Goal: Task Accomplishment & Management: Complete application form

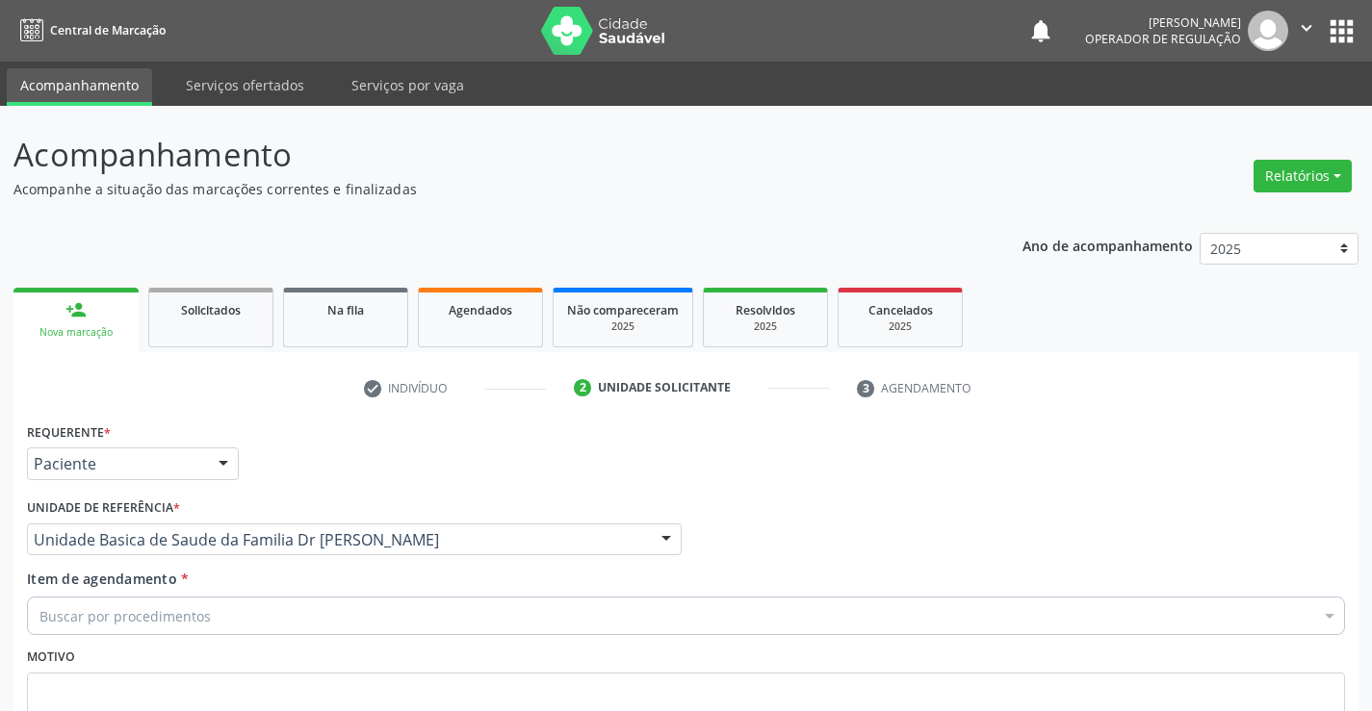
scroll to position [161, 0]
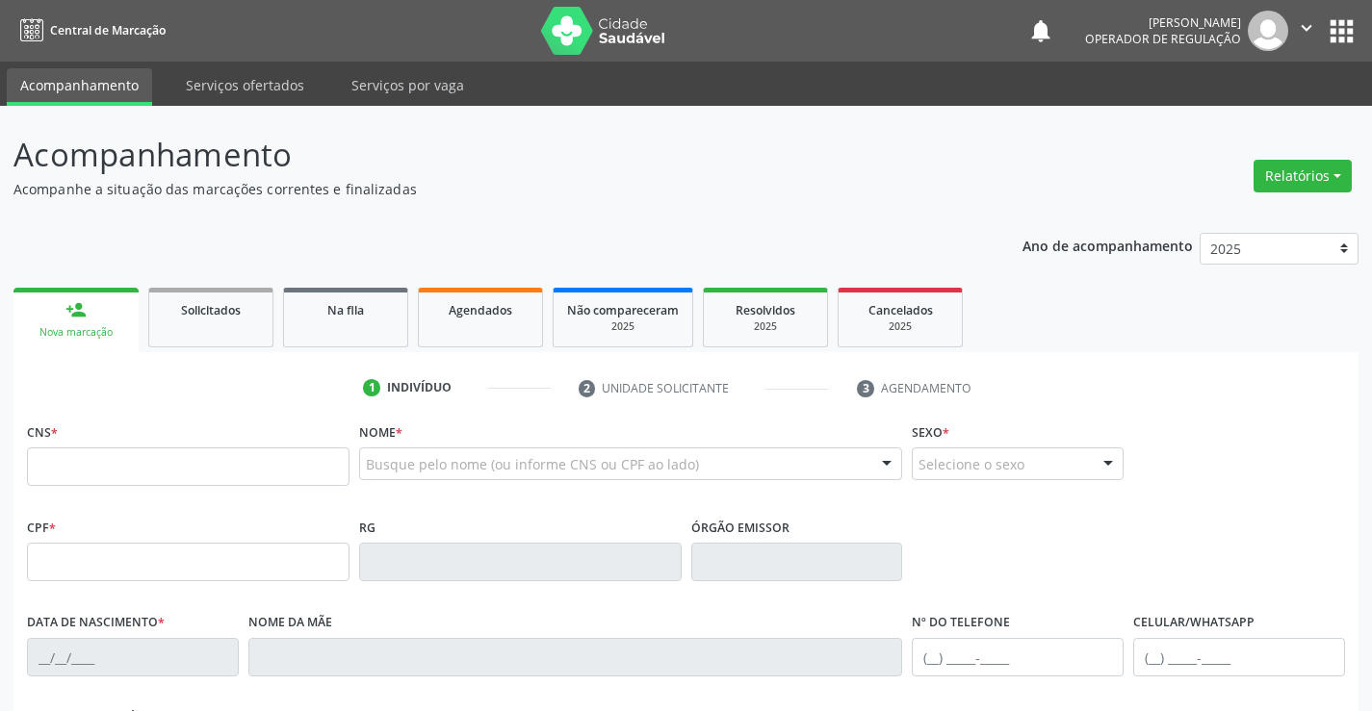
scroll to position [159, 0]
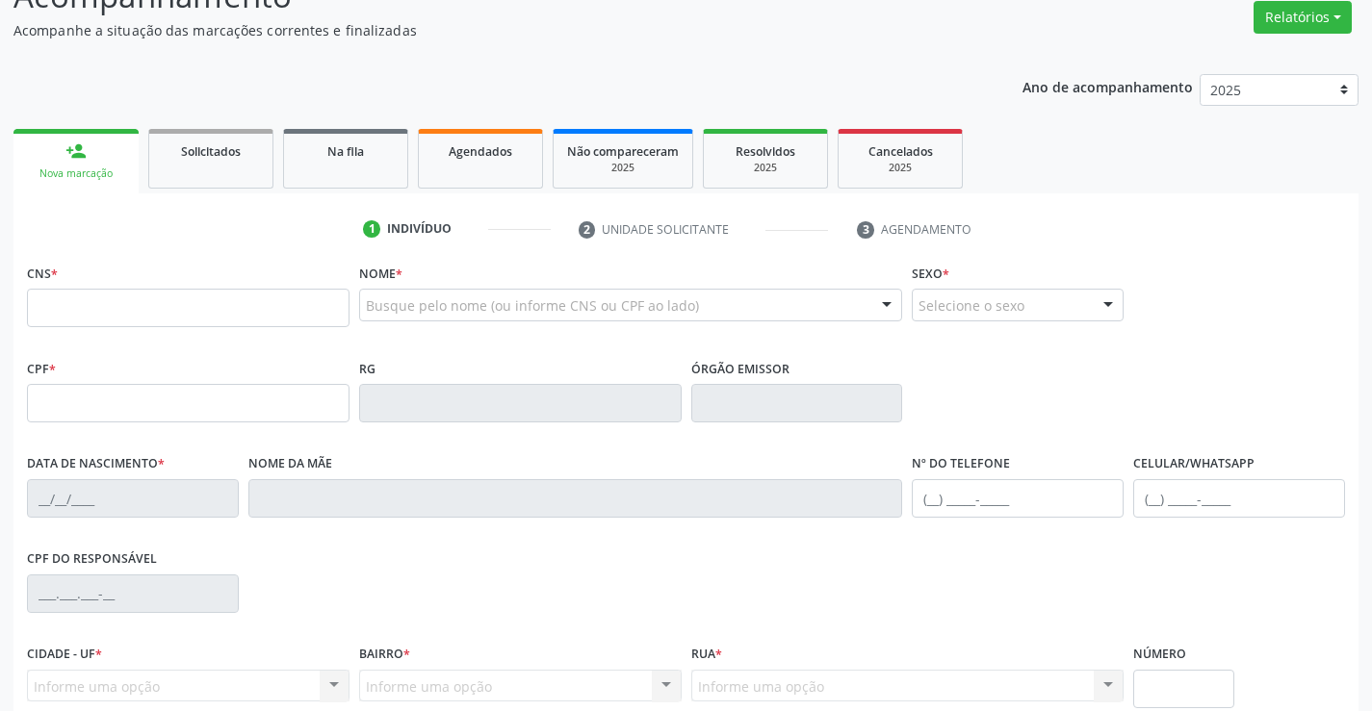
click at [157, 297] on input "text" at bounding box center [188, 308] width 323 height 39
type input "700 4069 7776 5241"
type input "0584603304"
type input "10/10/1970"
type input "(74) 99115-8549"
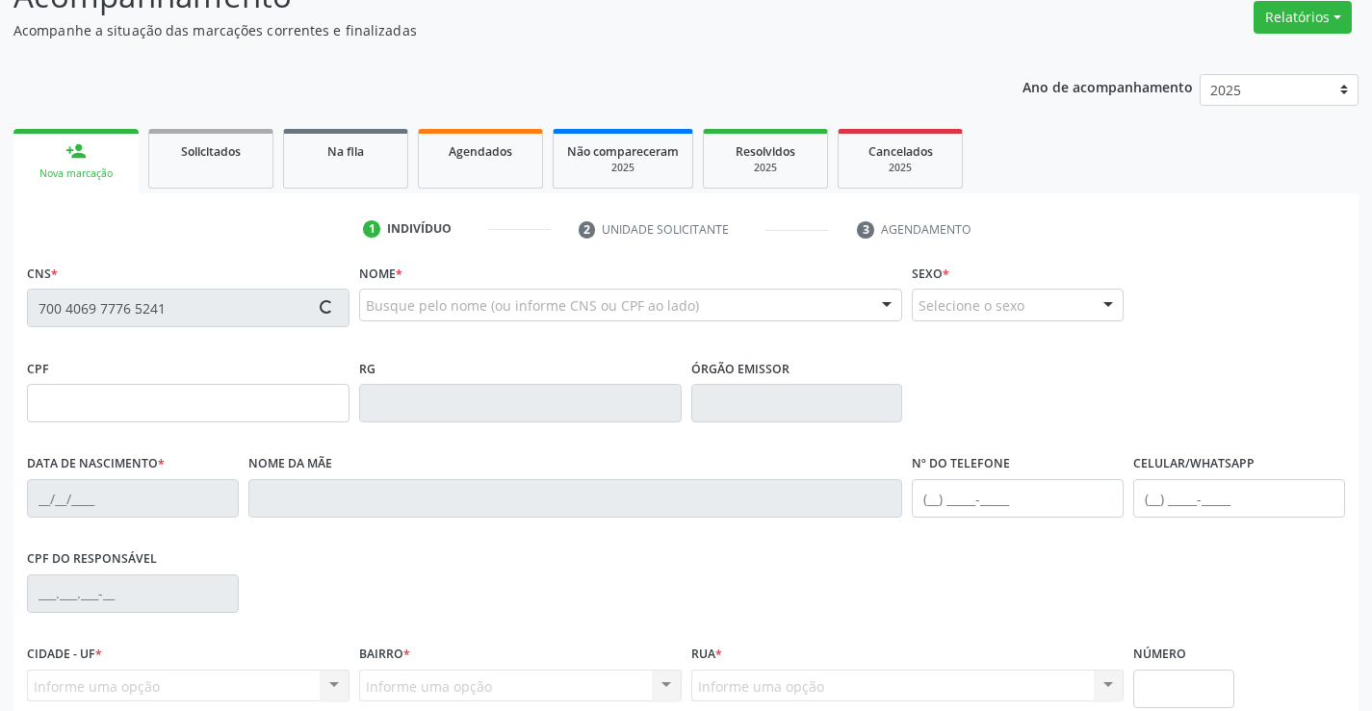
type input "(74) 99115-8549"
type input "sn"
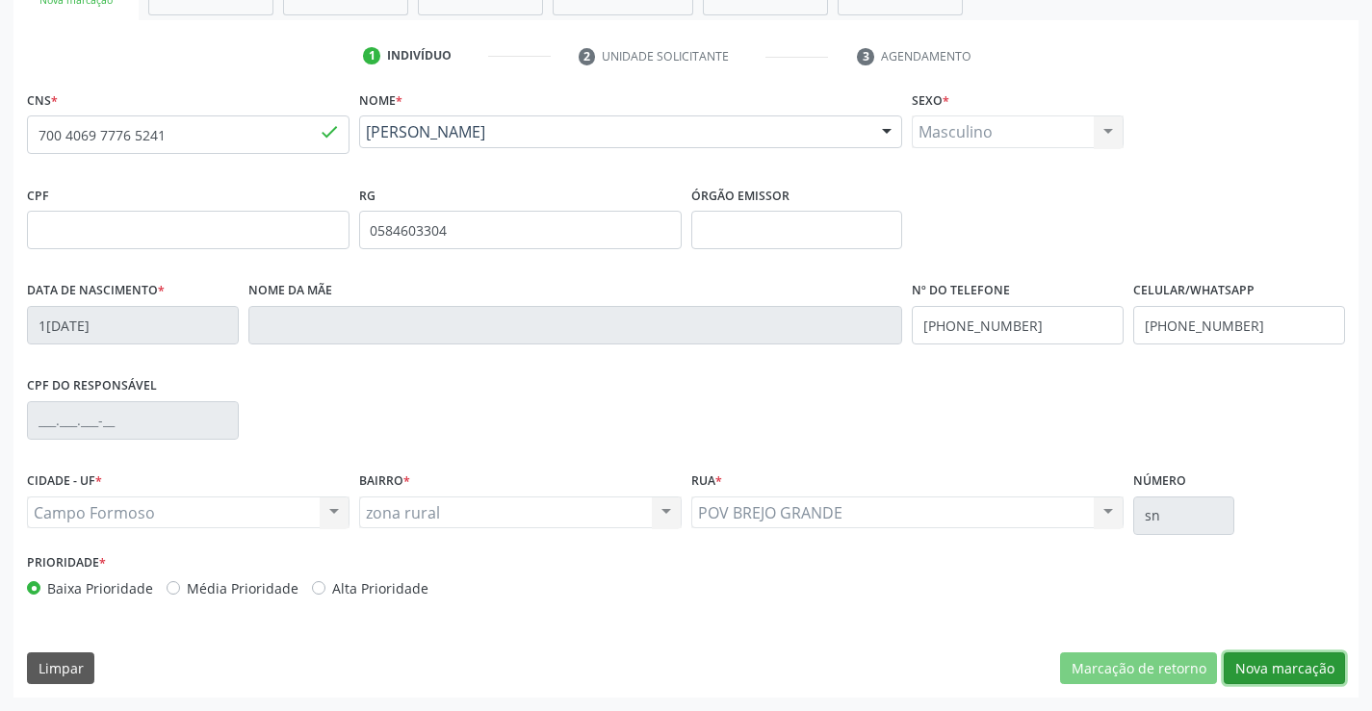
click at [1269, 666] on button "Nova marcação" at bounding box center [1284, 669] width 121 height 33
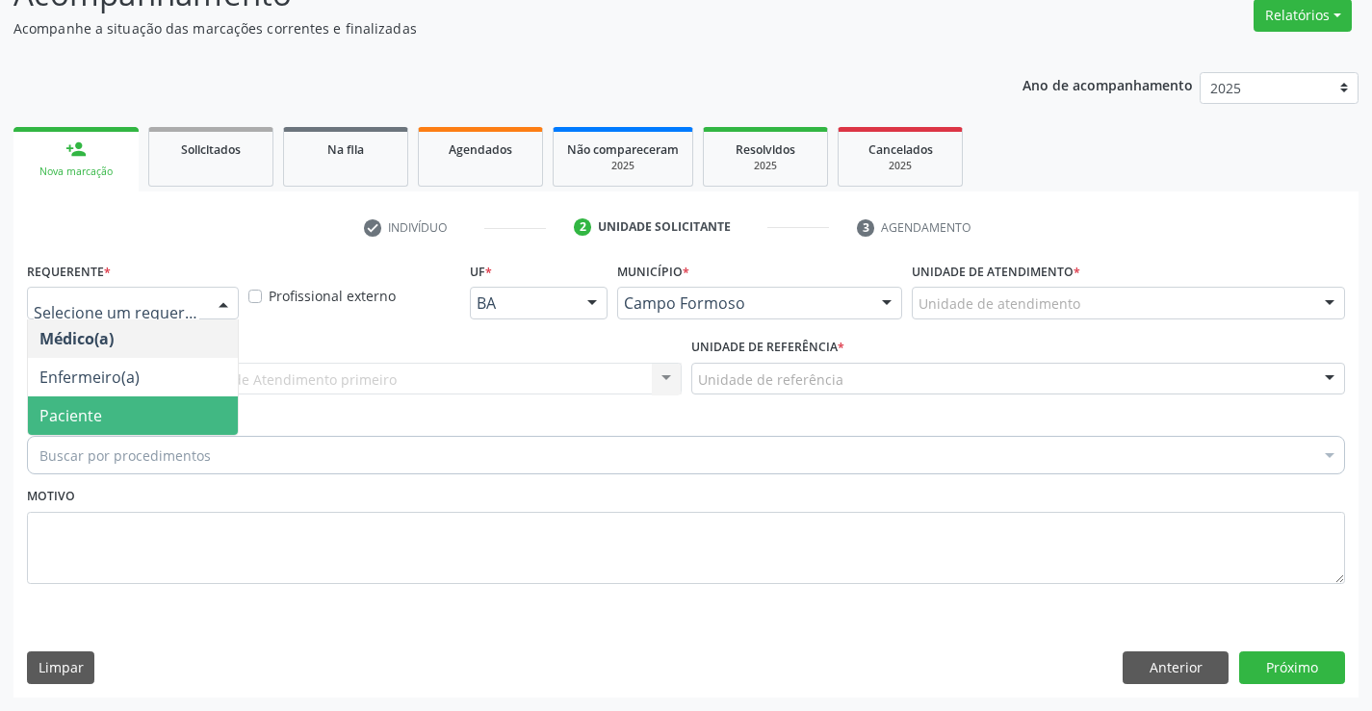
click at [129, 420] on span "Paciente" at bounding box center [133, 416] width 210 height 39
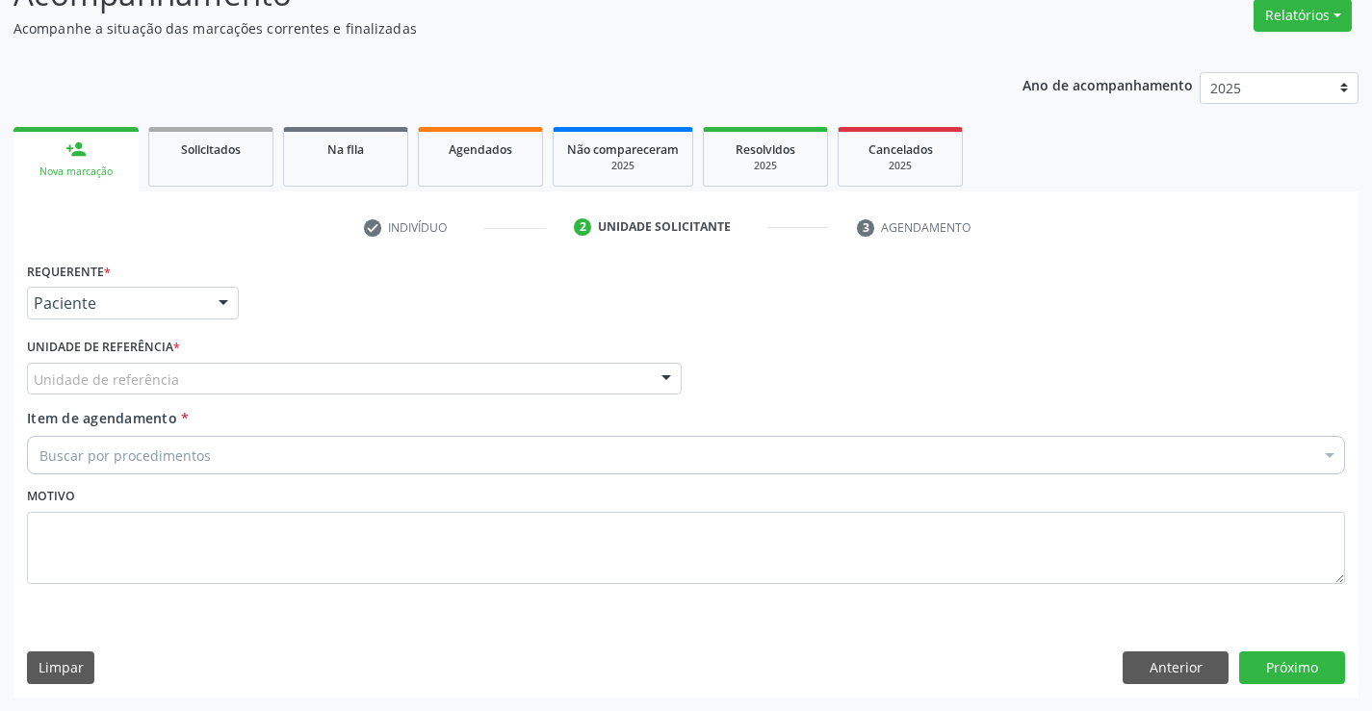
drag, startPoint x: 146, startPoint y: 373, endPoint x: 153, endPoint y: 386, distance: 15.1
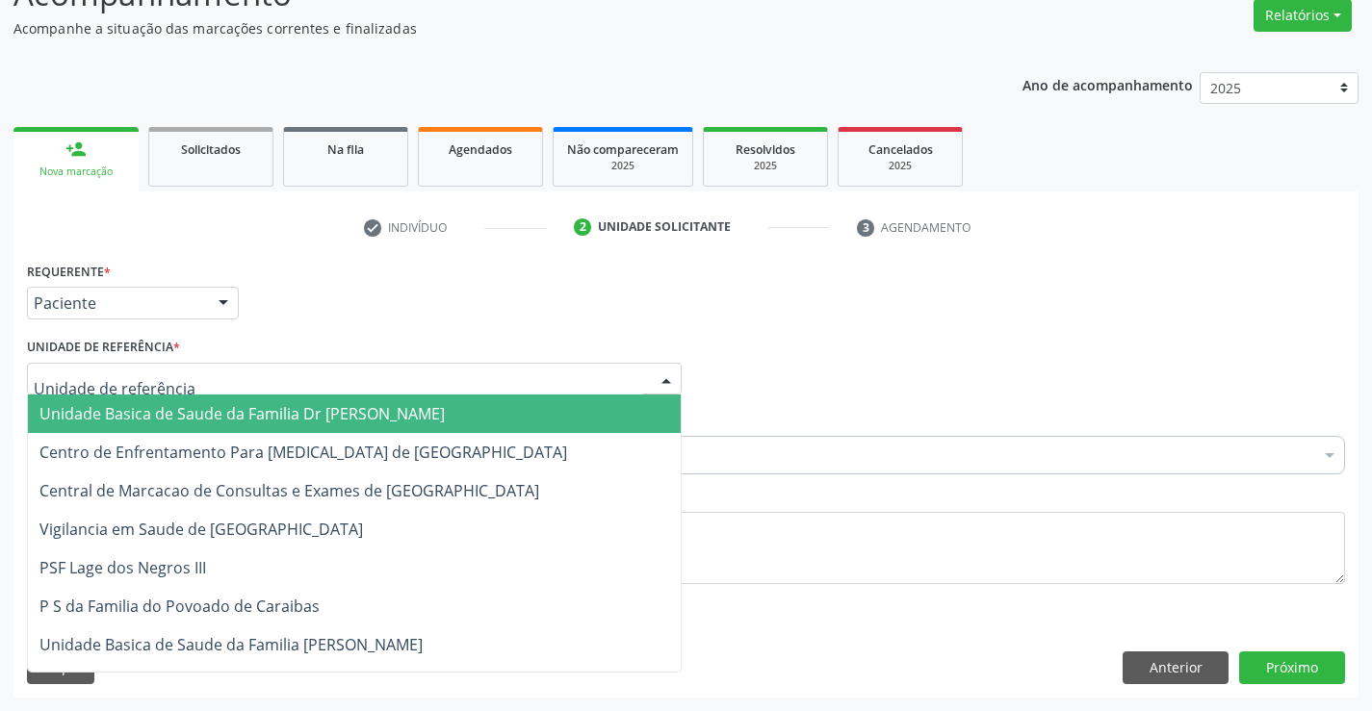
click at [153, 391] on input "text" at bounding box center [338, 389] width 608 height 39
click at [153, 412] on span "Unidade Basica de Saude da Familia Dr Paulo Sudre" at bounding box center [241, 413] width 405 height 21
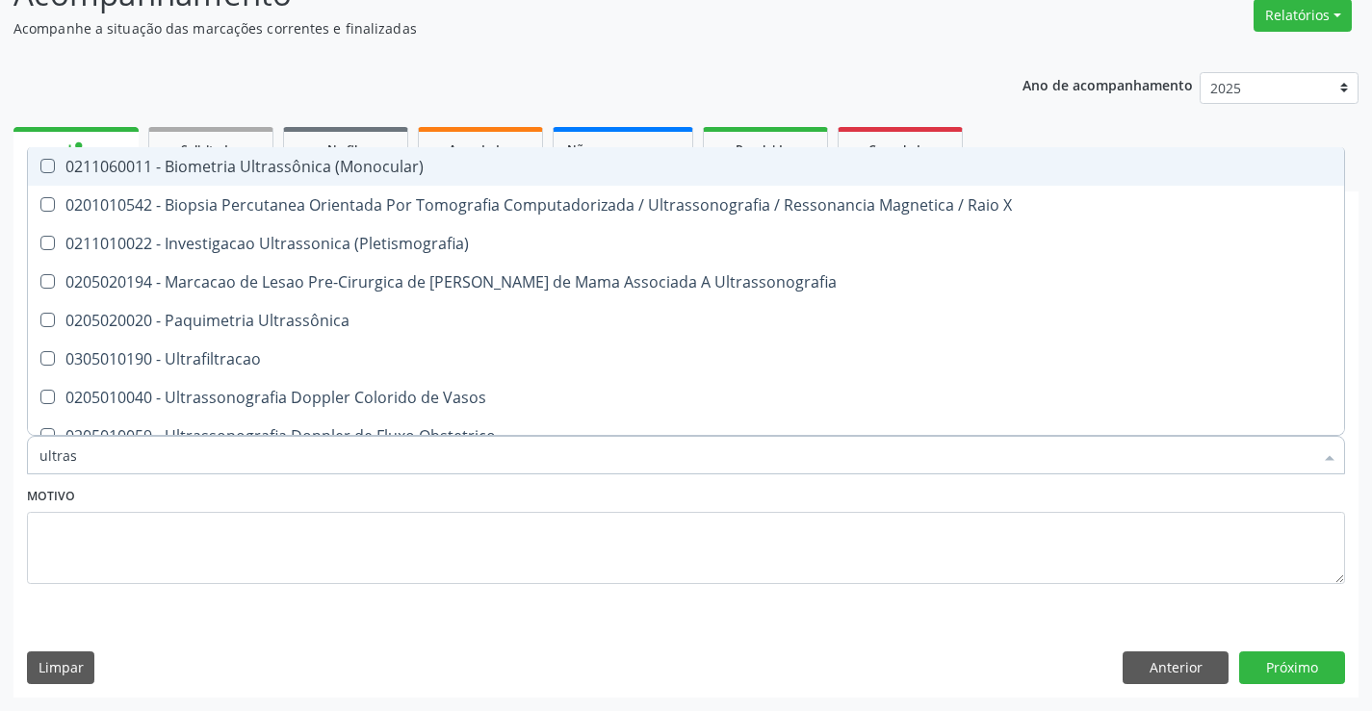
type input "ultrass"
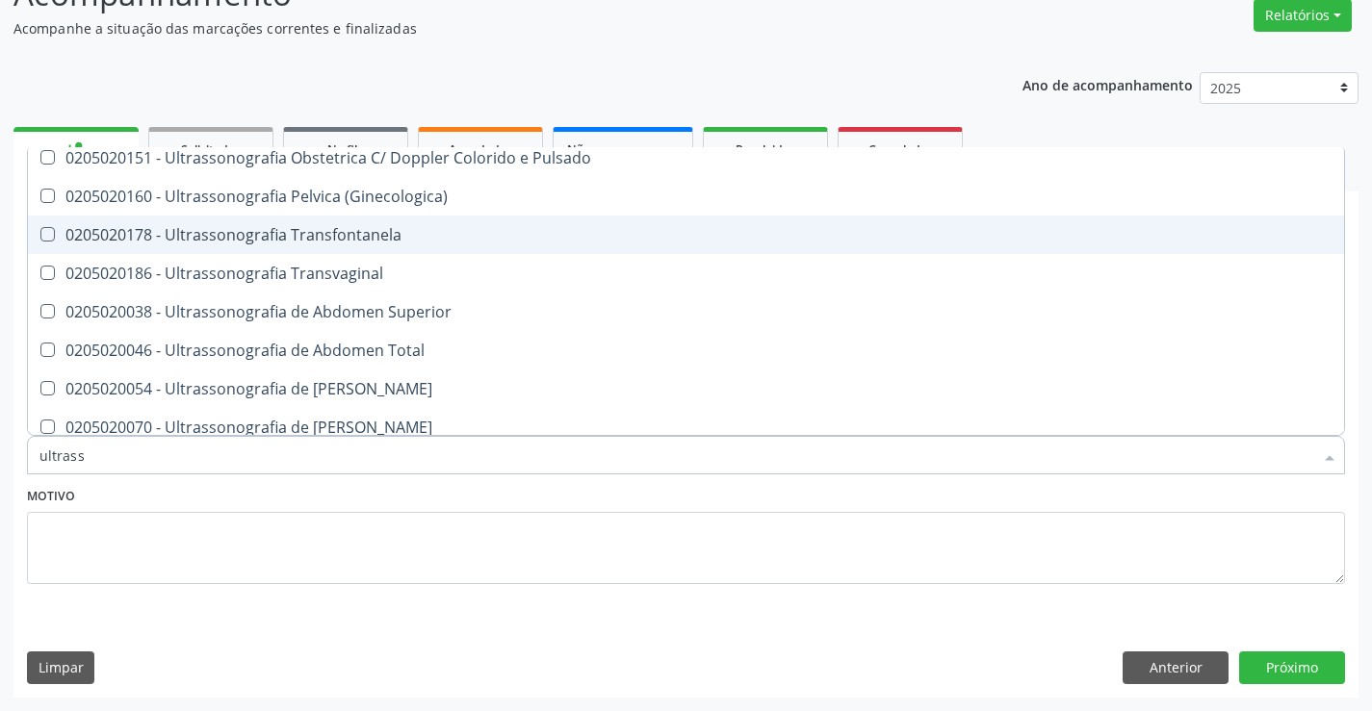
scroll to position [385, 0]
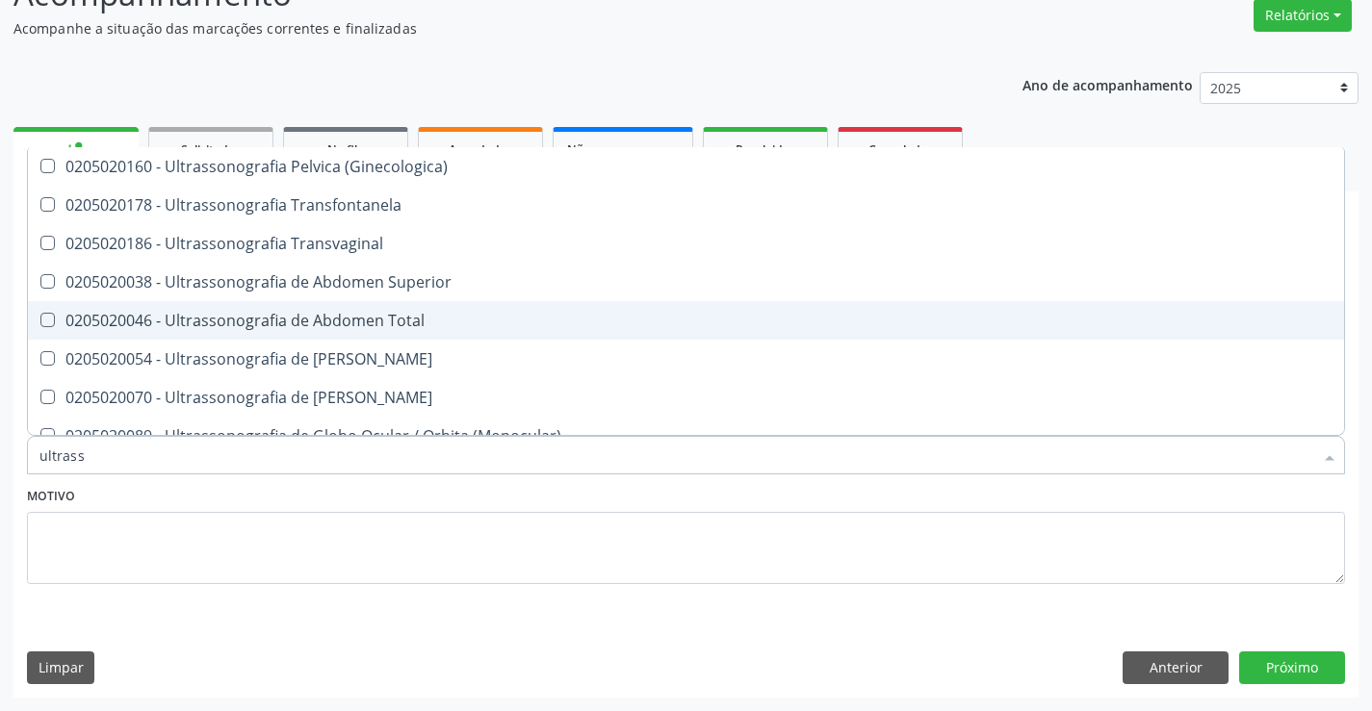
click at [433, 315] on div "0205020046 - Ultrassonografia de Abdomen Total" at bounding box center [685, 320] width 1293 height 15
checkbox Total "true"
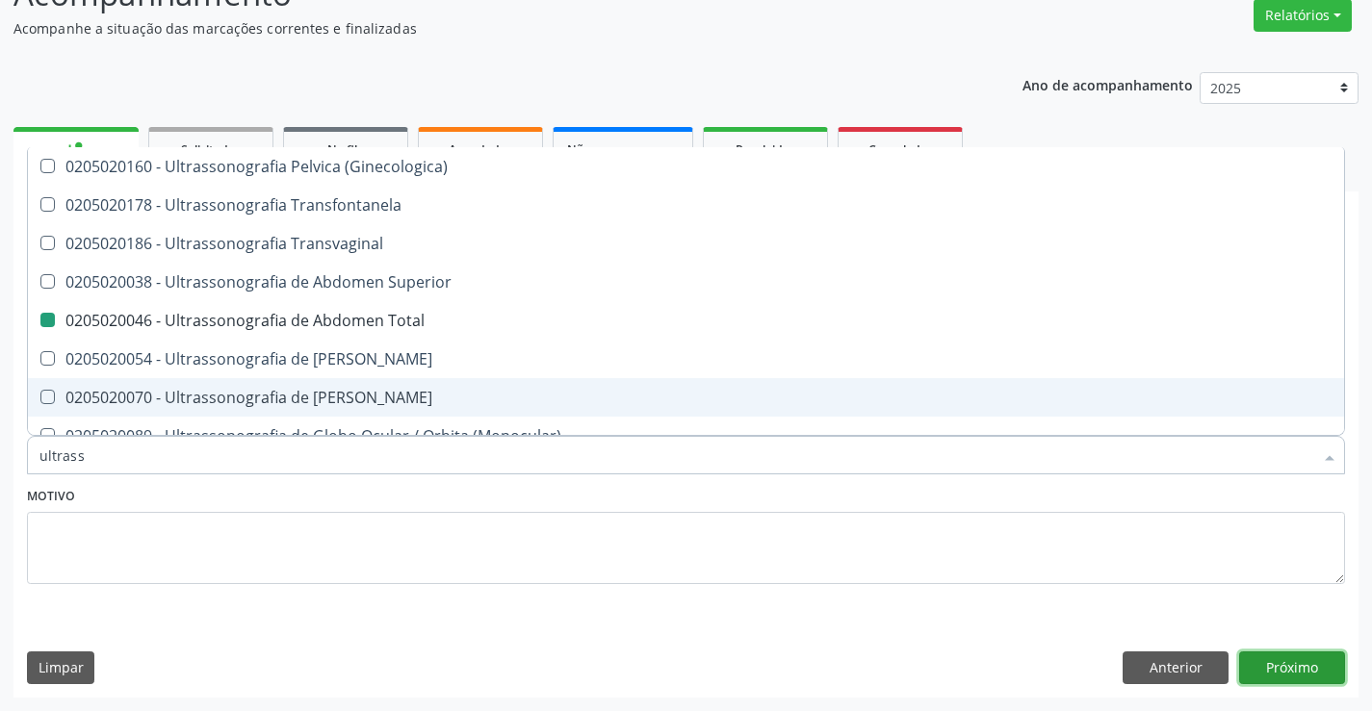
click at [1295, 660] on button "Próximo" at bounding box center [1292, 668] width 106 height 33
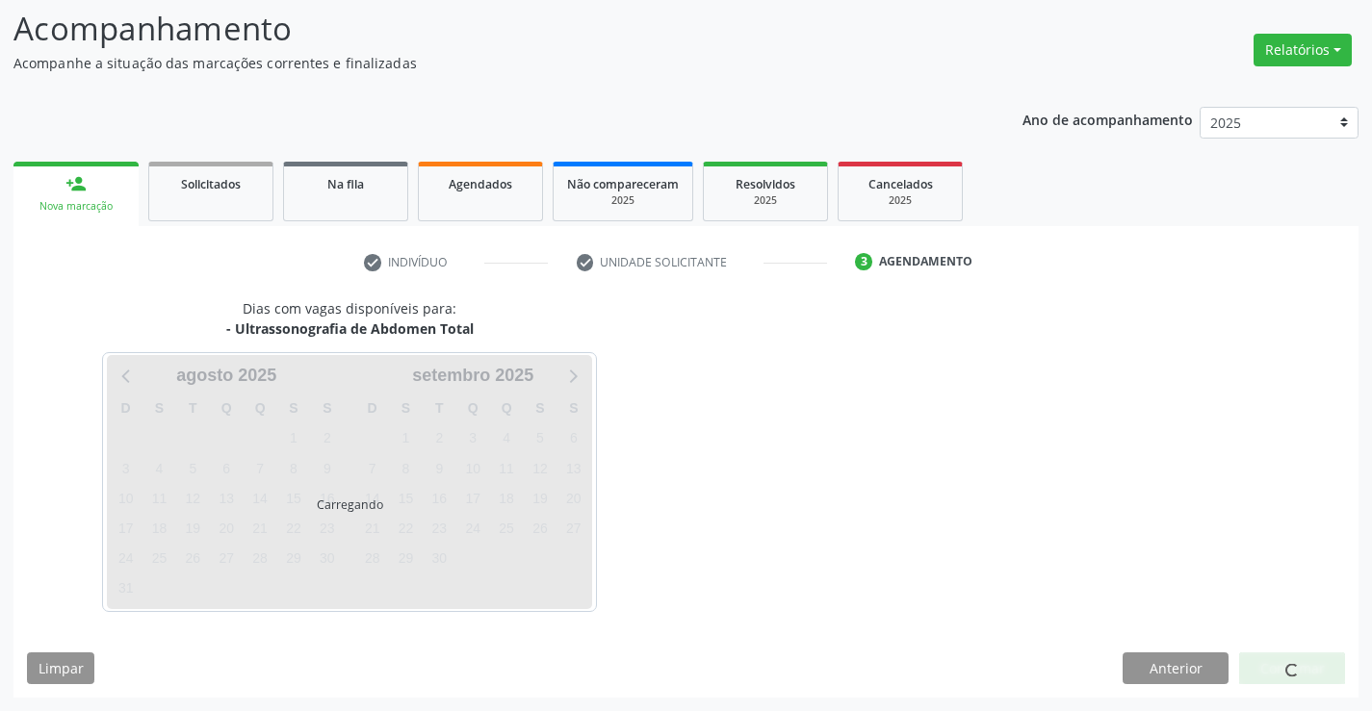
scroll to position [0, 0]
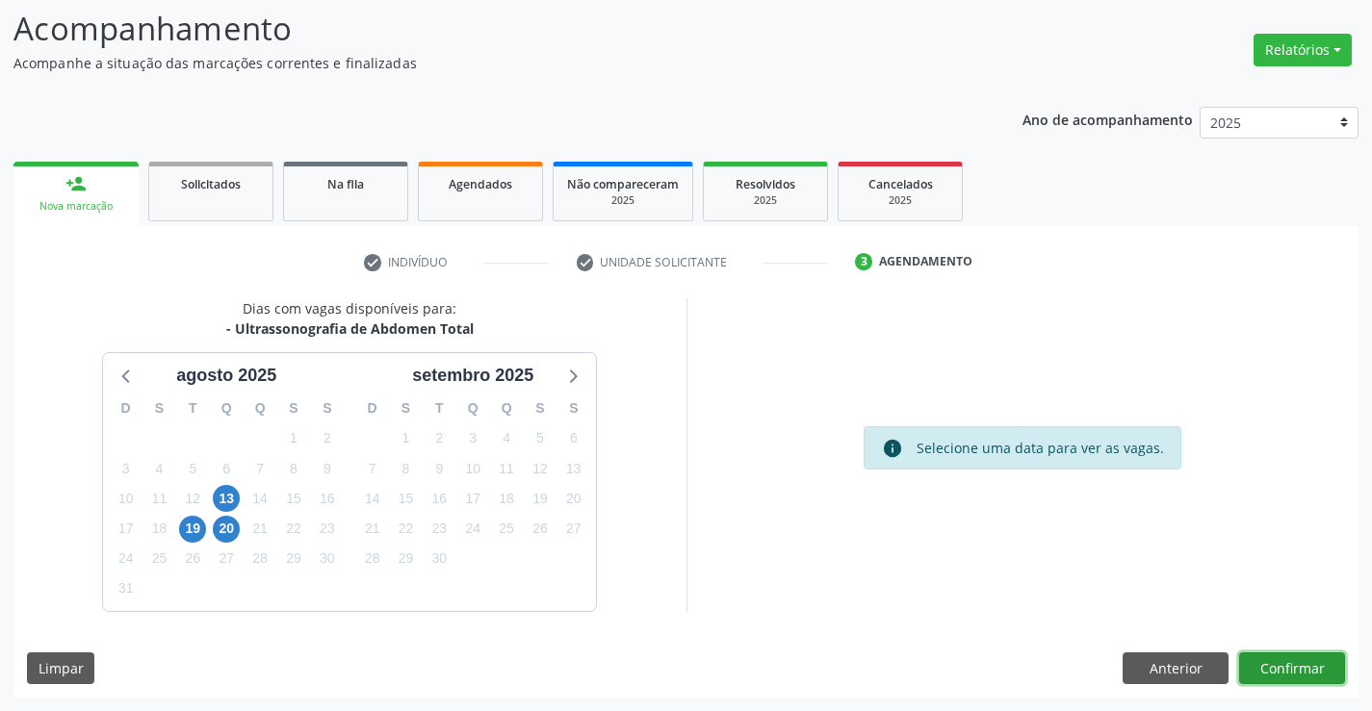
click at [1290, 670] on button "Confirmar" at bounding box center [1292, 669] width 106 height 33
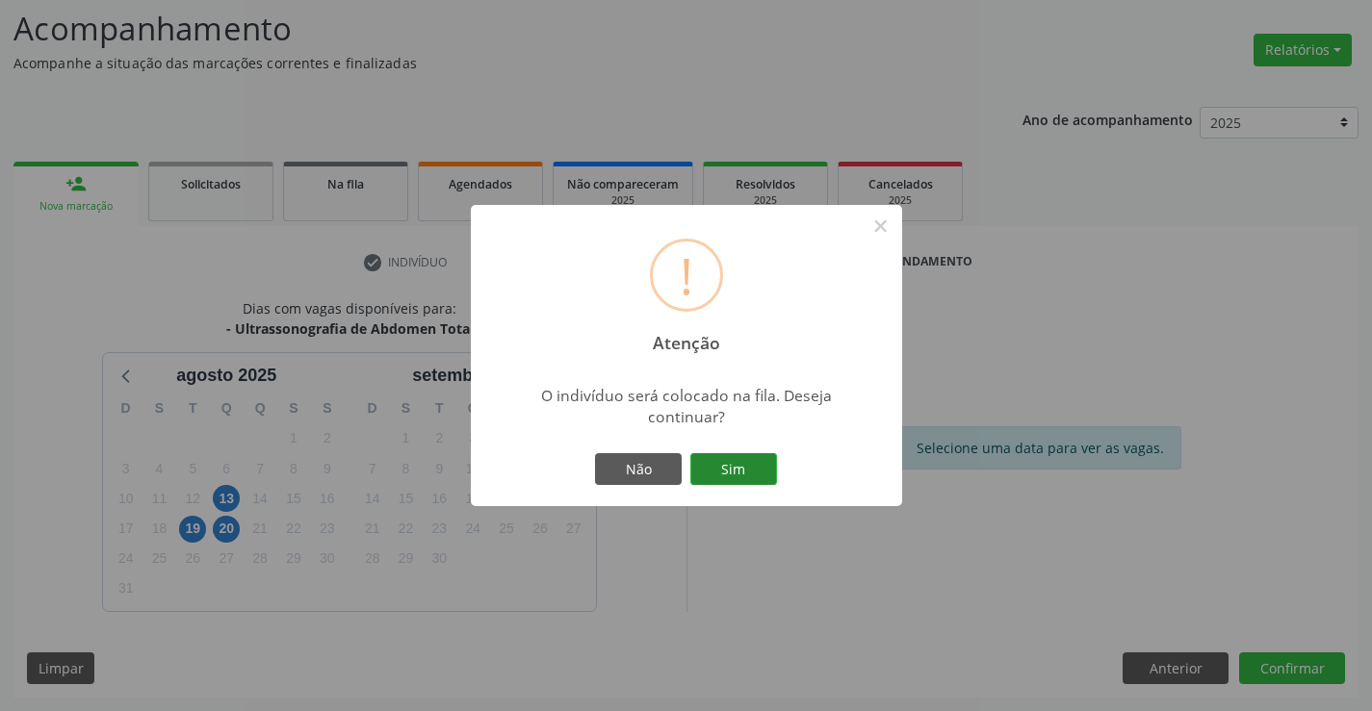
click at [716, 467] on button "Sim" at bounding box center [733, 469] width 87 height 33
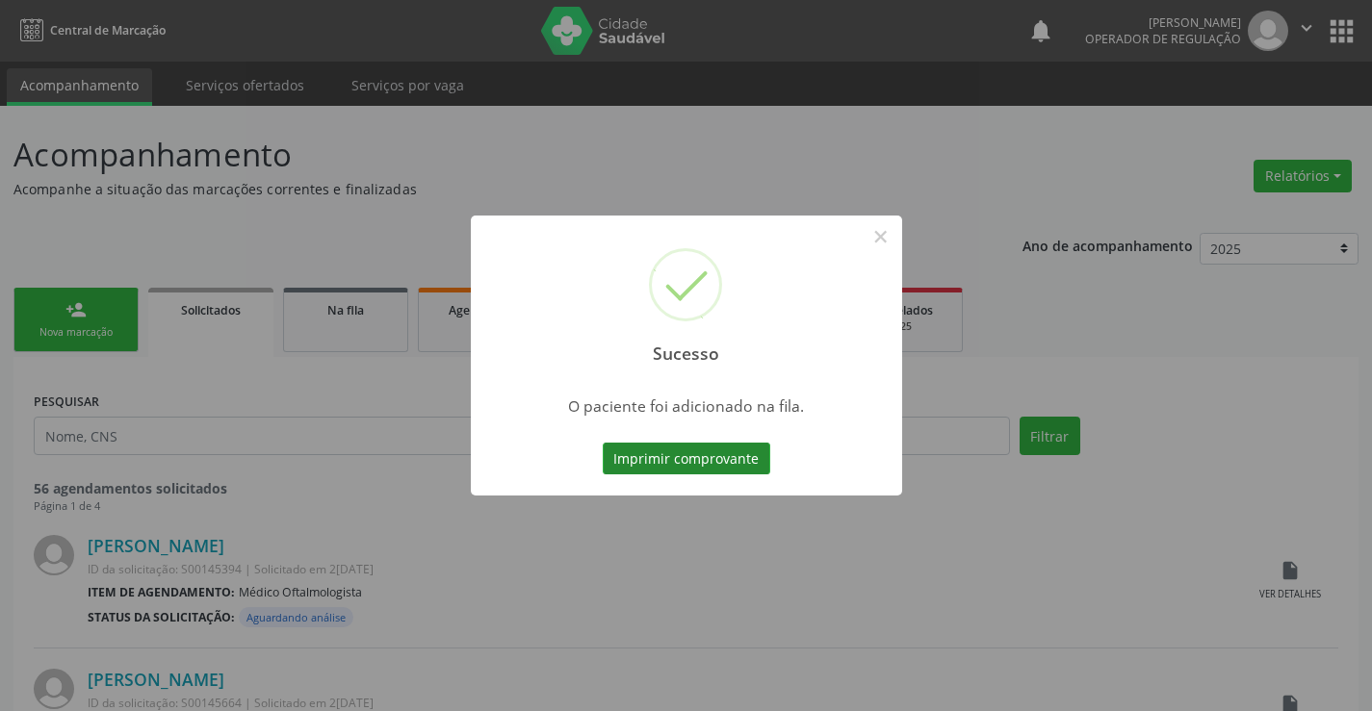
click at [695, 457] on button "Imprimir comprovante" at bounding box center [687, 459] width 168 height 33
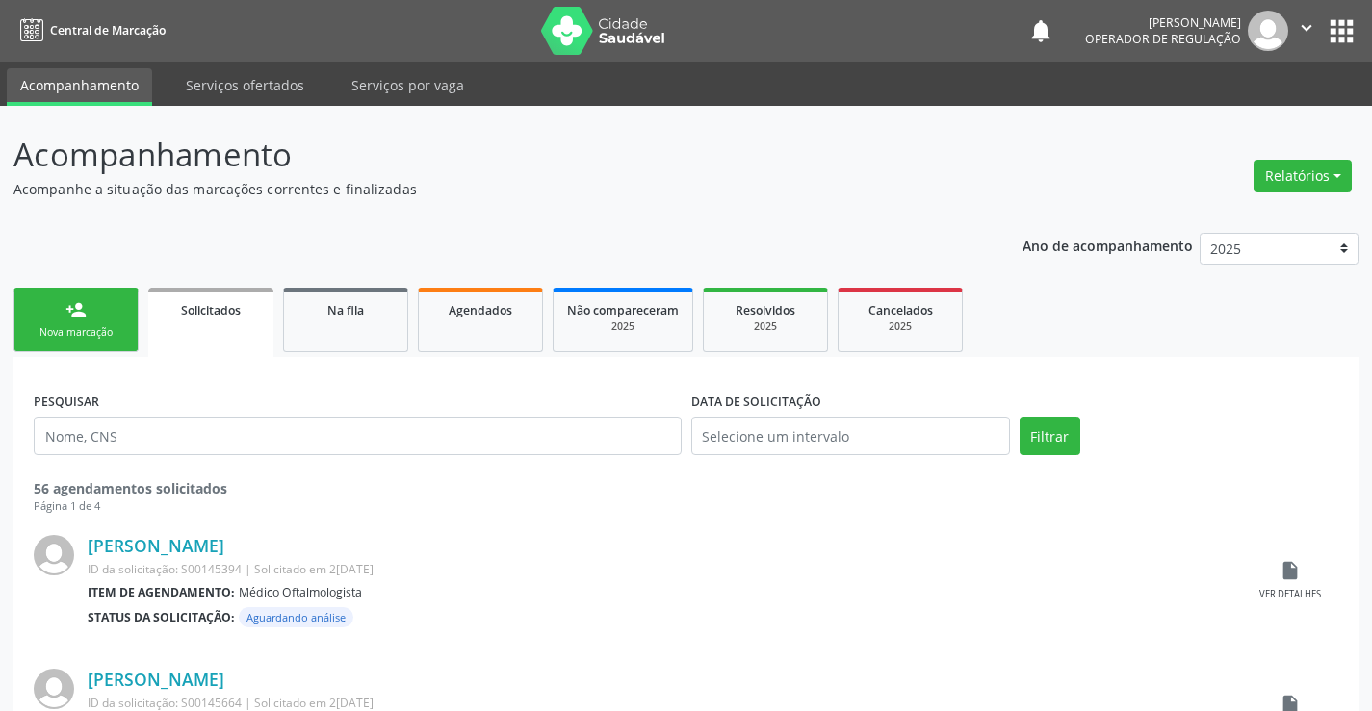
click at [104, 326] on div "Nova marcação" at bounding box center [76, 332] width 96 height 14
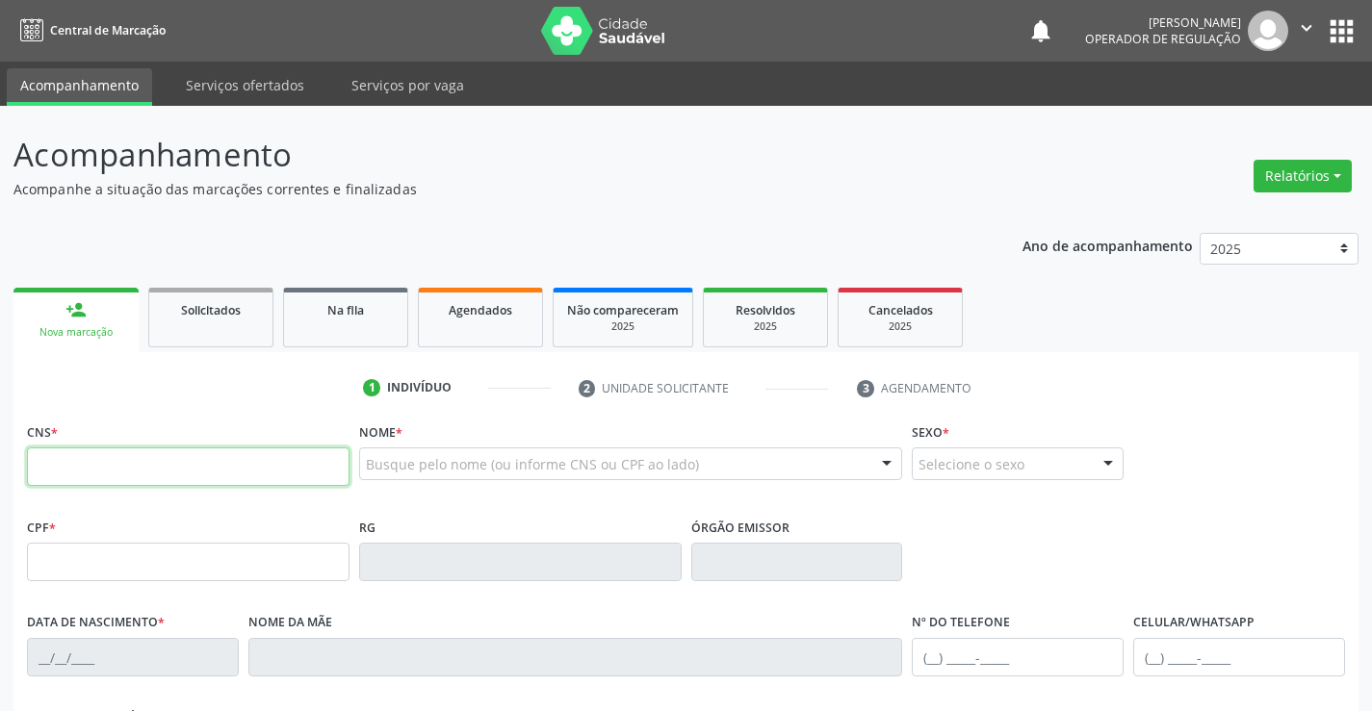
click at [157, 465] on input "text" at bounding box center [188, 467] width 323 height 39
type input "706 0078 3910 2240"
type input "0803881401"
type input "09/12/1972"
type input "(74) 99193-1441"
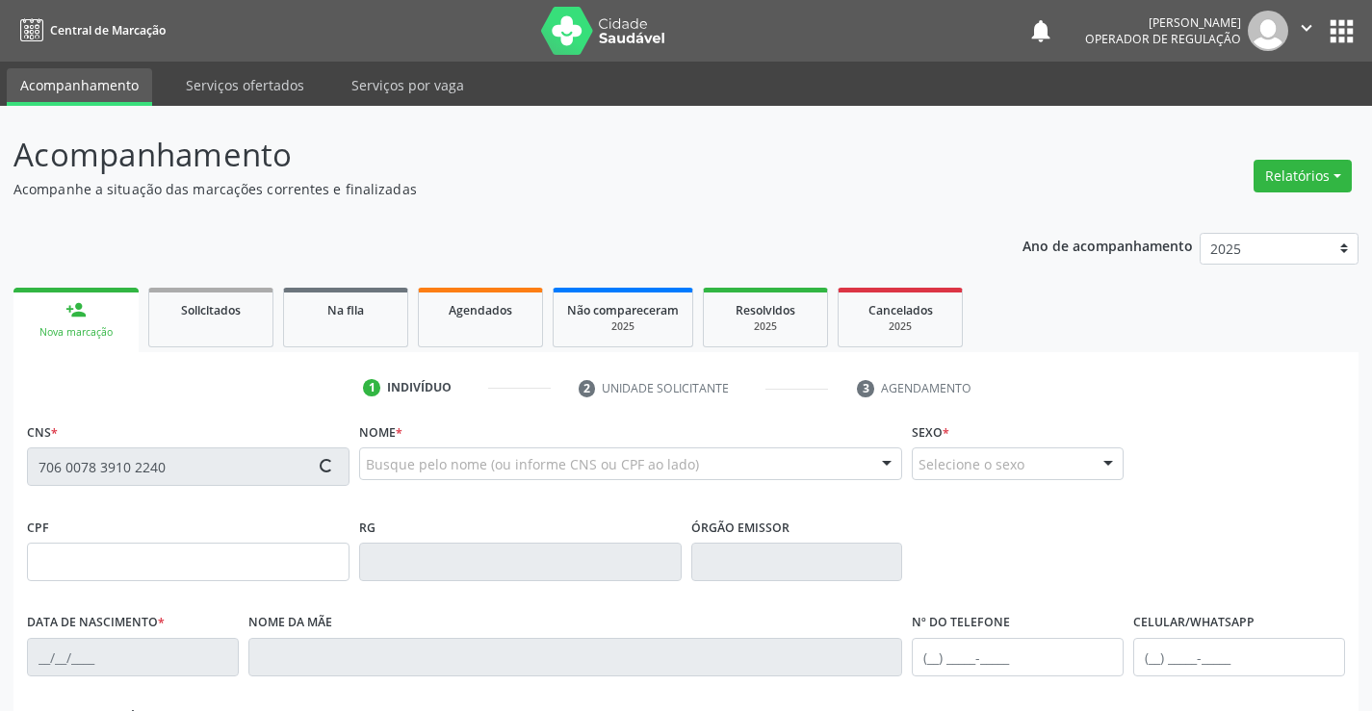
type input "(74) 99193-1441"
type input "S/N"
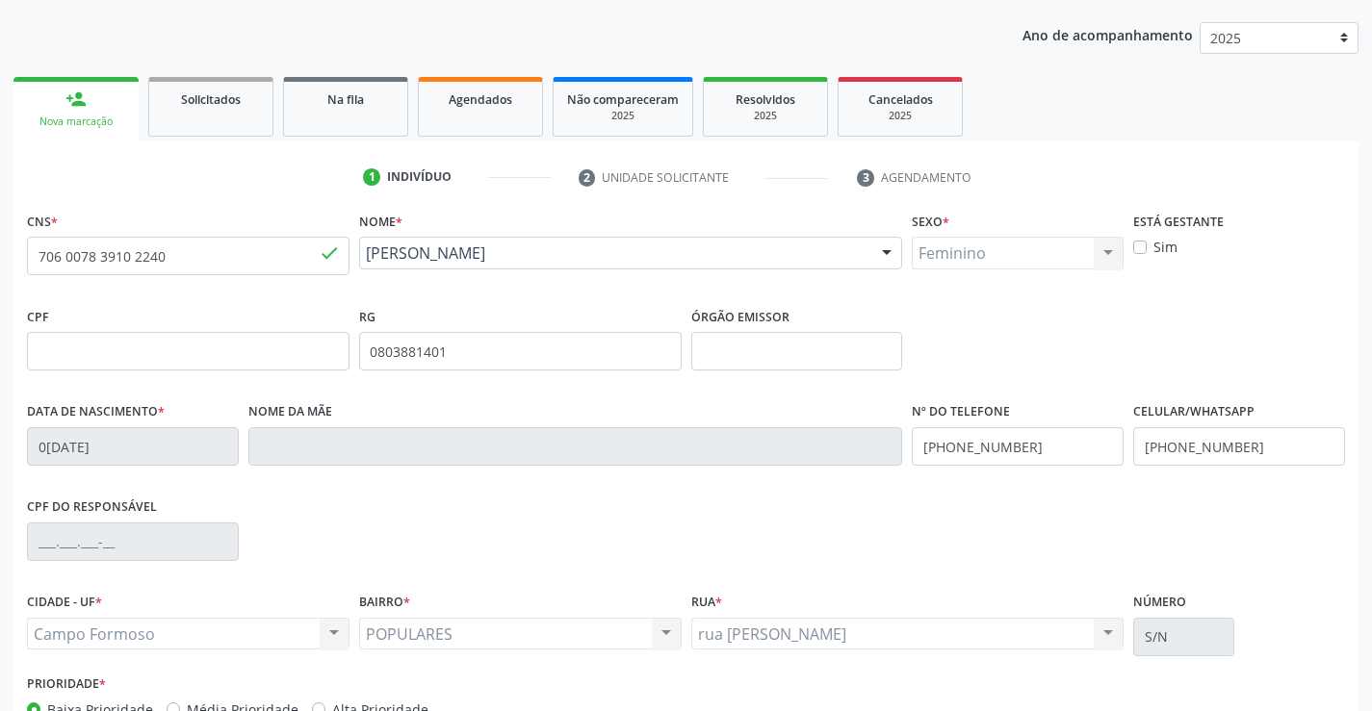
scroll to position [332, 0]
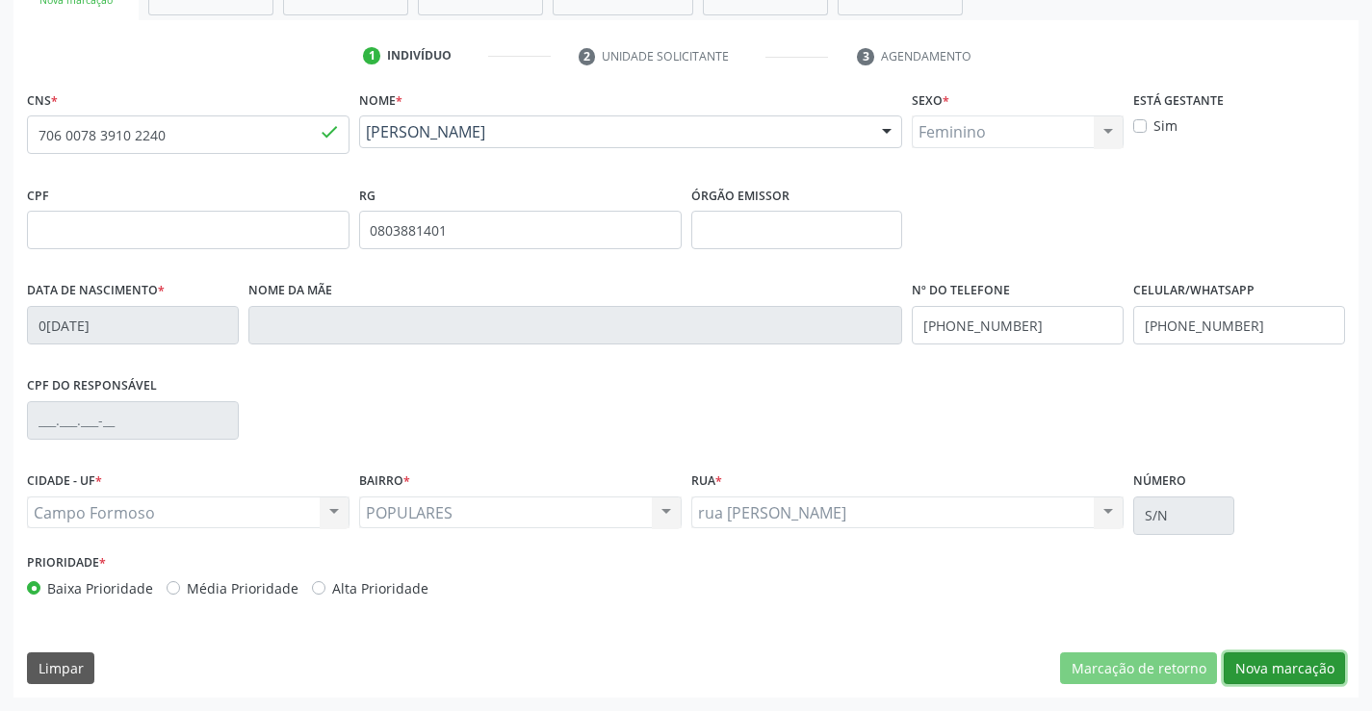
click at [1270, 662] on button "Nova marcação" at bounding box center [1284, 669] width 121 height 33
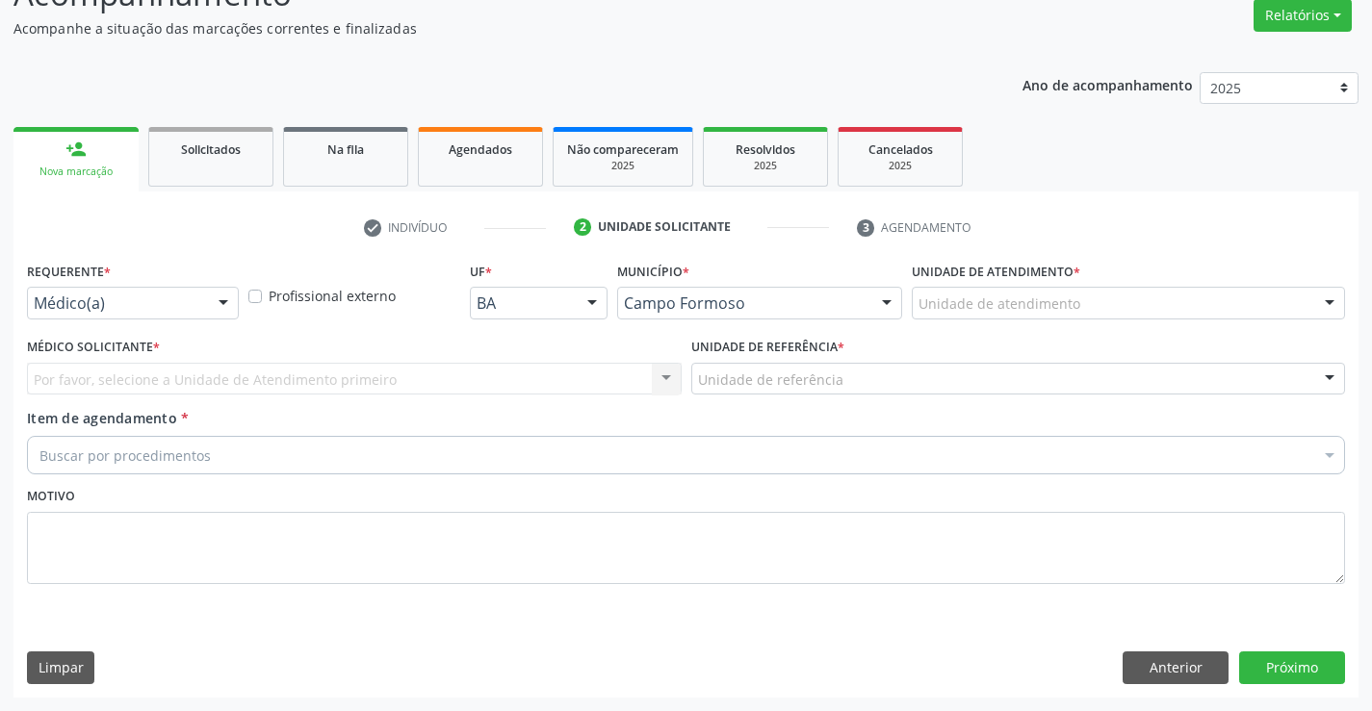
scroll to position [161, 0]
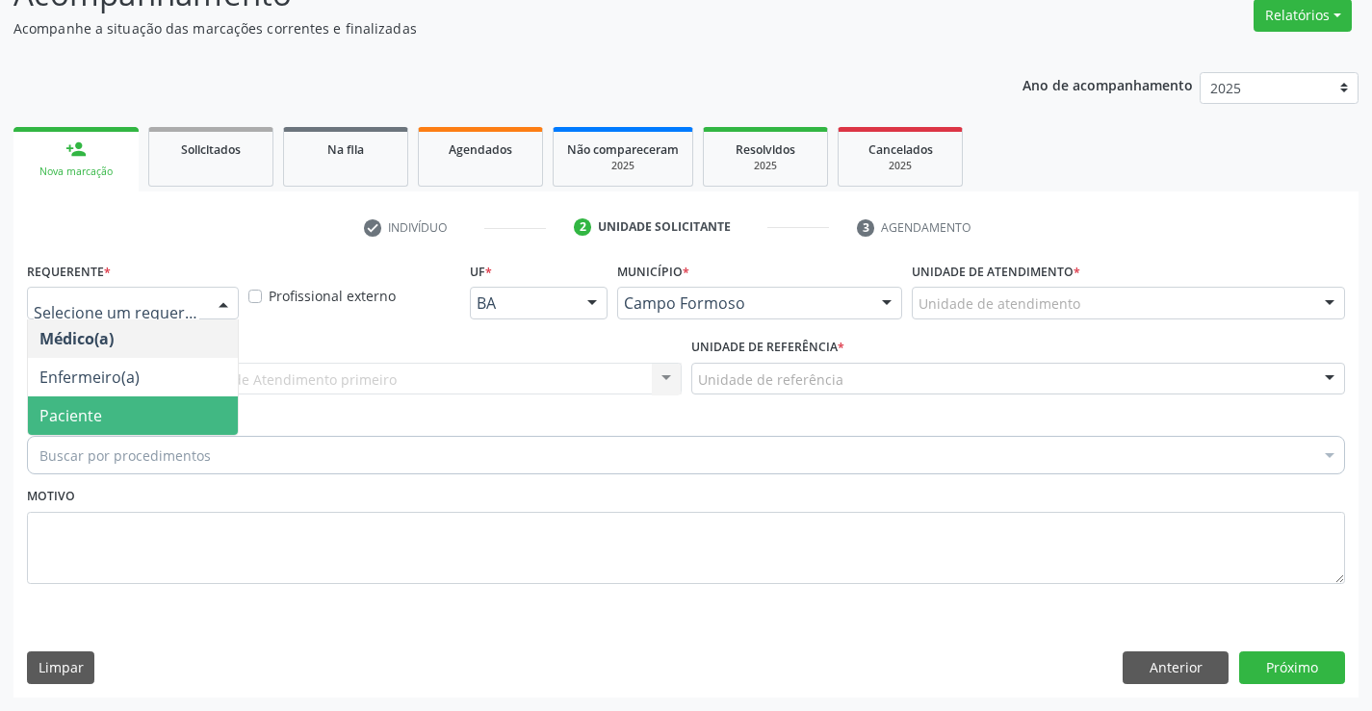
click at [134, 409] on span "Paciente" at bounding box center [133, 416] width 210 height 39
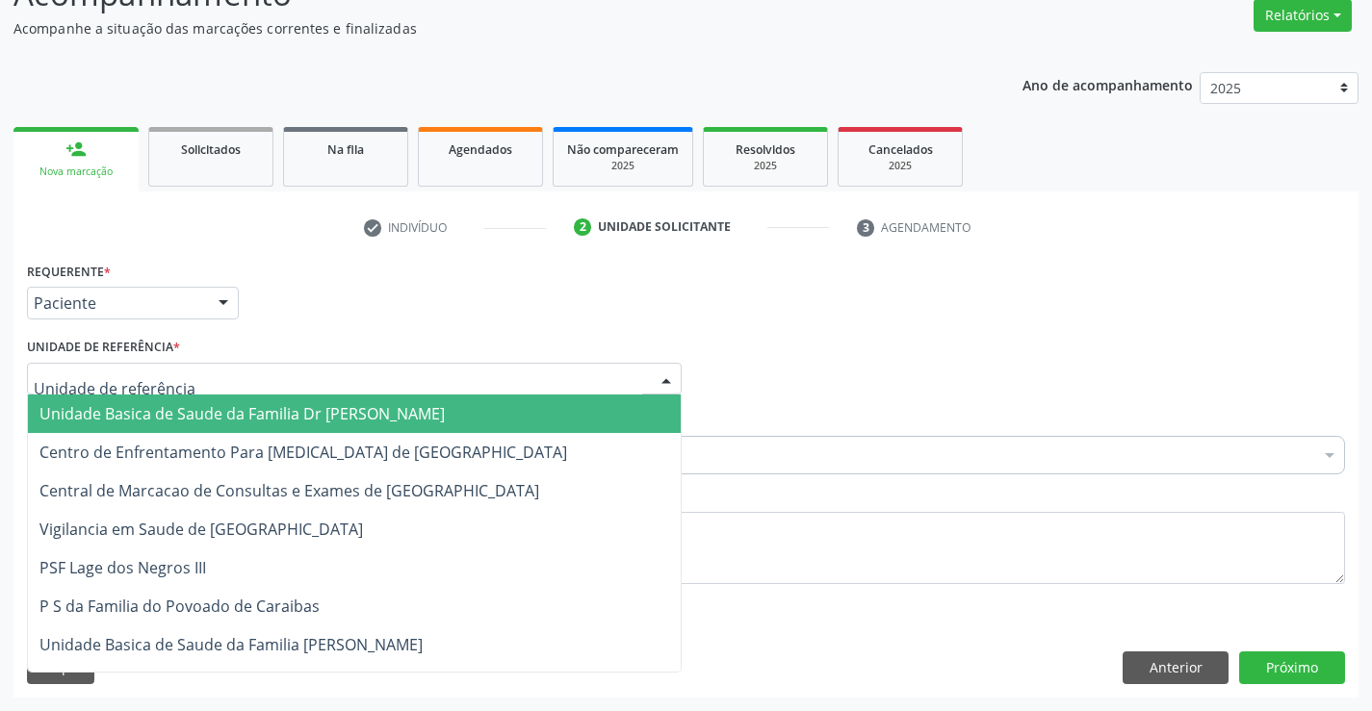
click at [151, 413] on span "Unidade Basica de Saude da Familia Dr Paulo Sudre" at bounding box center [241, 413] width 405 height 21
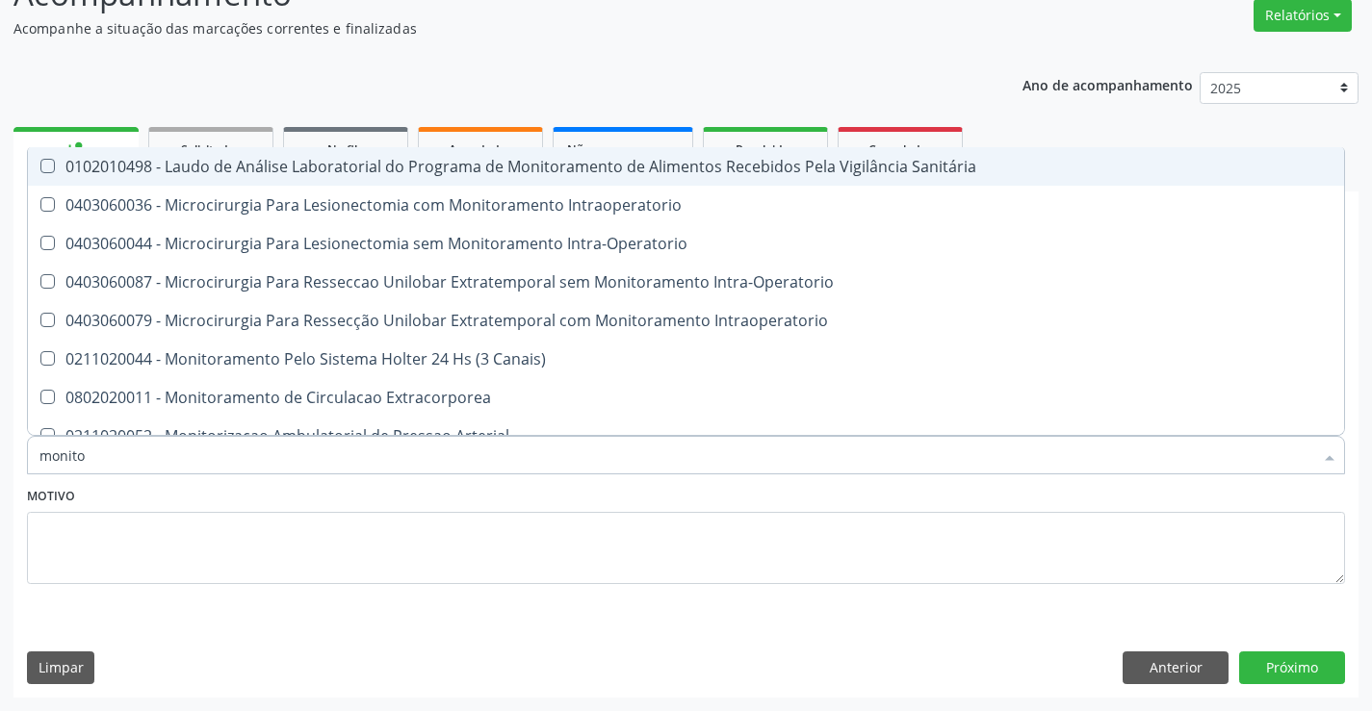
type input "monitor"
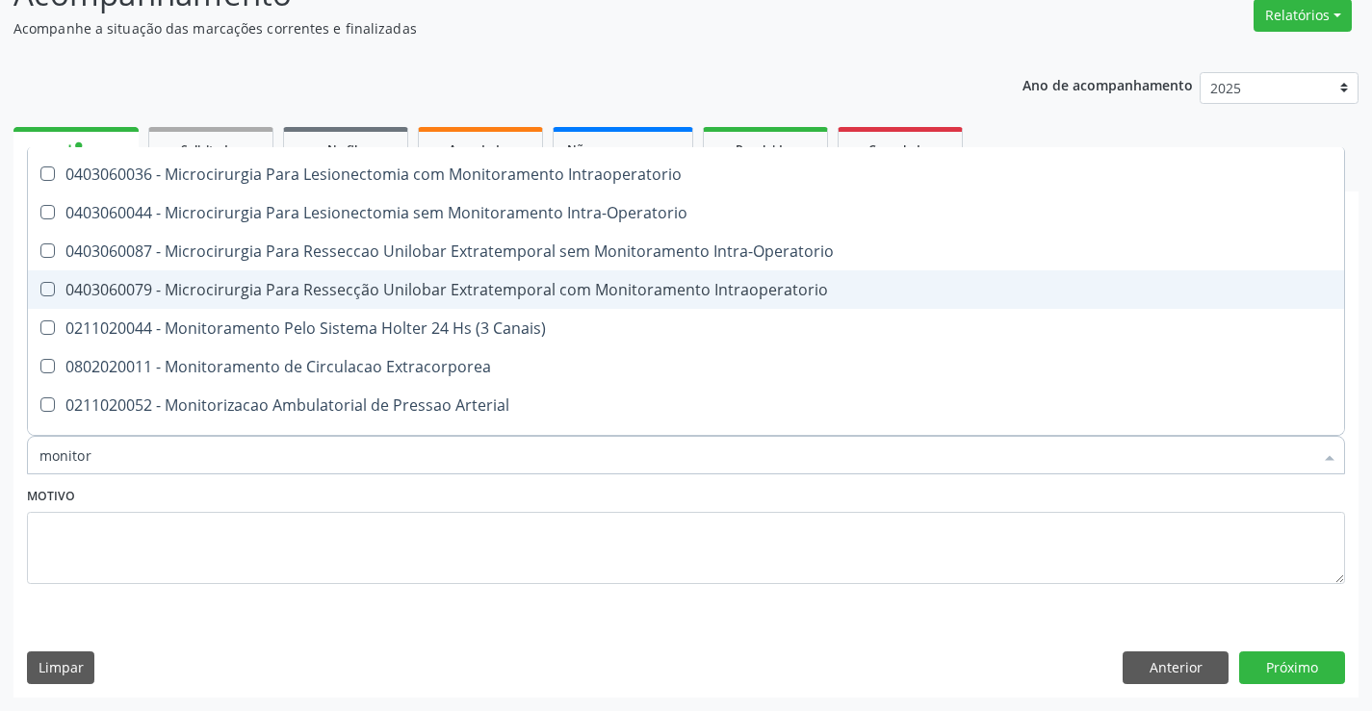
scroll to position [59, 0]
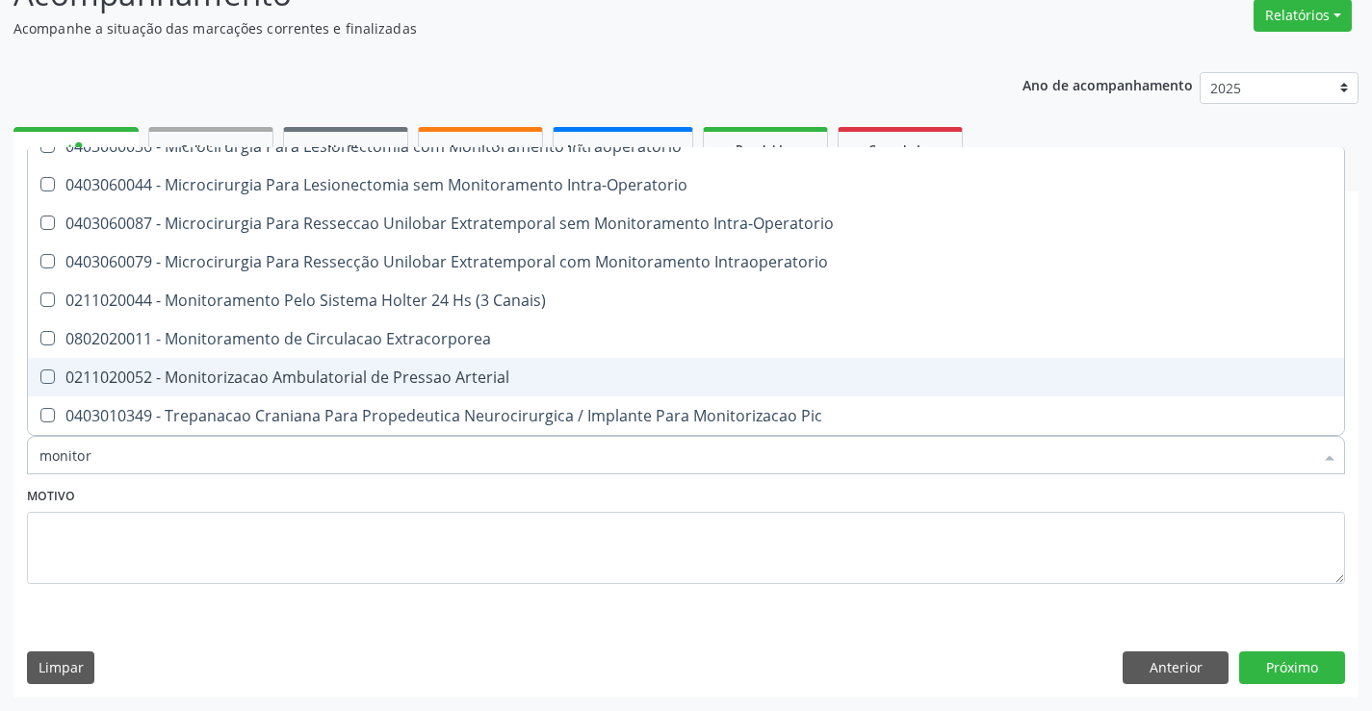
click at [405, 375] on div "0211020052 - Monitorizacao Ambulatorial de Pressao Arterial" at bounding box center [685, 377] width 1293 height 15
checkbox Arterial "true"
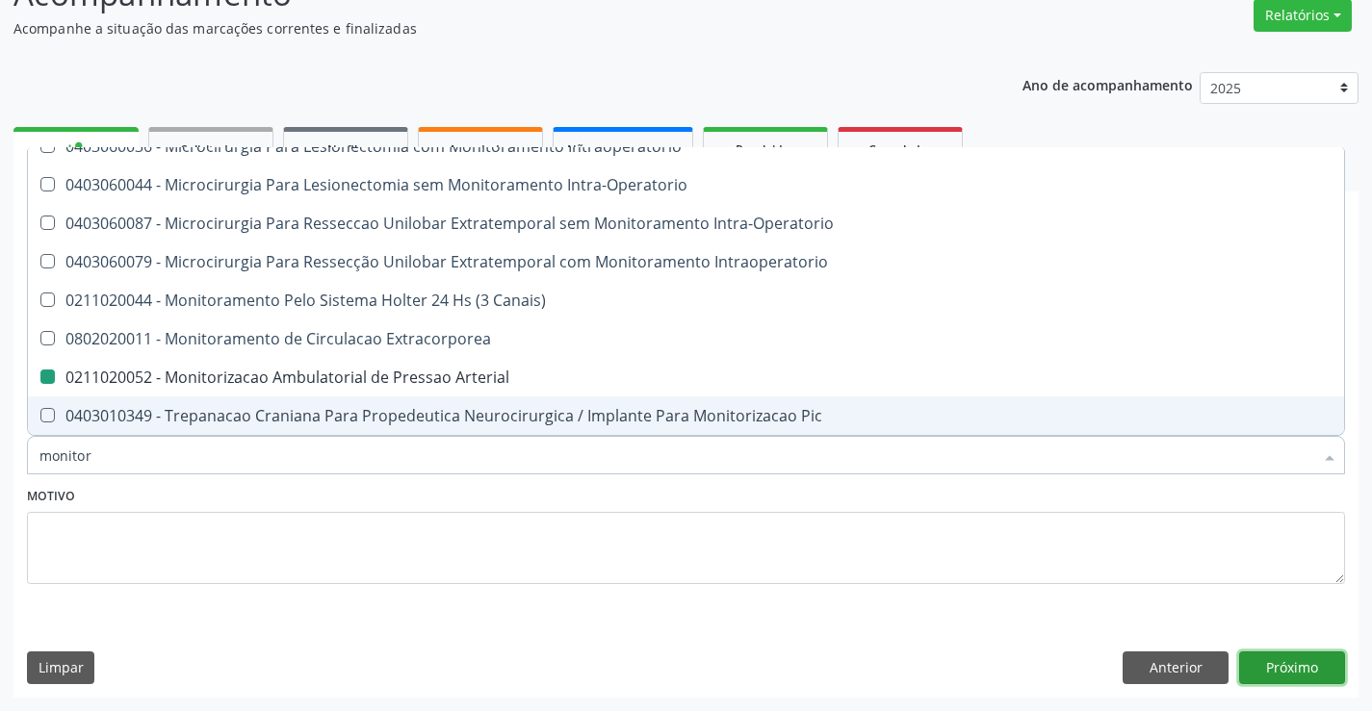
click at [1293, 664] on button "Próximo" at bounding box center [1292, 668] width 106 height 33
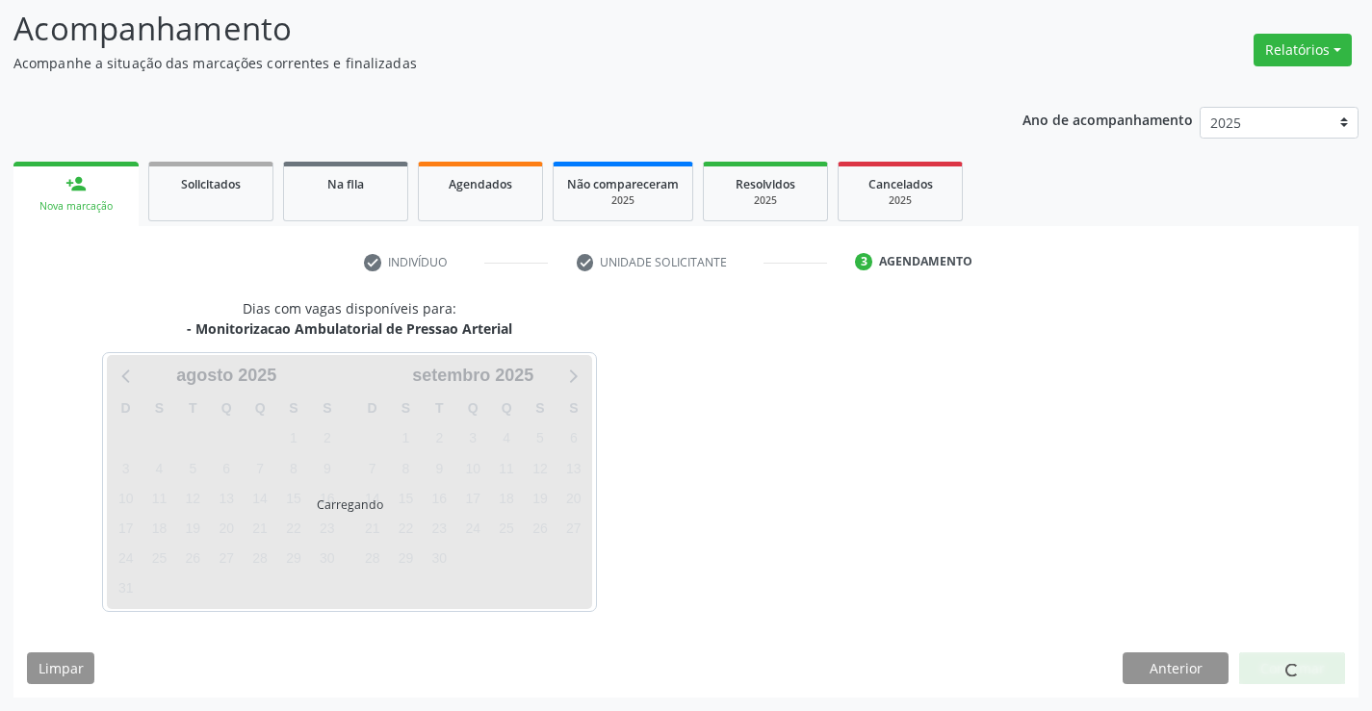
scroll to position [161, 0]
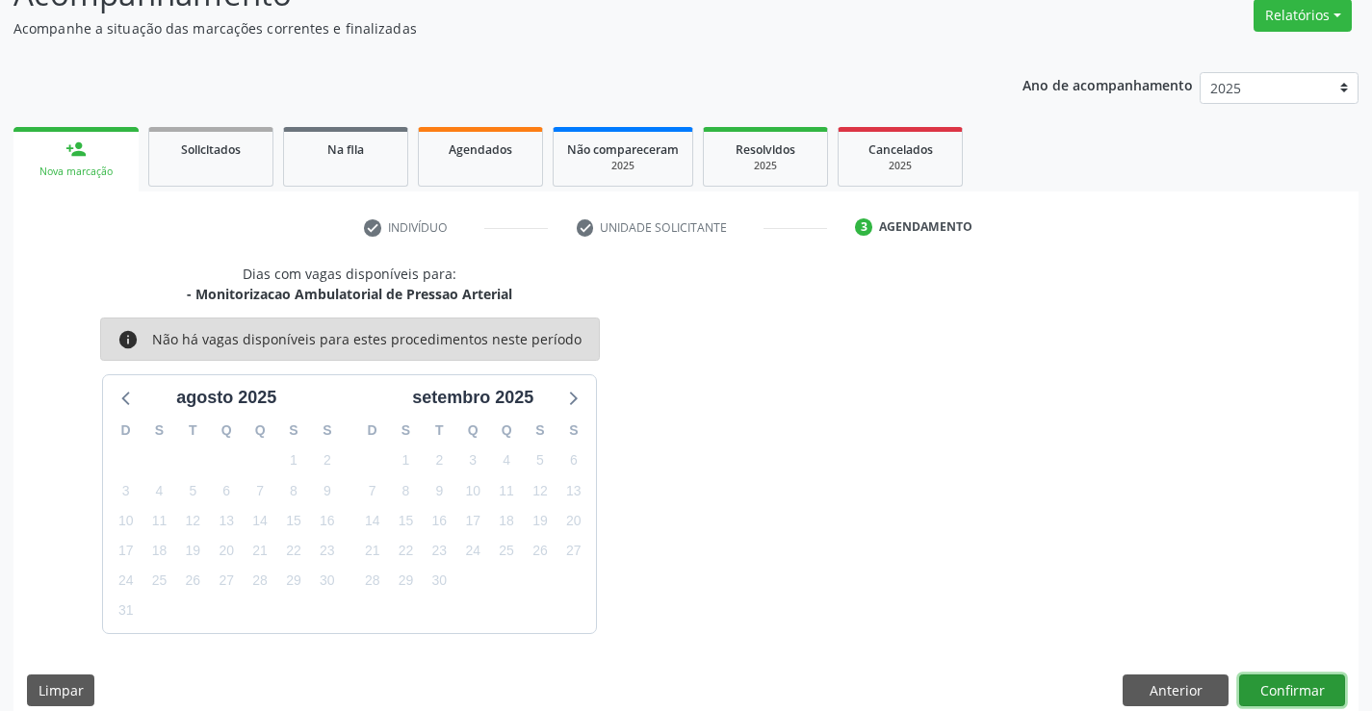
click at [1293, 684] on button "Confirmar" at bounding box center [1292, 691] width 106 height 33
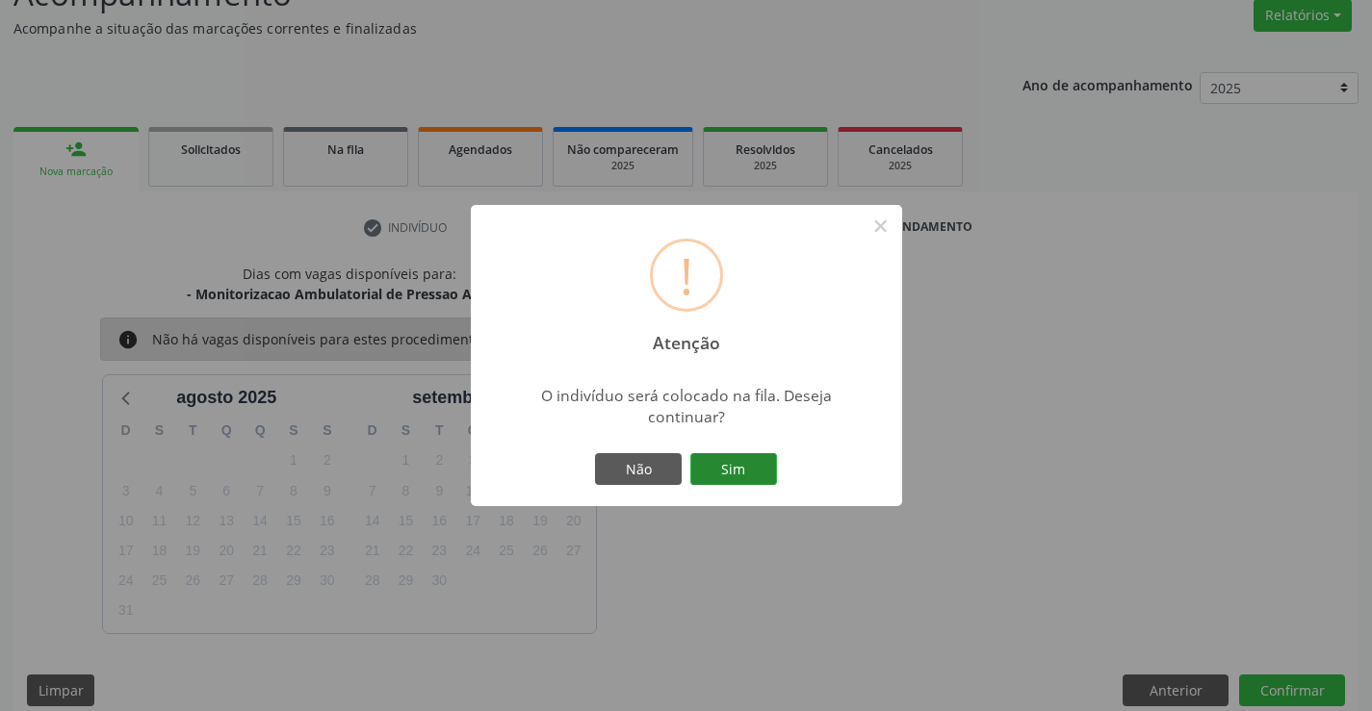
click at [730, 462] on button "Sim" at bounding box center [733, 469] width 87 height 33
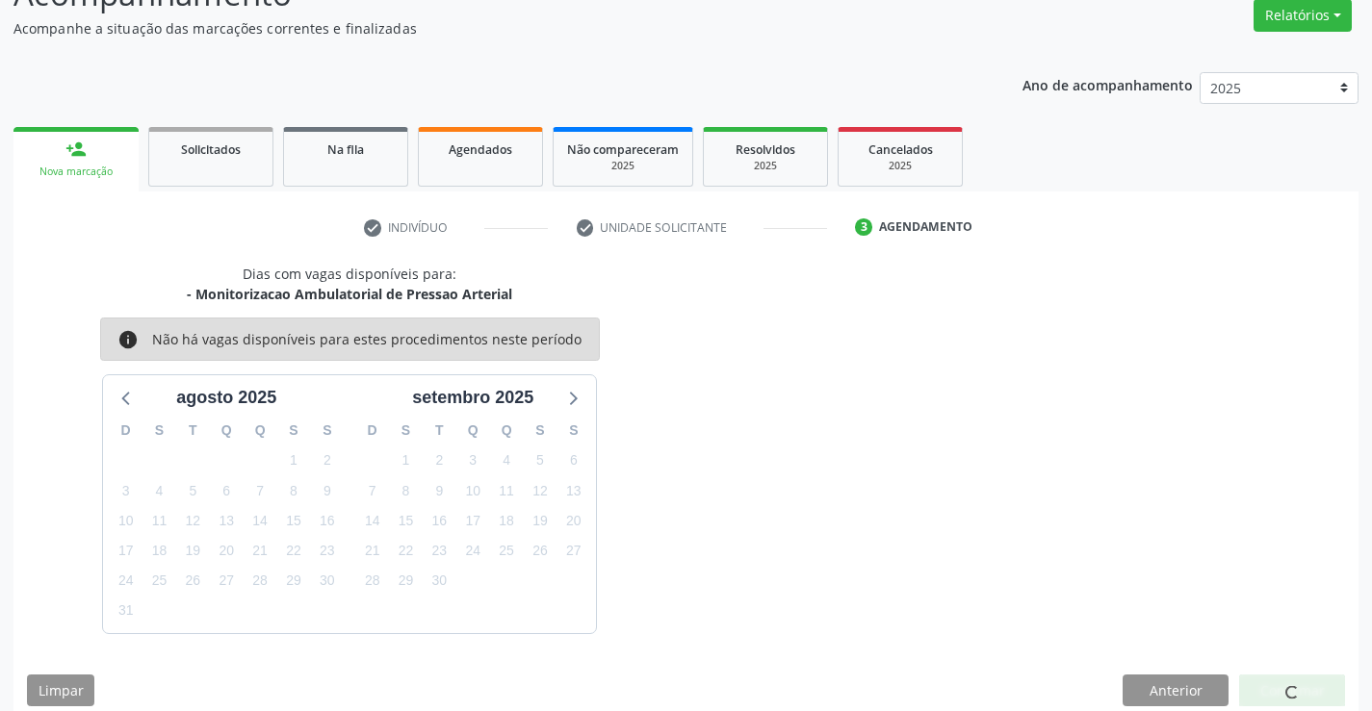
scroll to position [0, 0]
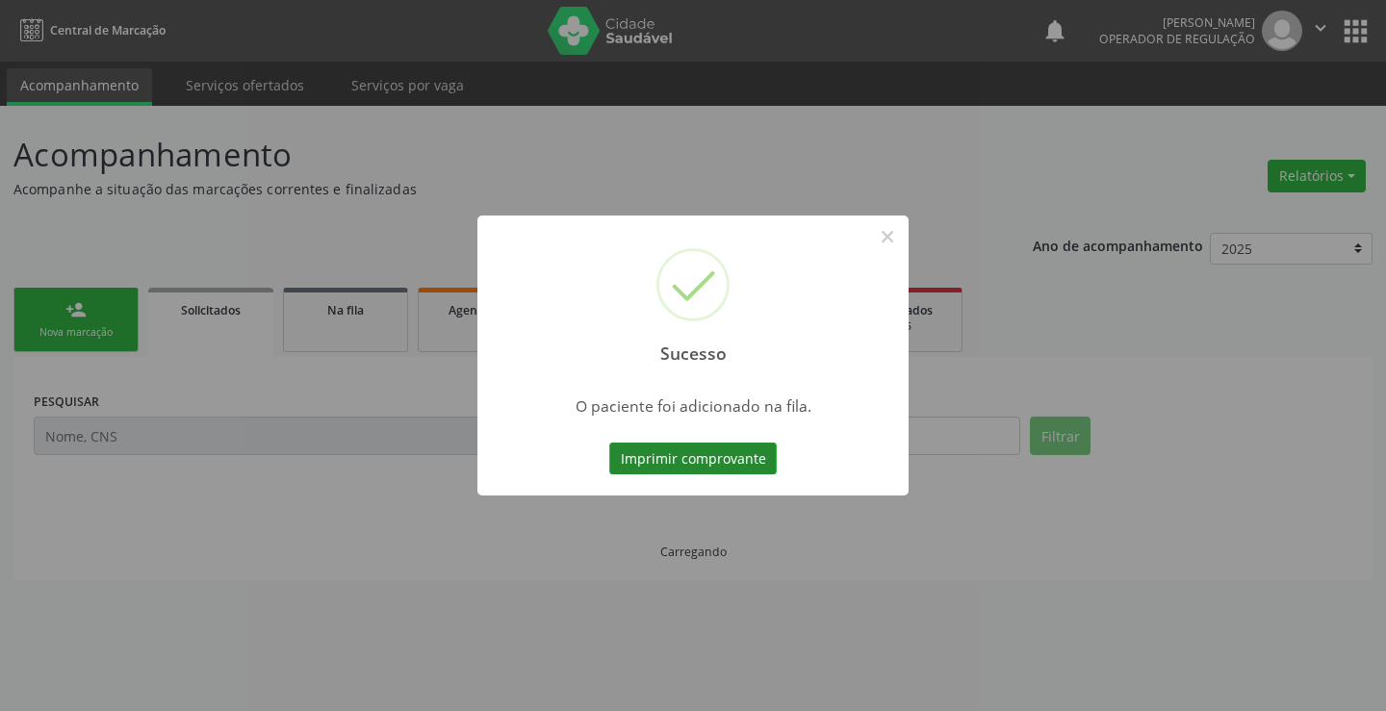
click at [731, 452] on button "Imprimir comprovante" at bounding box center [693, 459] width 168 height 33
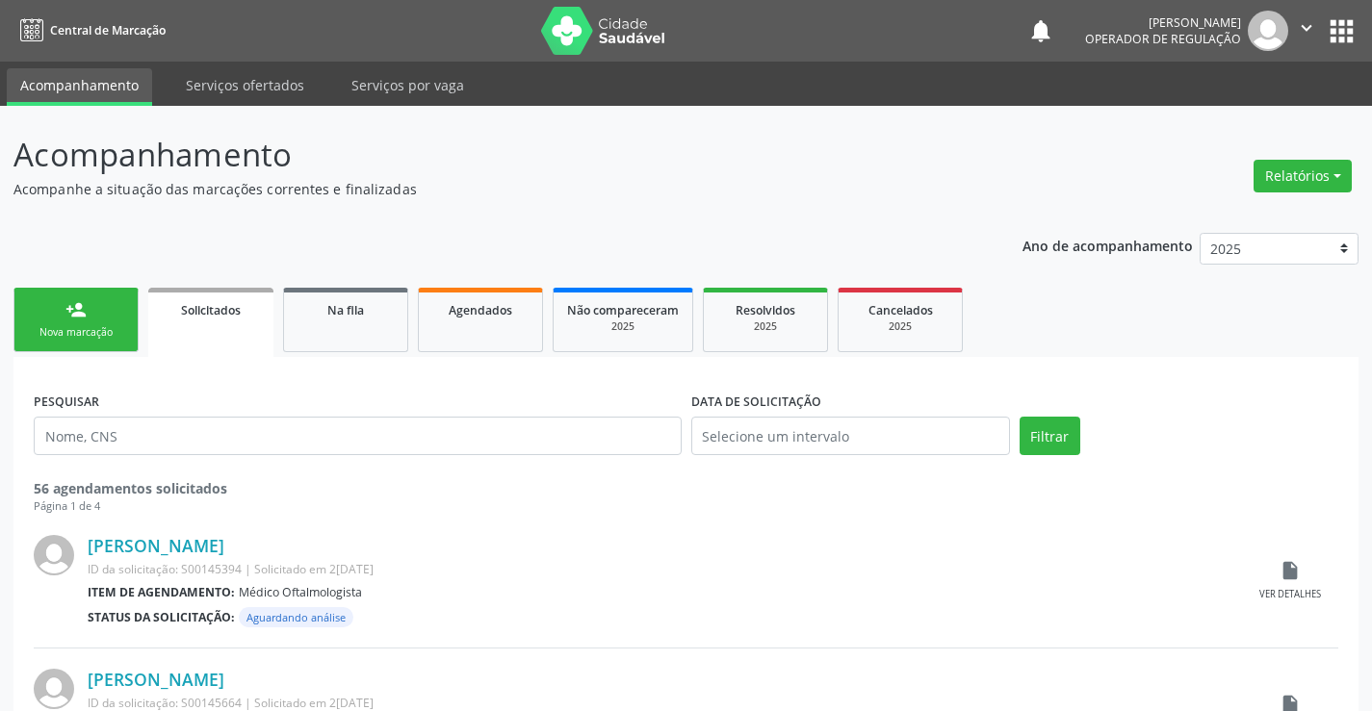
click at [80, 317] on div "person_add" at bounding box center [75, 309] width 21 height 21
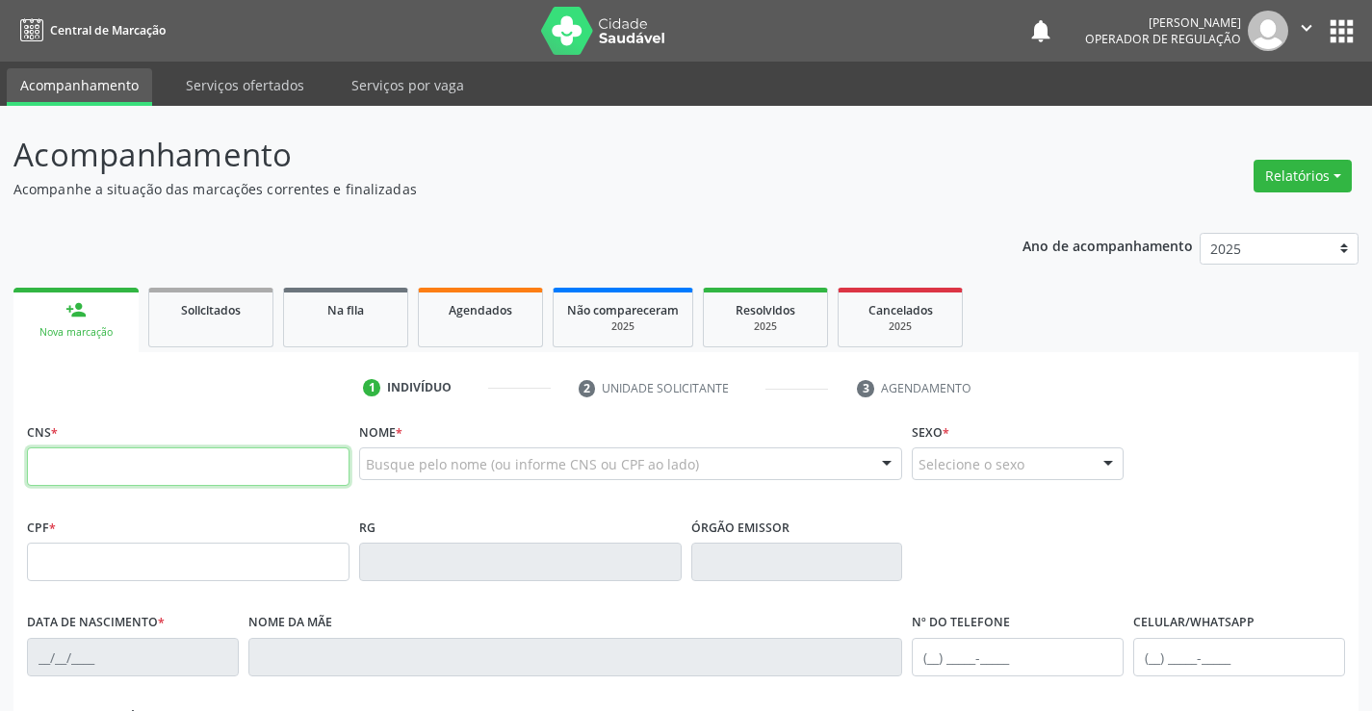
click at [82, 467] on input "text" at bounding box center [188, 467] width 323 height 39
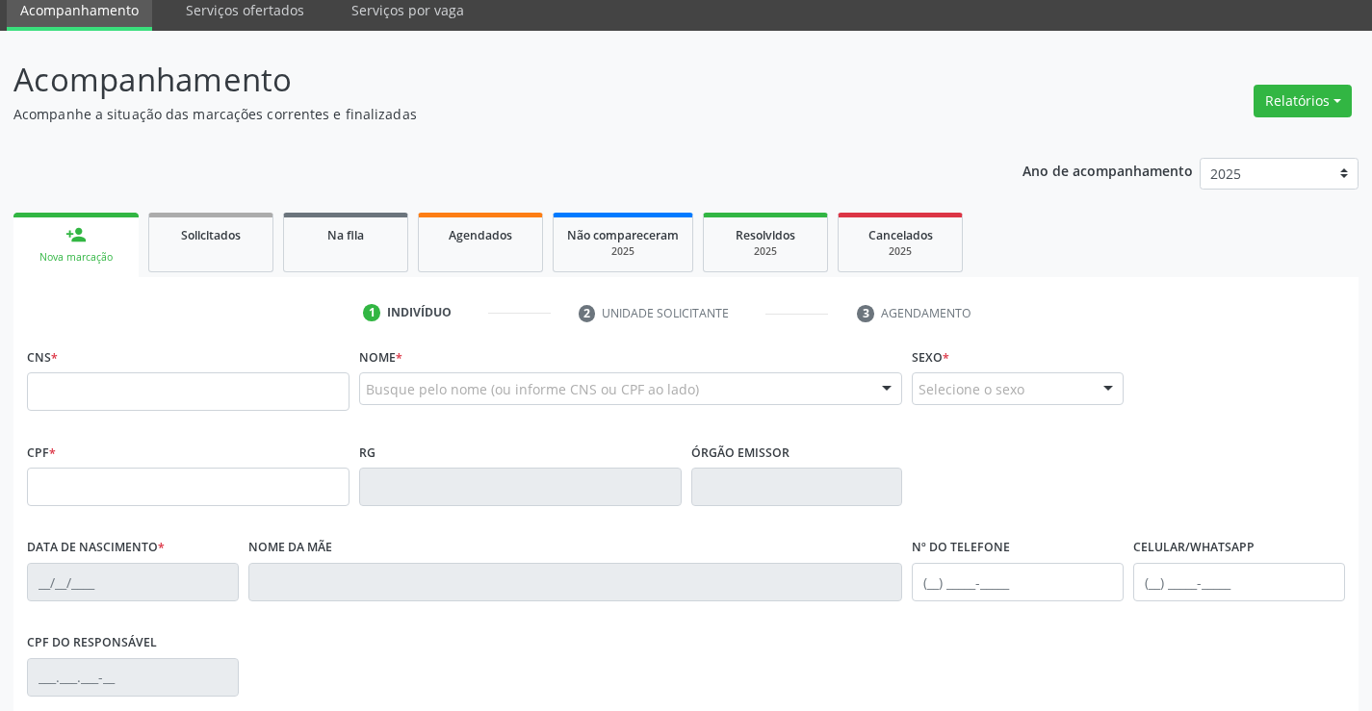
scroll to position [96, 0]
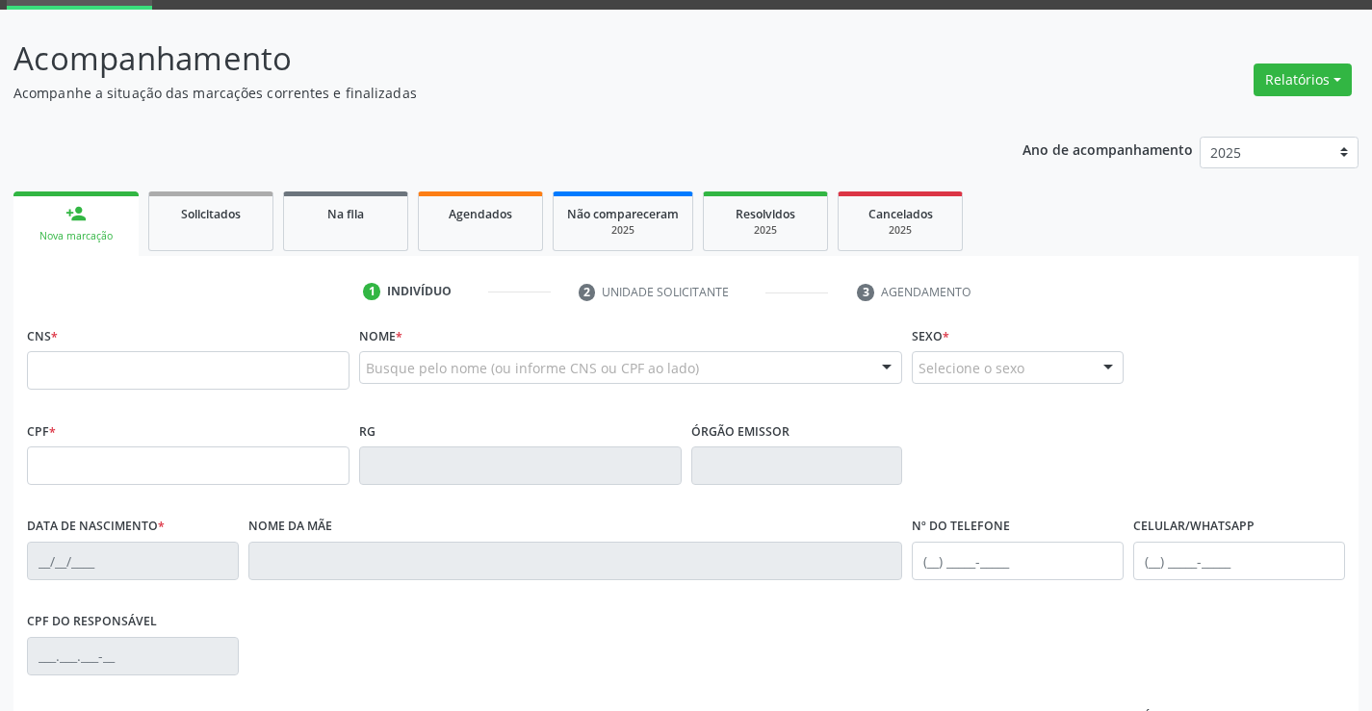
click at [153, 355] on input "text" at bounding box center [188, 370] width 323 height 39
type input "700 8074 9874 2680"
type input "2145813497"
type input "[DATE]"
type input "[PHONE_NUMBER]"
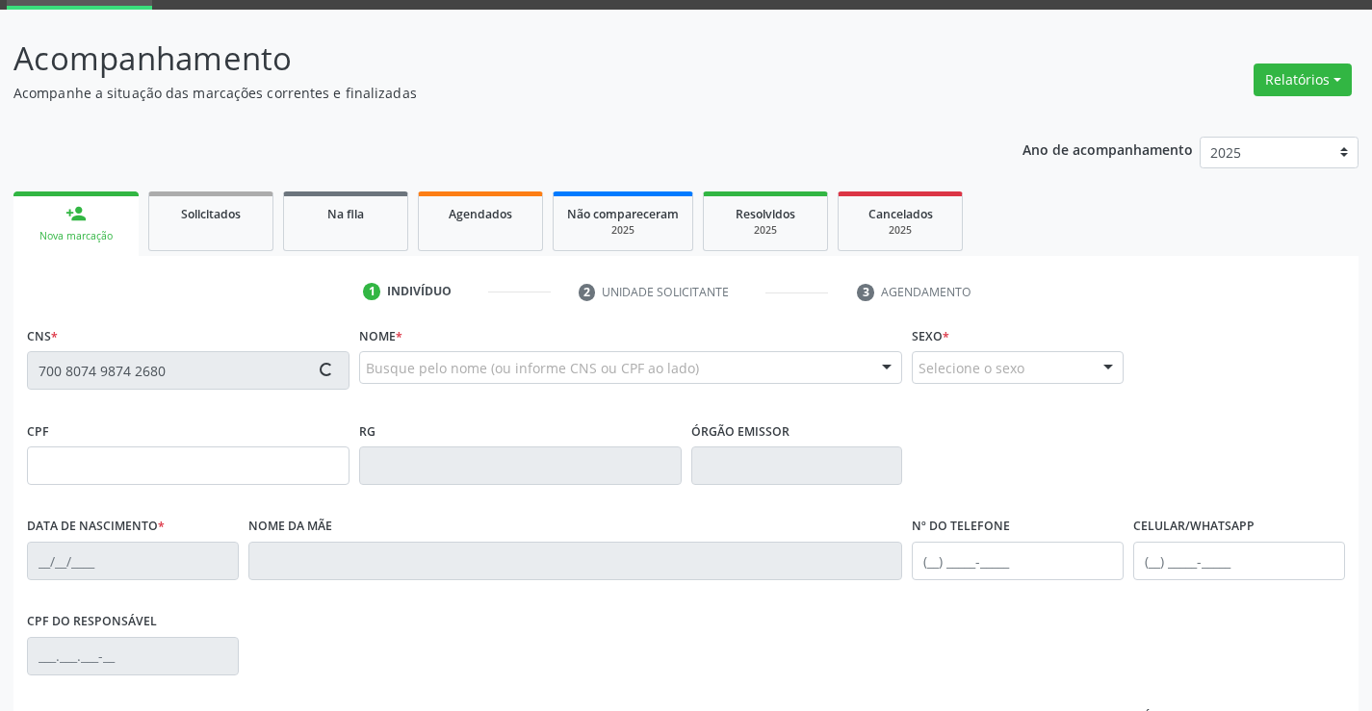
type input "[PHONE_NUMBER]"
type input "705.307.061-13"
type input "S/N"
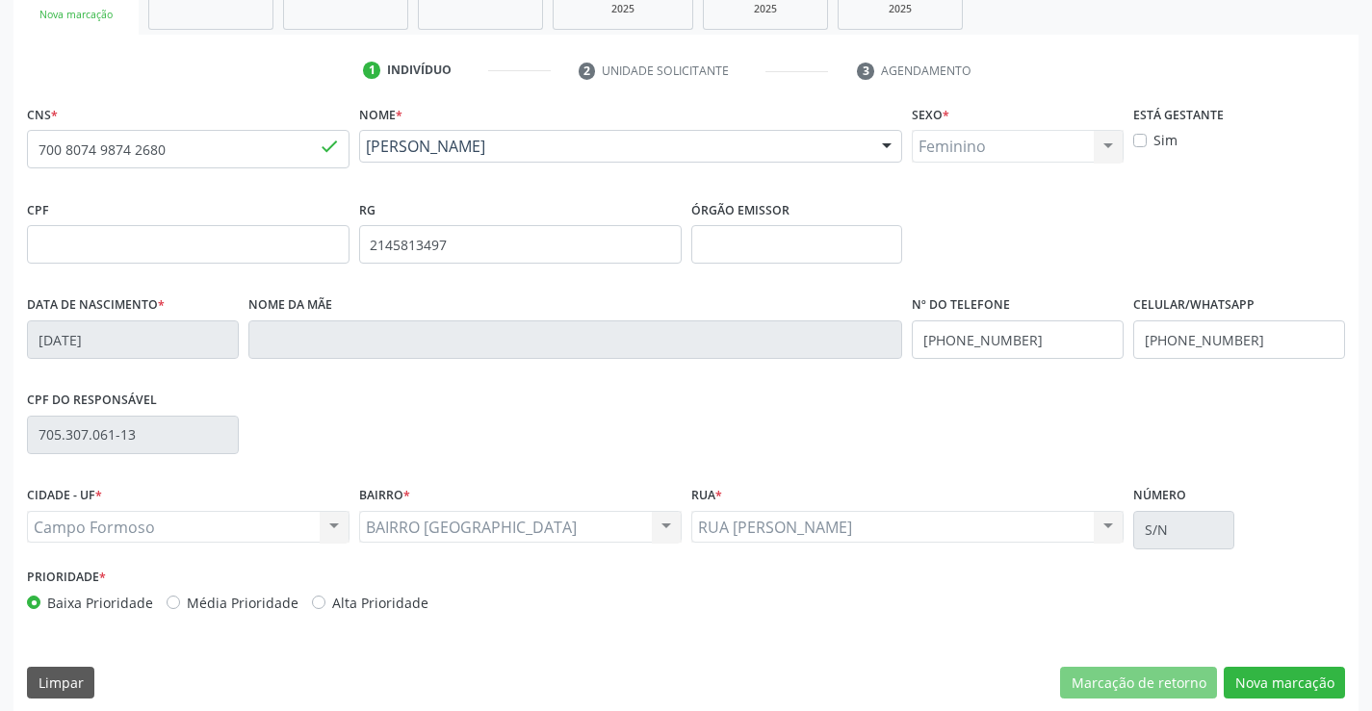
scroll to position [332, 0]
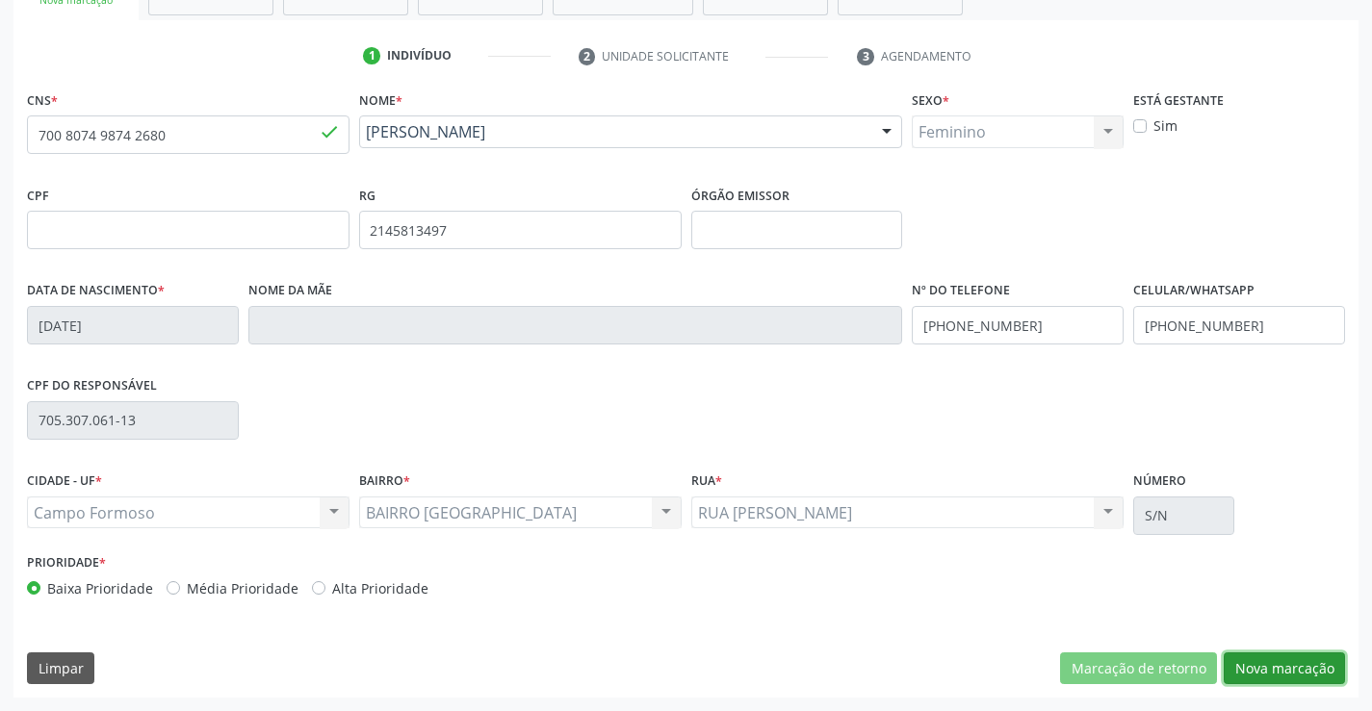
click at [1287, 666] on button "Nova marcação" at bounding box center [1284, 669] width 121 height 33
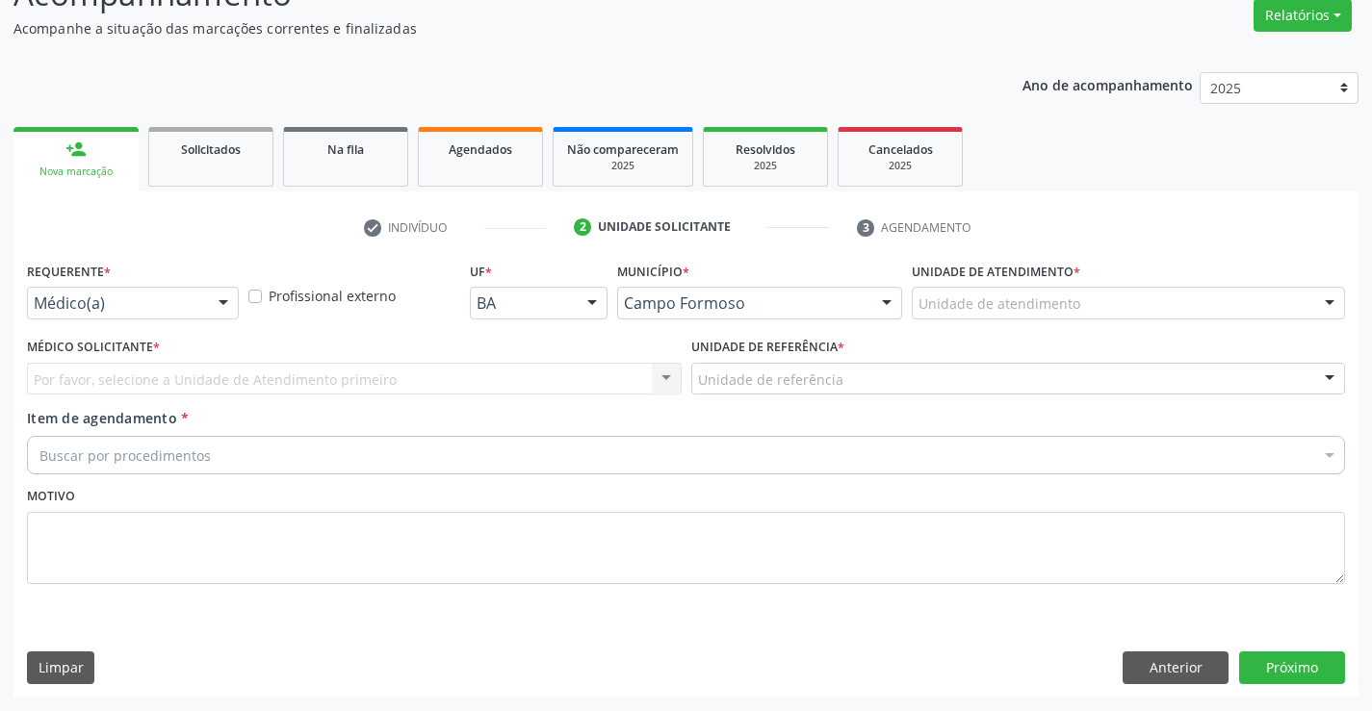
scroll to position [161, 0]
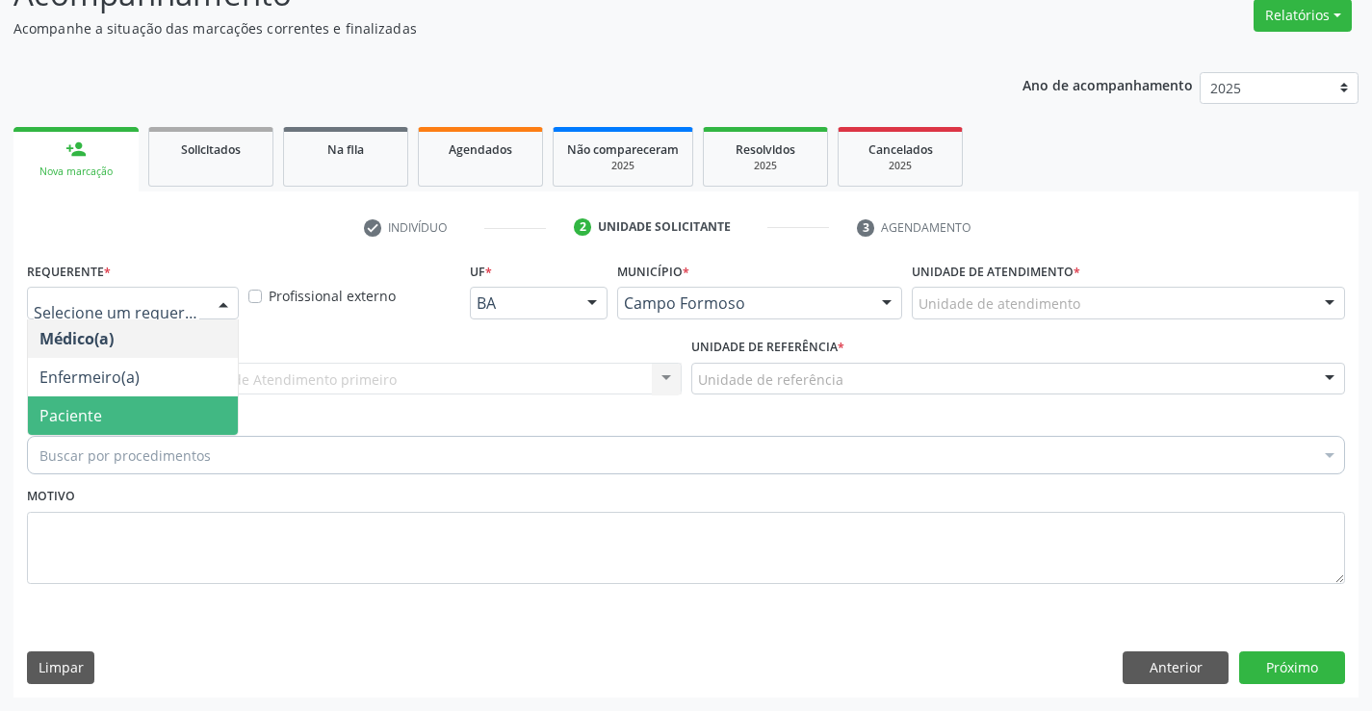
click at [134, 423] on span "Paciente" at bounding box center [133, 416] width 210 height 39
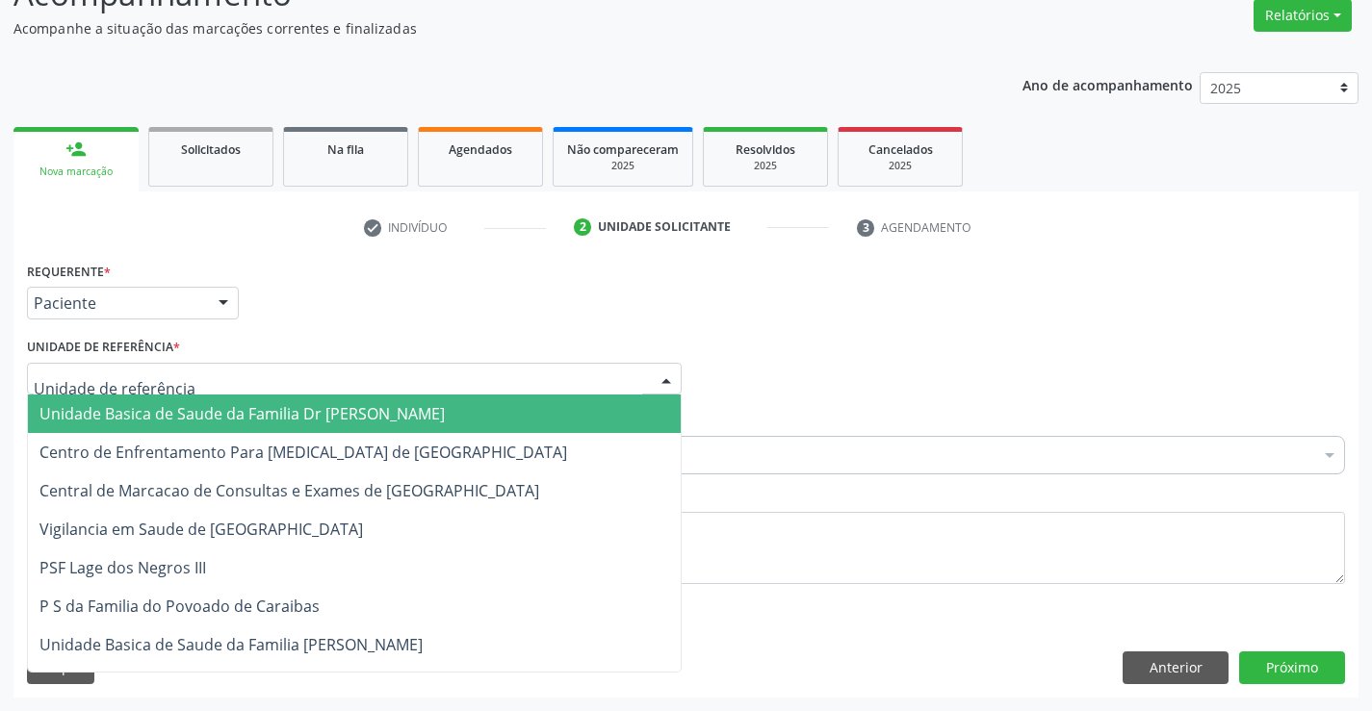
click at [169, 408] on span "Unidade Basica de Saude da Familia Dr Paulo Sudre" at bounding box center [241, 413] width 405 height 21
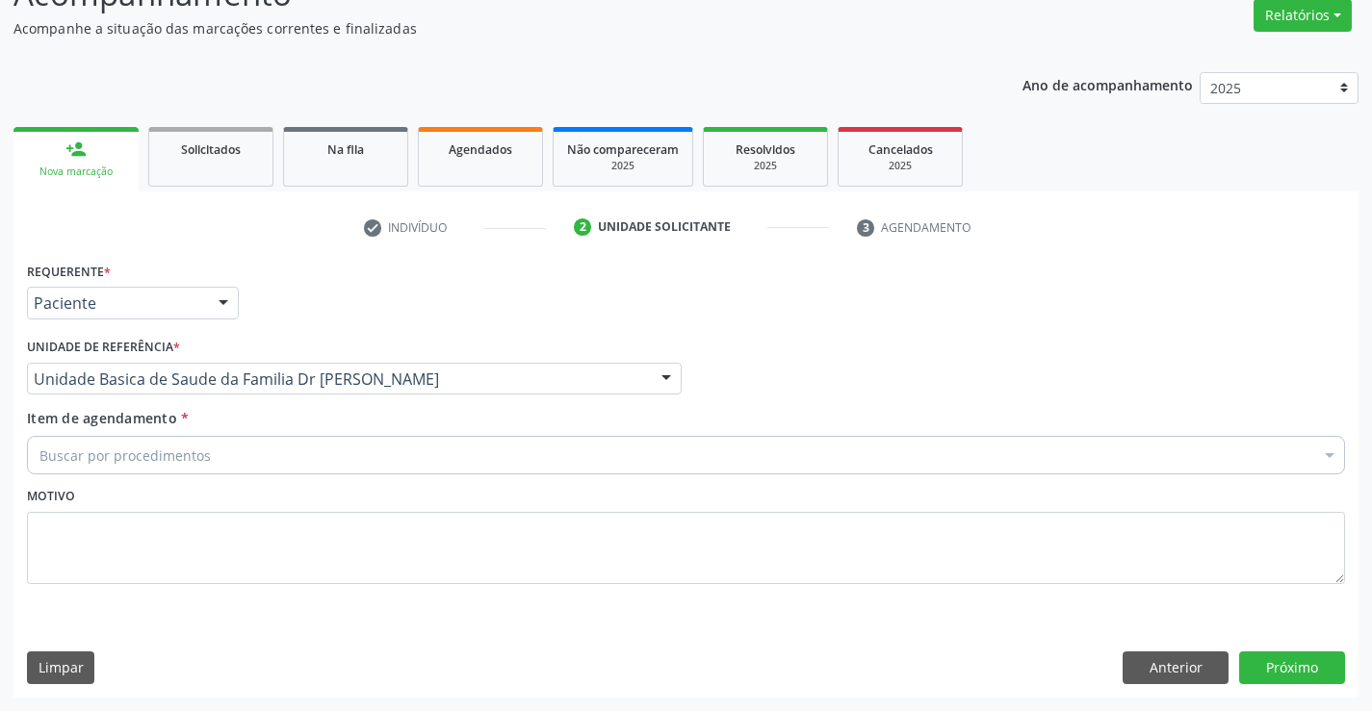
click at [39, 460] on input "Item de agendamento *" at bounding box center [39, 455] width 0 height 39
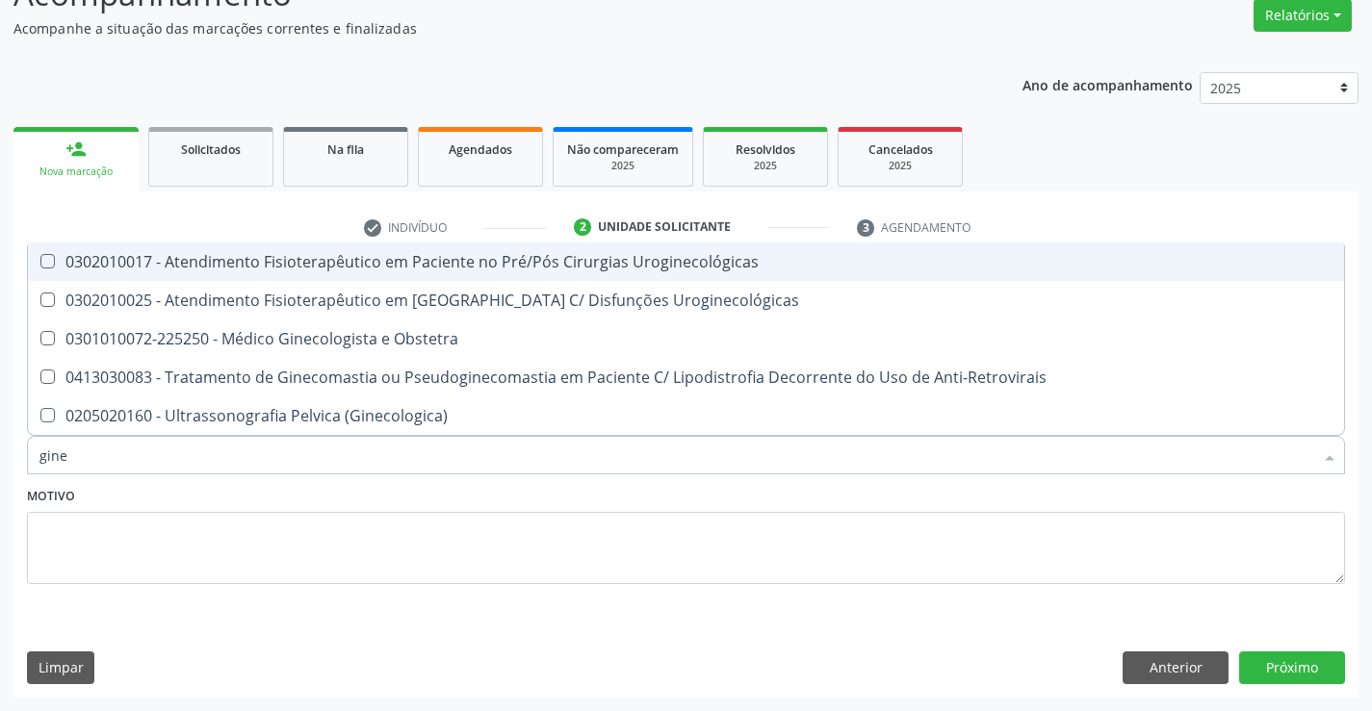
type input "ginec"
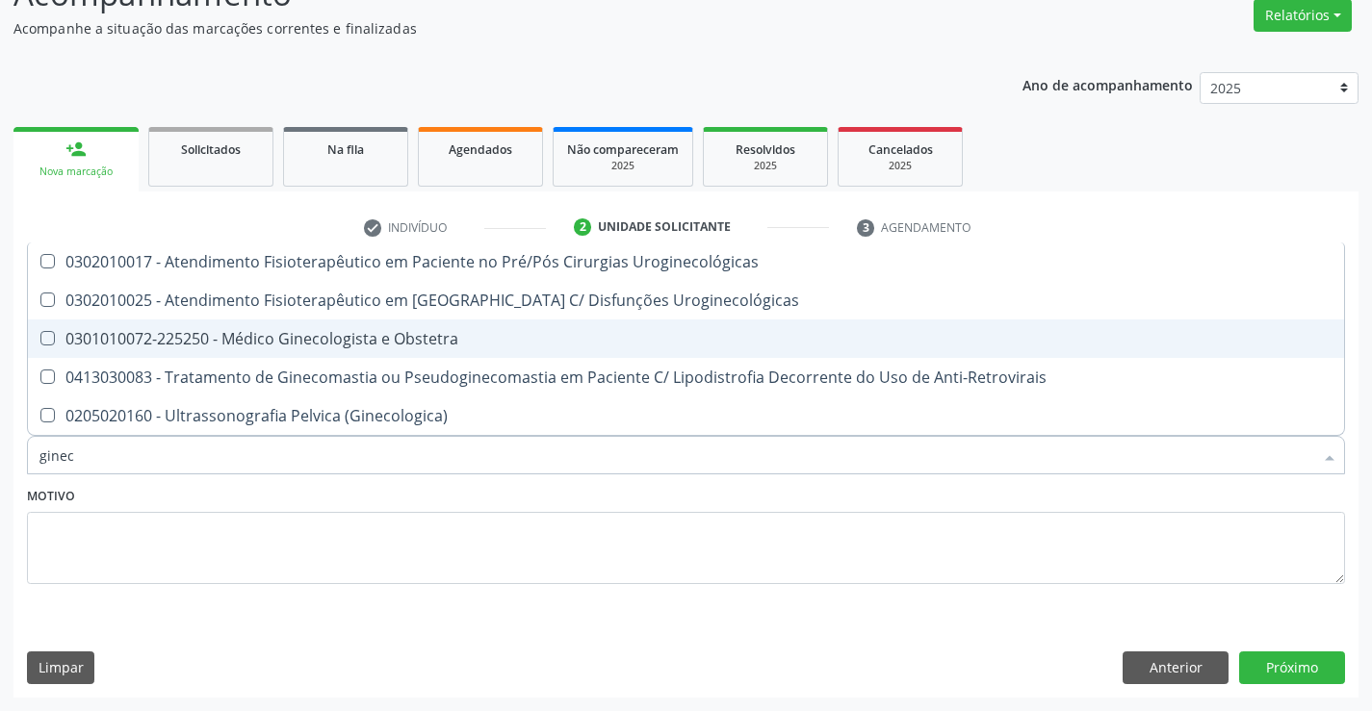
click at [323, 342] on div "0301010072-225250 - Médico Ginecologista e Obstetra" at bounding box center [685, 338] width 1293 height 15
checkbox Obstetra "true"
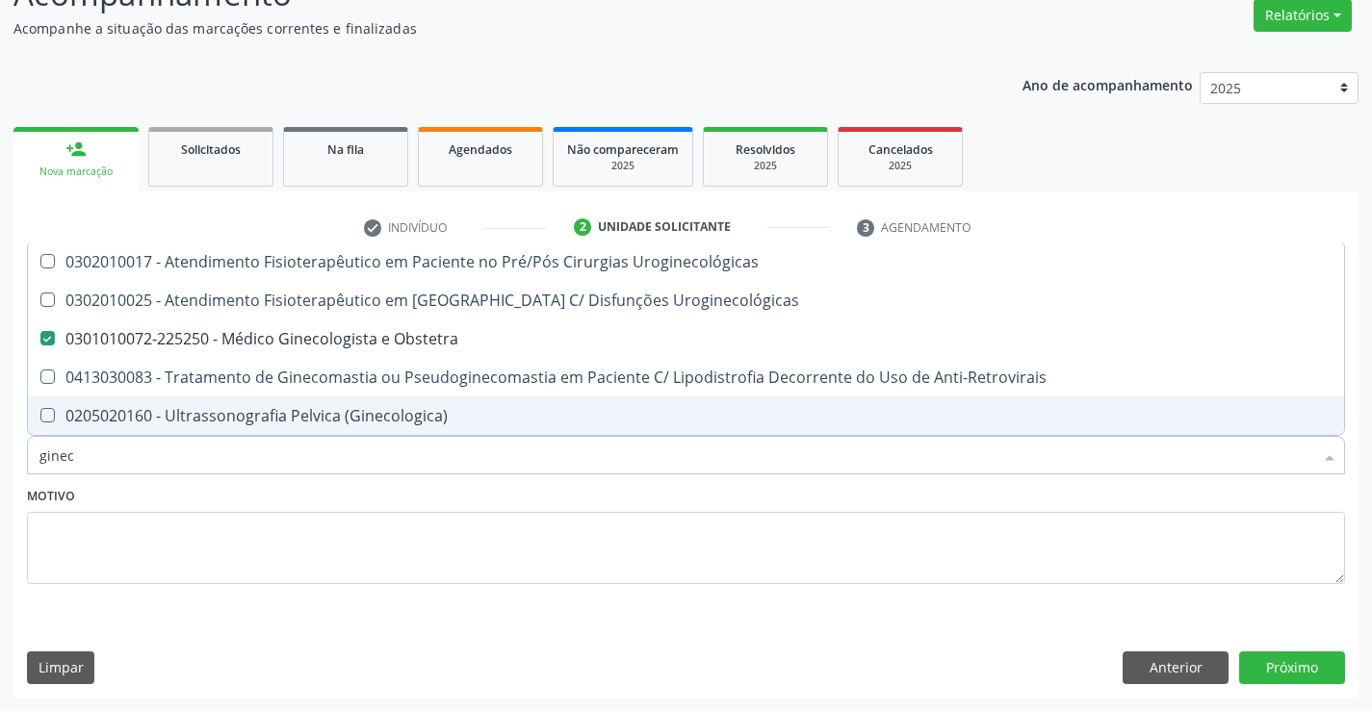
click at [311, 504] on div "Motivo" at bounding box center [686, 533] width 1318 height 102
checkbox Uroginecológicas "true"
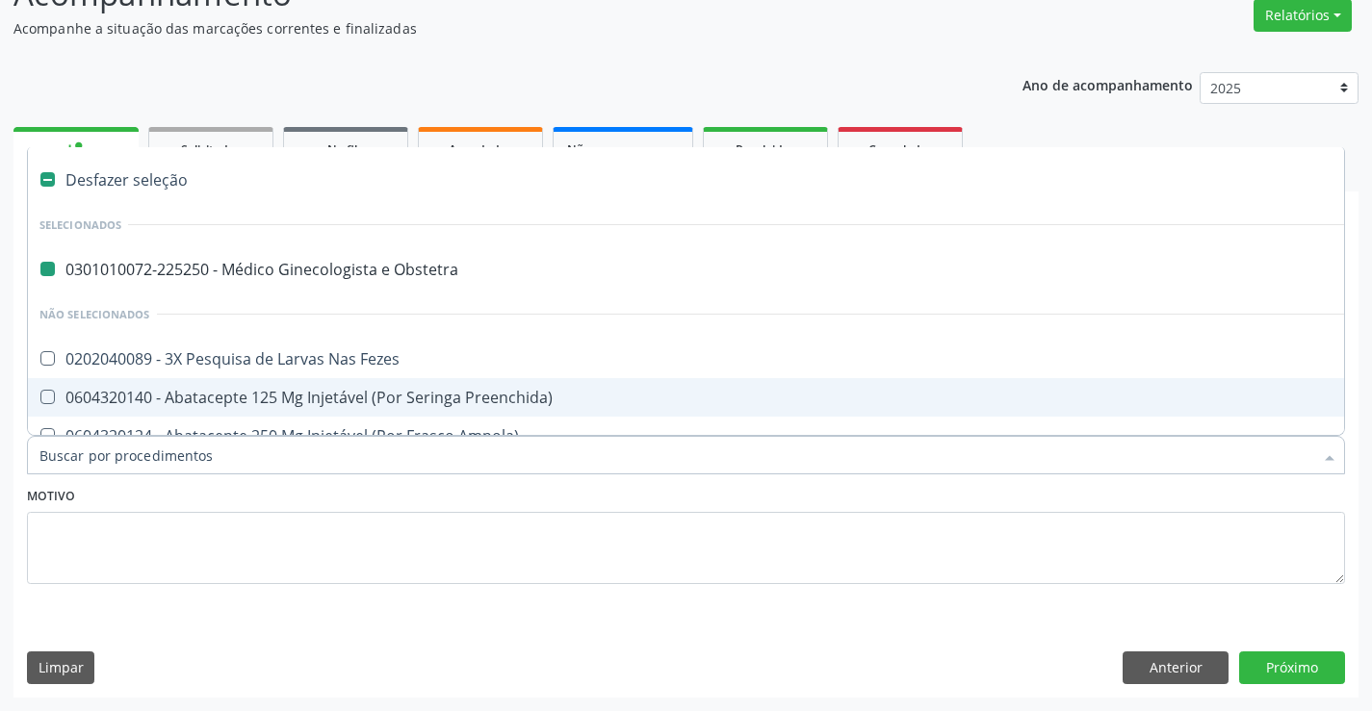
type input "u"
checkbox Obstetra "false"
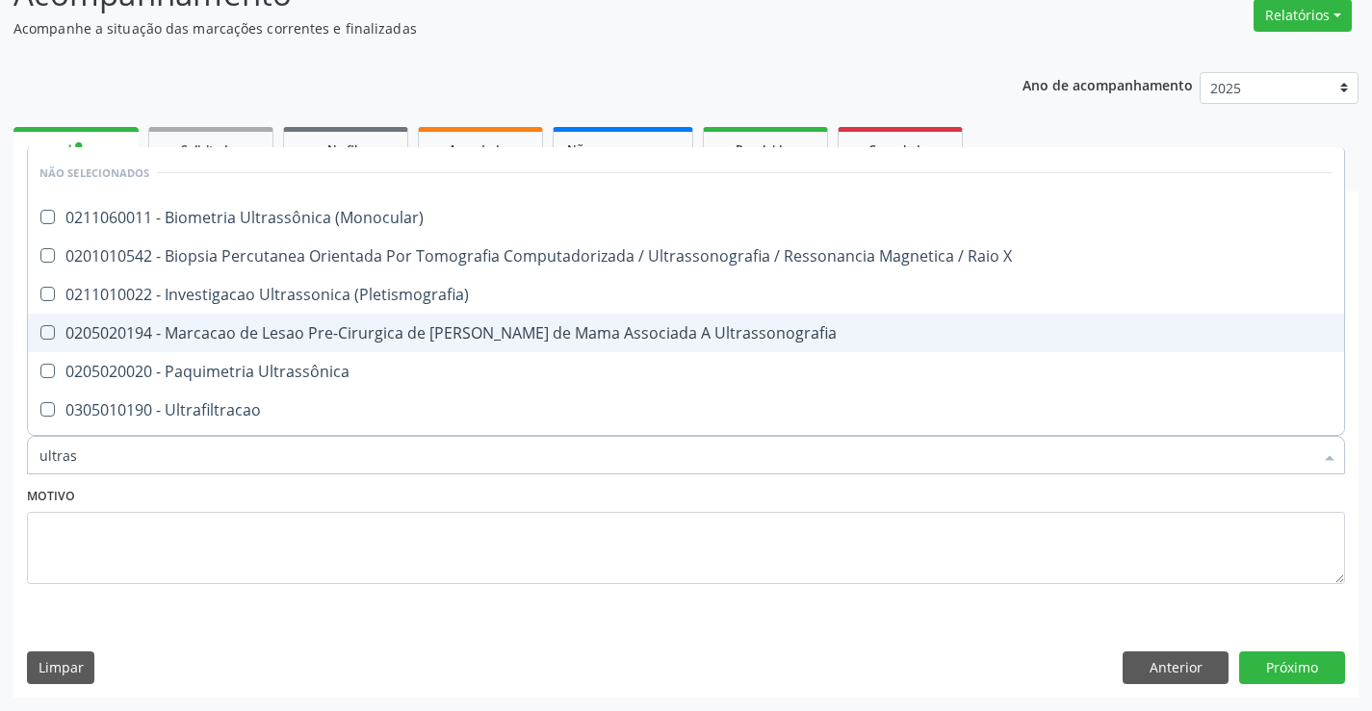
type input "ultrass"
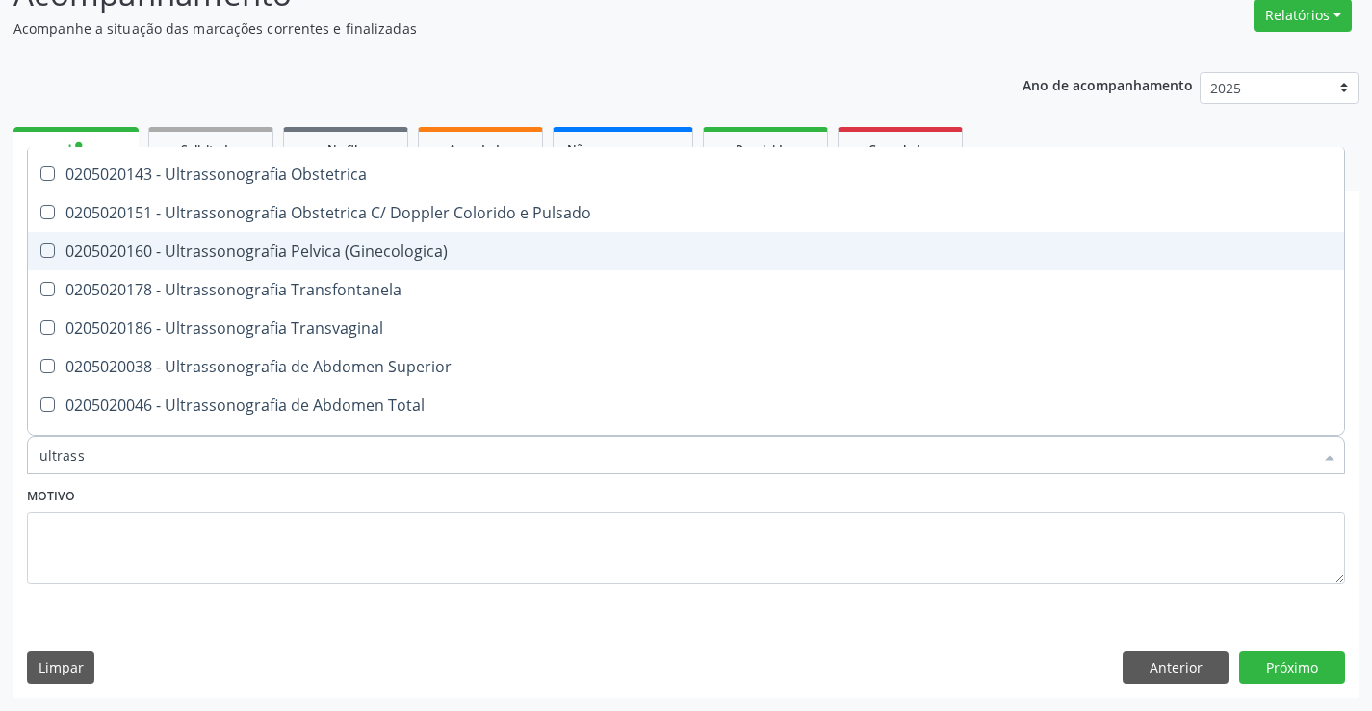
scroll to position [385, 0]
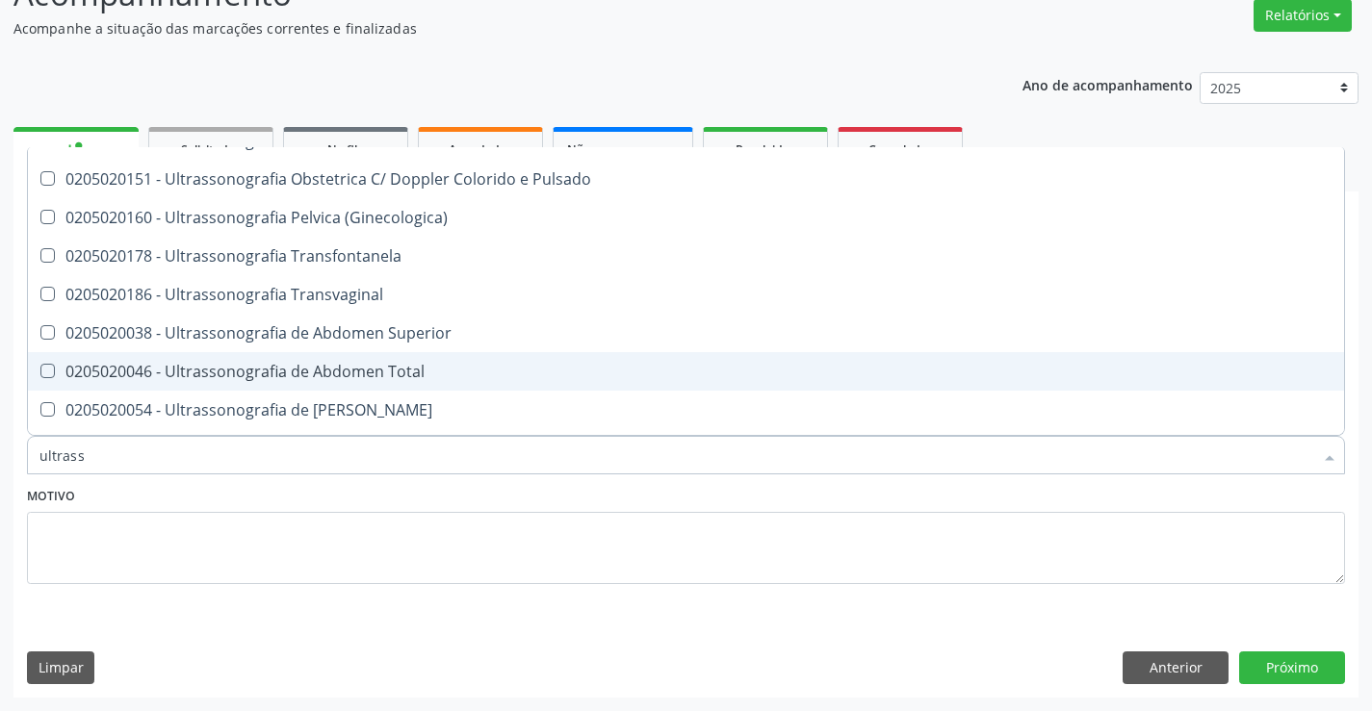
click at [405, 370] on div "0205020046 - Ultrassonografia de Abdomen Total" at bounding box center [685, 371] width 1293 height 15
checkbox Total "true"
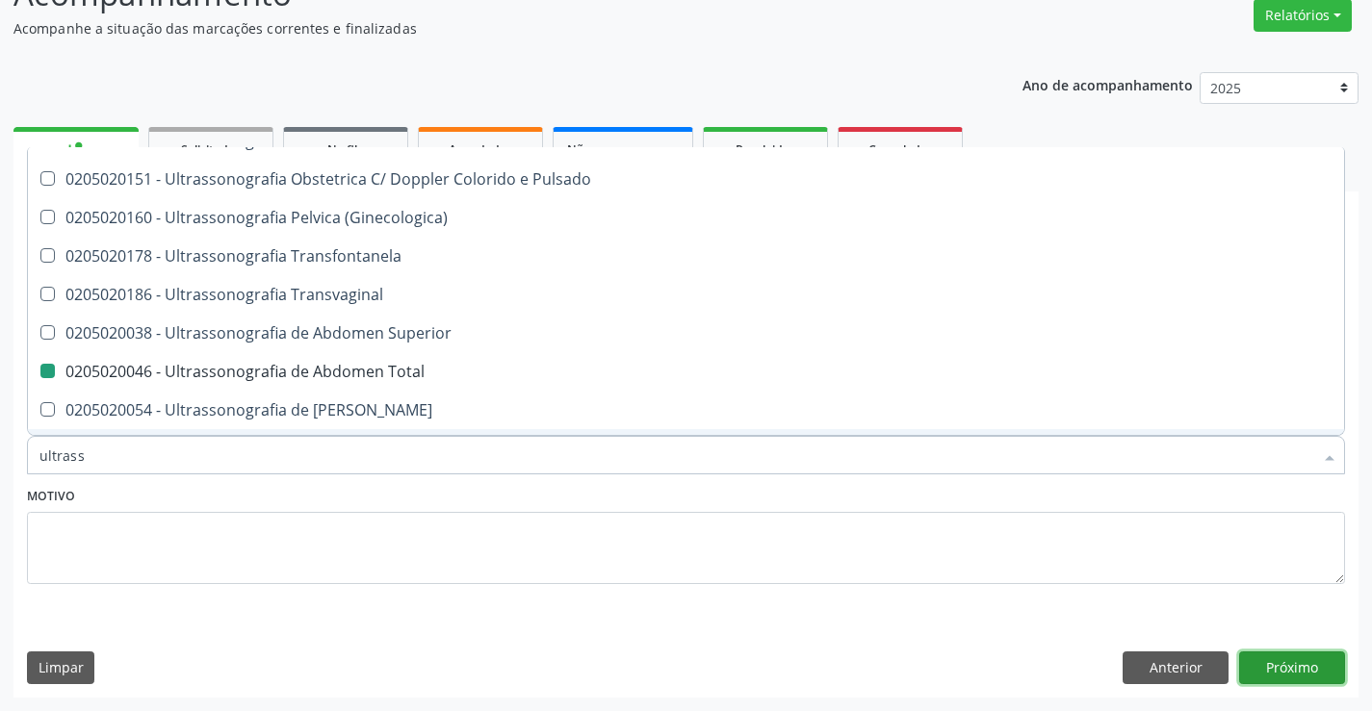
click at [1298, 664] on button "Próximo" at bounding box center [1292, 668] width 106 height 33
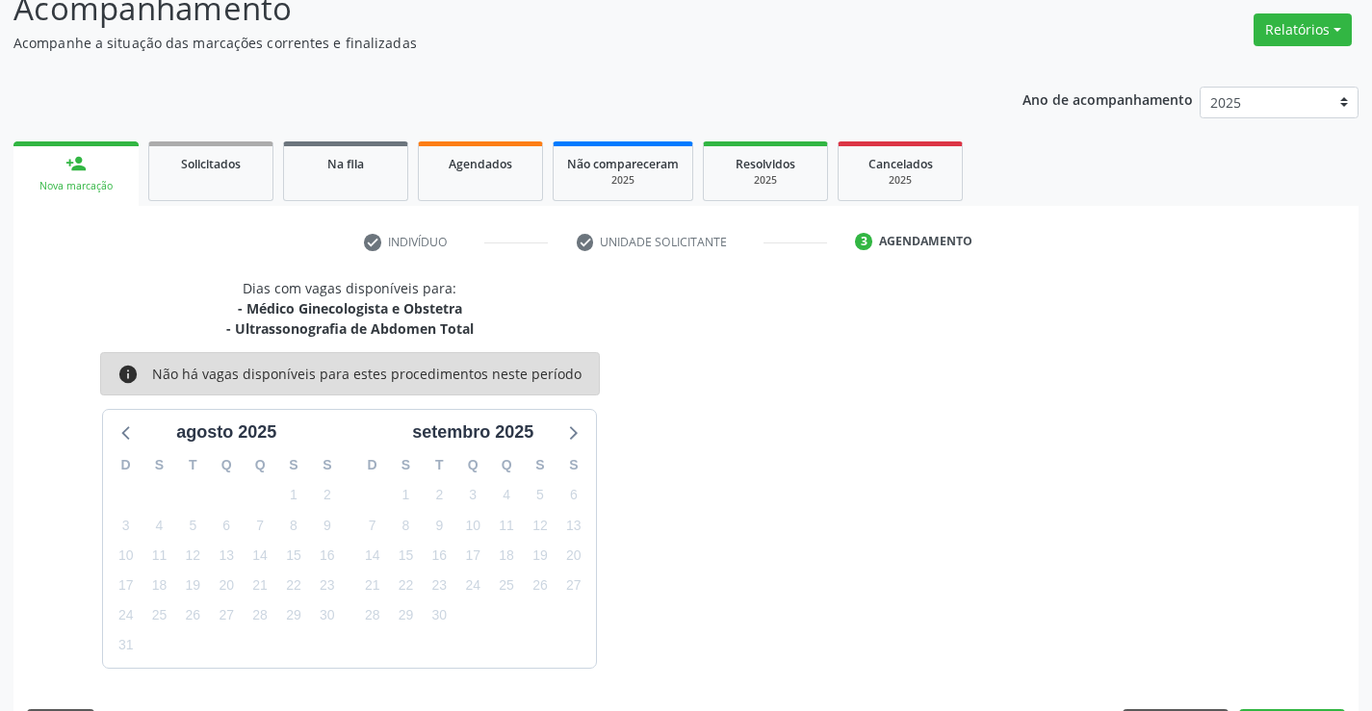
scroll to position [161, 0]
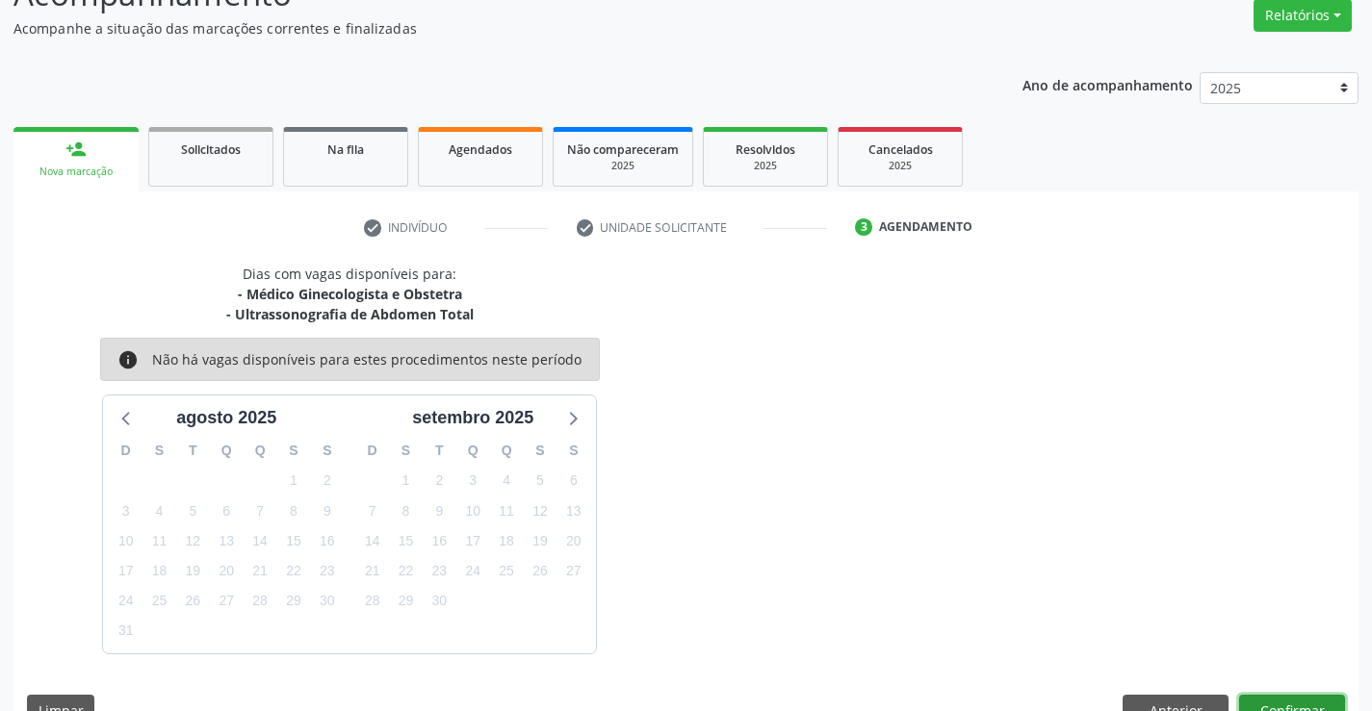
click at [1299, 708] on button "Confirmar" at bounding box center [1292, 711] width 106 height 33
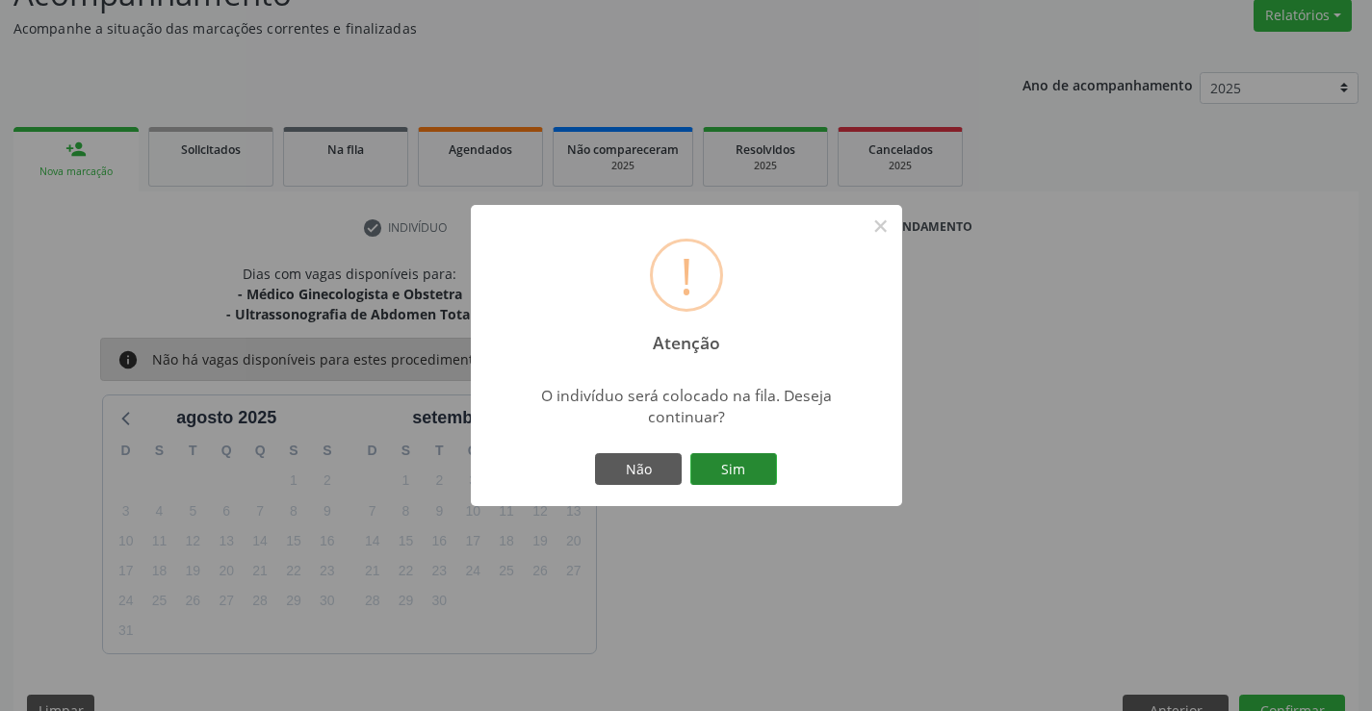
click at [744, 464] on button "Sim" at bounding box center [733, 469] width 87 height 33
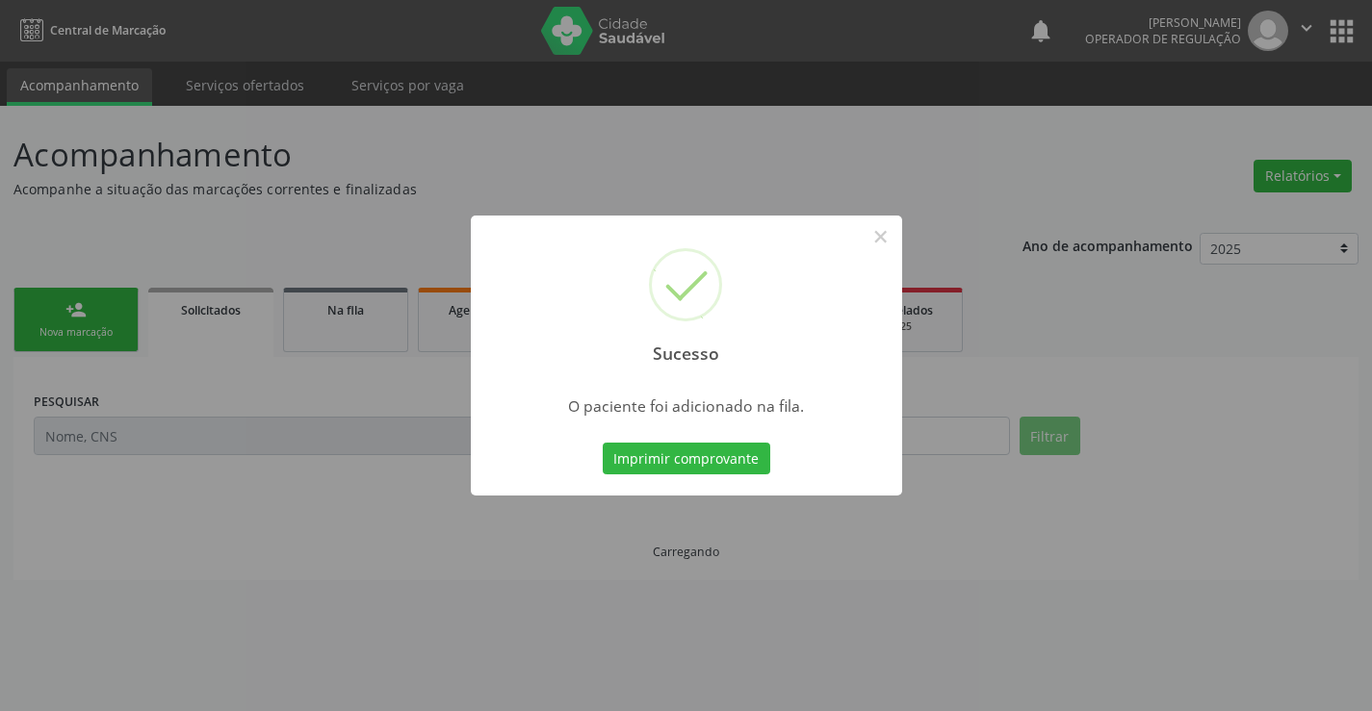
scroll to position [0, 0]
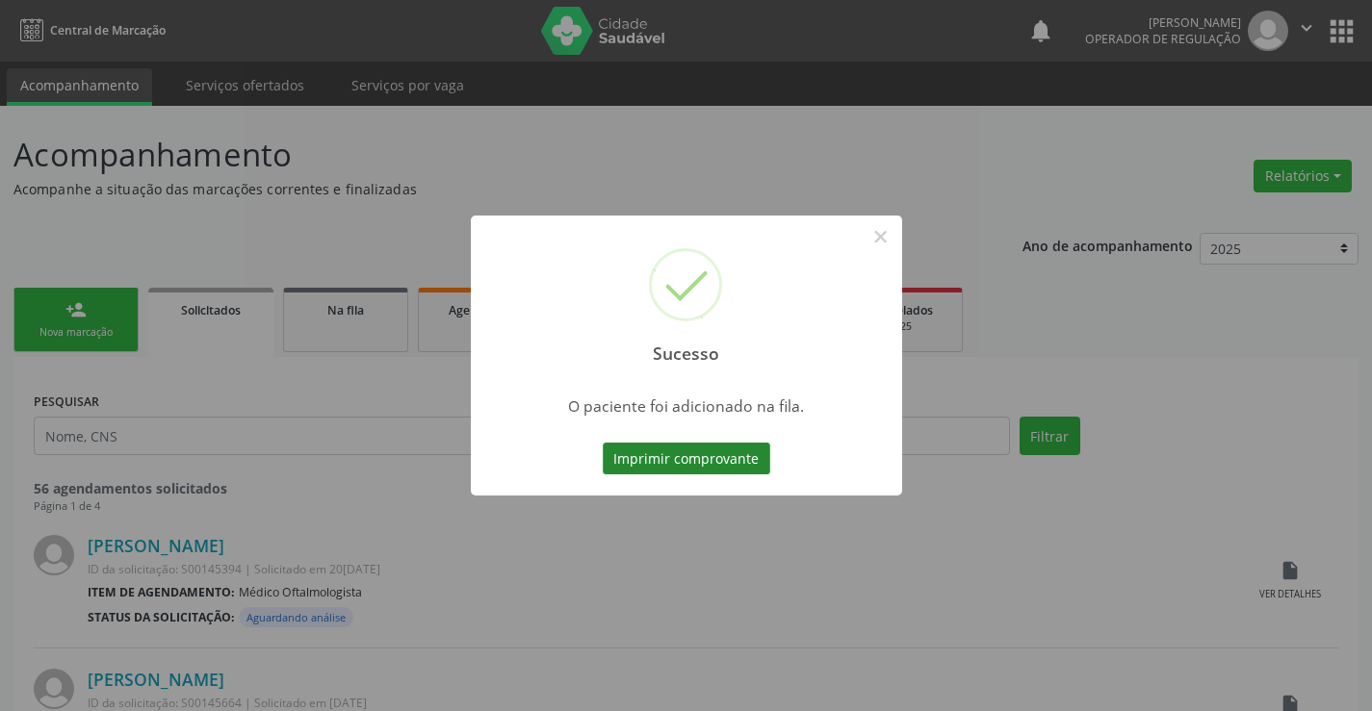
click at [736, 457] on button "Imprimir comprovante" at bounding box center [687, 459] width 168 height 33
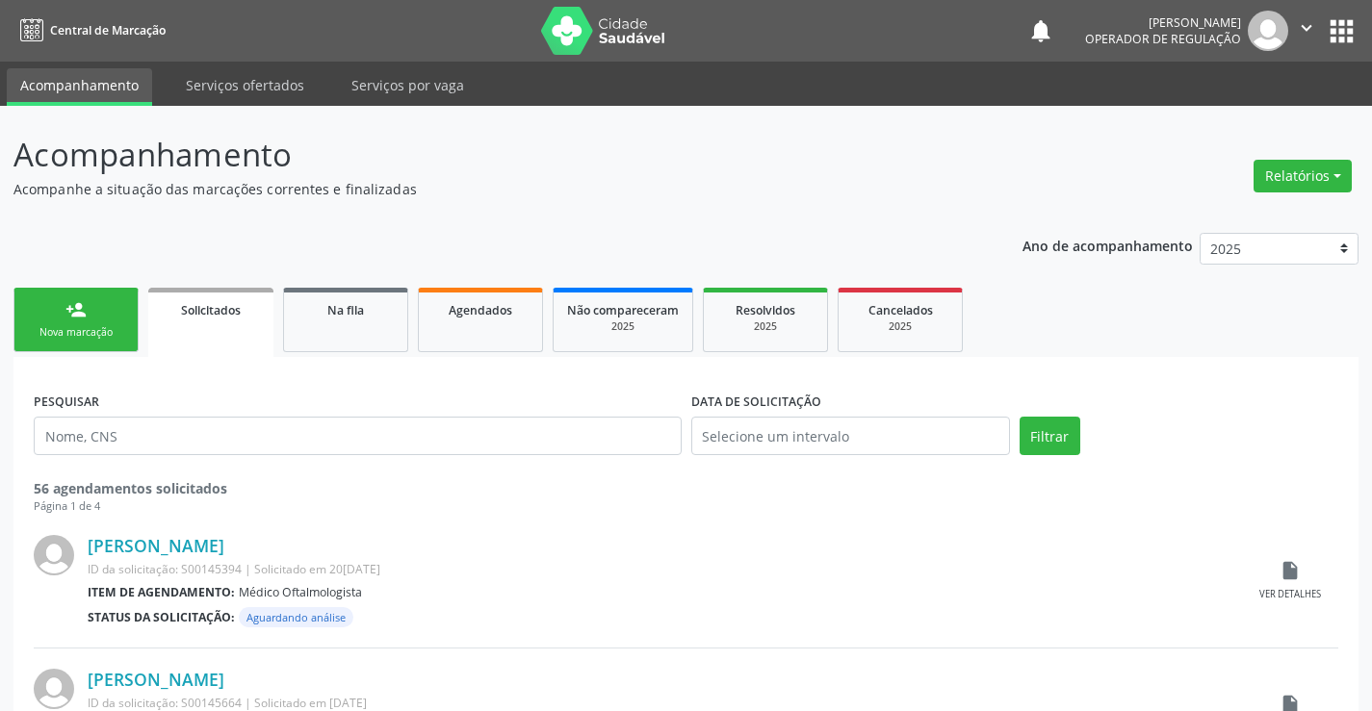
click at [53, 333] on div "Nova marcação" at bounding box center [76, 332] width 96 height 14
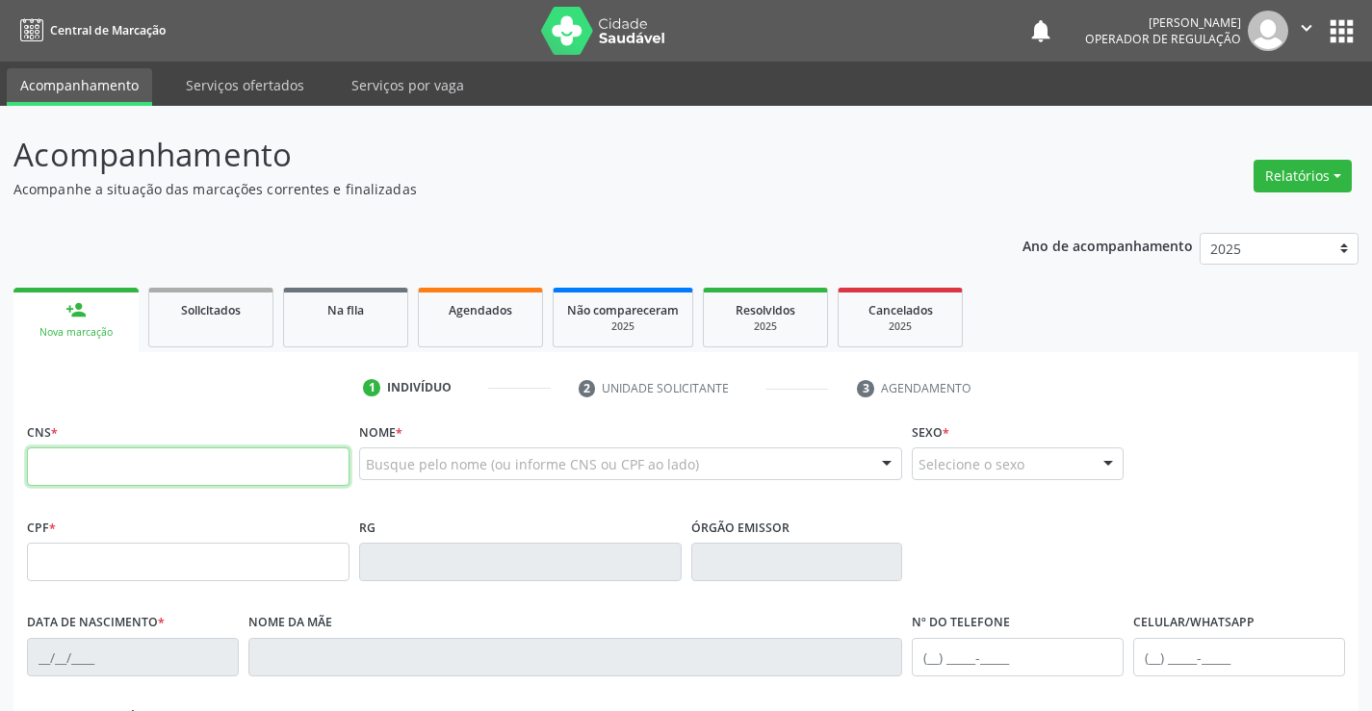
click at [167, 463] on input "text" at bounding box center [188, 467] width 323 height 39
type input "700 0029 6532 6310"
type input "0979793254"
type input "16/02/1979"
type input "(74) 9979-7817"
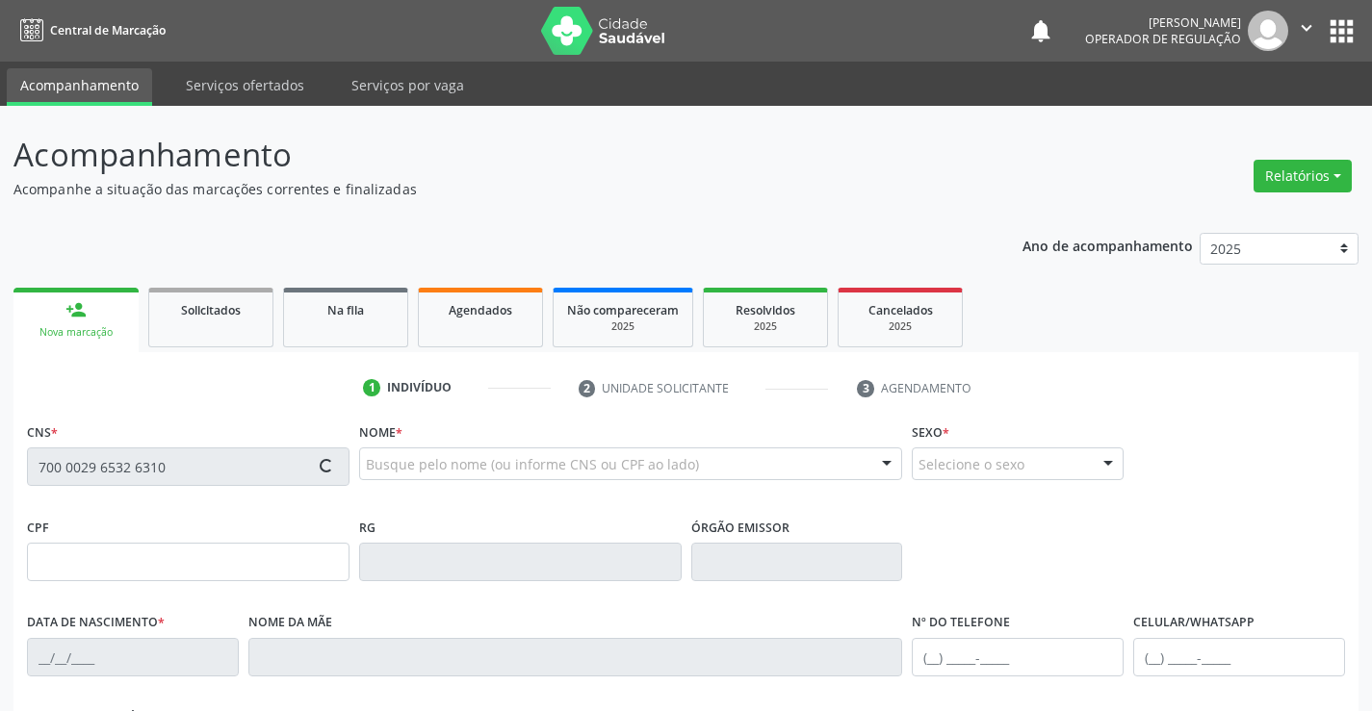
type input "(74) 9979-7817"
type input "S/N"
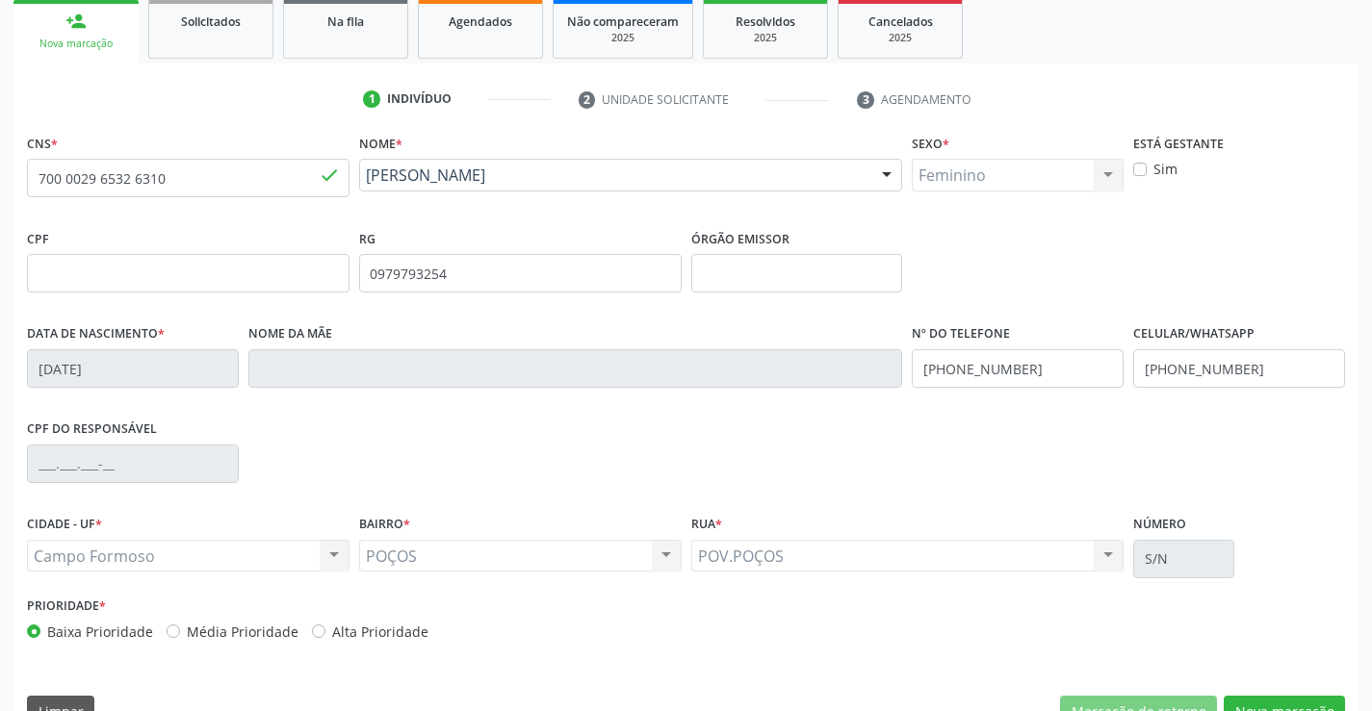
scroll to position [332, 0]
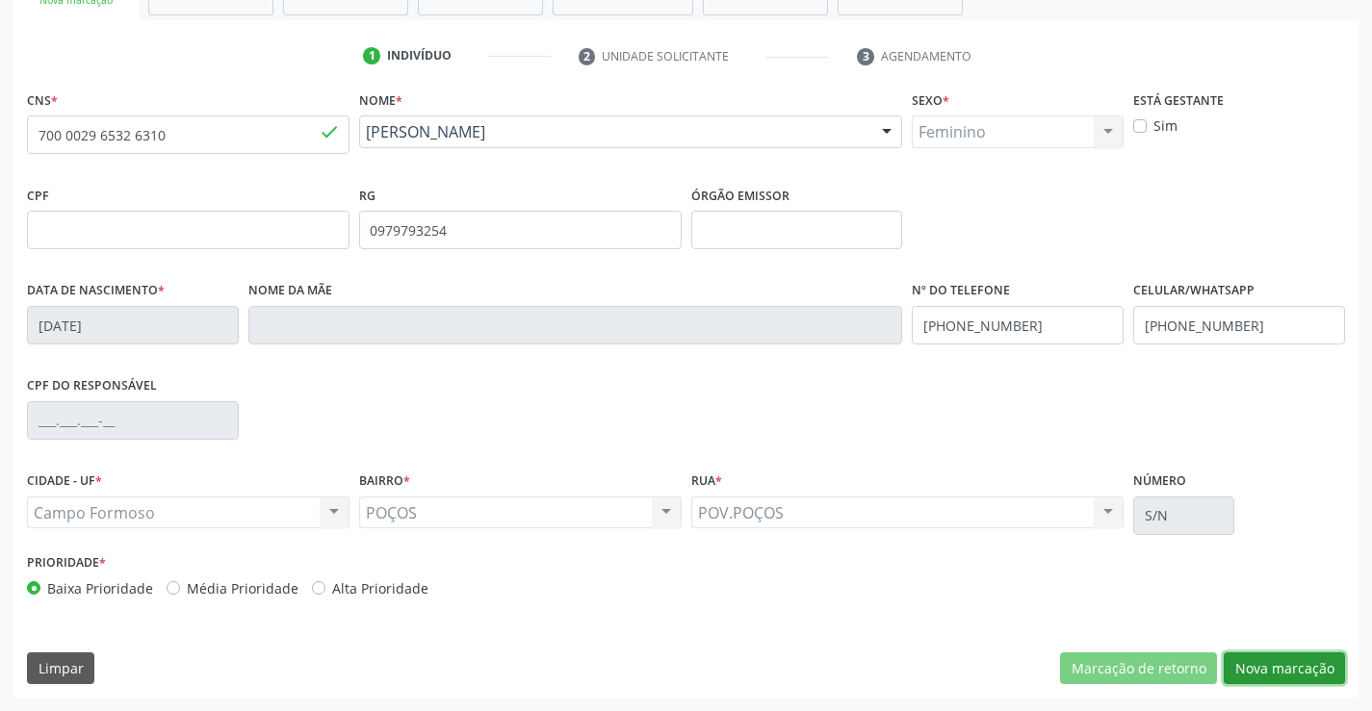
click at [1259, 665] on button "Nova marcação" at bounding box center [1284, 669] width 121 height 33
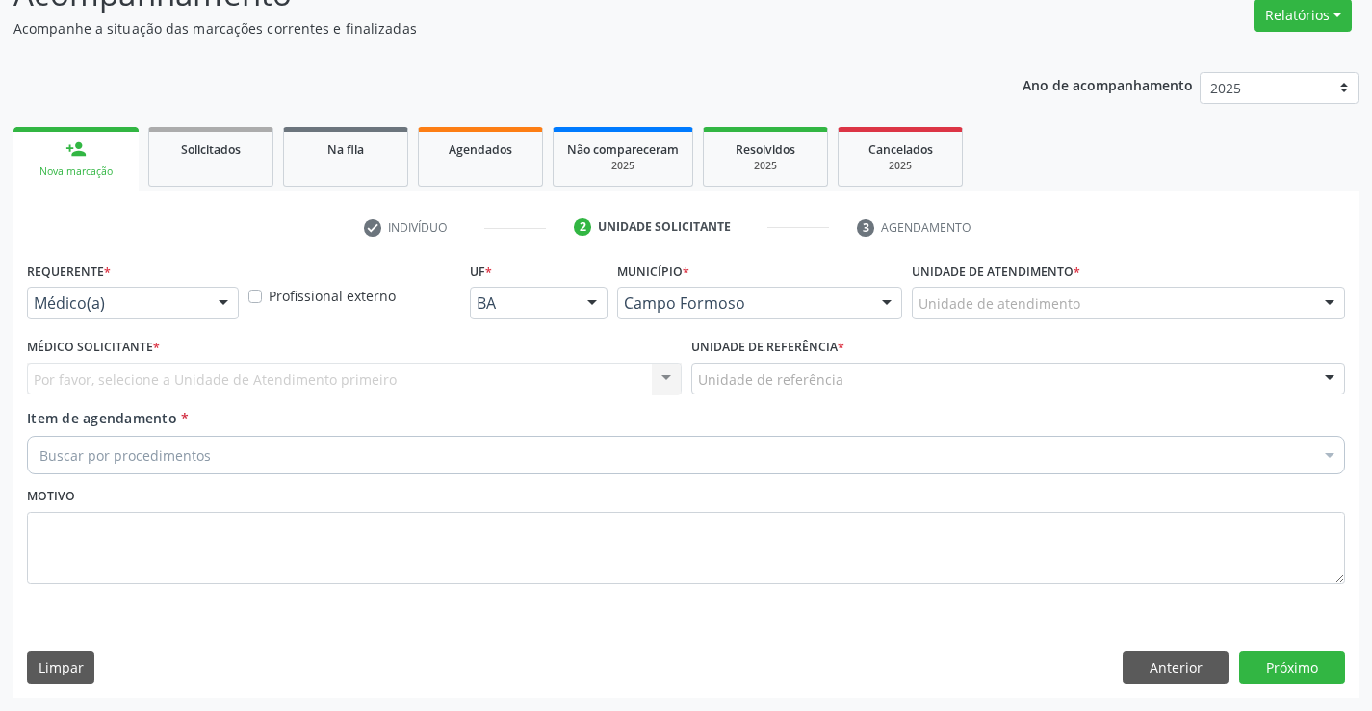
scroll to position [161, 0]
click at [203, 297] on div "Médico(a)" at bounding box center [133, 303] width 212 height 33
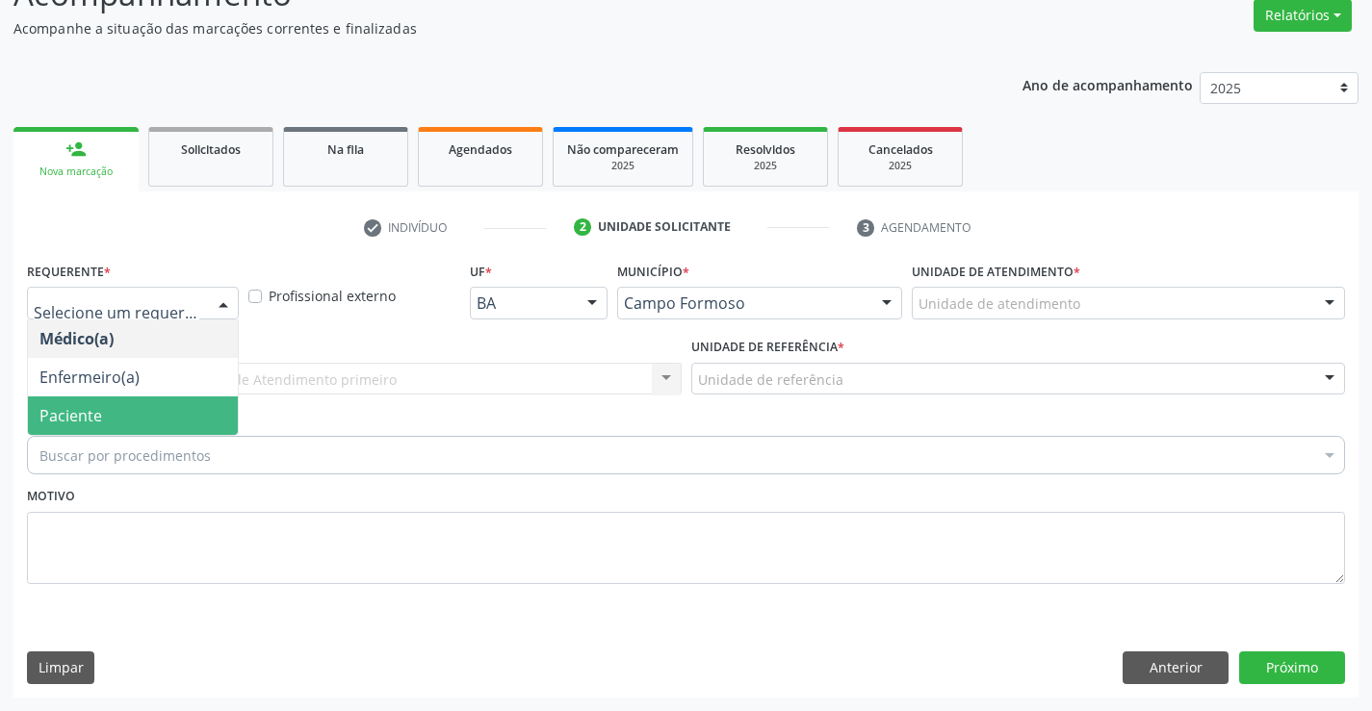
click at [119, 423] on span "Paciente" at bounding box center [133, 416] width 210 height 39
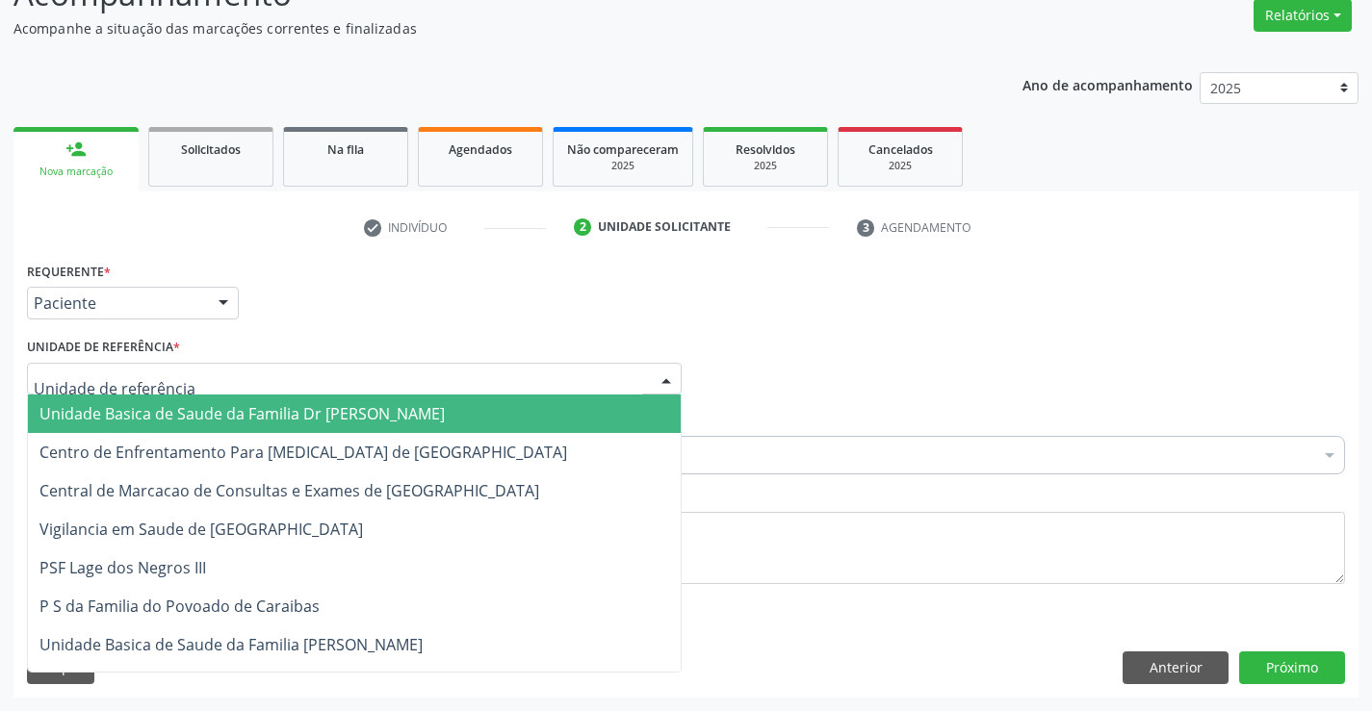
click at [143, 408] on span "Unidade Basica de Saude da Familia Dr Paulo Sudre" at bounding box center [241, 413] width 405 height 21
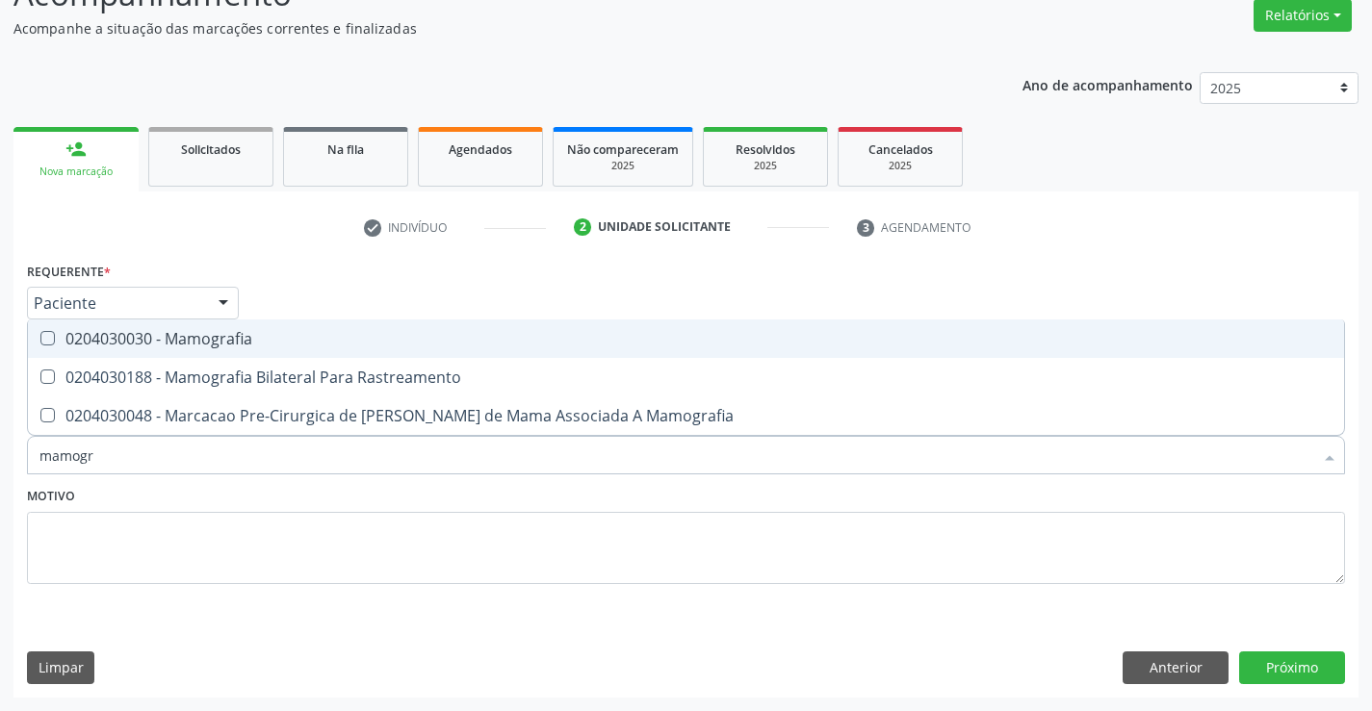
type input "mamogra"
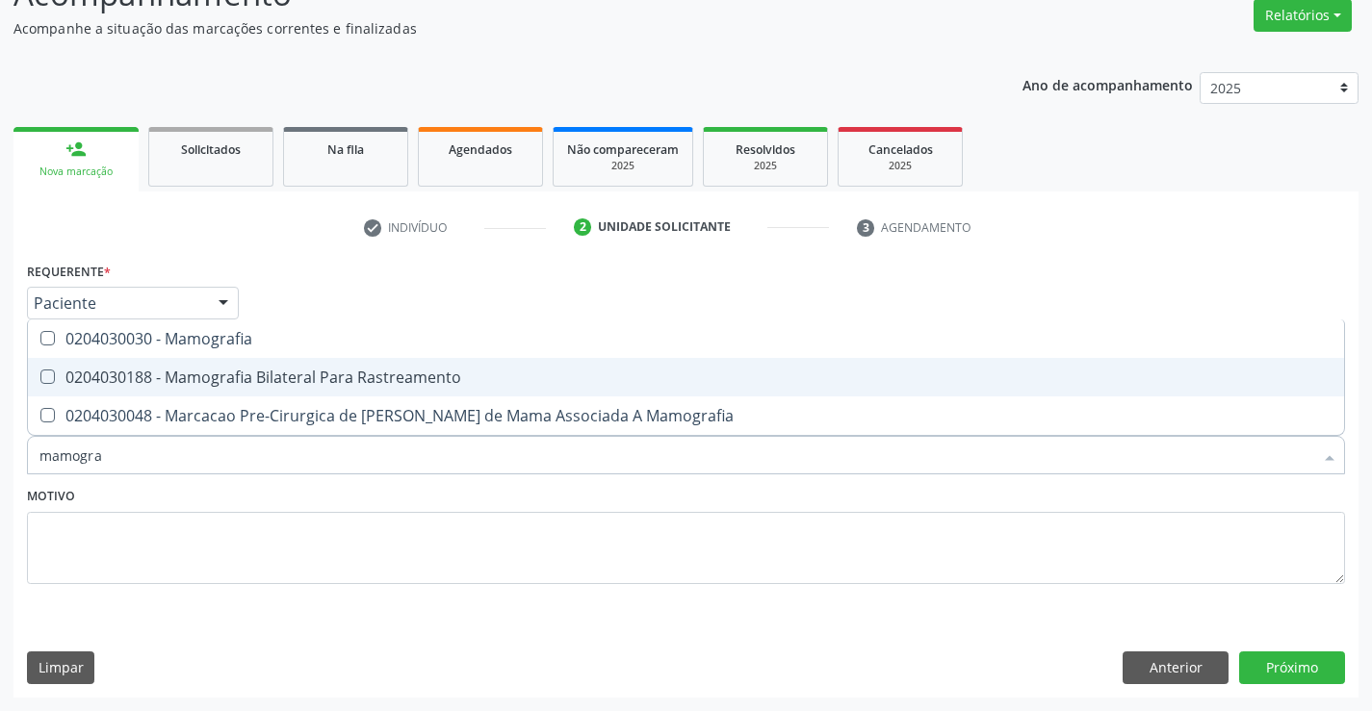
click at [231, 385] on div "0204030188 - Mamografia Bilateral Para Rastreamento" at bounding box center [685, 377] width 1293 height 15
checkbox Rastreamento "true"
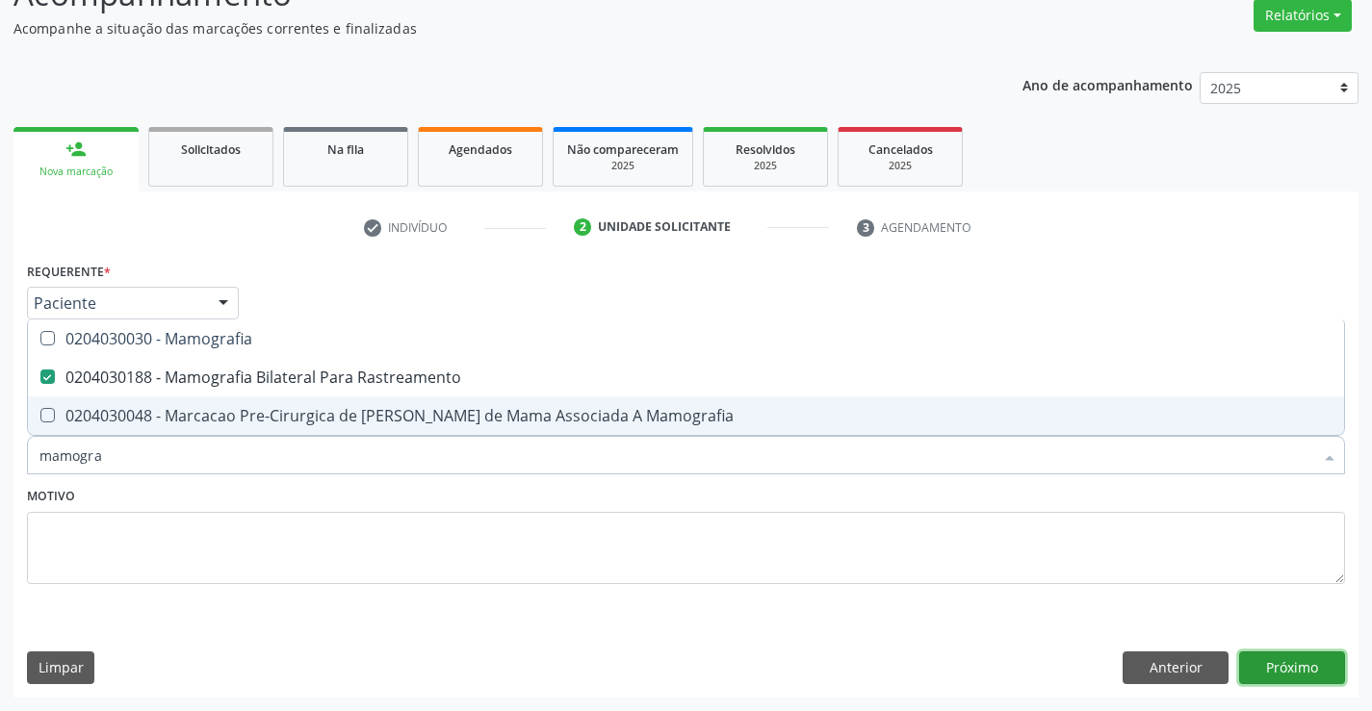
click at [1321, 662] on button "Próximo" at bounding box center [1292, 668] width 106 height 33
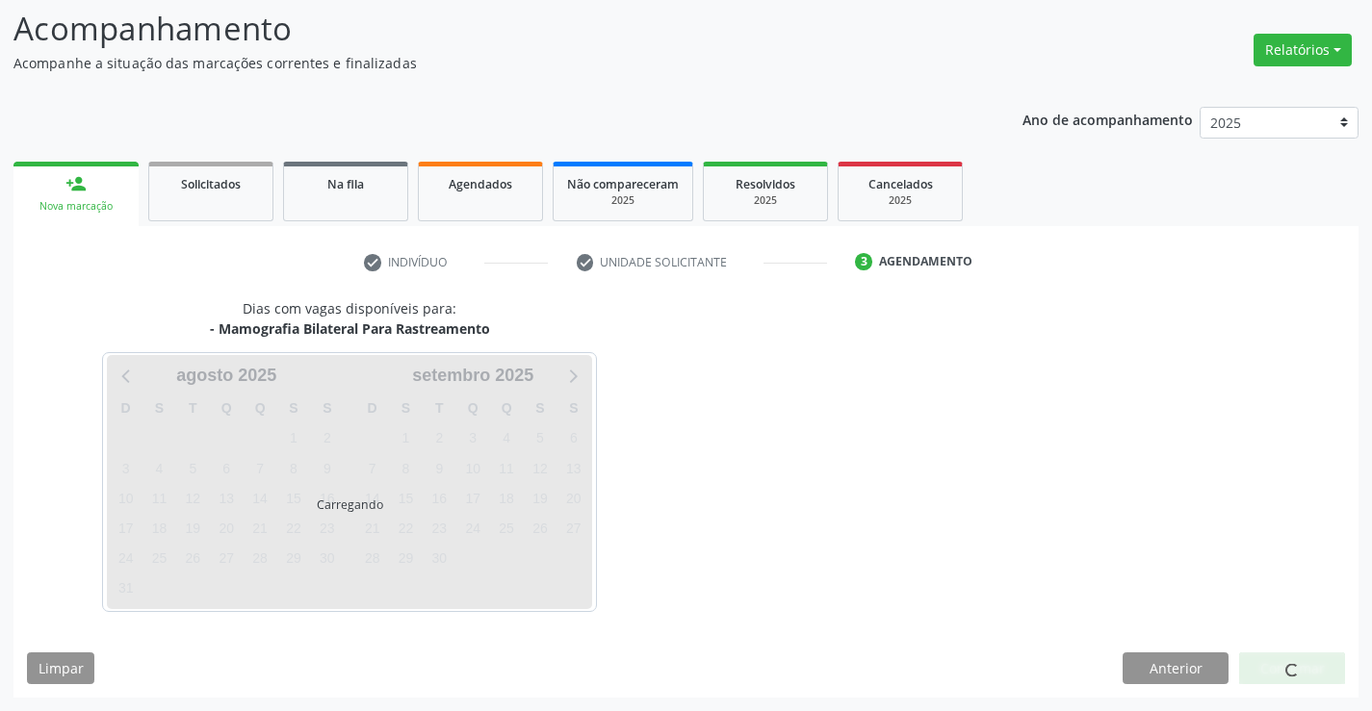
scroll to position [126, 0]
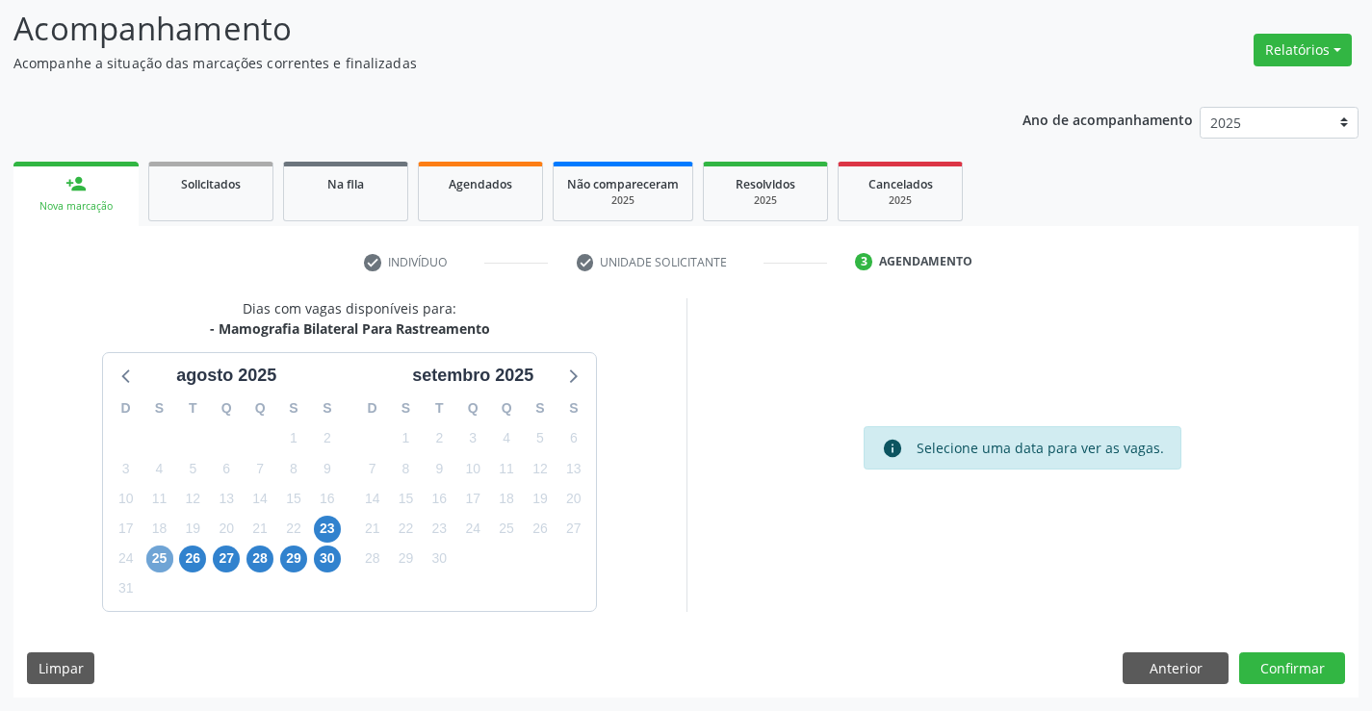
click at [160, 559] on span "25" at bounding box center [159, 559] width 27 height 27
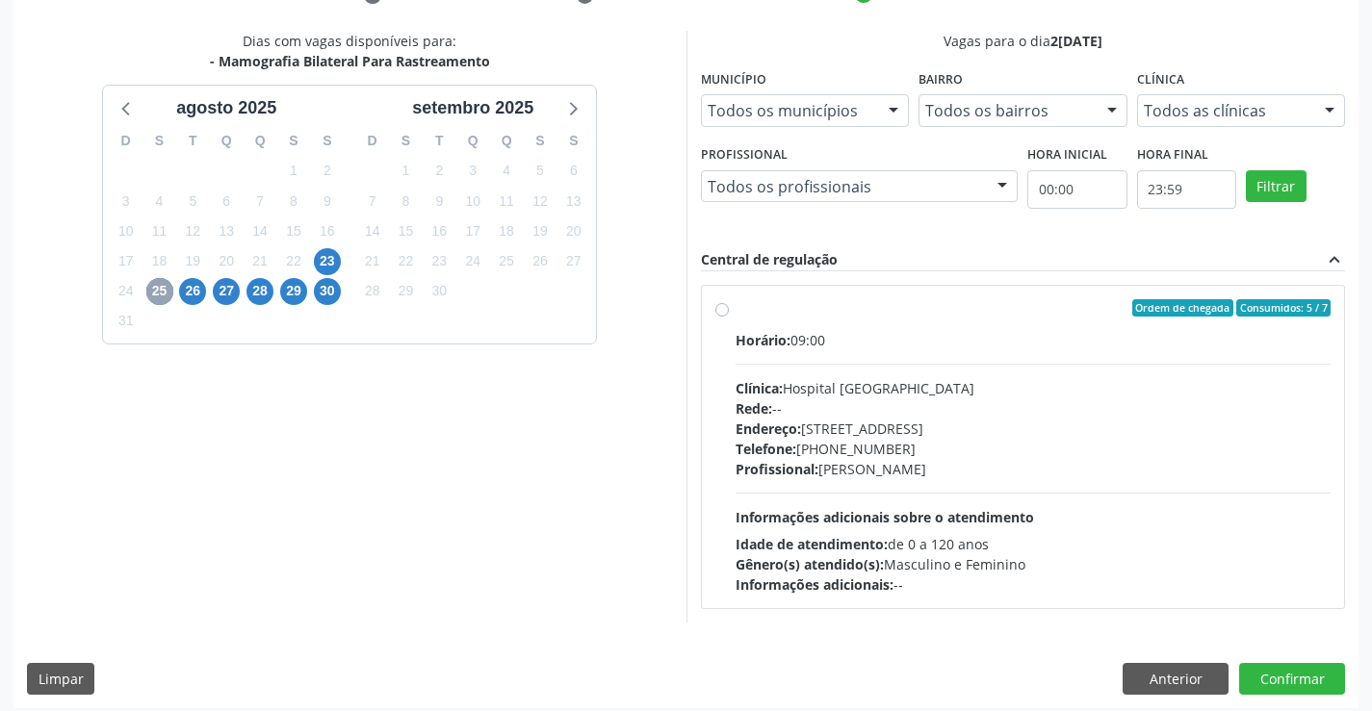
scroll to position [404, 0]
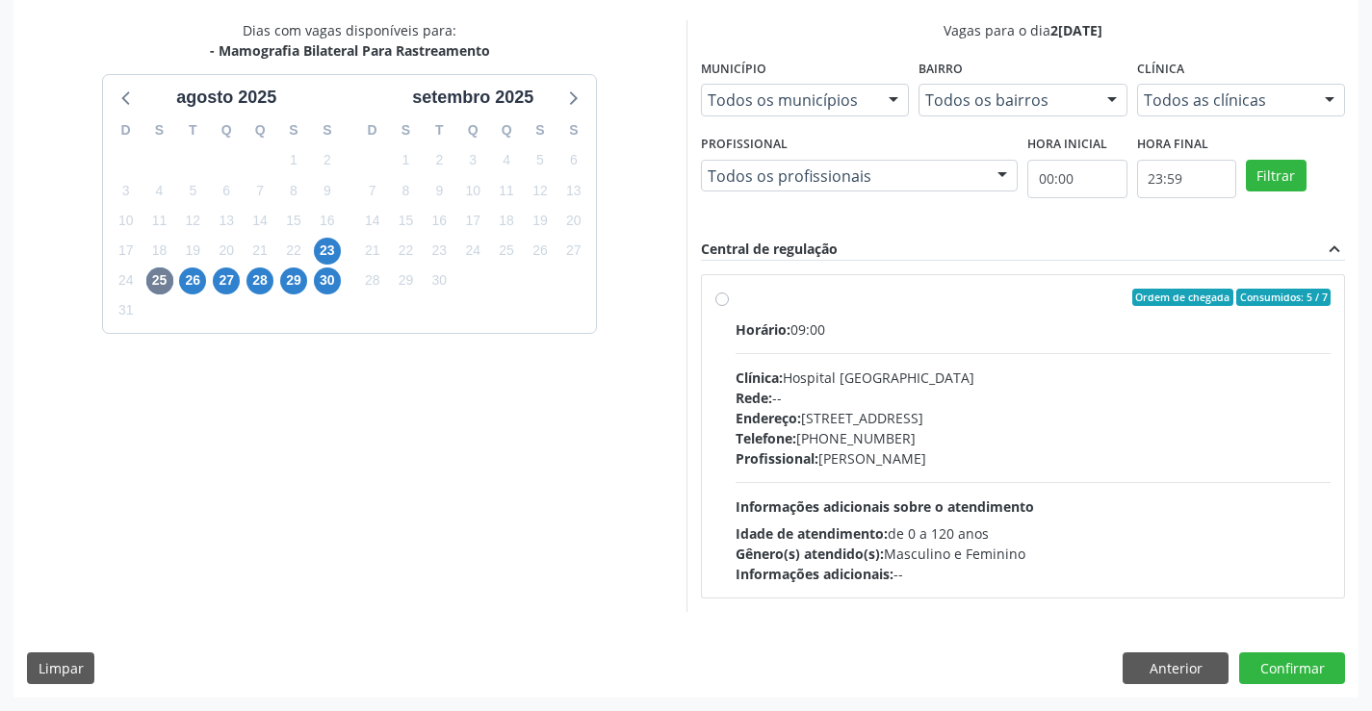
click at [735, 299] on label "Ordem de chegada Consumidos: 5 / 7 Horário: 09:00 Clínica: Hospital Sao Francis…" at bounding box center [1033, 437] width 596 height 296
click at [726, 299] on input "Ordem de chegada Consumidos: 5 / 7 Horário: 09:00 Clínica: Hospital Sao Francis…" at bounding box center [721, 297] width 13 height 17
radio input "true"
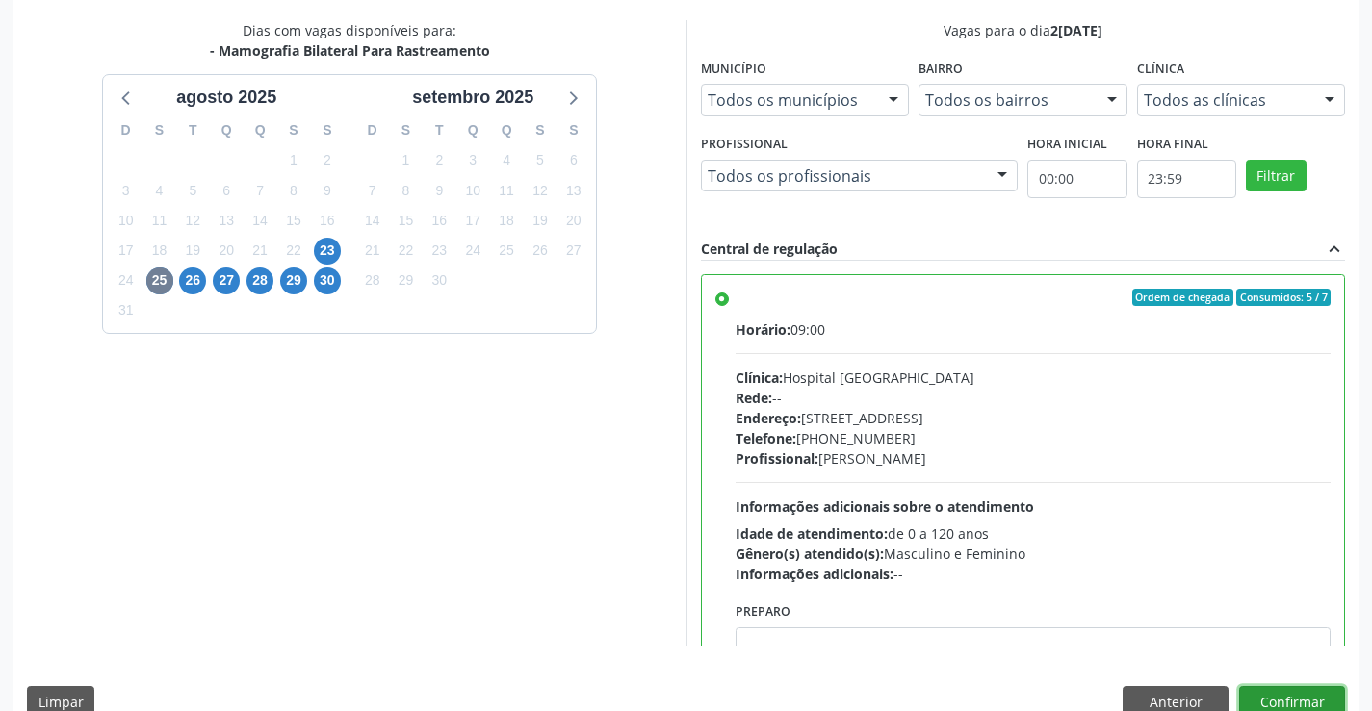
click at [1288, 699] on button "Confirmar" at bounding box center [1292, 702] width 106 height 33
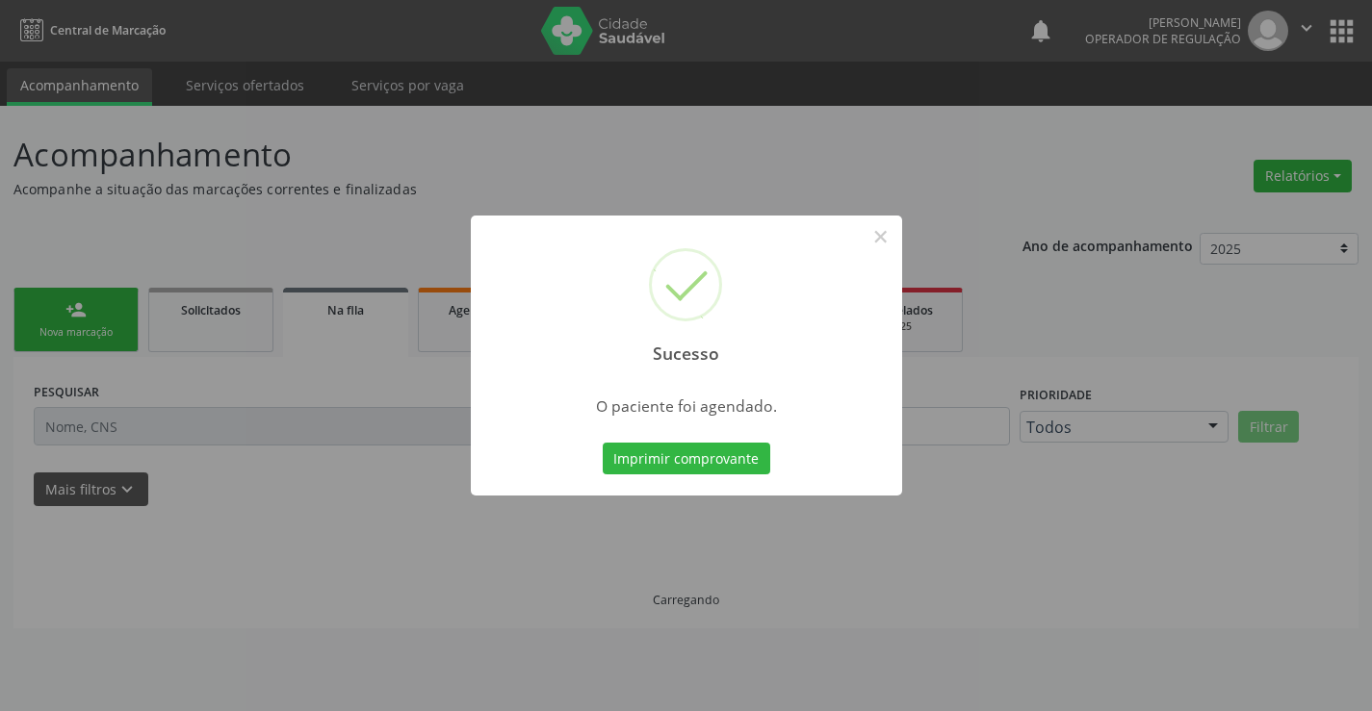
scroll to position [0, 0]
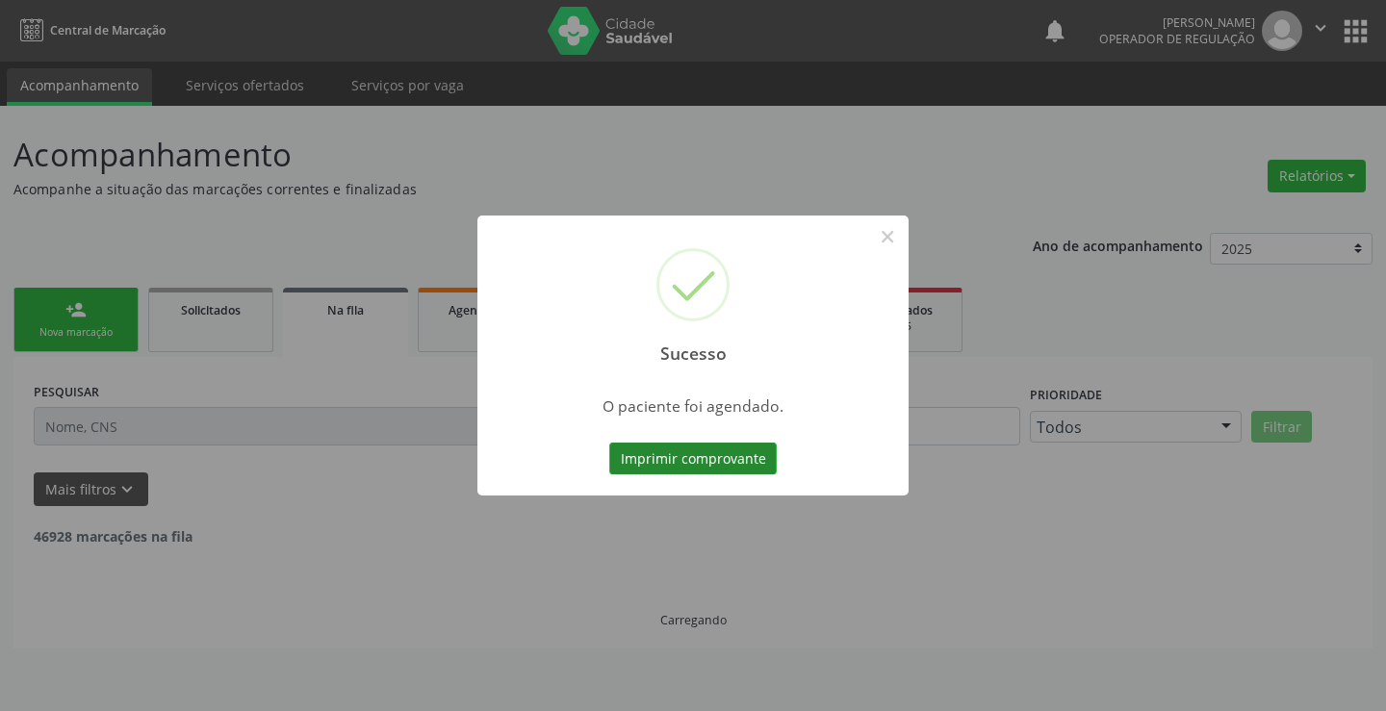
click at [660, 459] on button "Imprimir comprovante" at bounding box center [693, 459] width 168 height 33
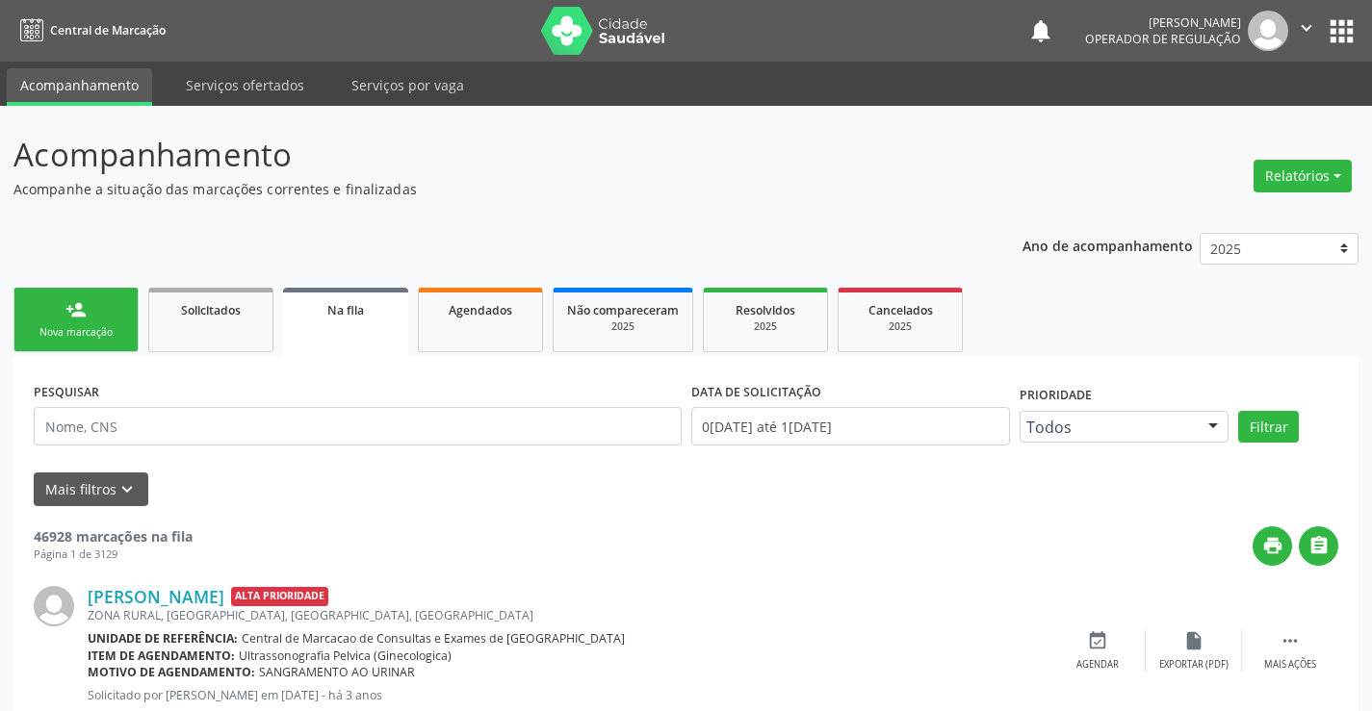
click at [93, 322] on link "person_add Nova marcação" at bounding box center [75, 320] width 125 height 65
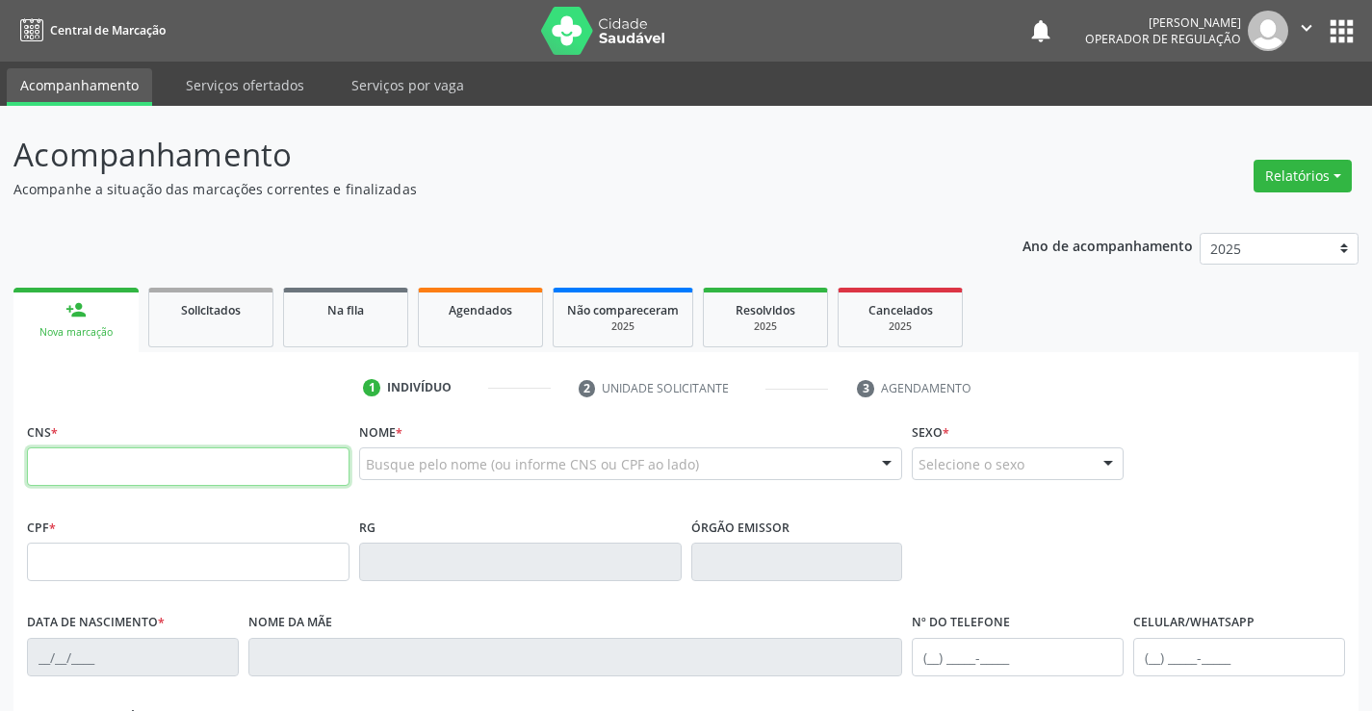
click at [106, 456] on input "text" at bounding box center [188, 467] width 323 height 39
type input "702 4055 7515 5827"
type input "0192182650"
type input "01/07/1957"
type input "(74) 99117-4602"
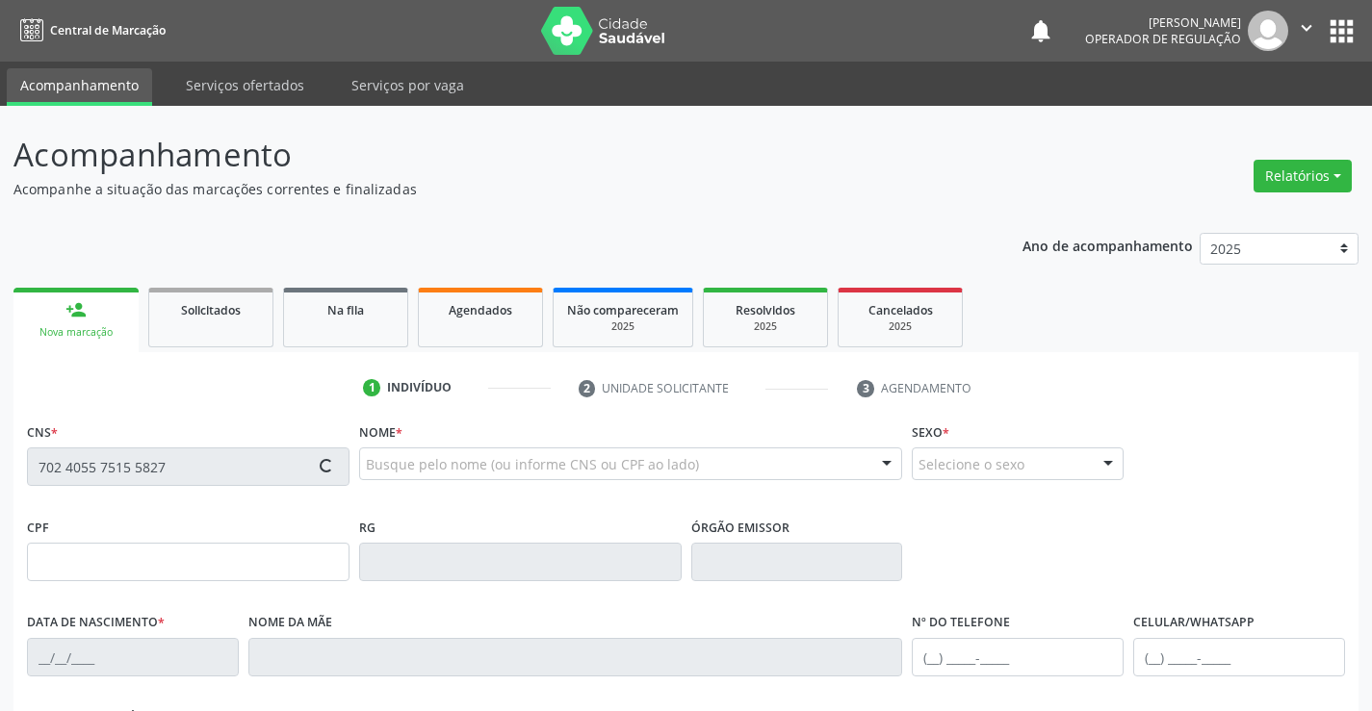
type input "097.744.675-15"
type input "sn"
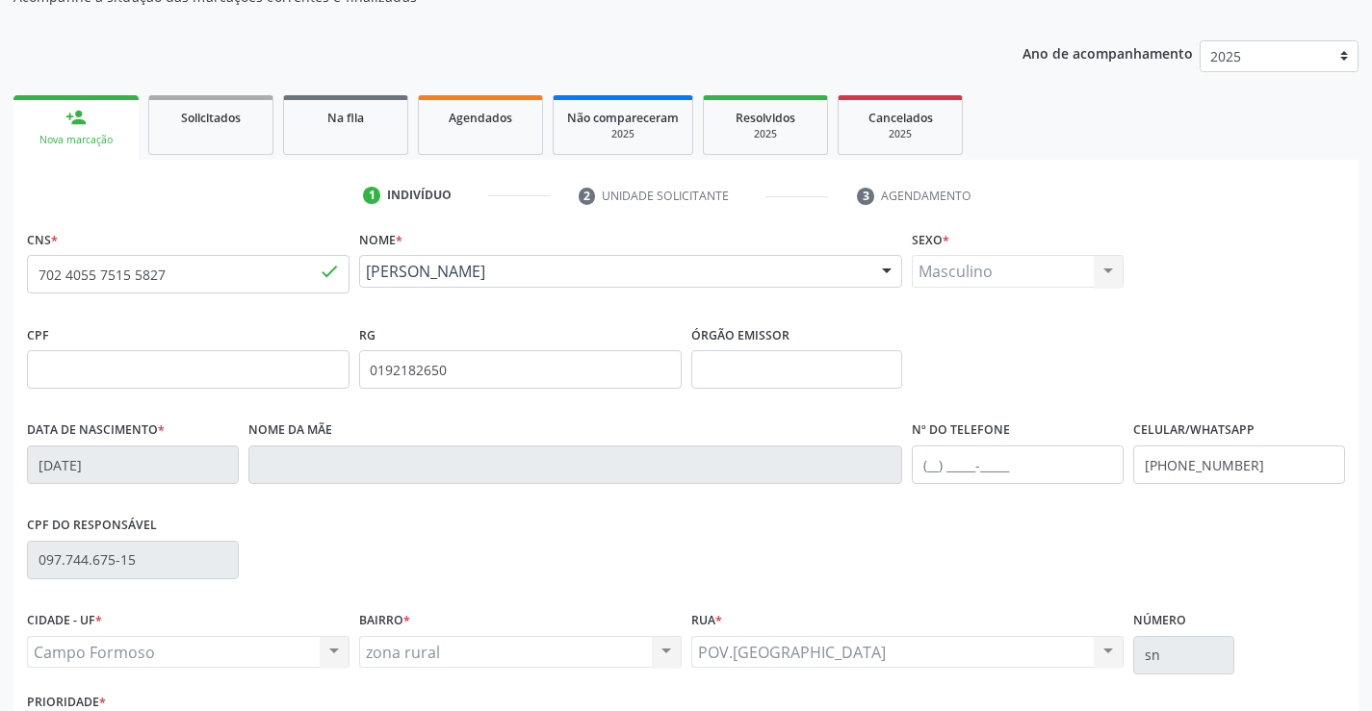
scroll to position [332, 0]
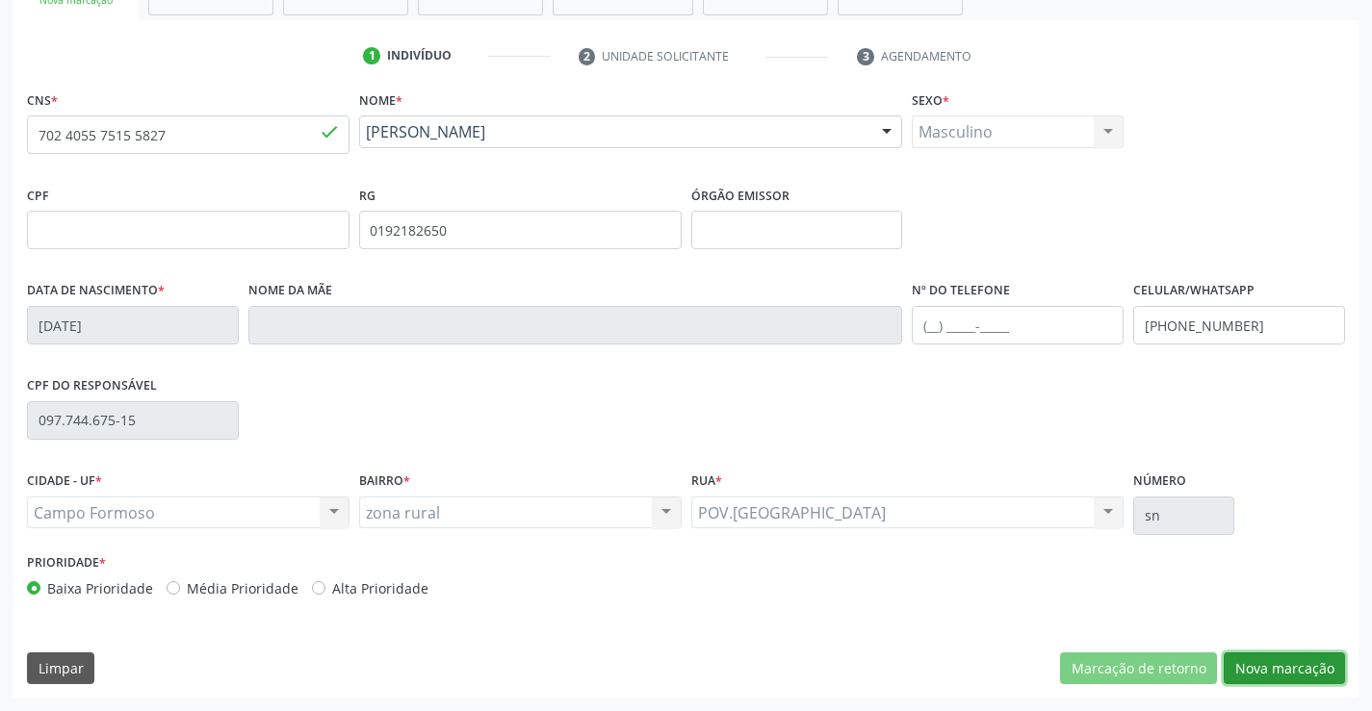
click at [1269, 670] on button "Nova marcação" at bounding box center [1284, 669] width 121 height 33
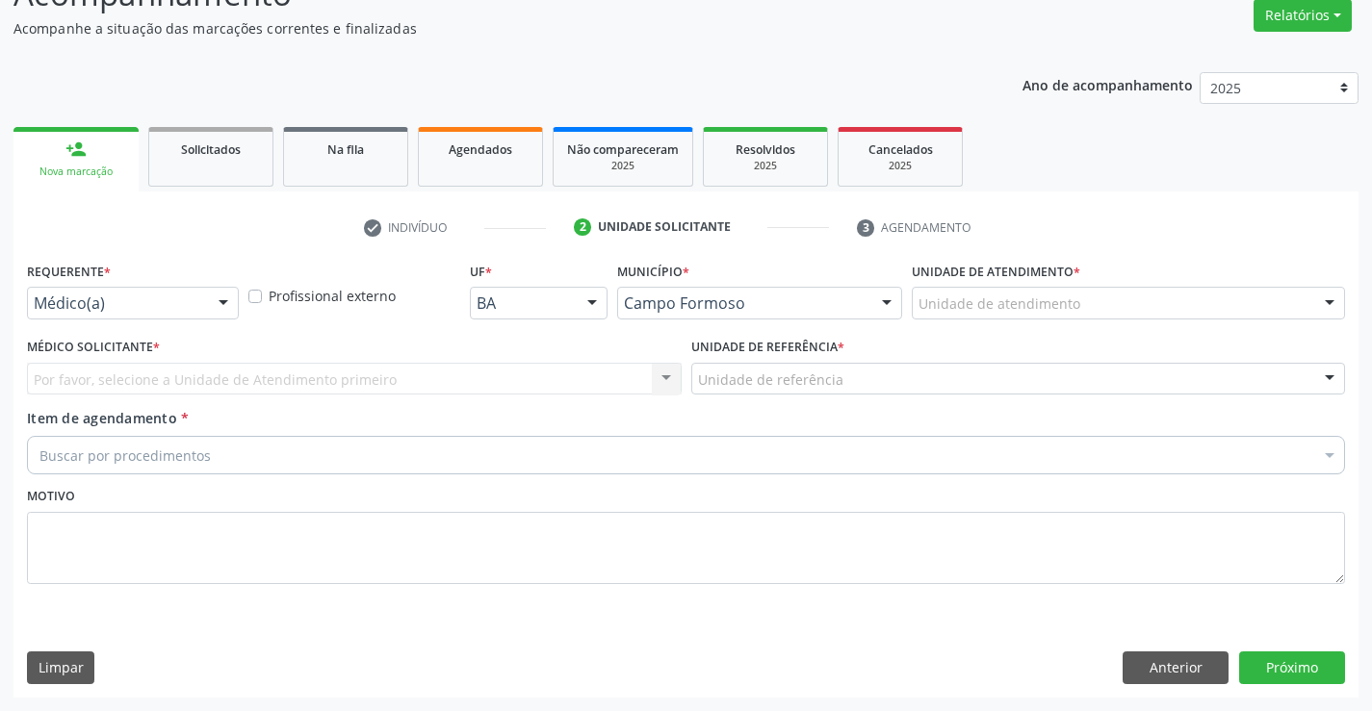
scroll to position [161, 0]
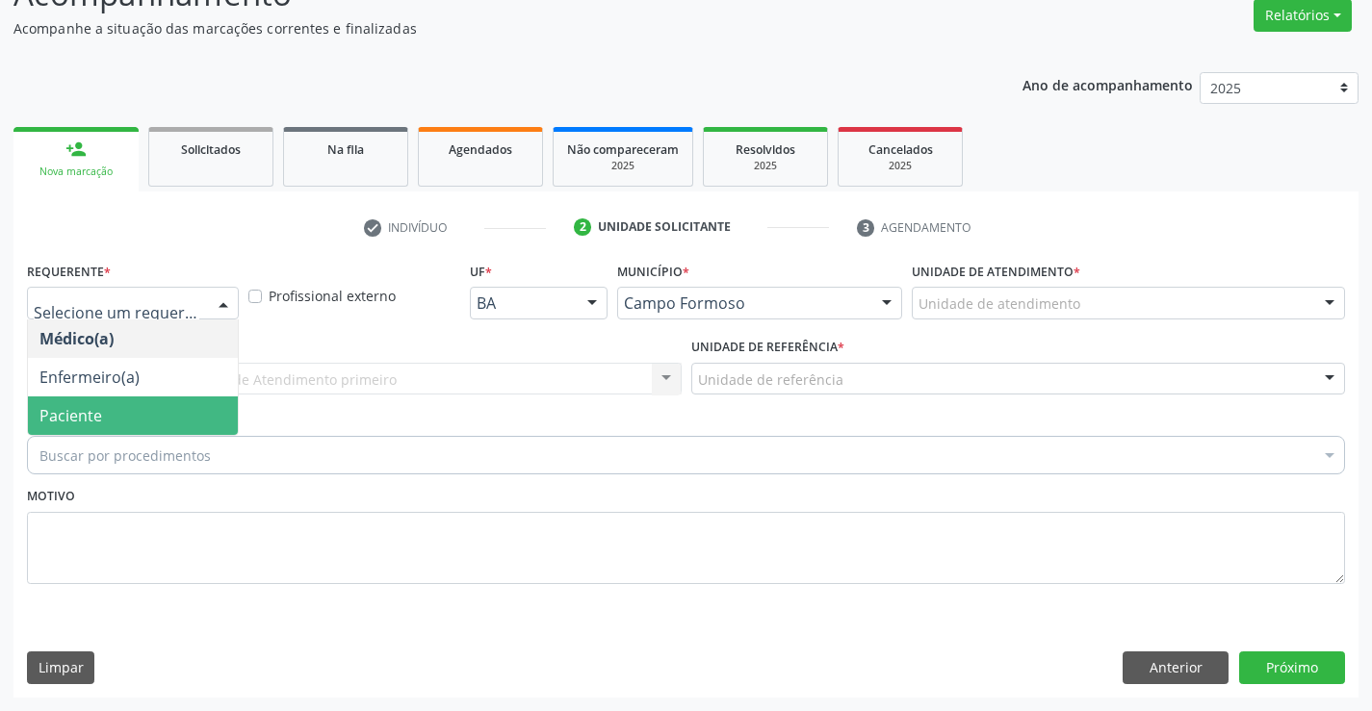
click at [134, 412] on span "Paciente" at bounding box center [133, 416] width 210 height 39
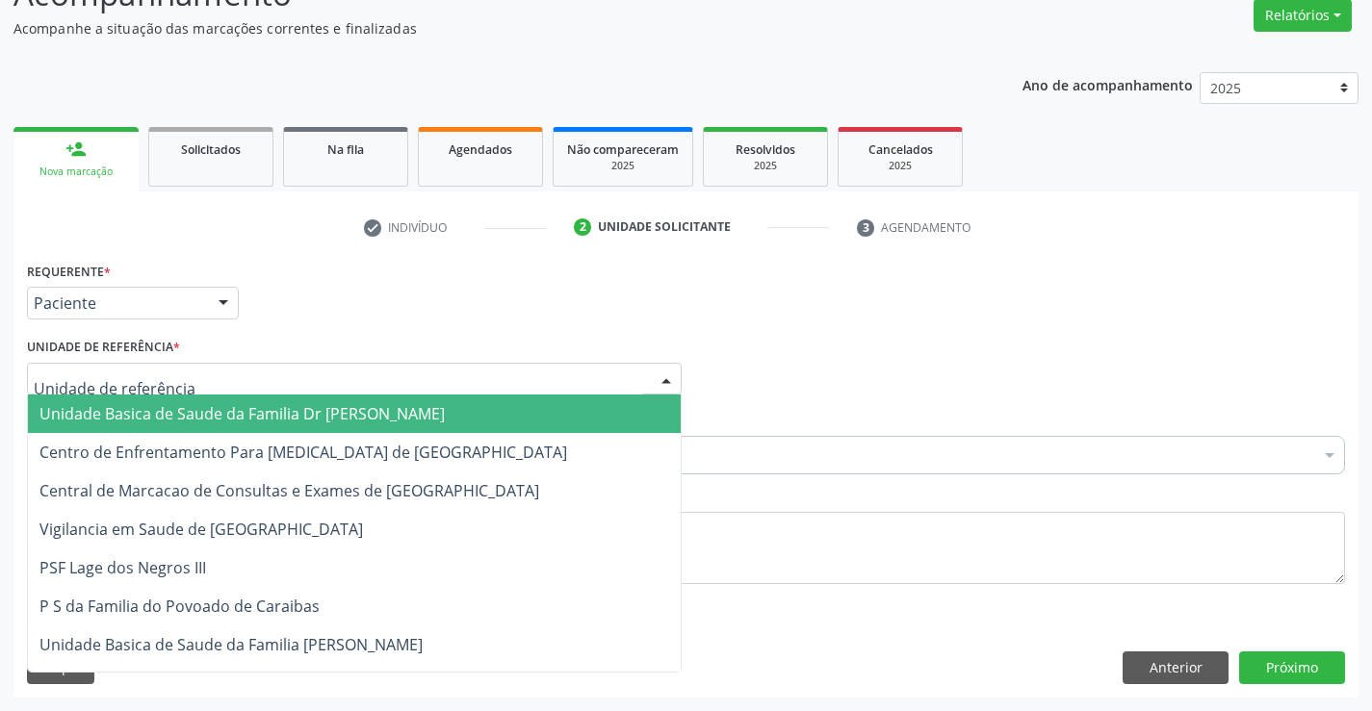
click at [143, 407] on span "Unidade Basica de Saude da Familia Dr Paulo Sudre" at bounding box center [241, 413] width 405 height 21
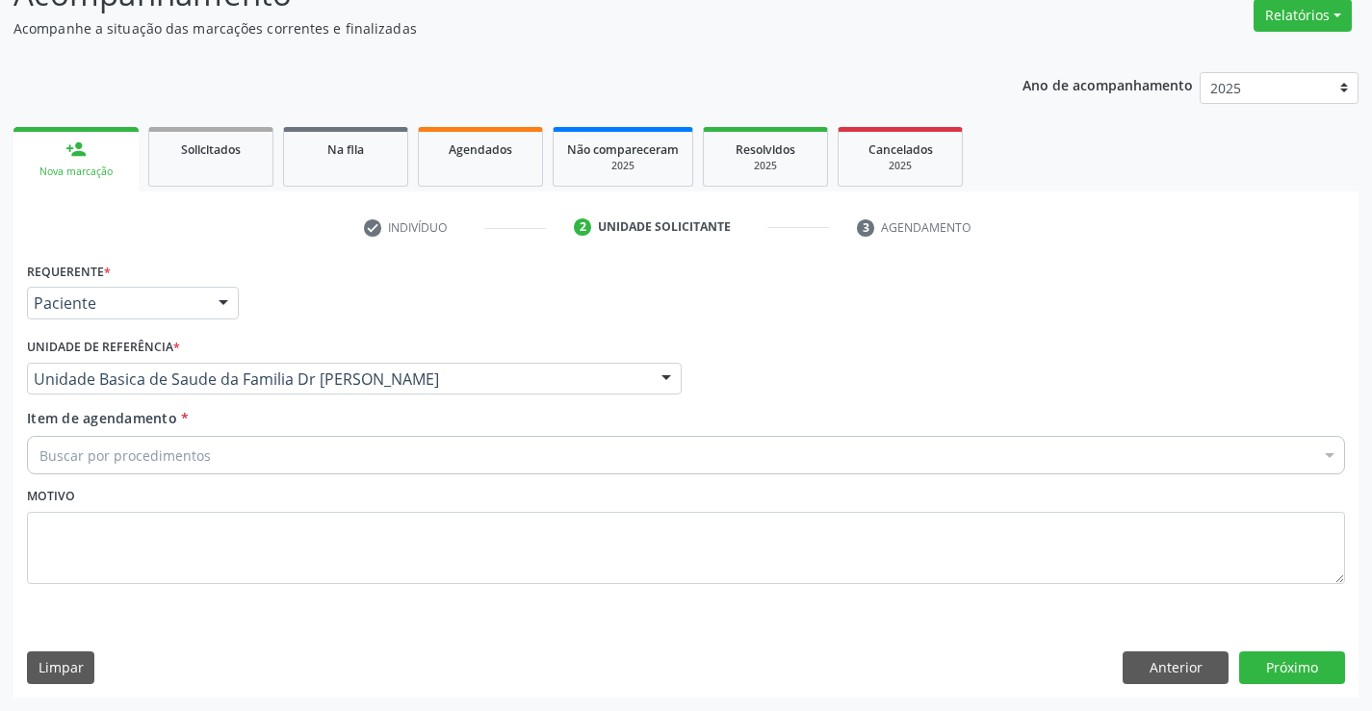
click at [255, 454] on div "Buscar por procedimentos" at bounding box center [686, 455] width 1318 height 39
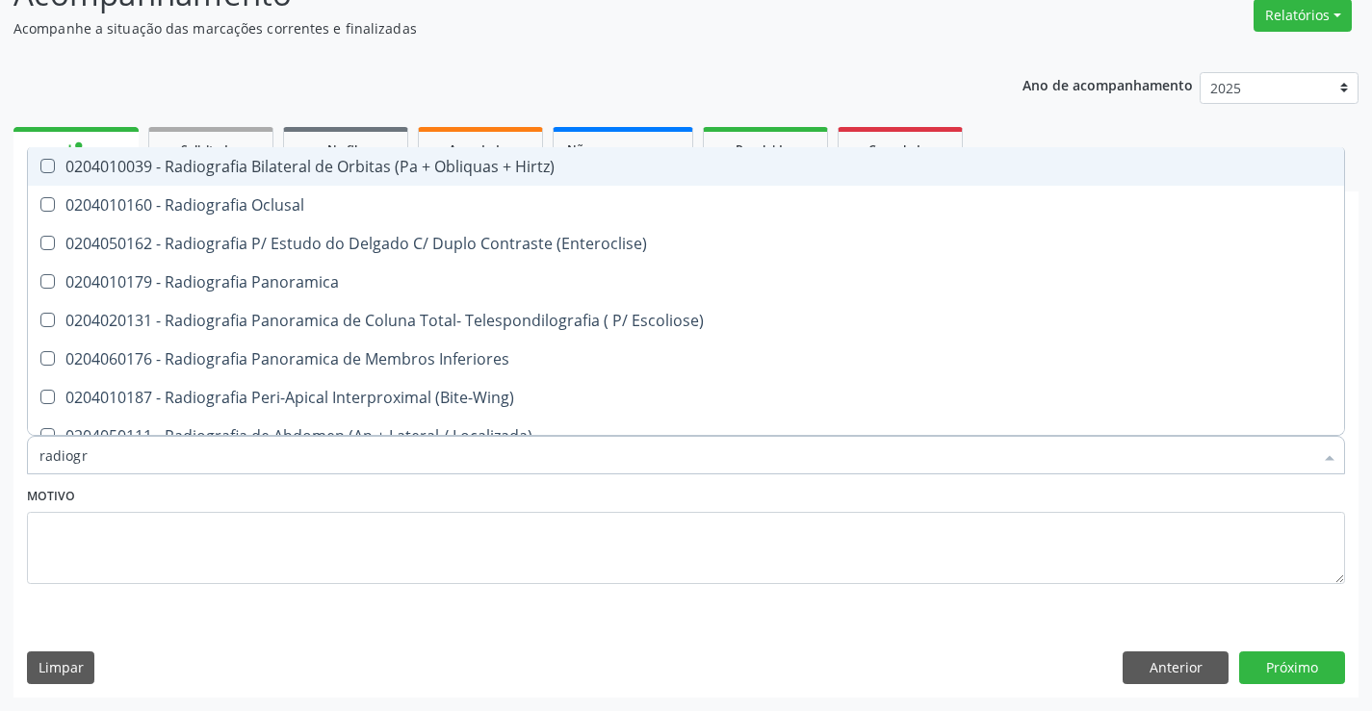
type input "radiogra"
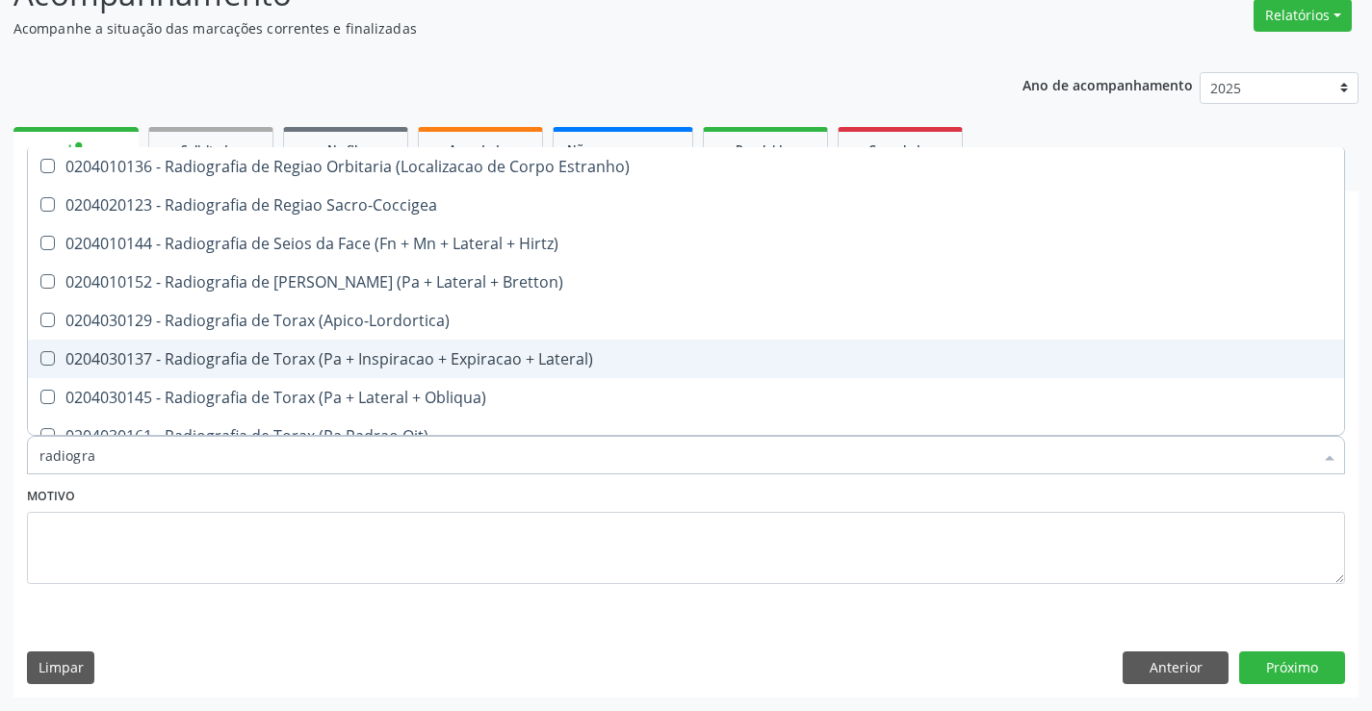
scroll to position [2407, 0]
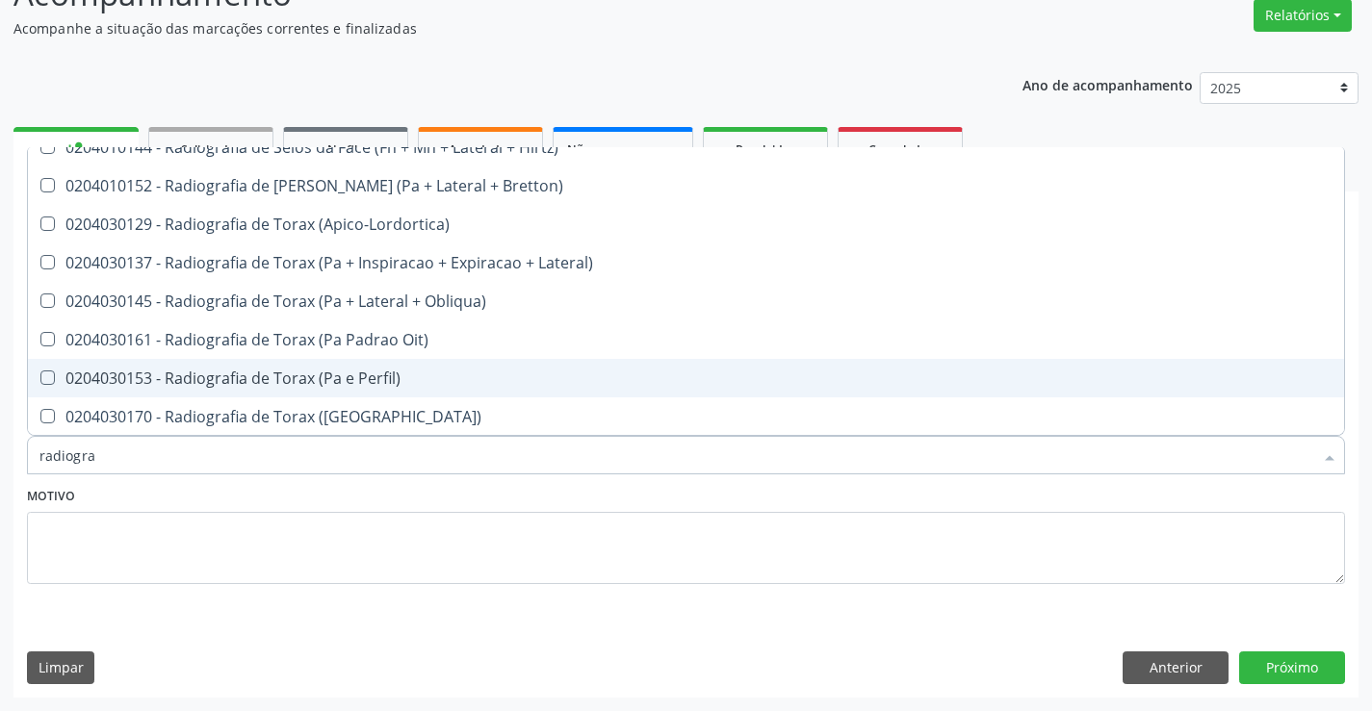
click at [385, 371] on div "0204030153 - Radiografia de Torax (Pa e Perfil)" at bounding box center [685, 378] width 1293 height 15
checkbox Perfil\) "true"
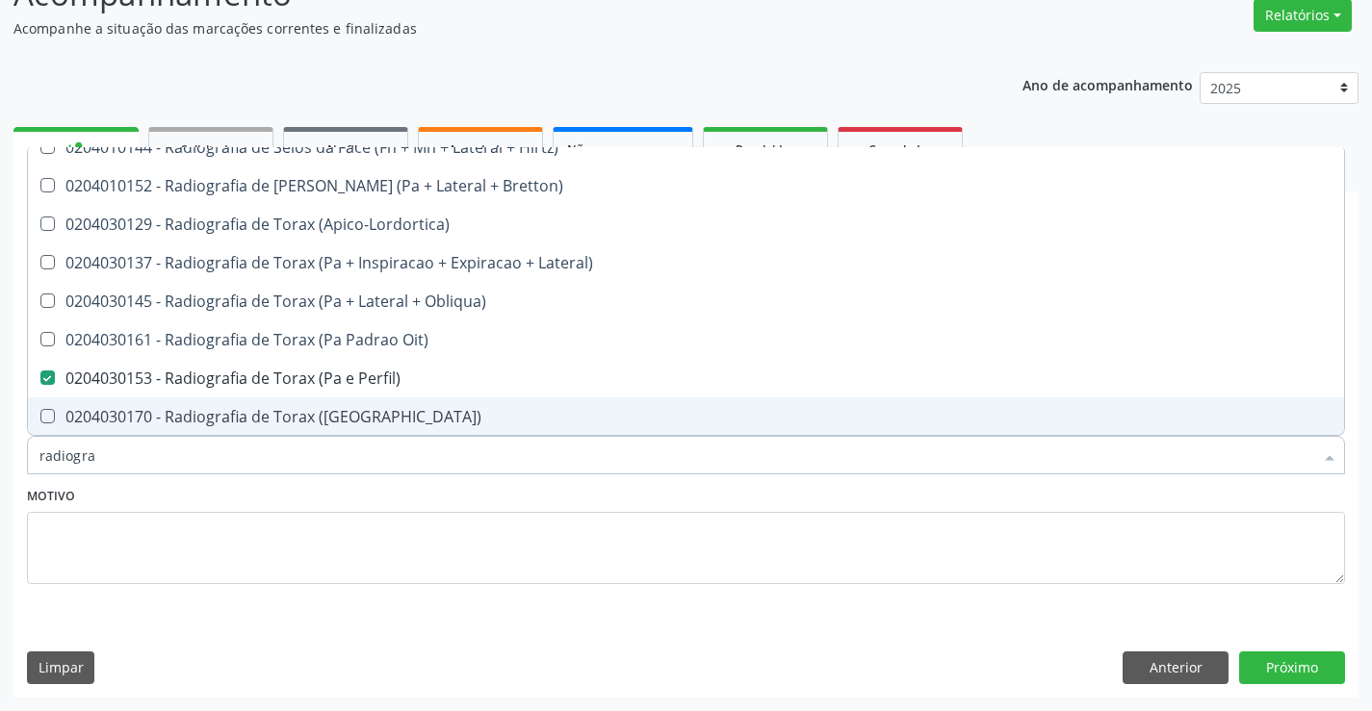
click at [432, 406] on span "0204030170 - Radiografia de Torax (Pa)" at bounding box center [686, 417] width 1316 height 39
checkbox \(Pa\) "true"
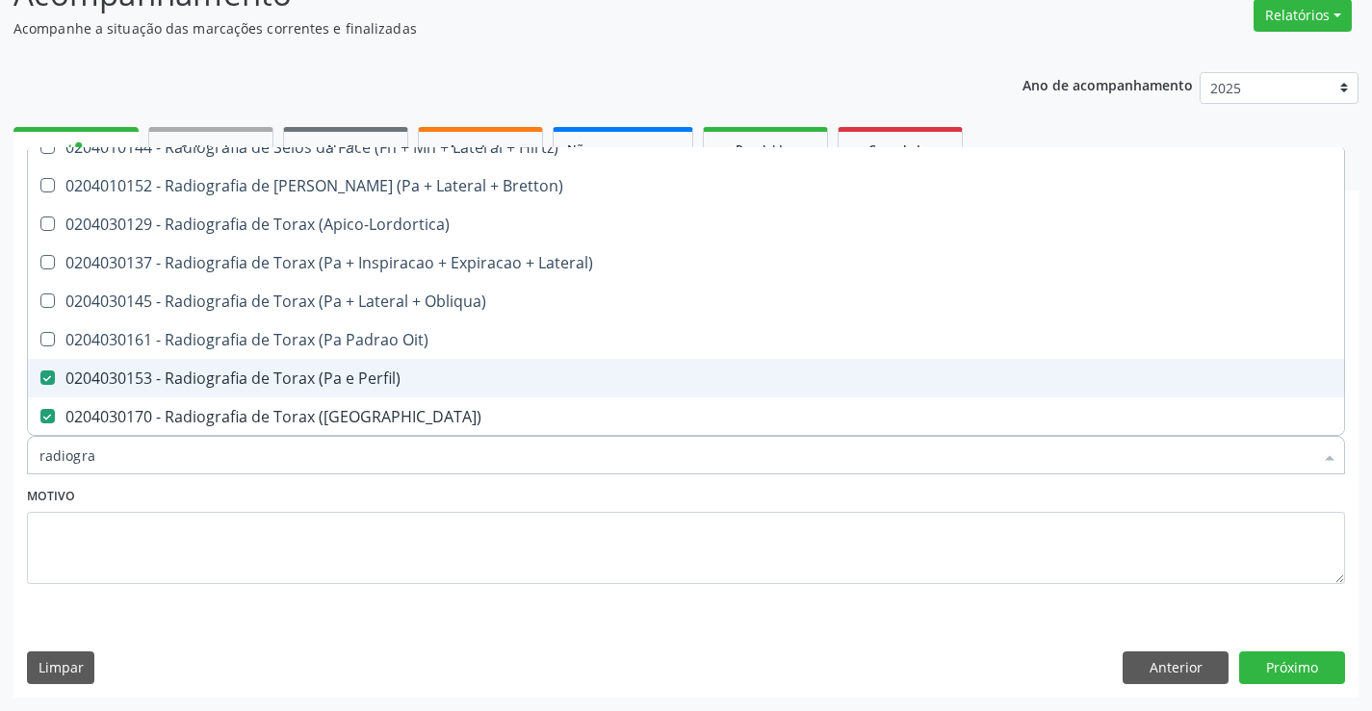
click at [261, 383] on div "0204030153 - Radiografia de Torax (Pa e Perfil)" at bounding box center [685, 378] width 1293 height 15
checkbox Perfil\) "false"
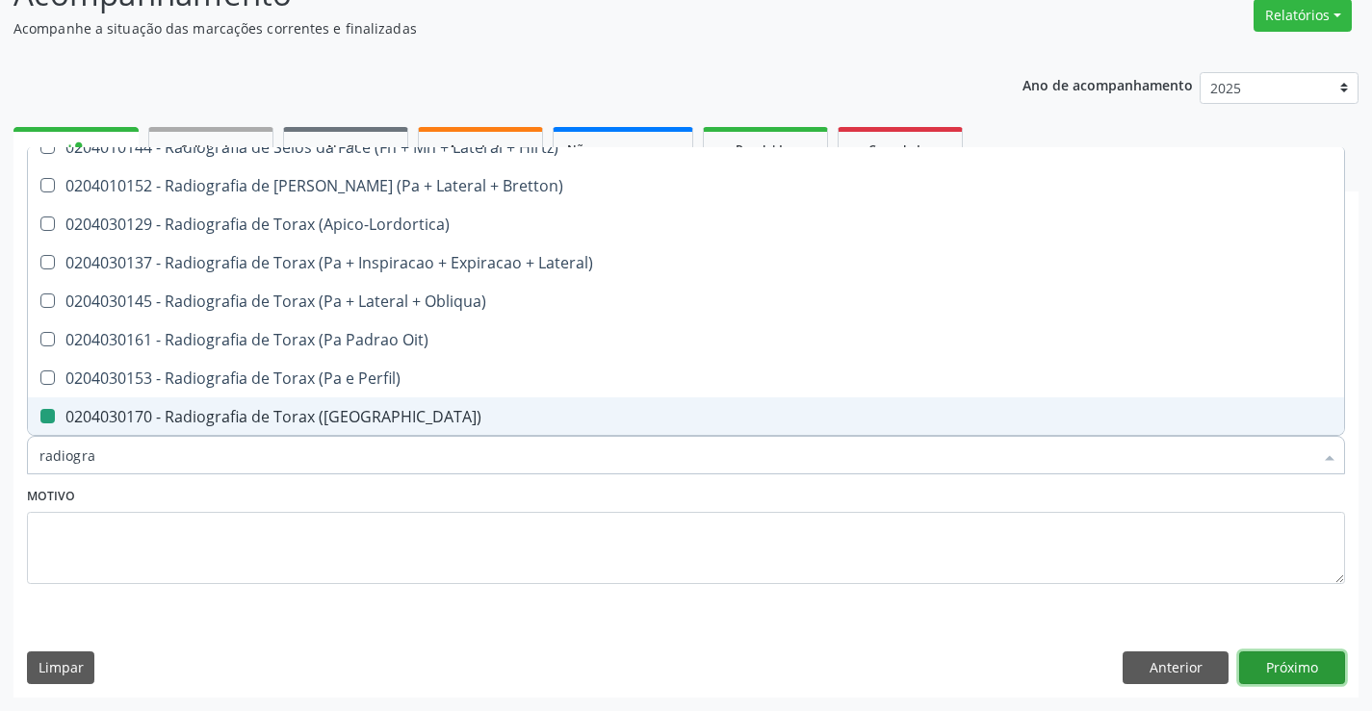
click at [1303, 674] on button "Próximo" at bounding box center [1292, 668] width 106 height 33
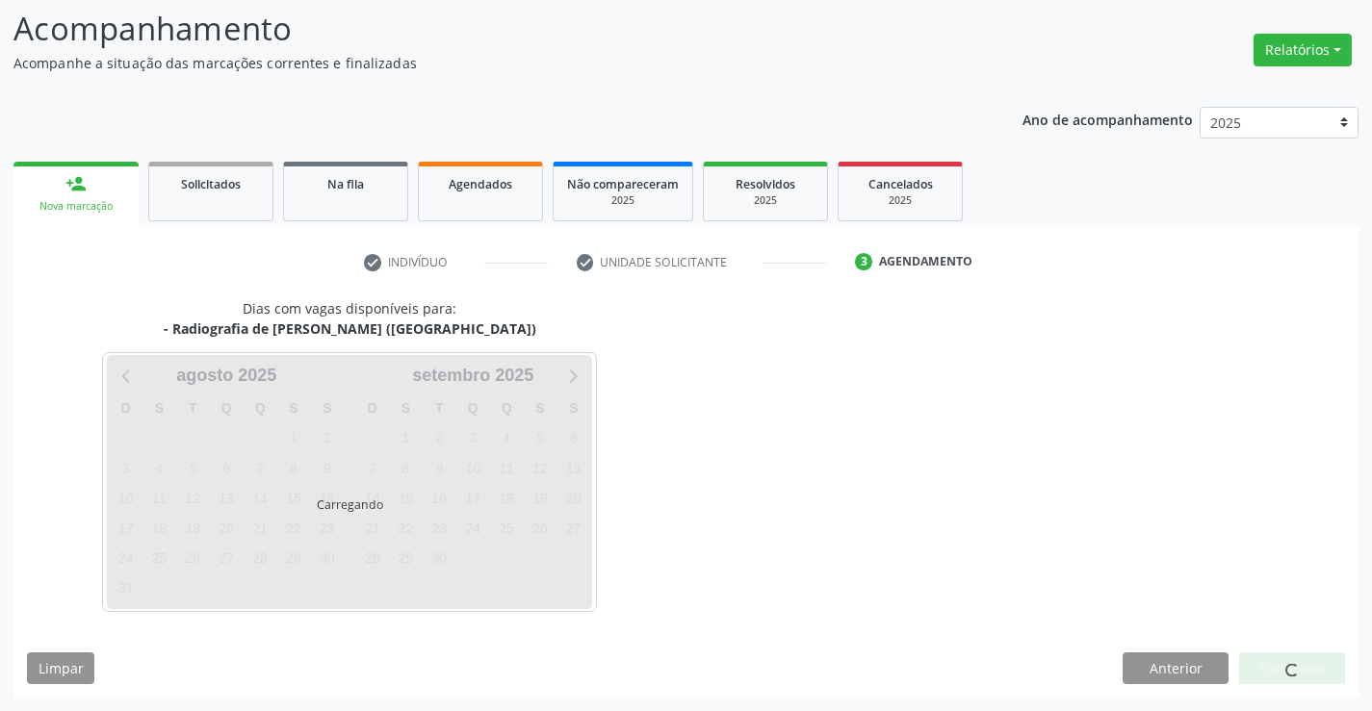
scroll to position [0, 0]
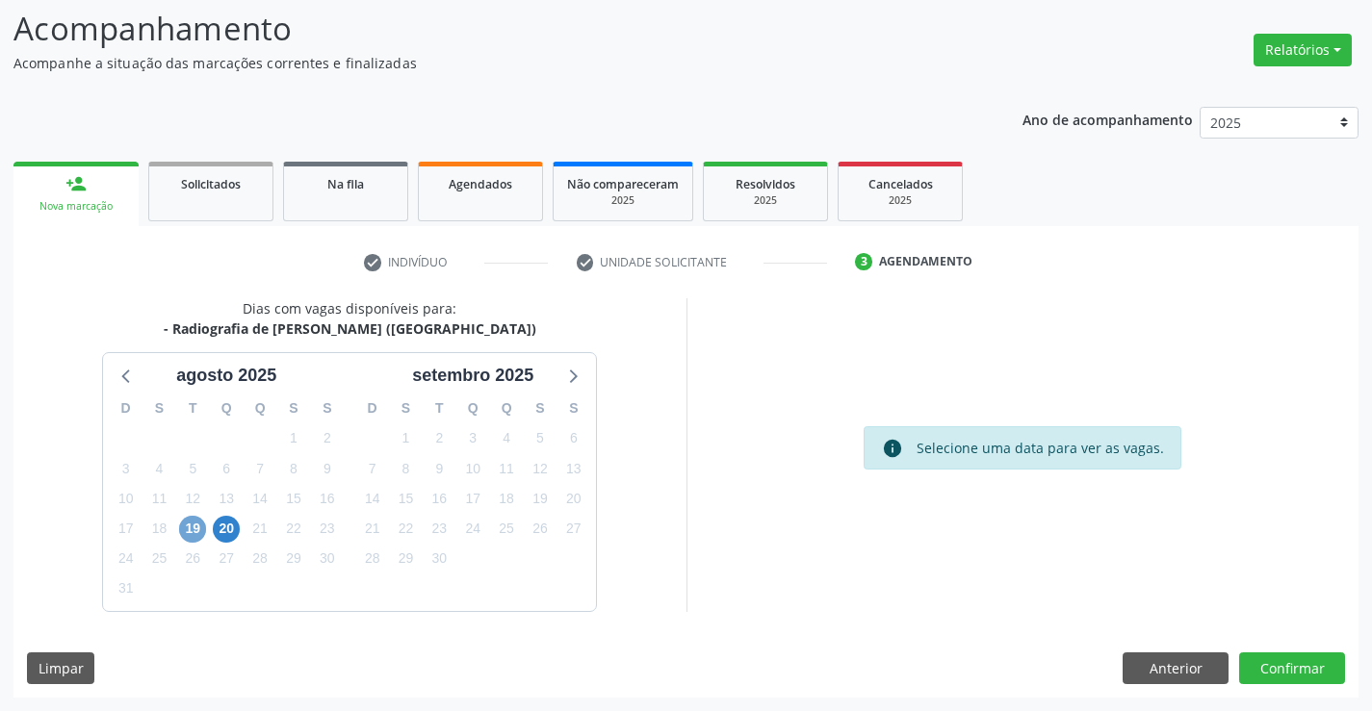
click at [191, 522] on span "19" at bounding box center [192, 529] width 27 height 27
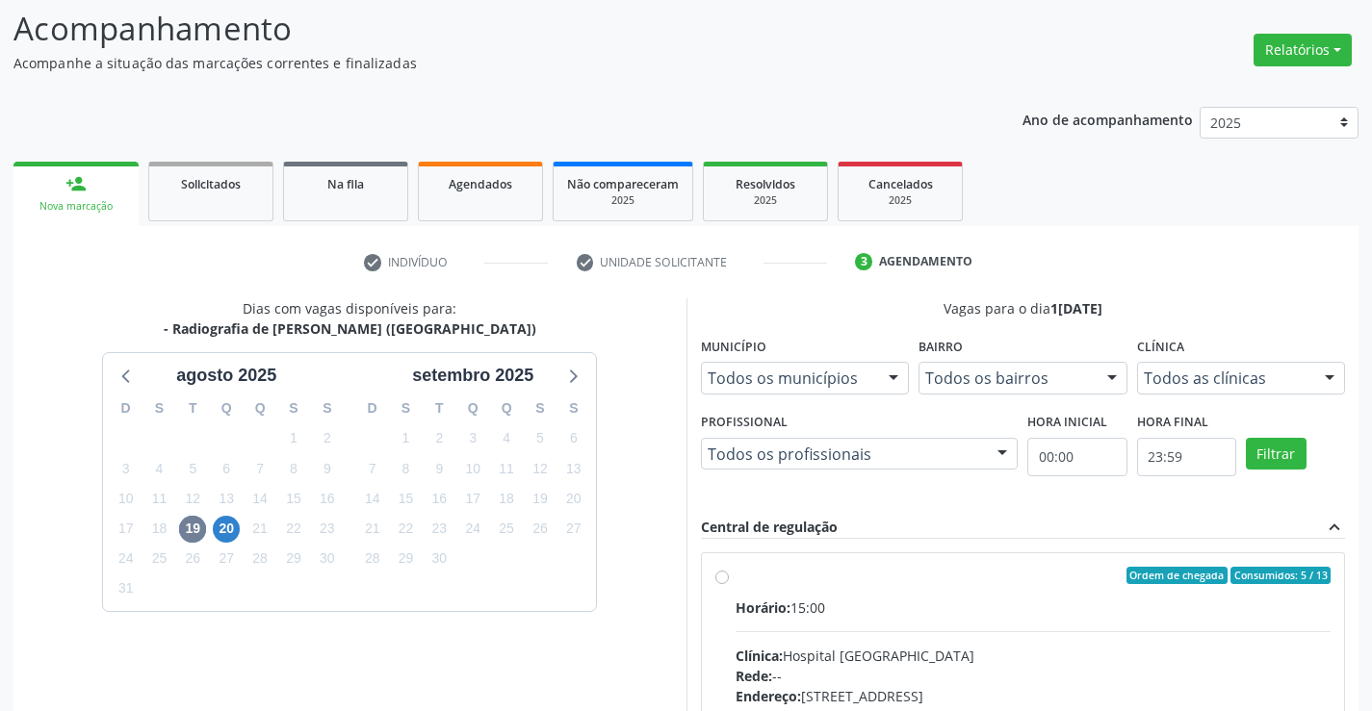
click at [735, 579] on label "Ordem de chegada Consumidos: 5 / 13 Horário: 15:00 Clínica: Hospital Sao Franci…" at bounding box center [1033, 715] width 596 height 296
click at [721, 579] on input "Ordem de chegada Consumidos: 5 / 13 Horário: 15:00 Clínica: Hospital Sao Franci…" at bounding box center [721, 575] width 13 height 17
radio input "true"
click at [735, 579] on label "Ordem de chegada Consumidos: 5 / 13 Horário: 15:00 Clínica: Hospital Sao Franci…" at bounding box center [1033, 715] width 596 height 296
click at [721, 579] on input "Ordem de chegada Consumidos: 5 / 13 Horário: 15:00 Clínica: Hospital Sao Franci…" at bounding box center [721, 575] width 13 height 17
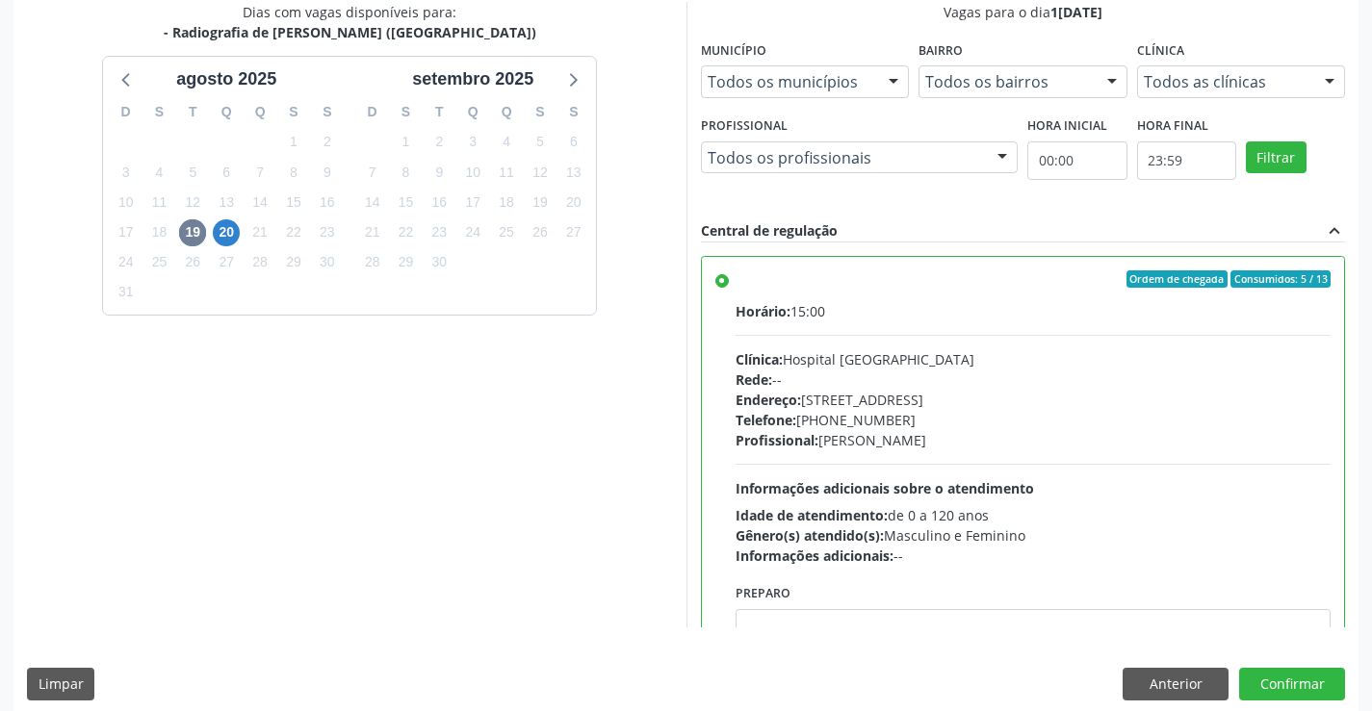
scroll to position [439, 0]
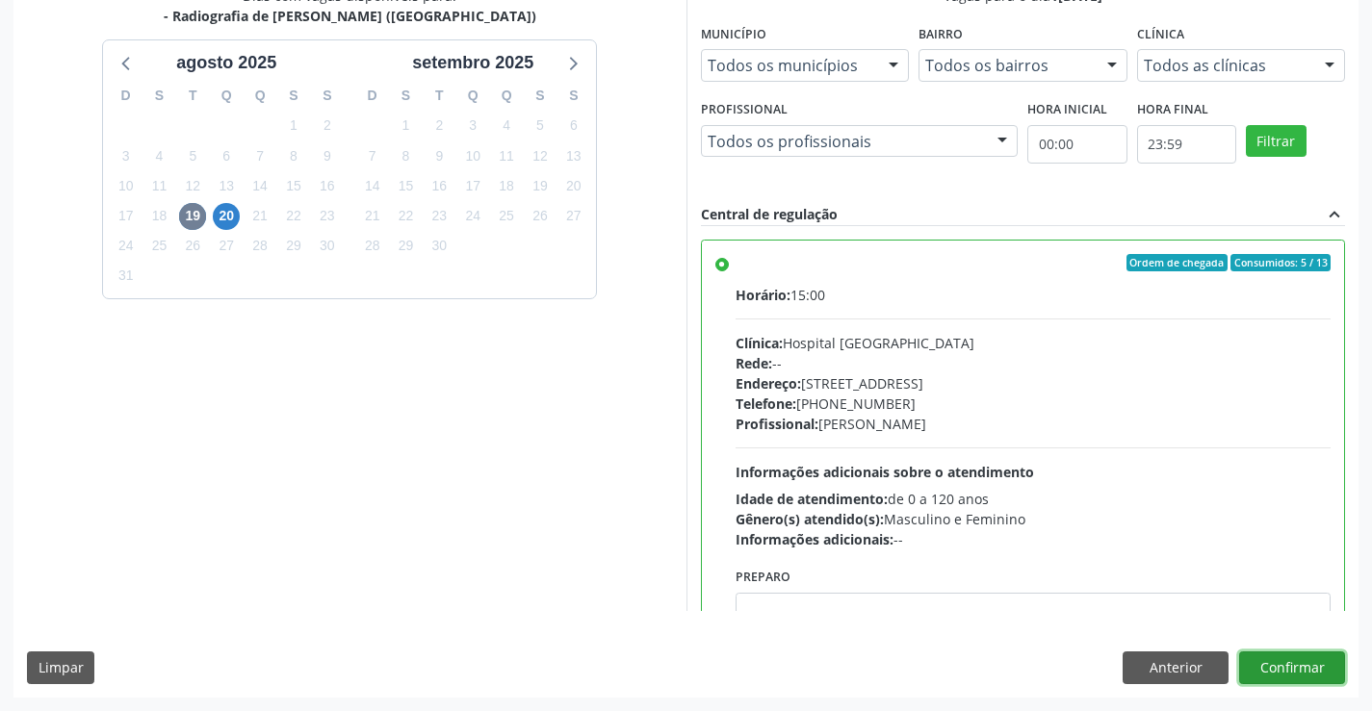
click at [1289, 668] on button "Confirmar" at bounding box center [1292, 668] width 106 height 33
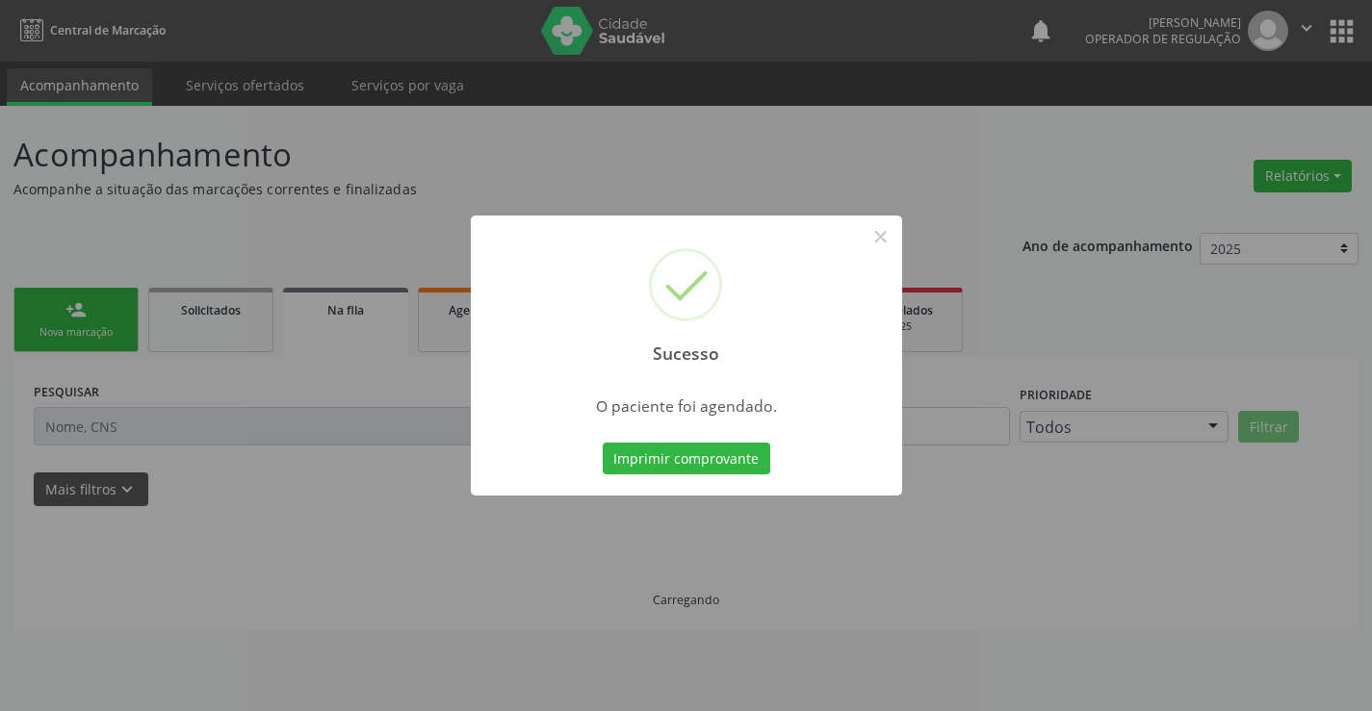
scroll to position [0, 0]
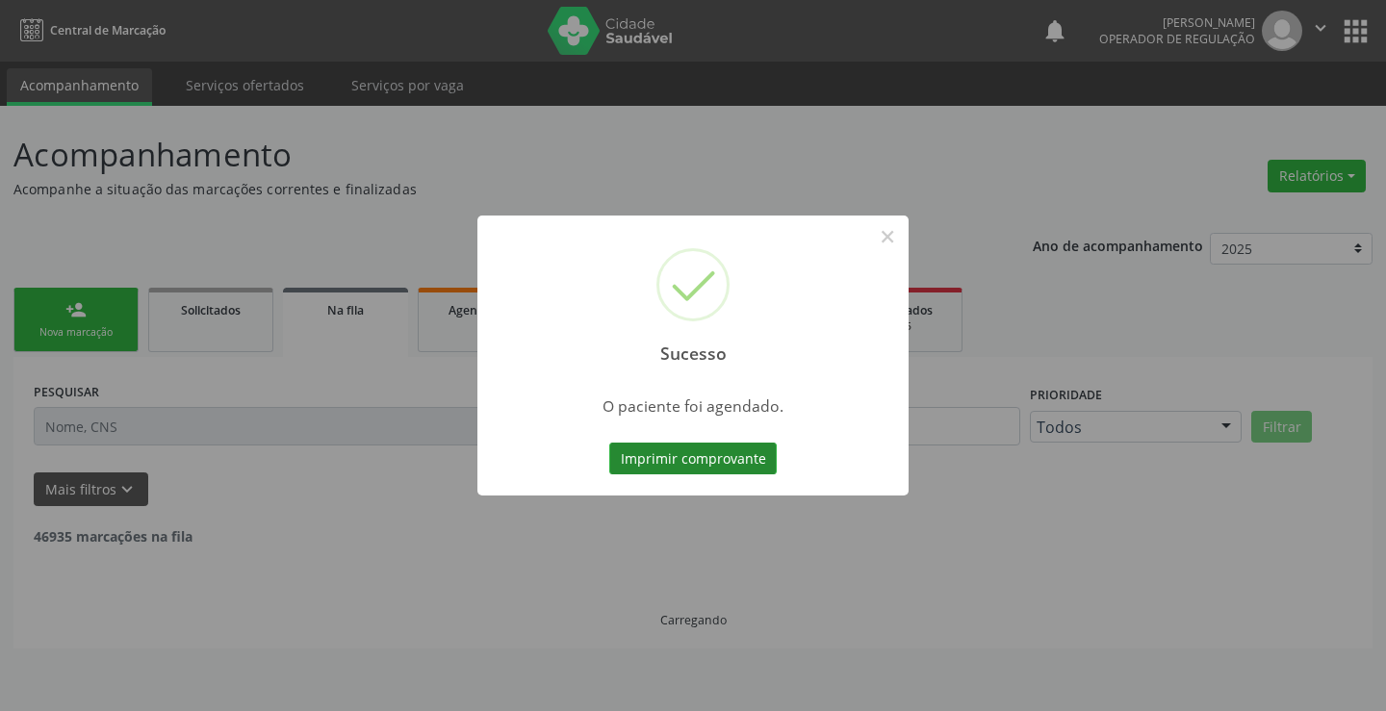
click at [695, 460] on button "Imprimir comprovante" at bounding box center [693, 459] width 168 height 33
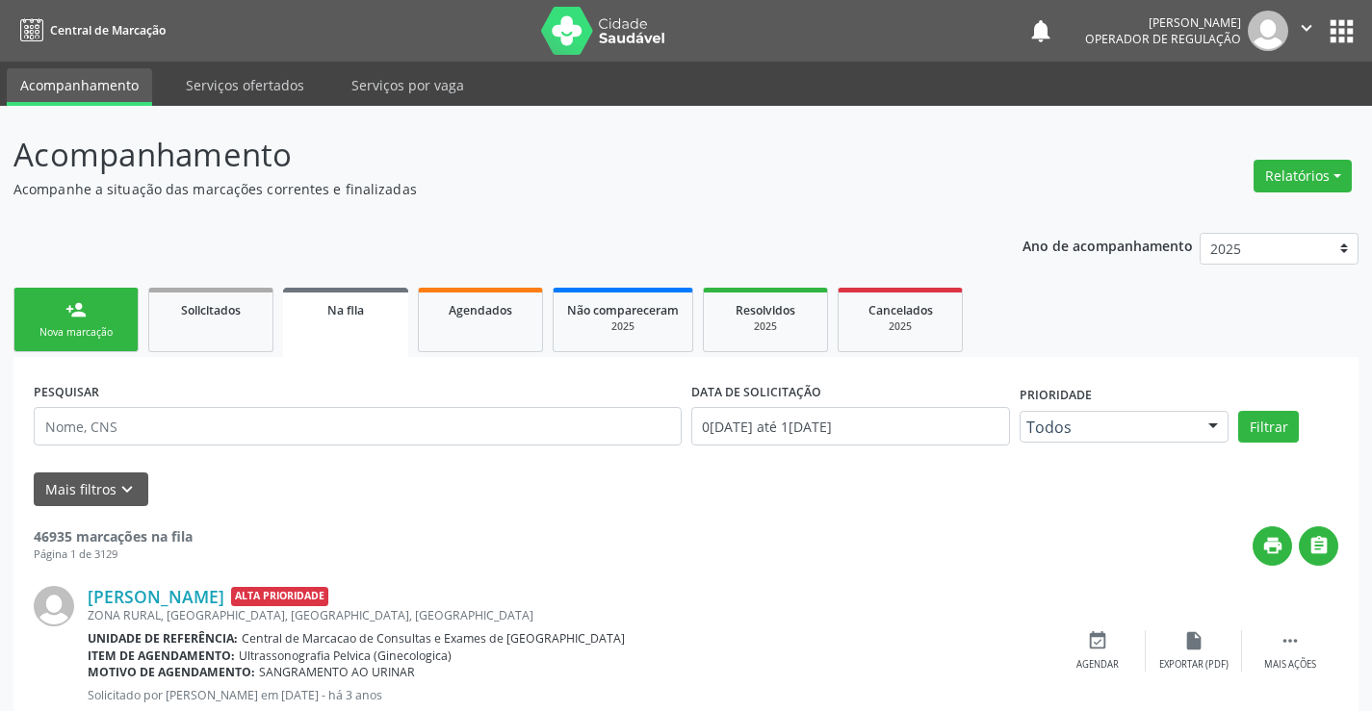
click at [91, 333] on div "Nova marcação" at bounding box center [76, 332] width 96 height 14
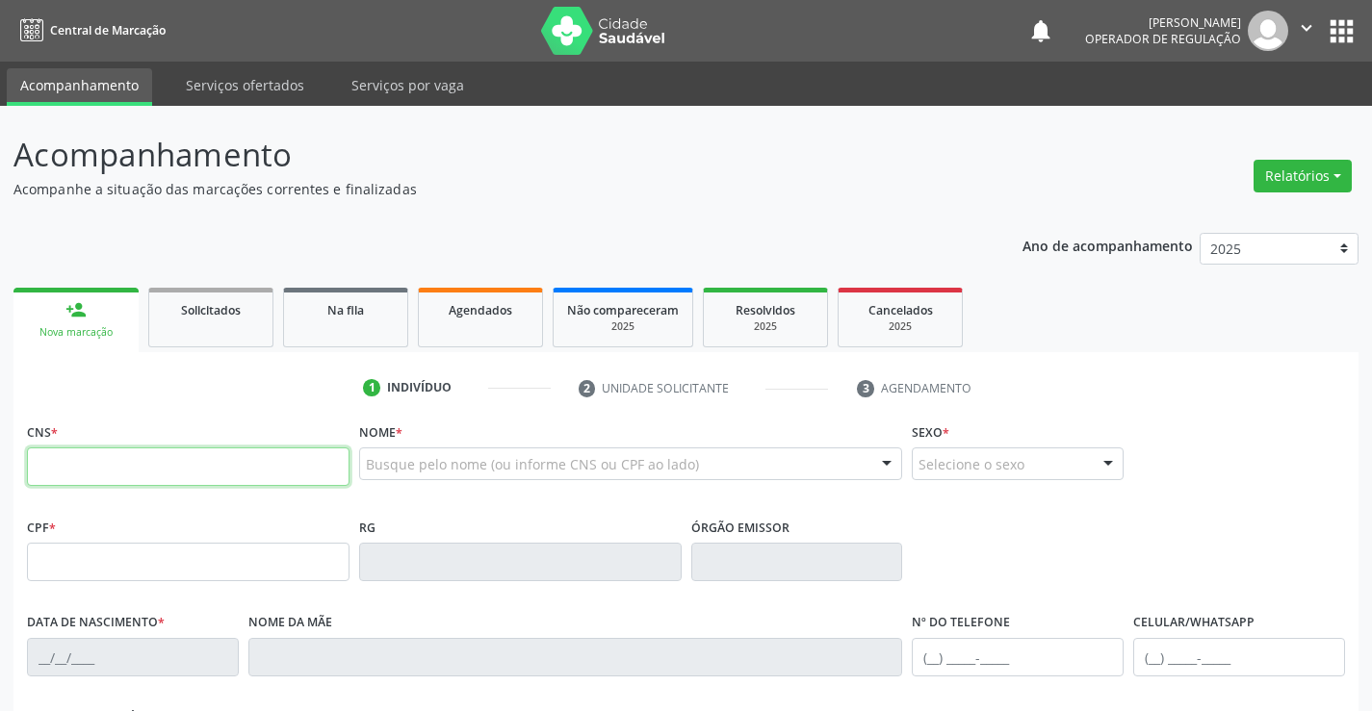
click at [86, 452] on input "text" at bounding box center [188, 467] width 323 height 39
type input "702 4055 7515 5827"
type input "0192182650"
type input "01/07/1957"
type input "(74) 99117-4602"
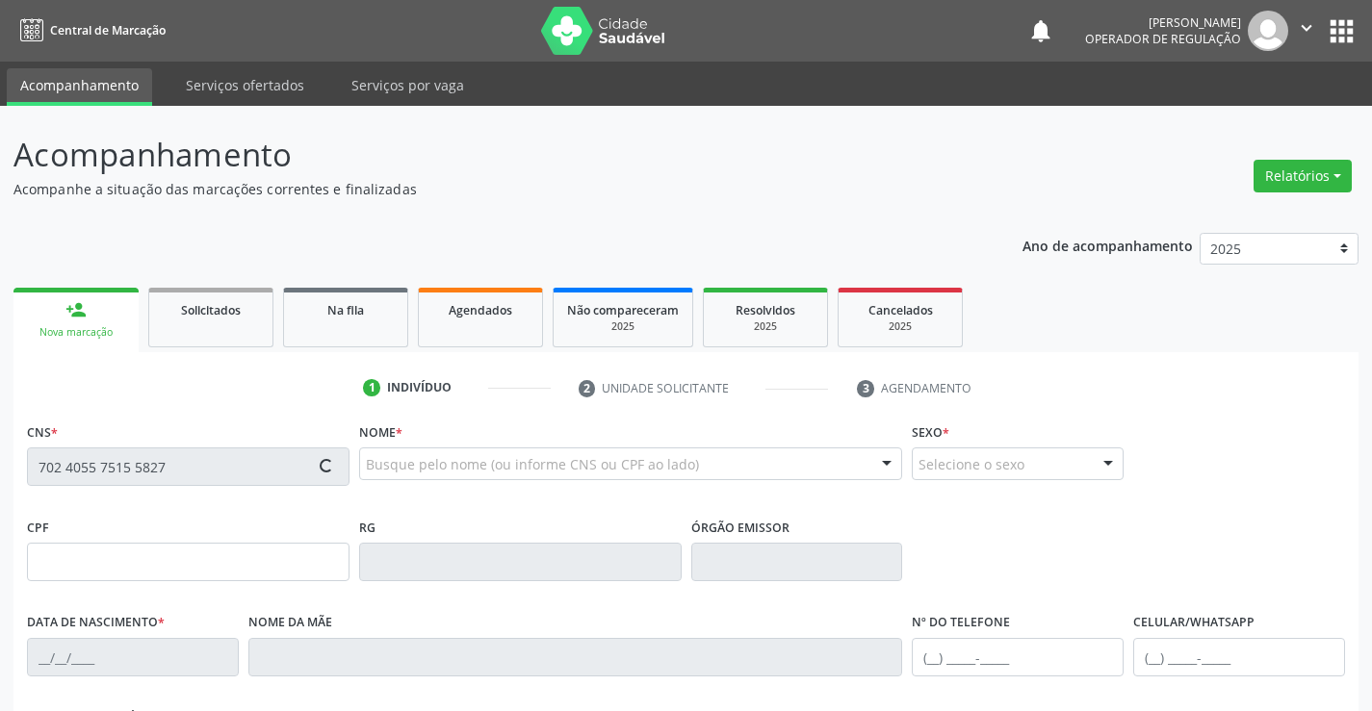
type input "097.744.675-15"
type input "sn"
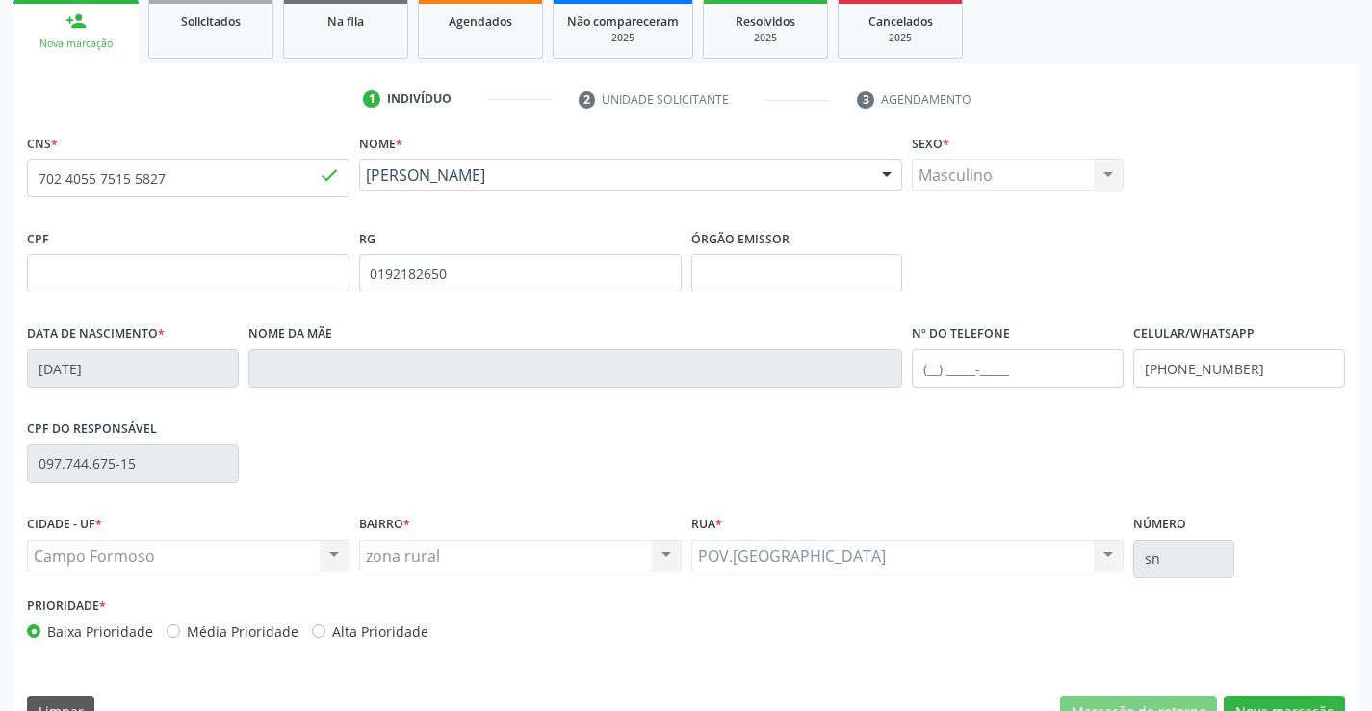
scroll to position [332, 0]
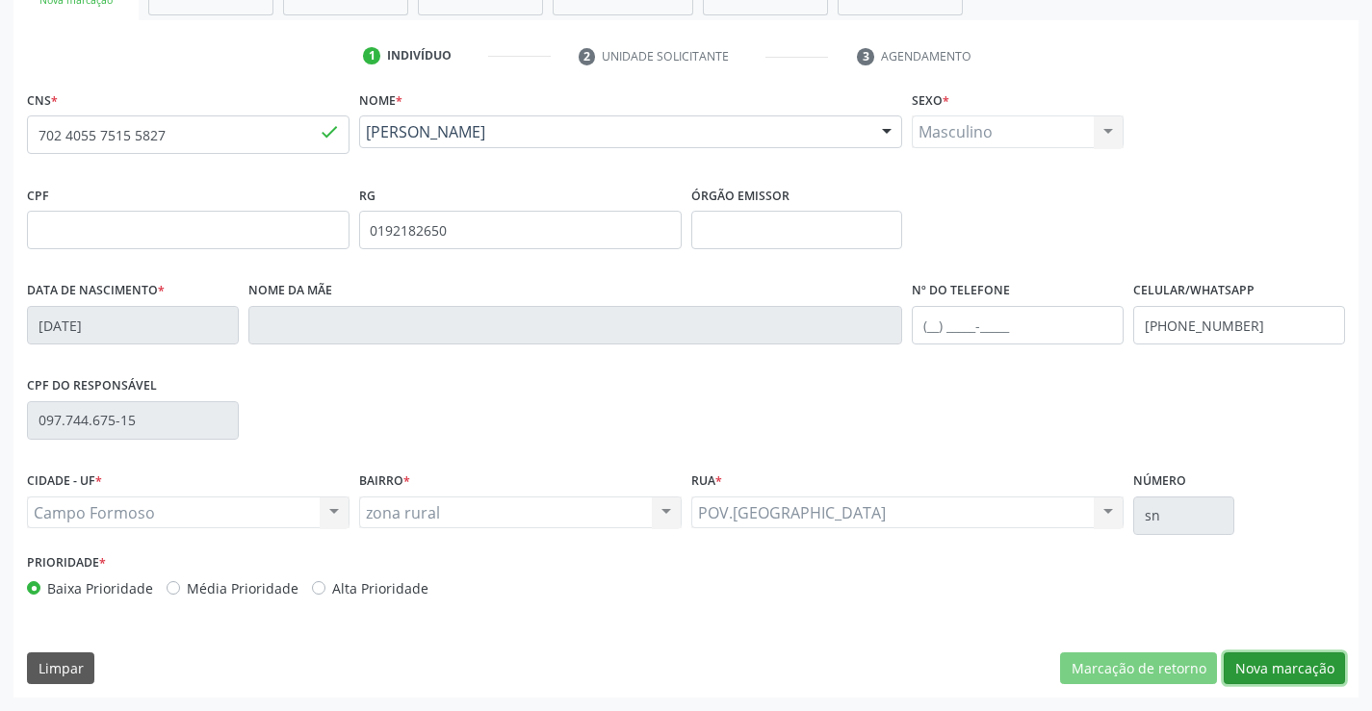
click at [1276, 668] on button "Nova marcação" at bounding box center [1284, 669] width 121 height 33
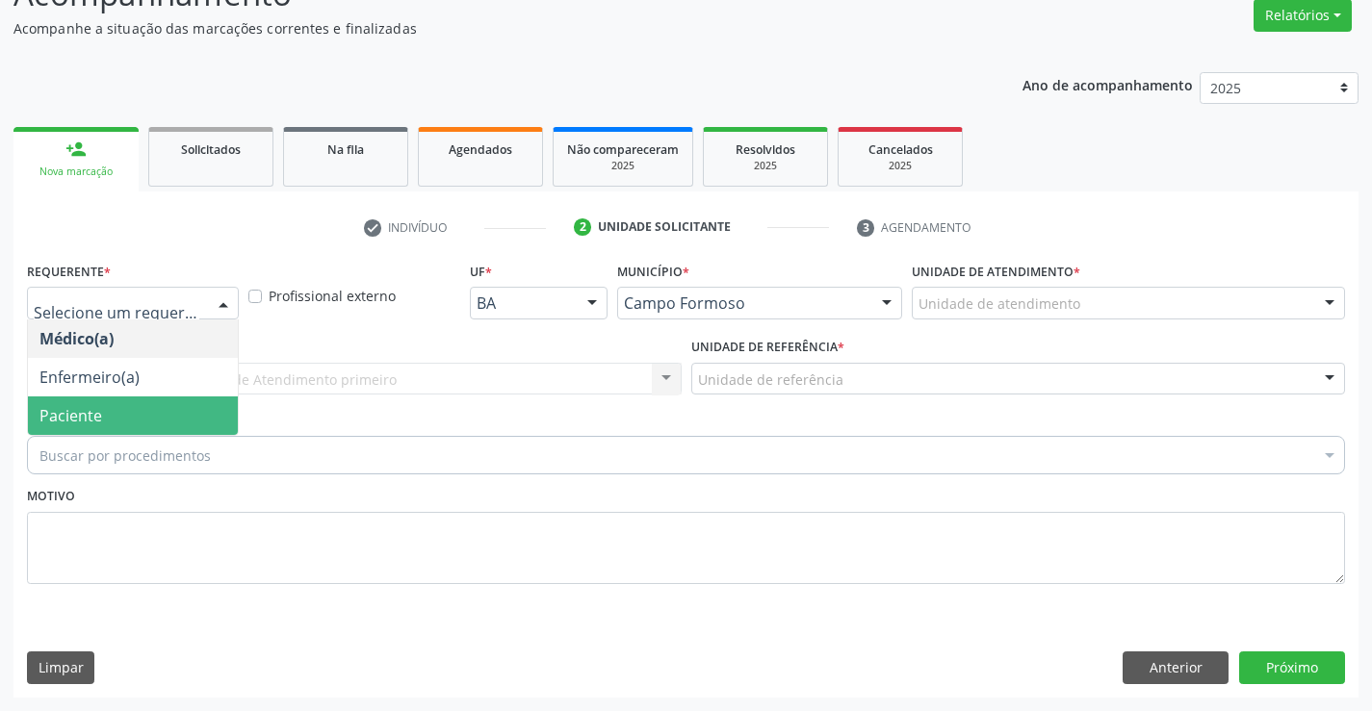
click at [133, 412] on span "Paciente" at bounding box center [133, 416] width 210 height 39
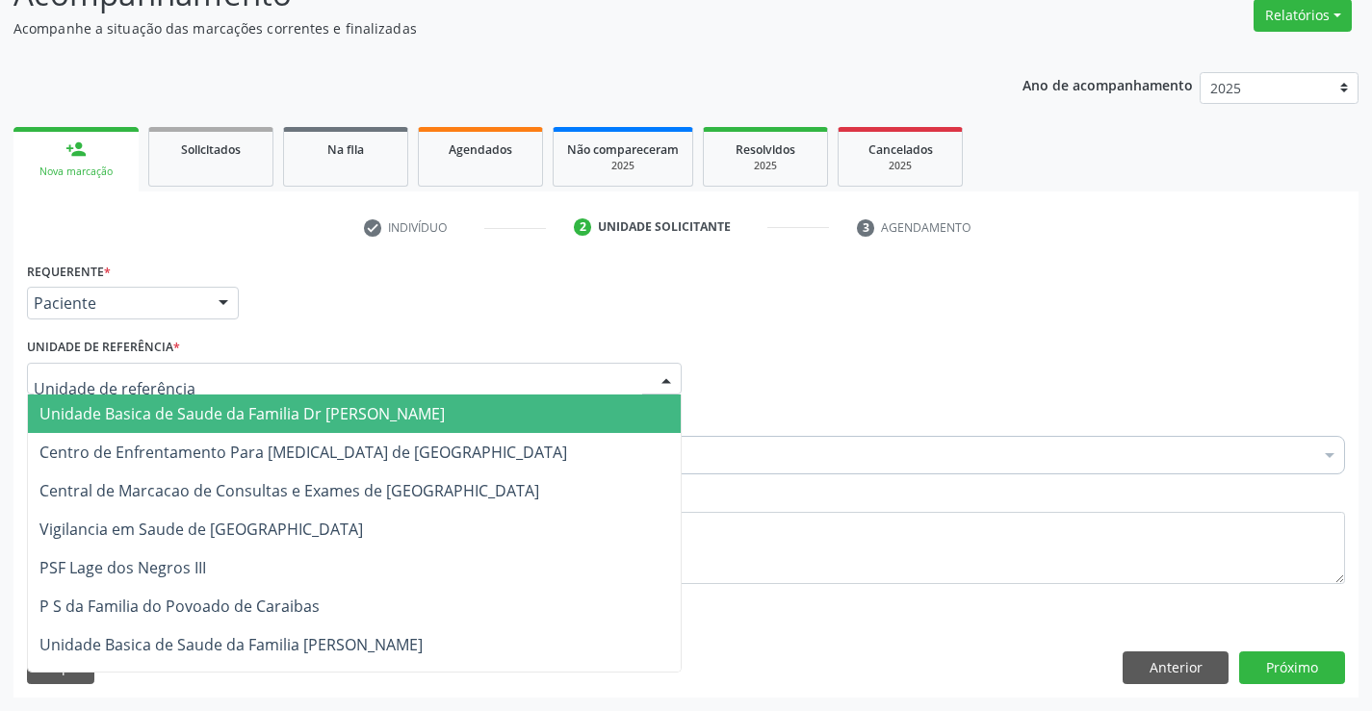
click at [152, 408] on span "Unidade Basica de Saude da Familia Dr Paulo Sudre" at bounding box center [241, 413] width 405 height 21
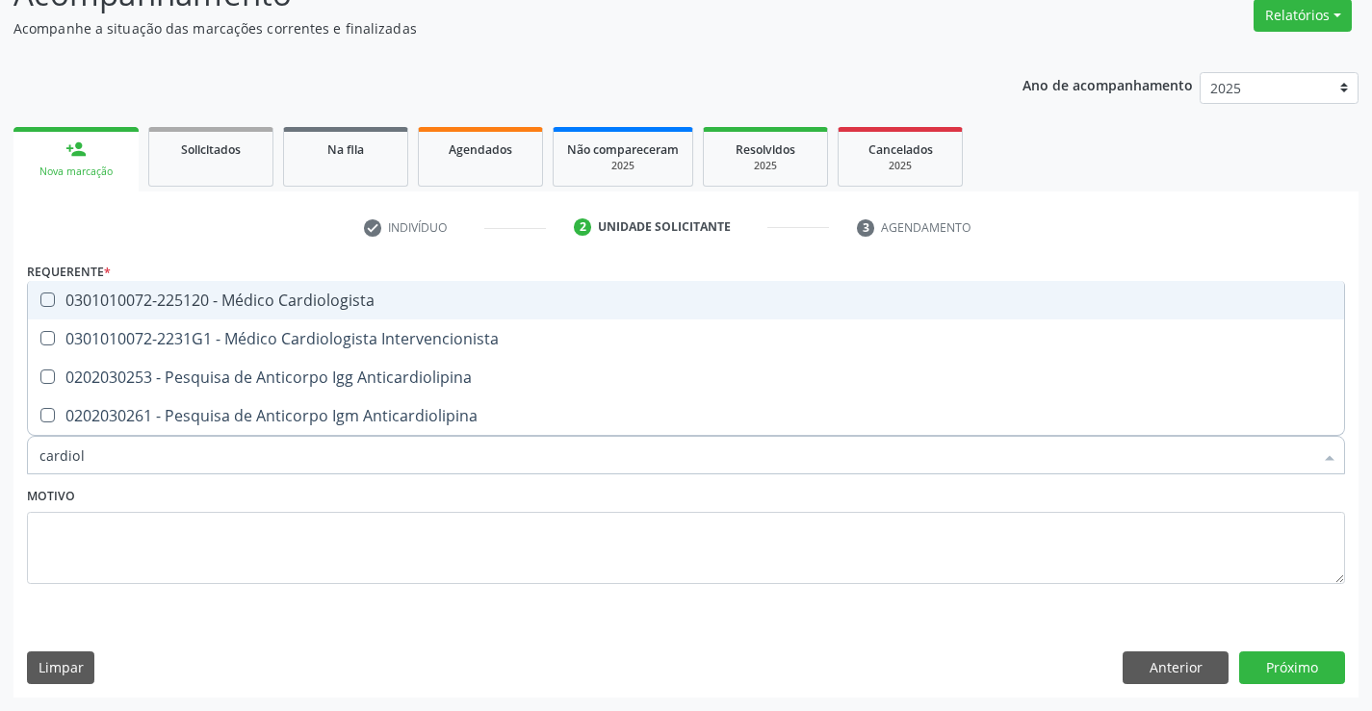
type input "cardiolo"
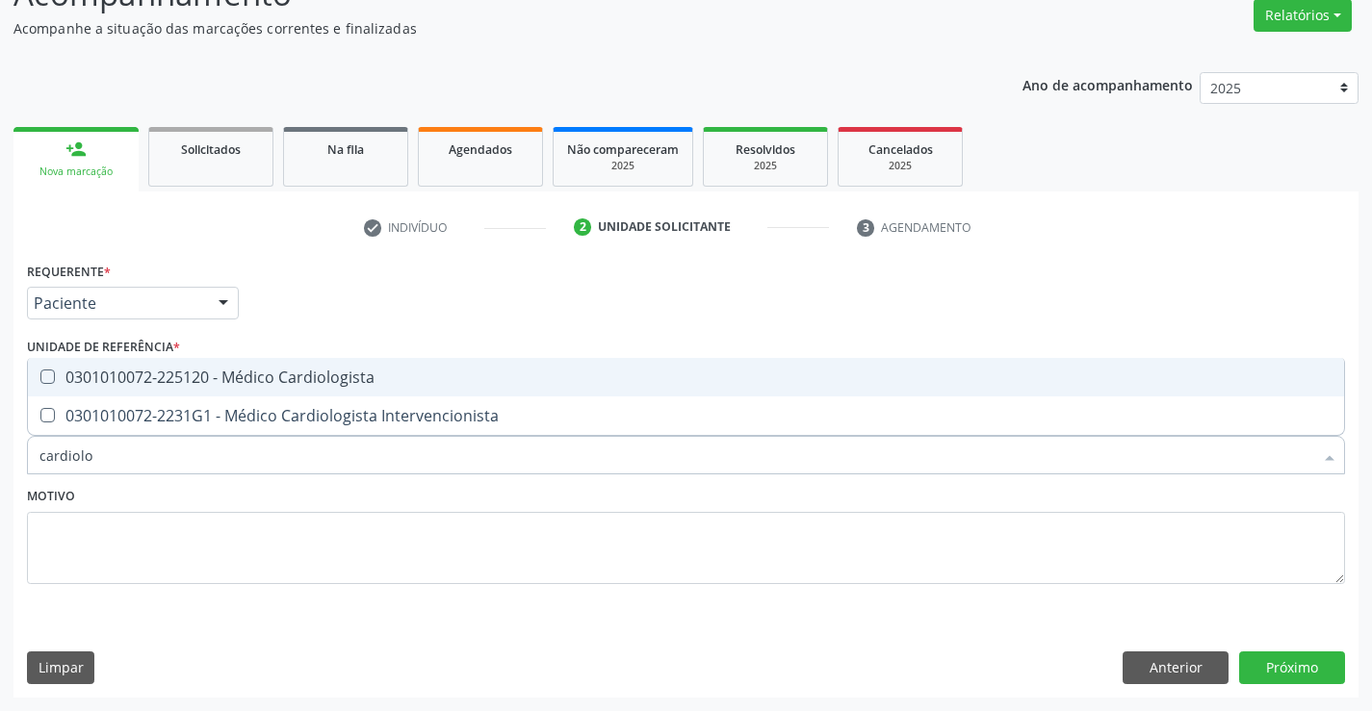
click at [279, 372] on div "0301010072-225120 - Médico Cardiologista" at bounding box center [685, 377] width 1293 height 15
checkbox Cardiologista "true"
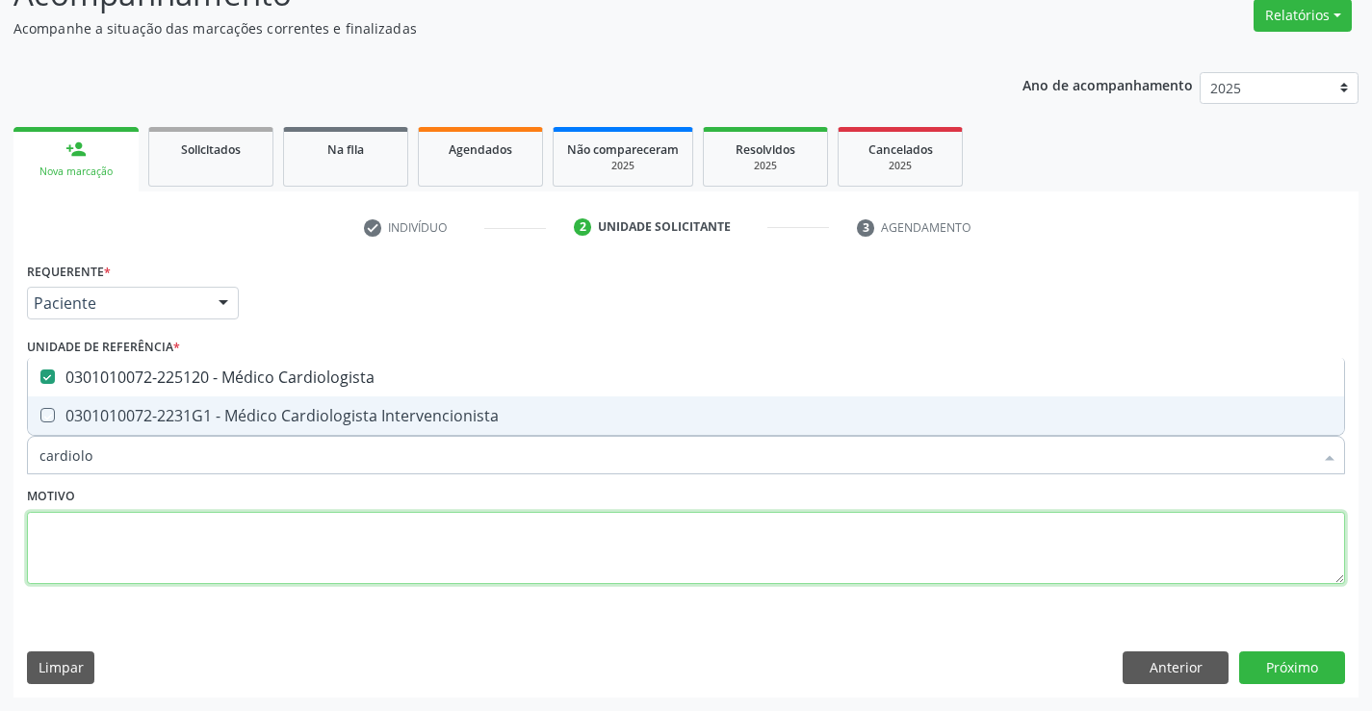
click at [228, 539] on textarea at bounding box center [686, 548] width 1318 height 73
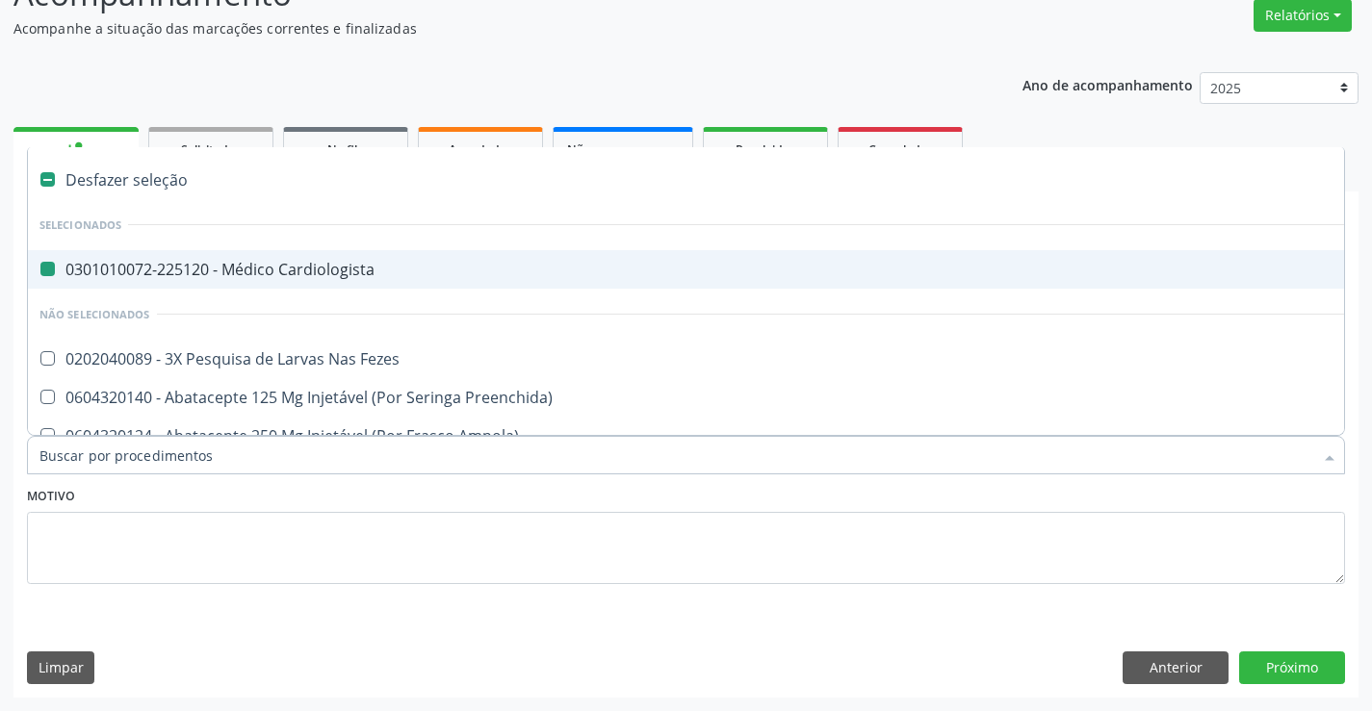
type input "e"
checkbox Cardiologista "false"
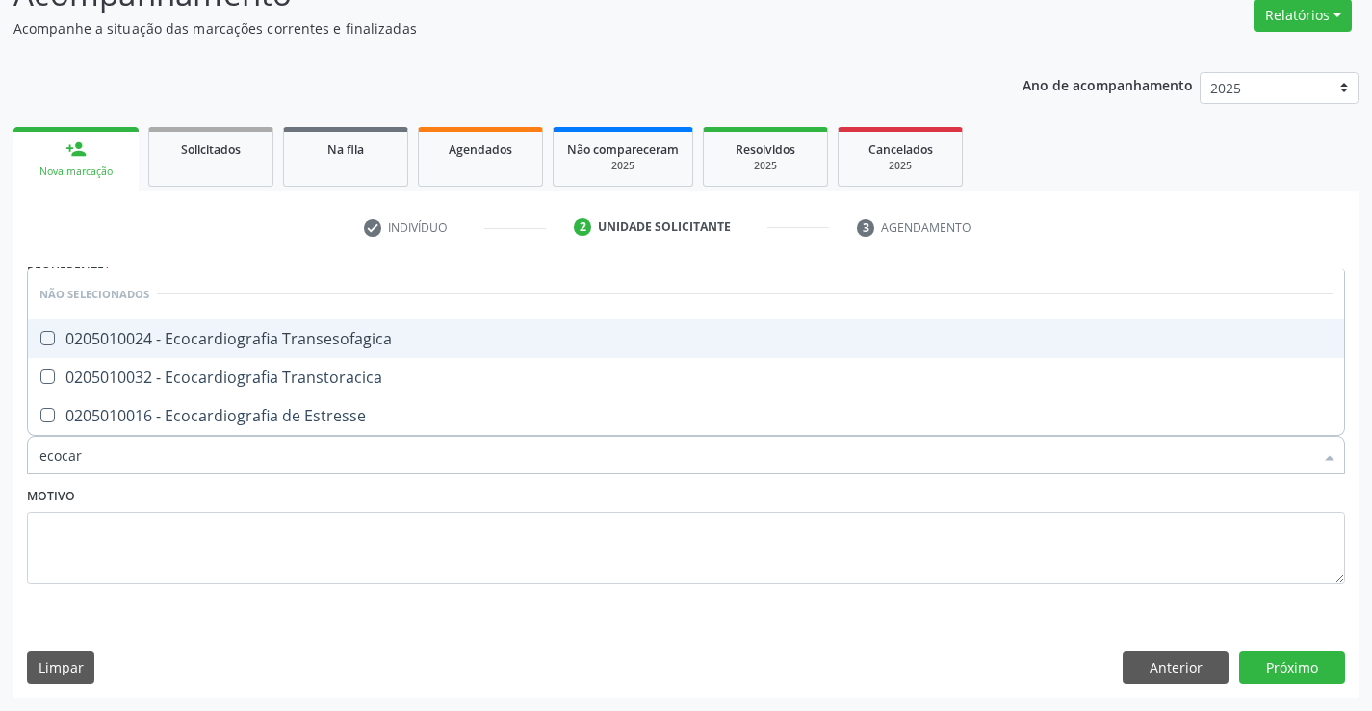
type input "ecocard"
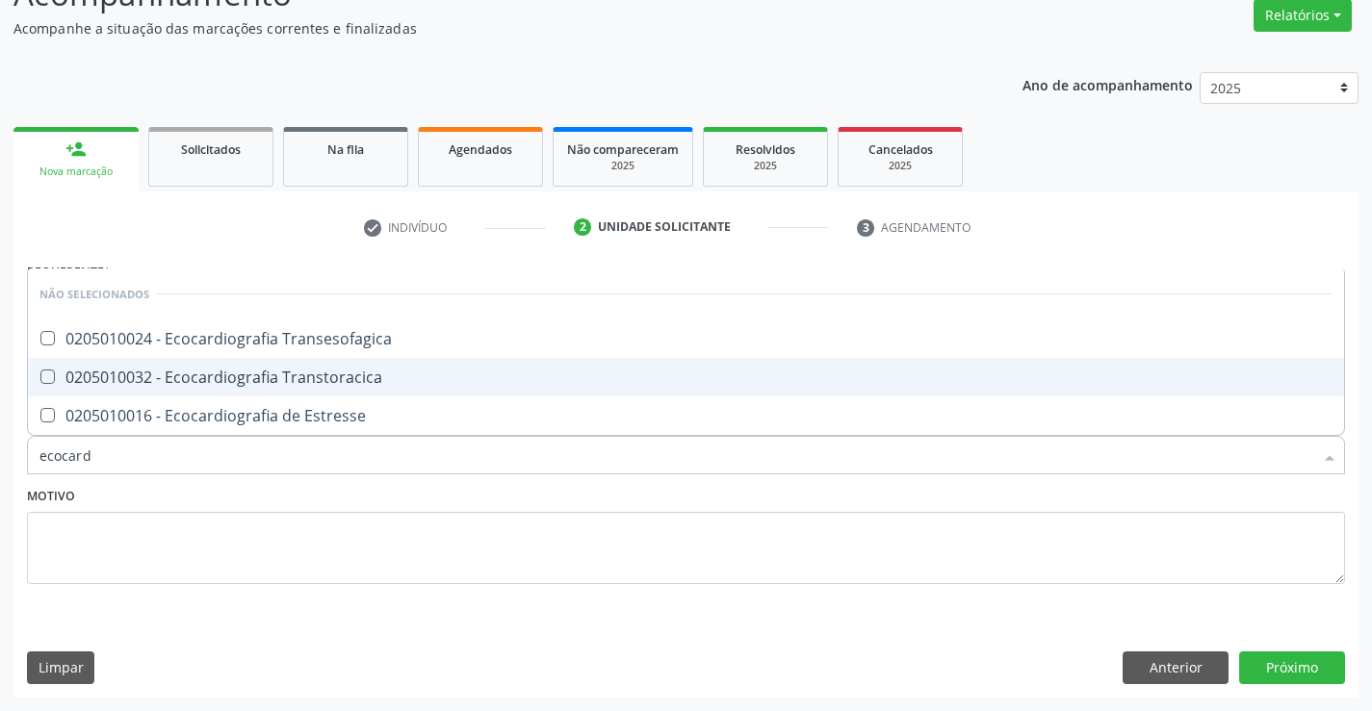
click at [320, 370] on div "0205010032 - Ecocardiografia Transtoracica" at bounding box center [685, 377] width 1293 height 15
checkbox Transtoracica "true"
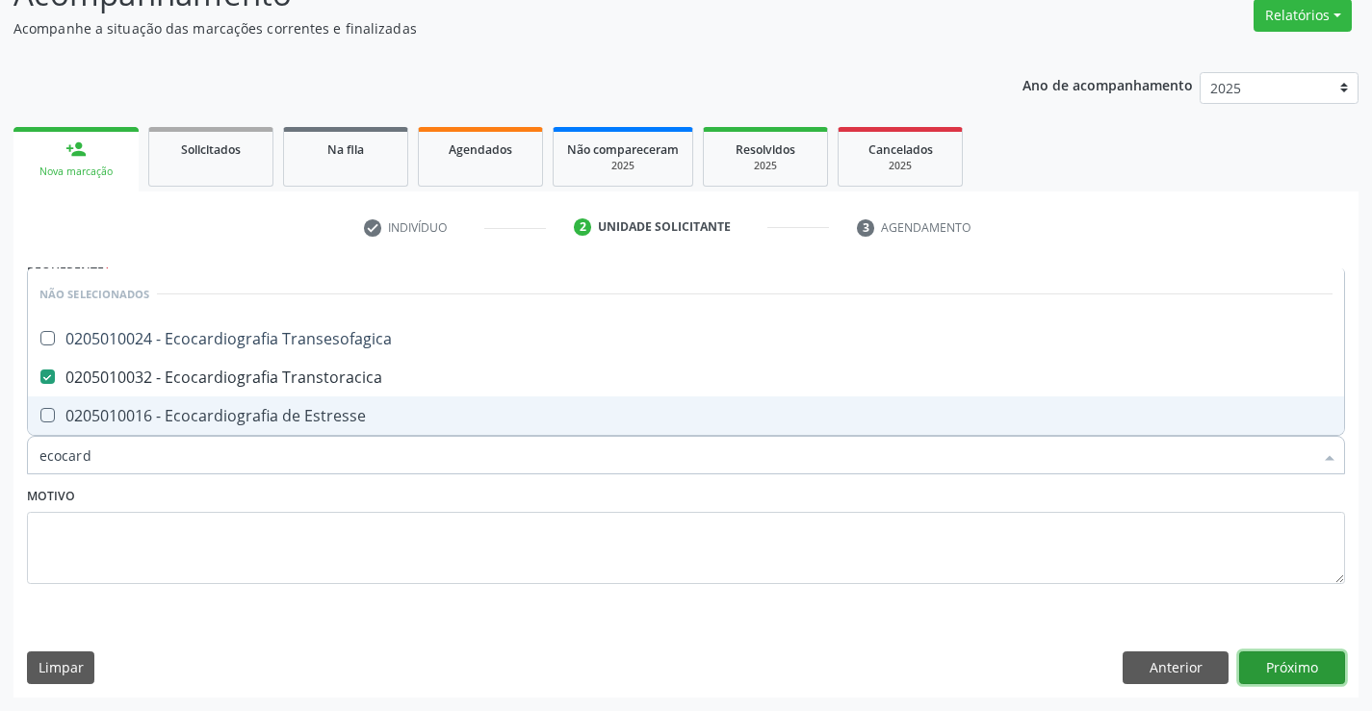
click at [1299, 664] on button "Próximo" at bounding box center [1292, 668] width 106 height 33
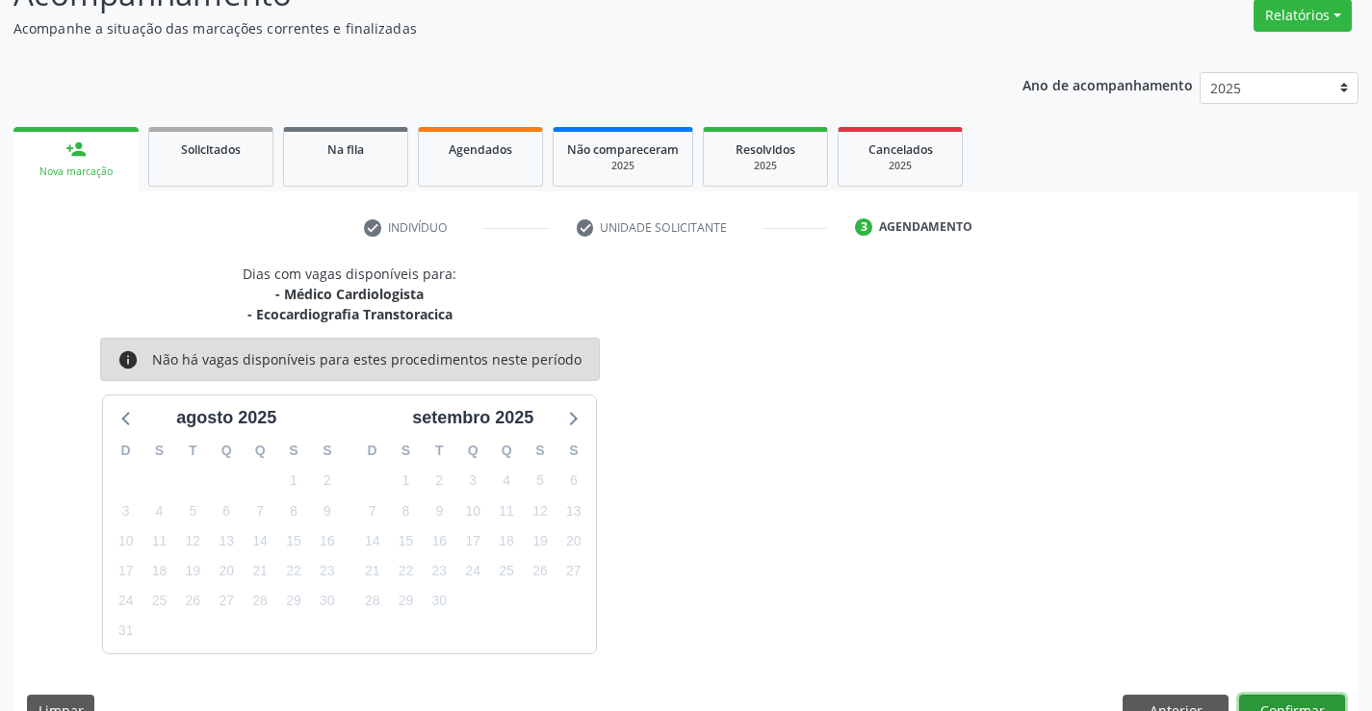
click at [1274, 701] on button "Confirmar" at bounding box center [1292, 711] width 106 height 33
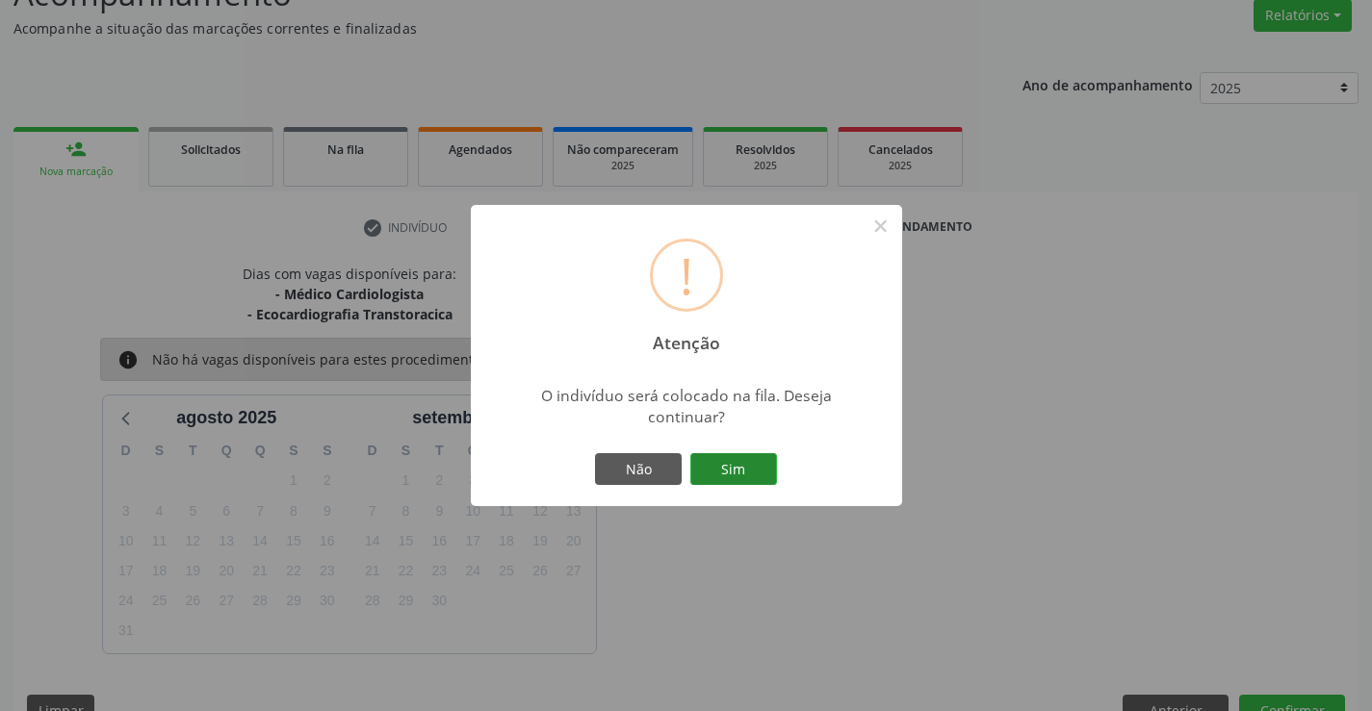
click at [758, 469] on button "Sim" at bounding box center [733, 469] width 87 height 33
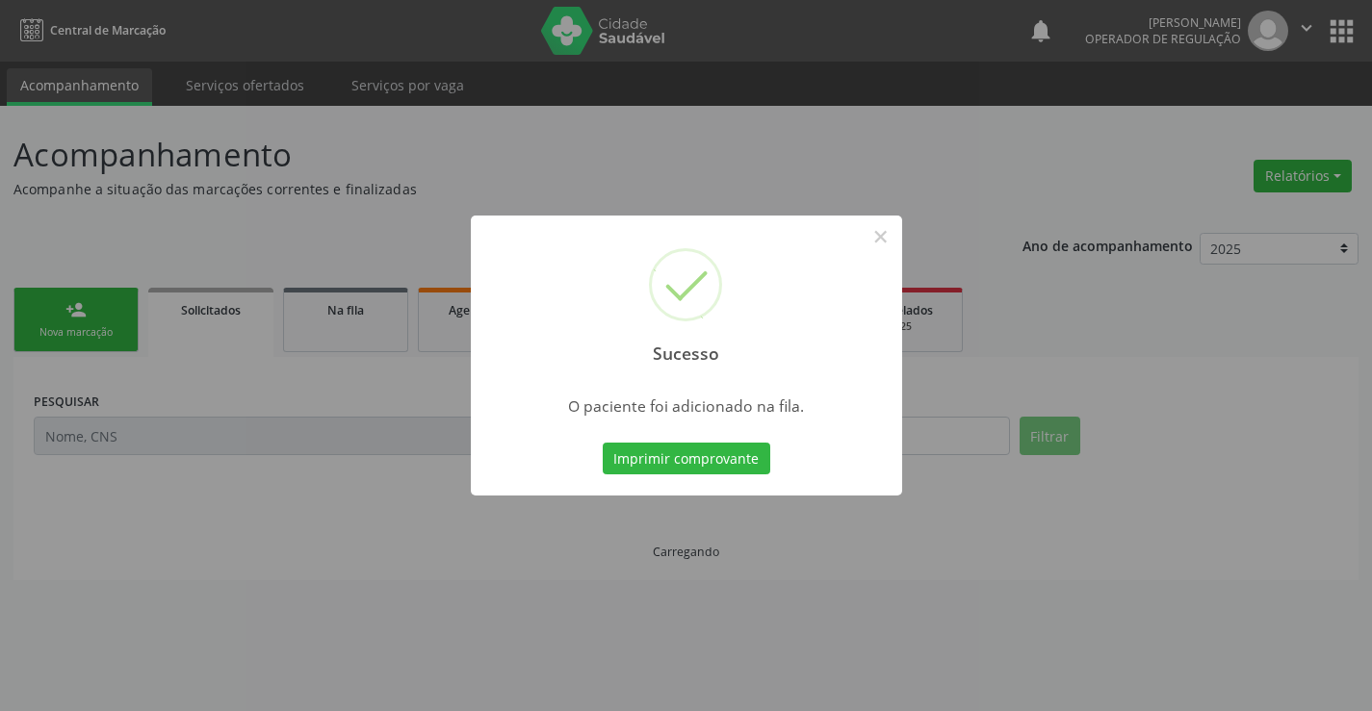
scroll to position [0, 0]
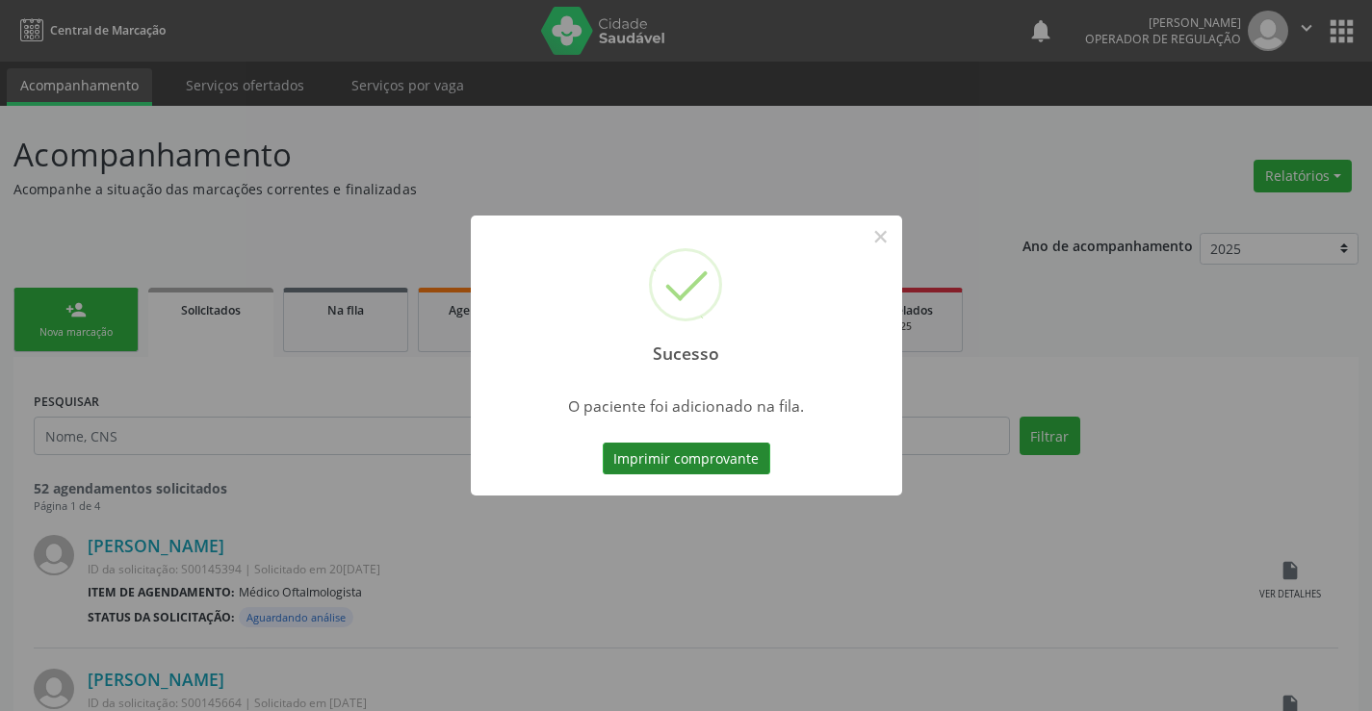
click at [735, 453] on button "Imprimir comprovante" at bounding box center [687, 459] width 168 height 33
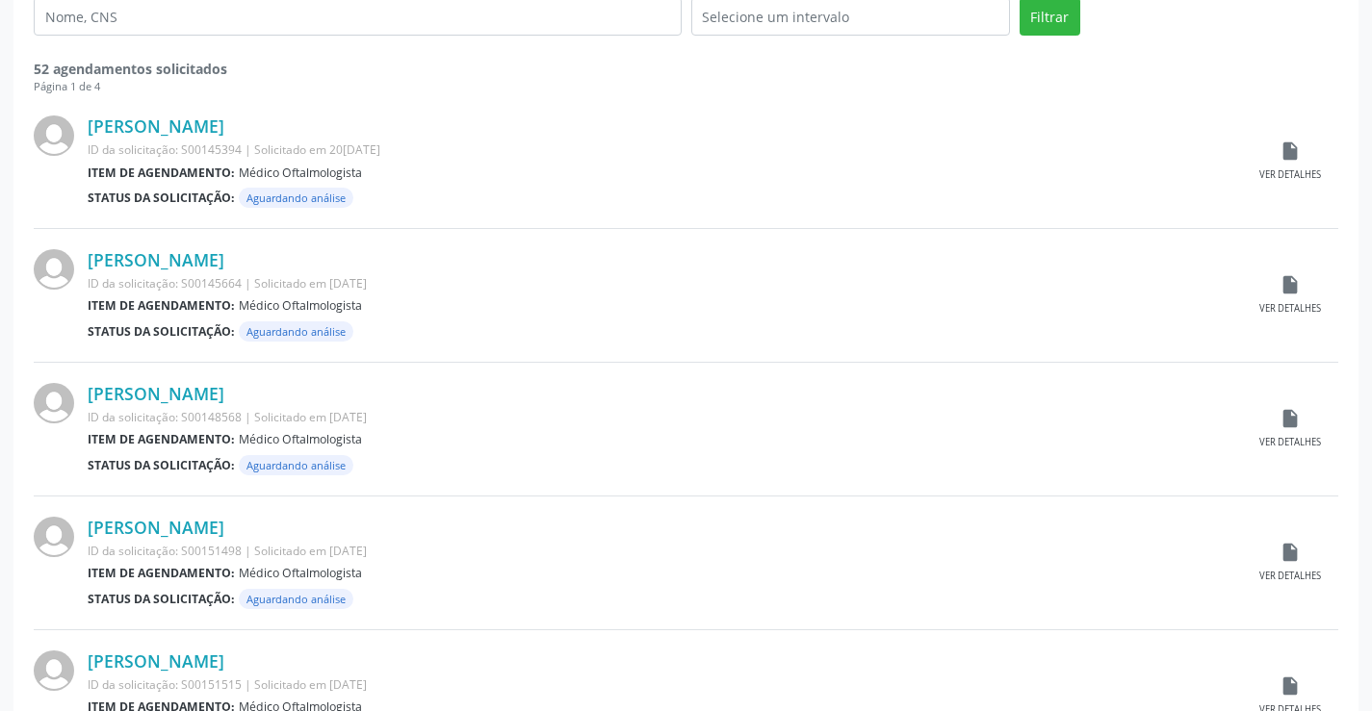
scroll to position [289, 0]
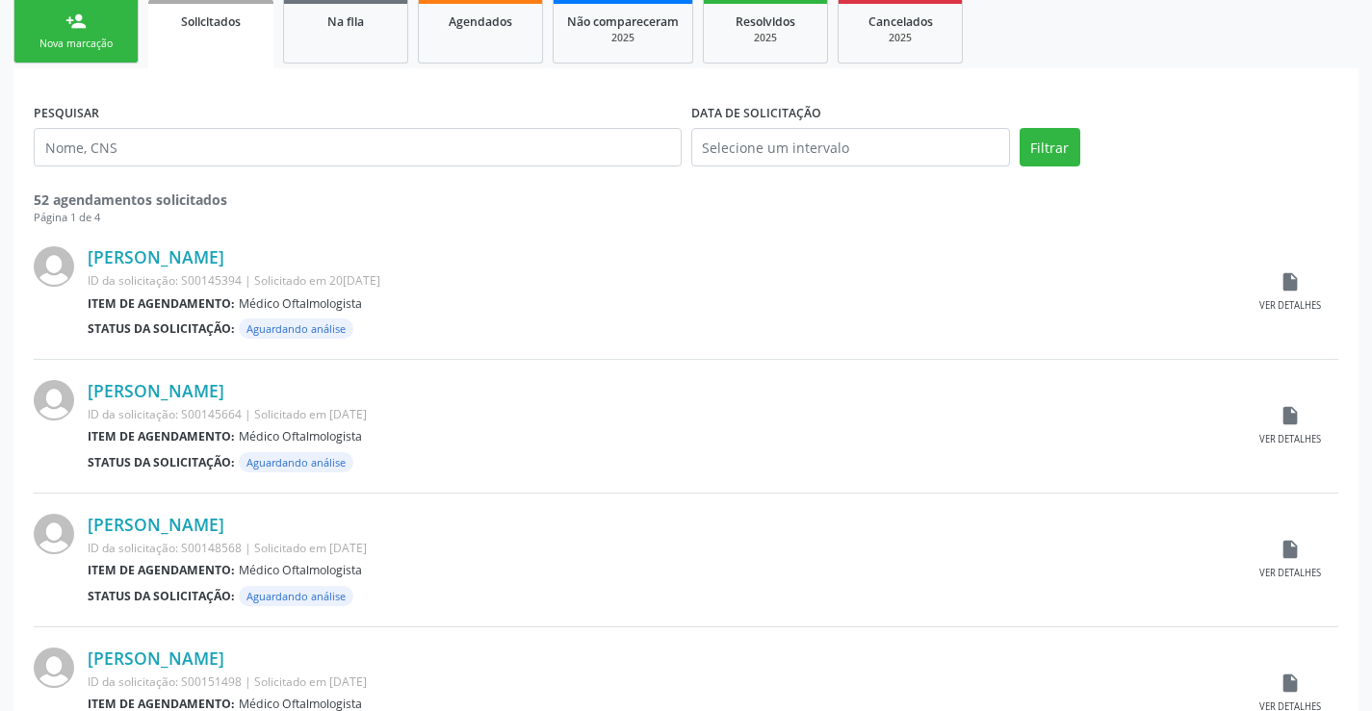
click at [99, 35] on link "person_add Nova marcação" at bounding box center [75, 31] width 125 height 65
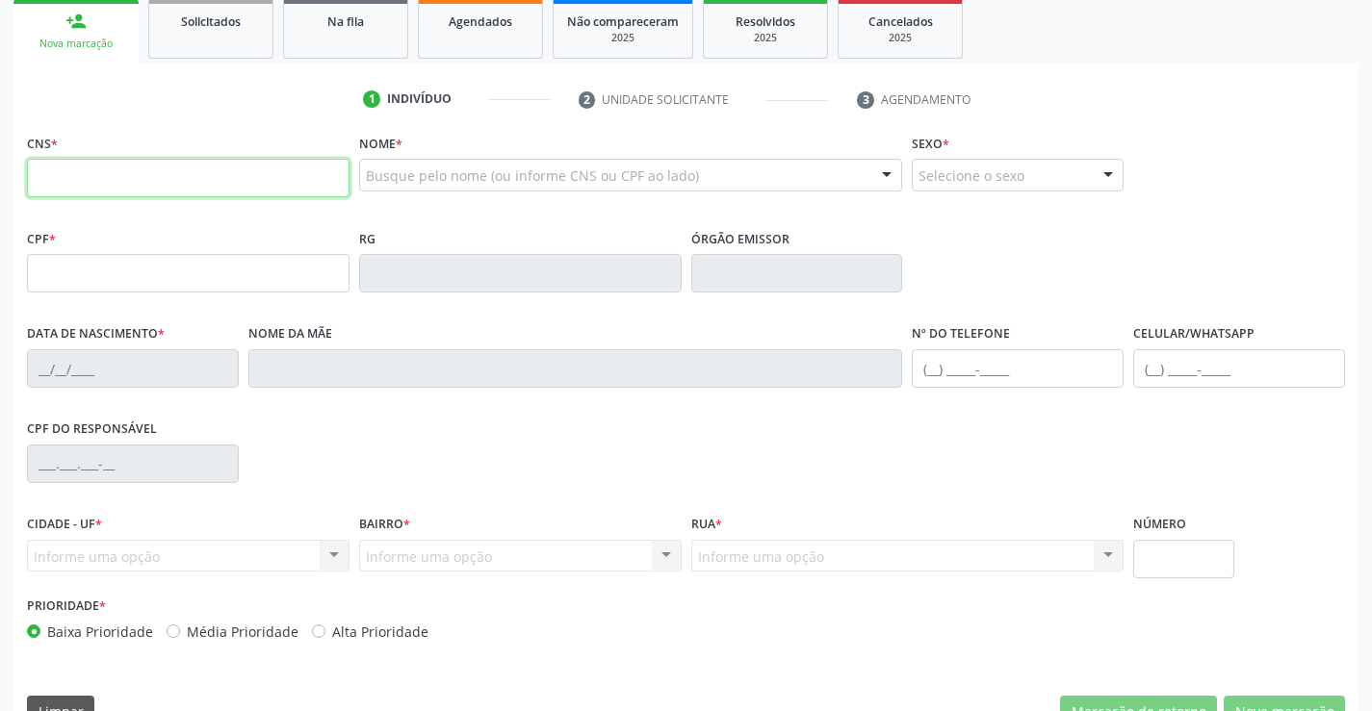
click at [116, 171] on input "text" at bounding box center [188, 178] width 323 height 39
type input "700 3059 9394 8738"
type input "16/09/1996"
type input "S/N"
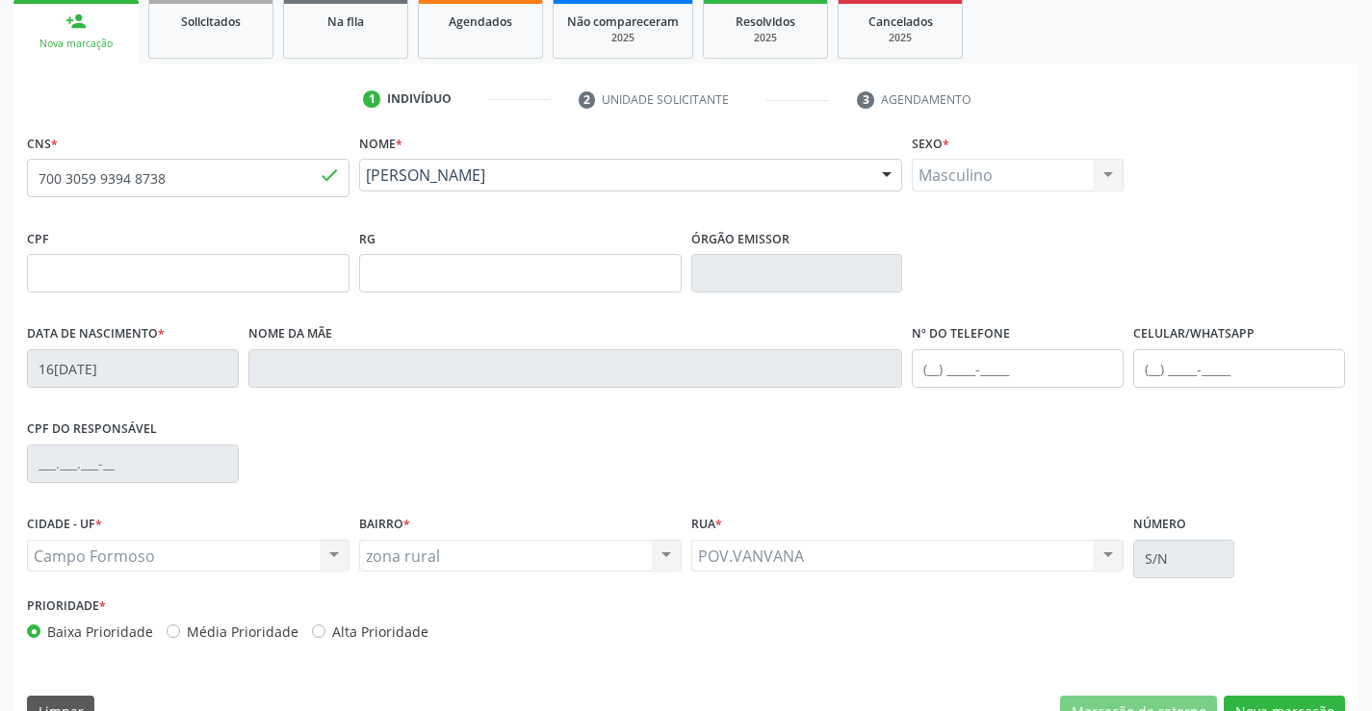
scroll to position [332, 0]
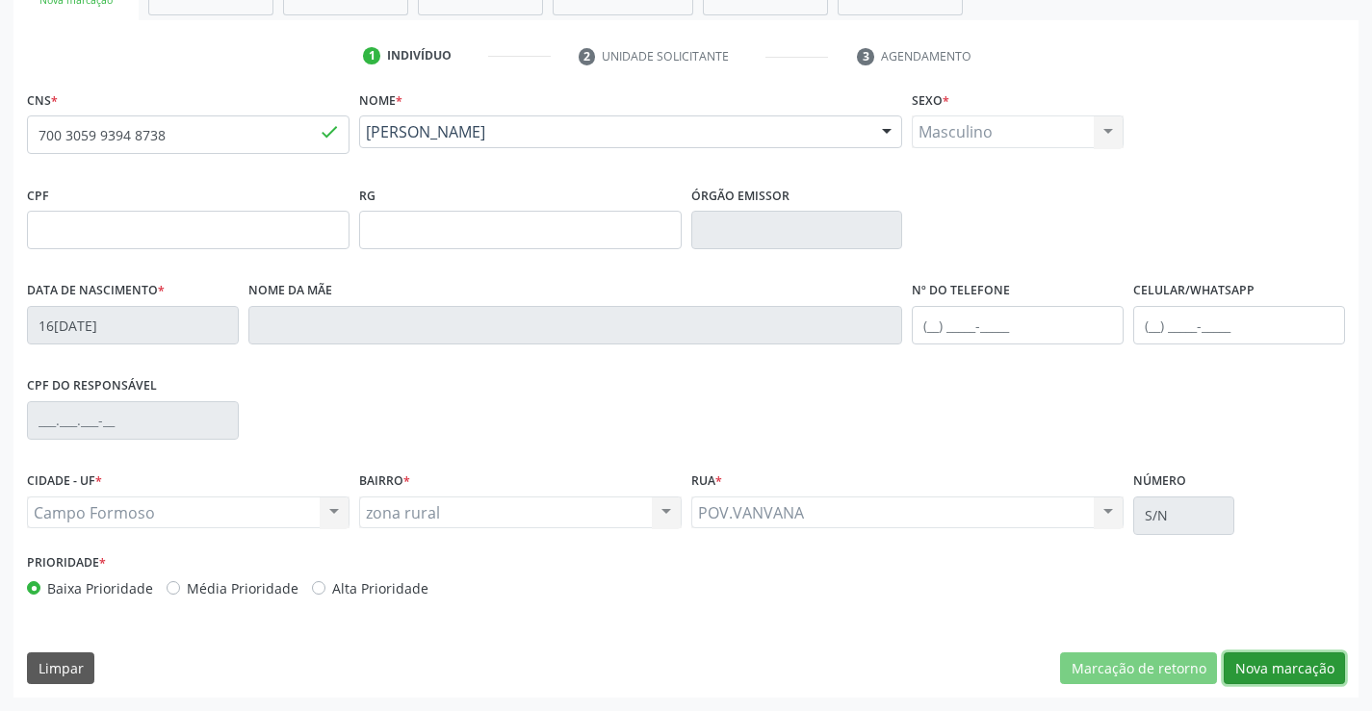
click at [1263, 661] on button "Nova marcação" at bounding box center [1284, 669] width 121 height 33
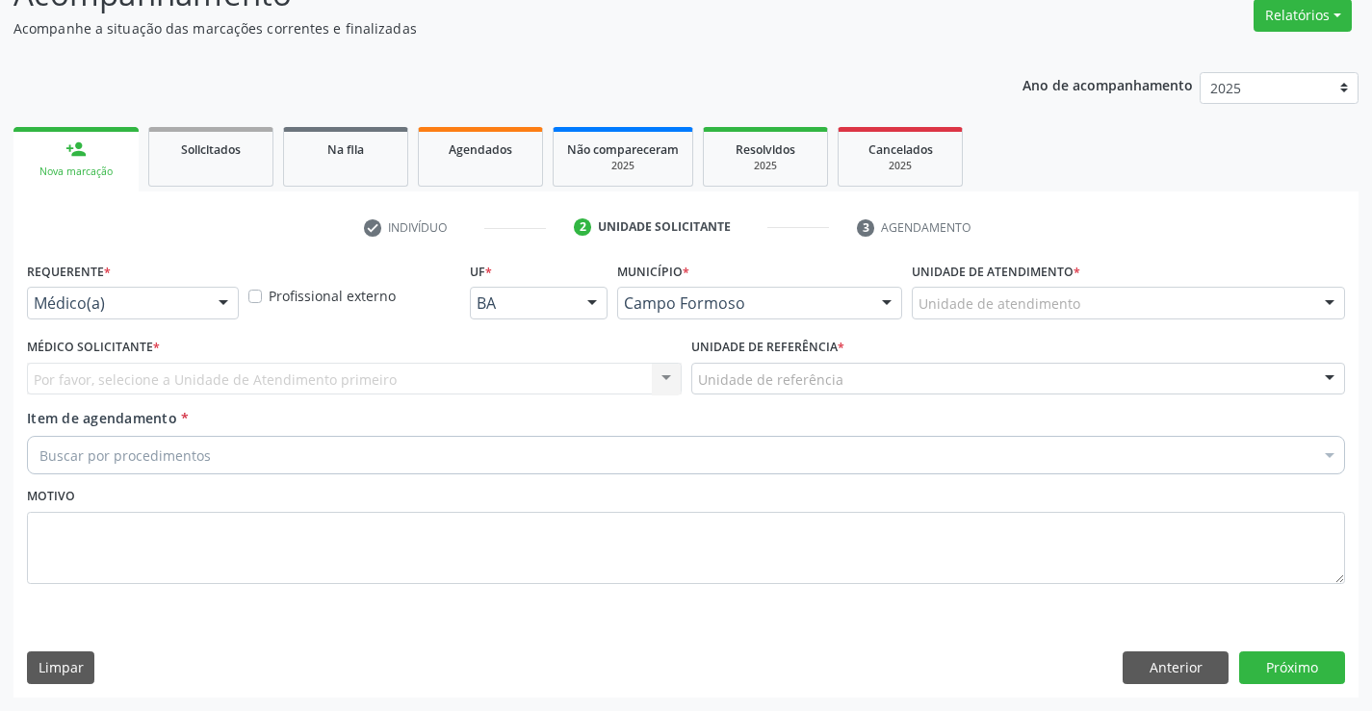
scroll to position [161, 0]
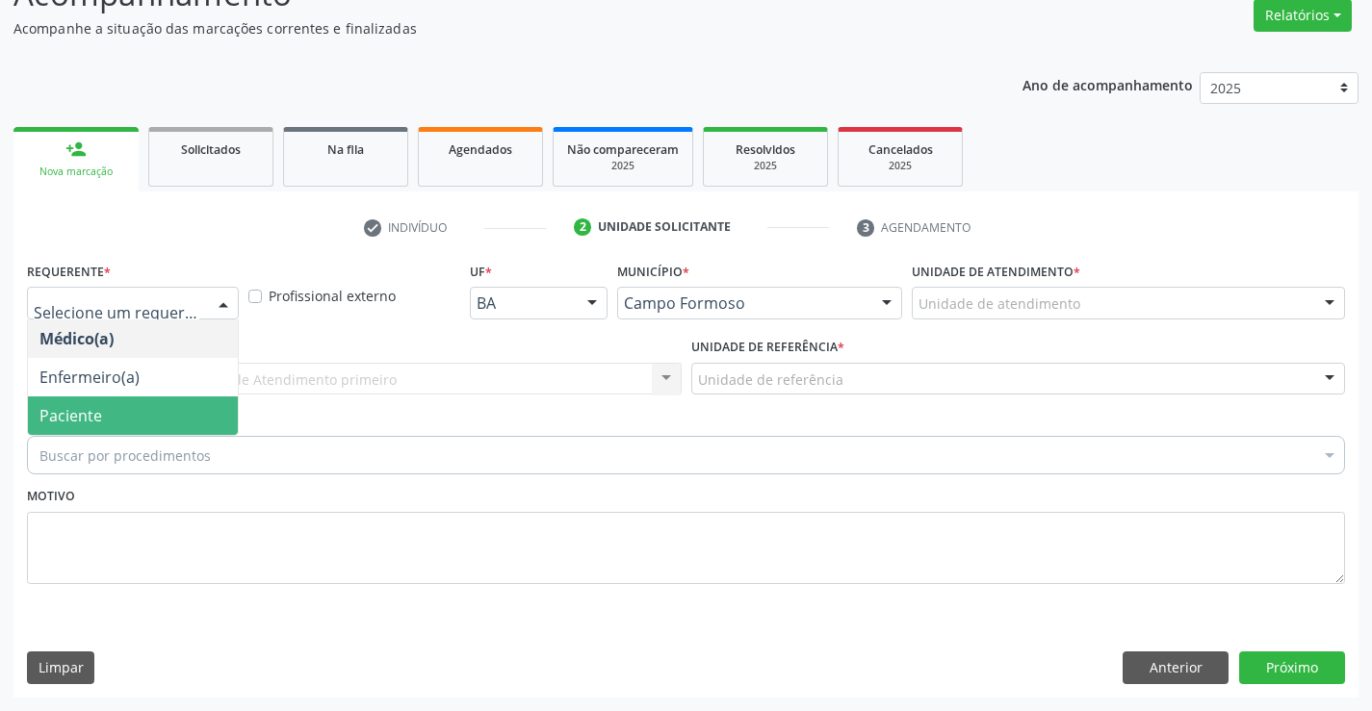
click at [137, 412] on span "Paciente" at bounding box center [133, 416] width 210 height 39
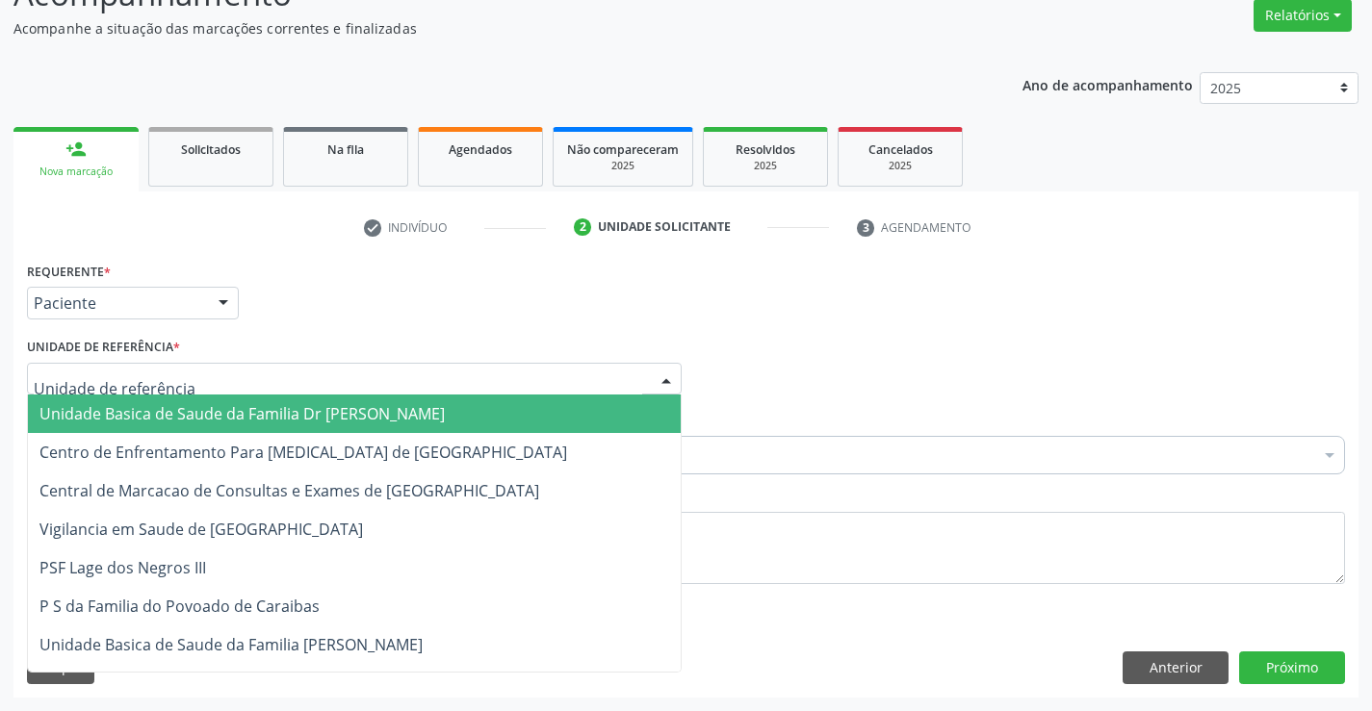
click at [174, 368] on div at bounding box center [354, 379] width 655 height 33
click at [157, 408] on span "Unidade Basica de Saude da Familia Dr Paulo Sudre" at bounding box center [241, 413] width 405 height 21
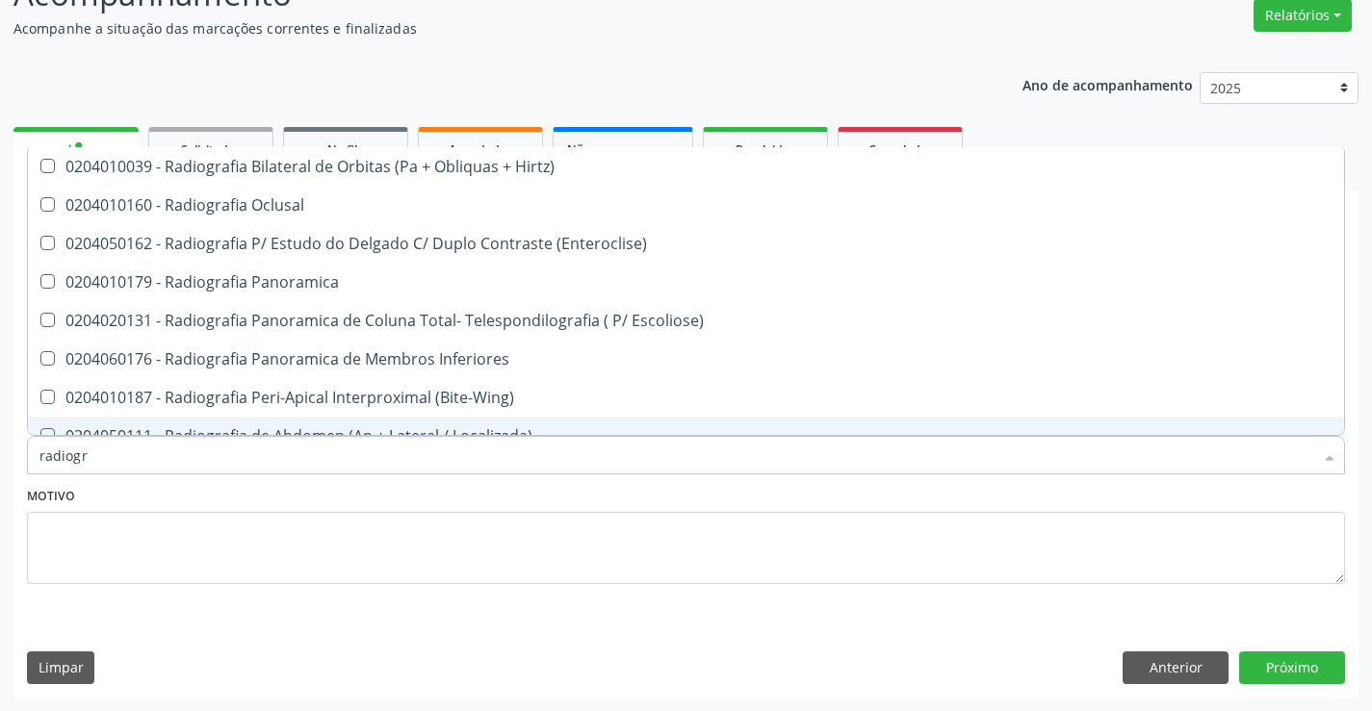
type input "radiogra"
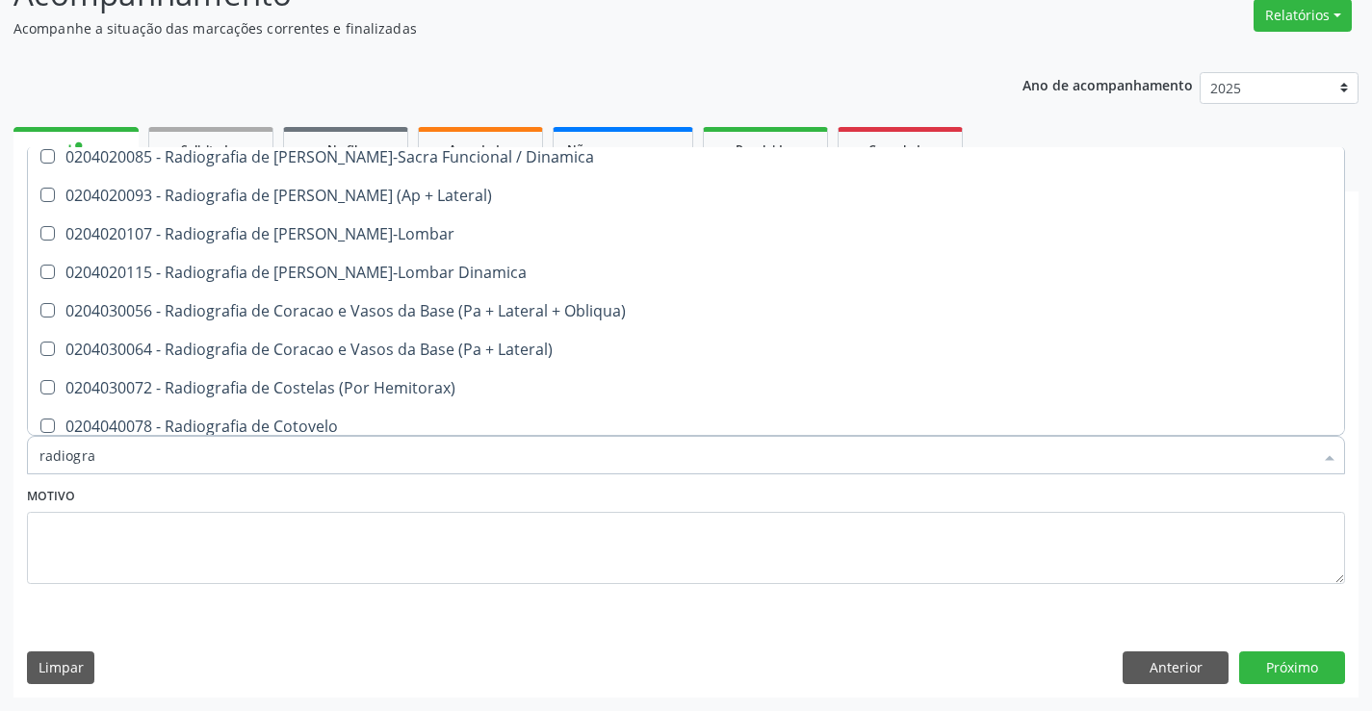
scroll to position [1155, 0]
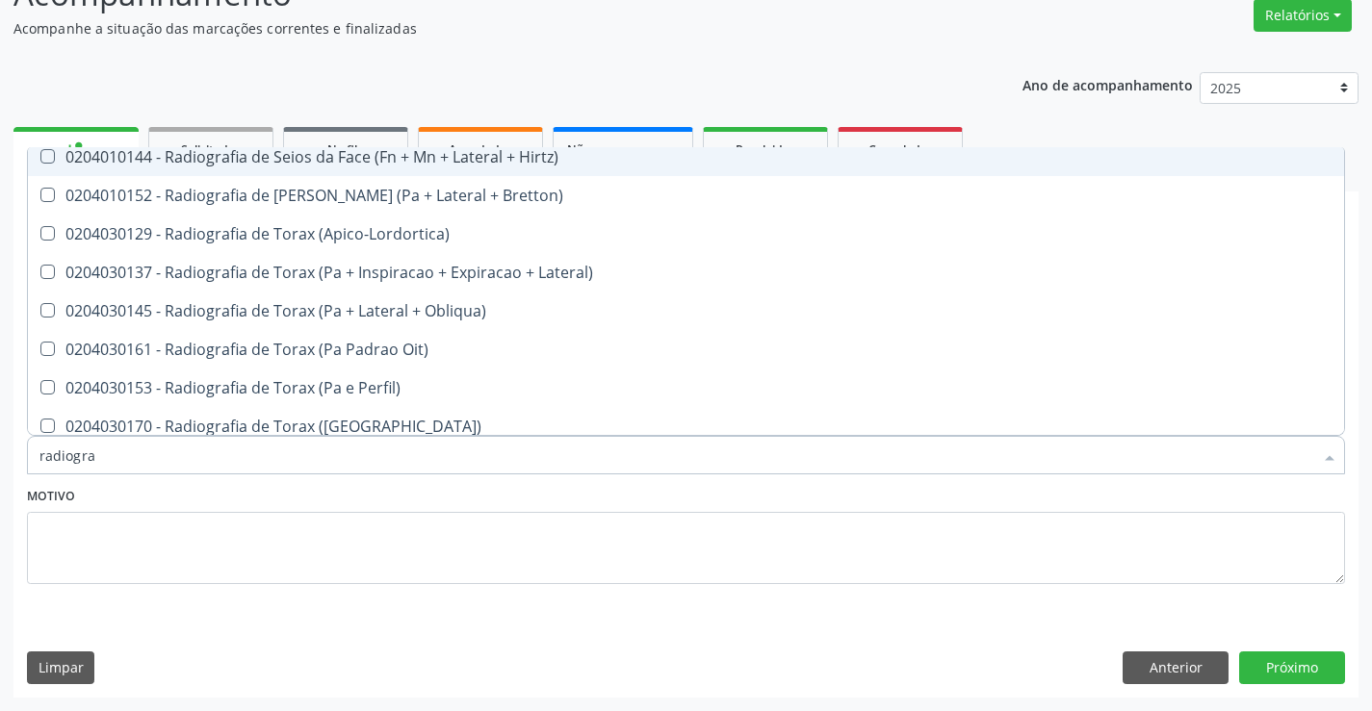
scroll to position [2407, 0]
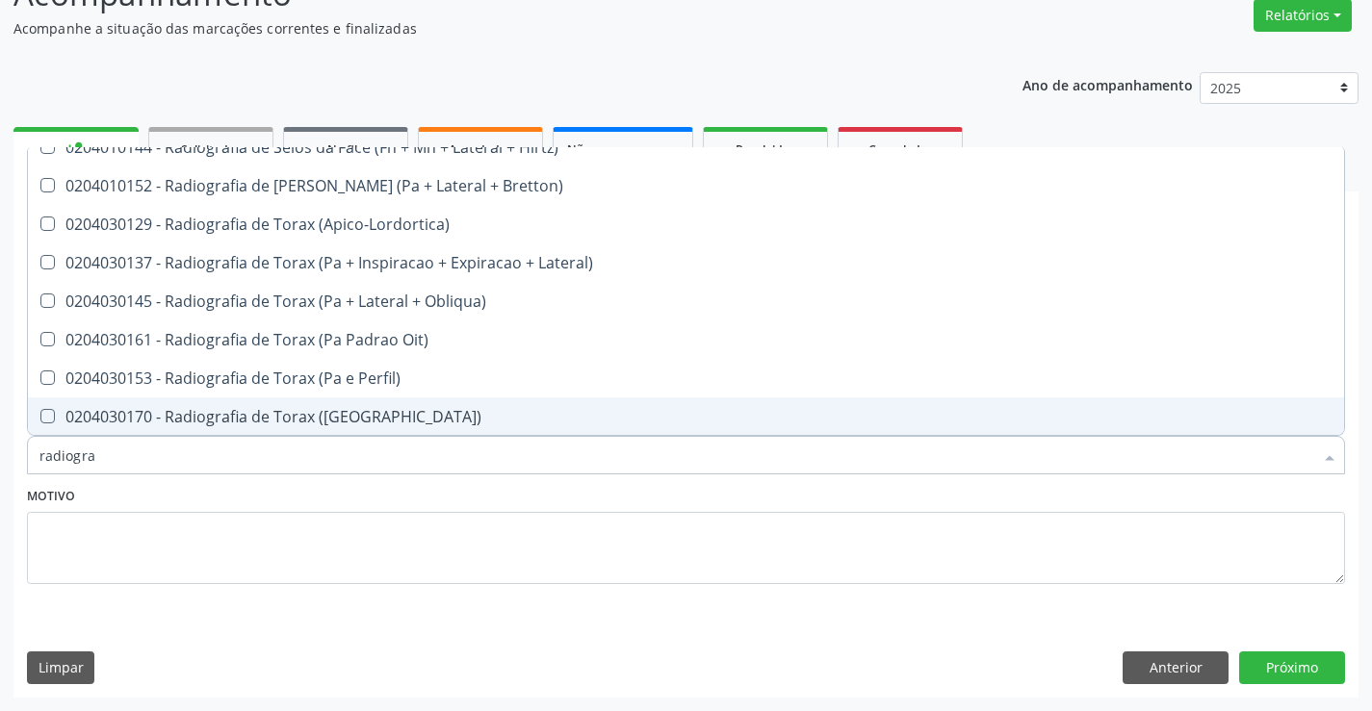
click at [366, 412] on div "0204030170 - Radiografia de Torax ([GEOGRAPHIC_DATA])" at bounding box center [685, 416] width 1293 height 15
checkbox \(Pa\) "true"
click at [1305, 661] on button "Próximo" at bounding box center [1292, 668] width 106 height 33
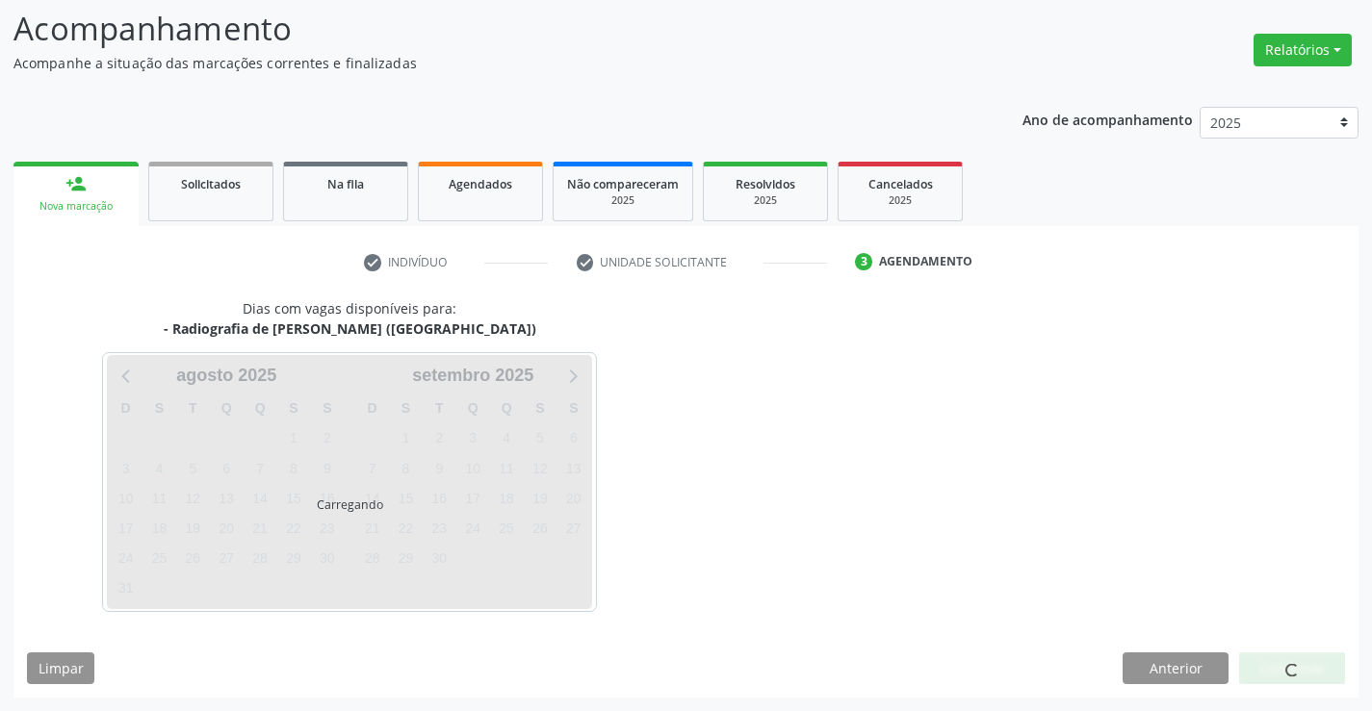
scroll to position [0, 0]
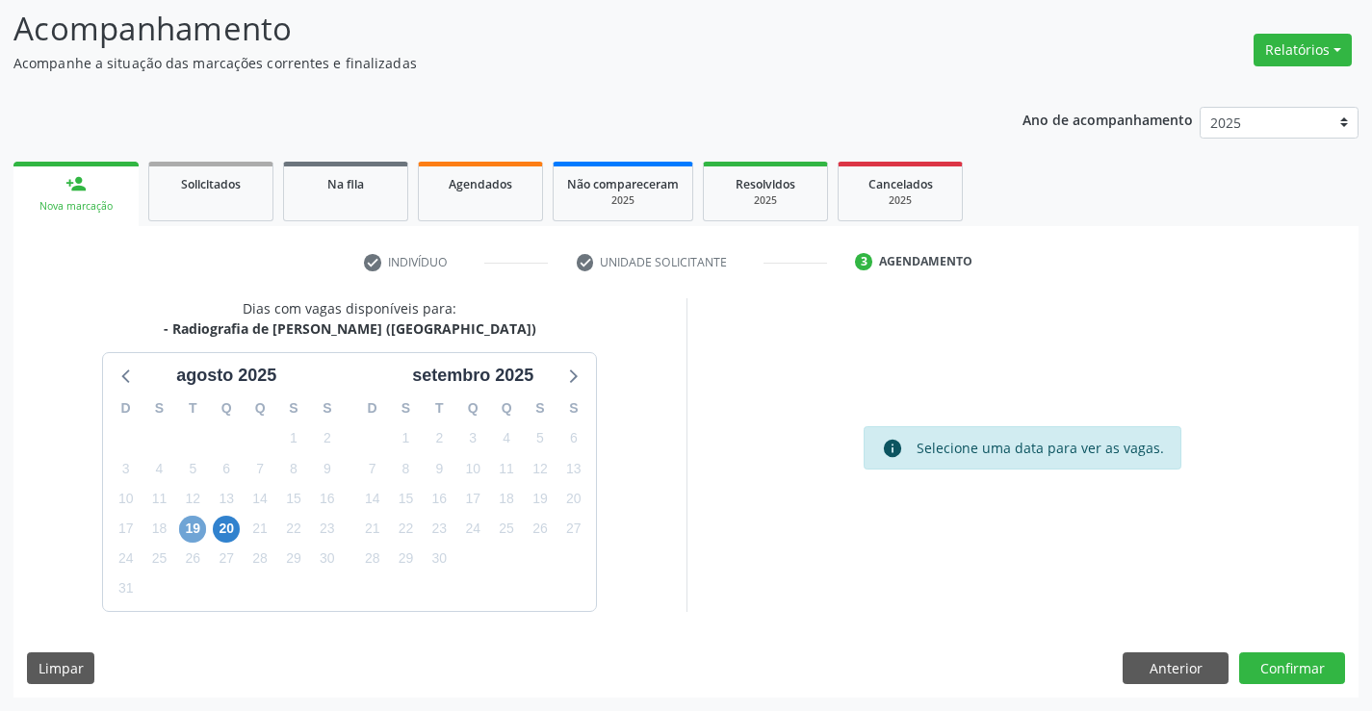
click at [196, 525] on span "19" at bounding box center [192, 529] width 27 height 27
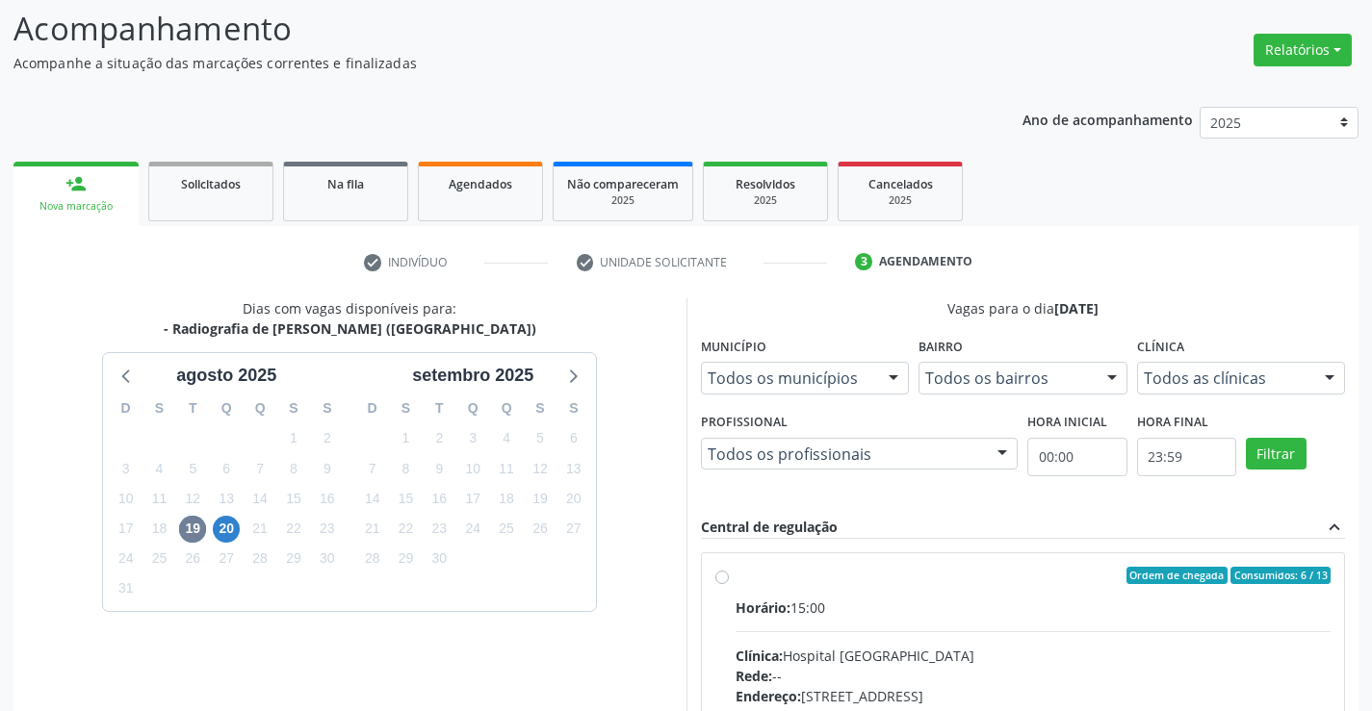
click at [735, 581] on label "Ordem de chegada Consumidos: 6 / 13 Horário: 15:00 Clínica: Hospital Sao Franci…" at bounding box center [1033, 715] width 596 height 296
click at [719, 581] on input "Ordem de chegada Consumidos: 6 / 13 Horário: 15:00 Clínica: Hospital Sao Franci…" at bounding box center [721, 575] width 13 height 17
radio input "true"
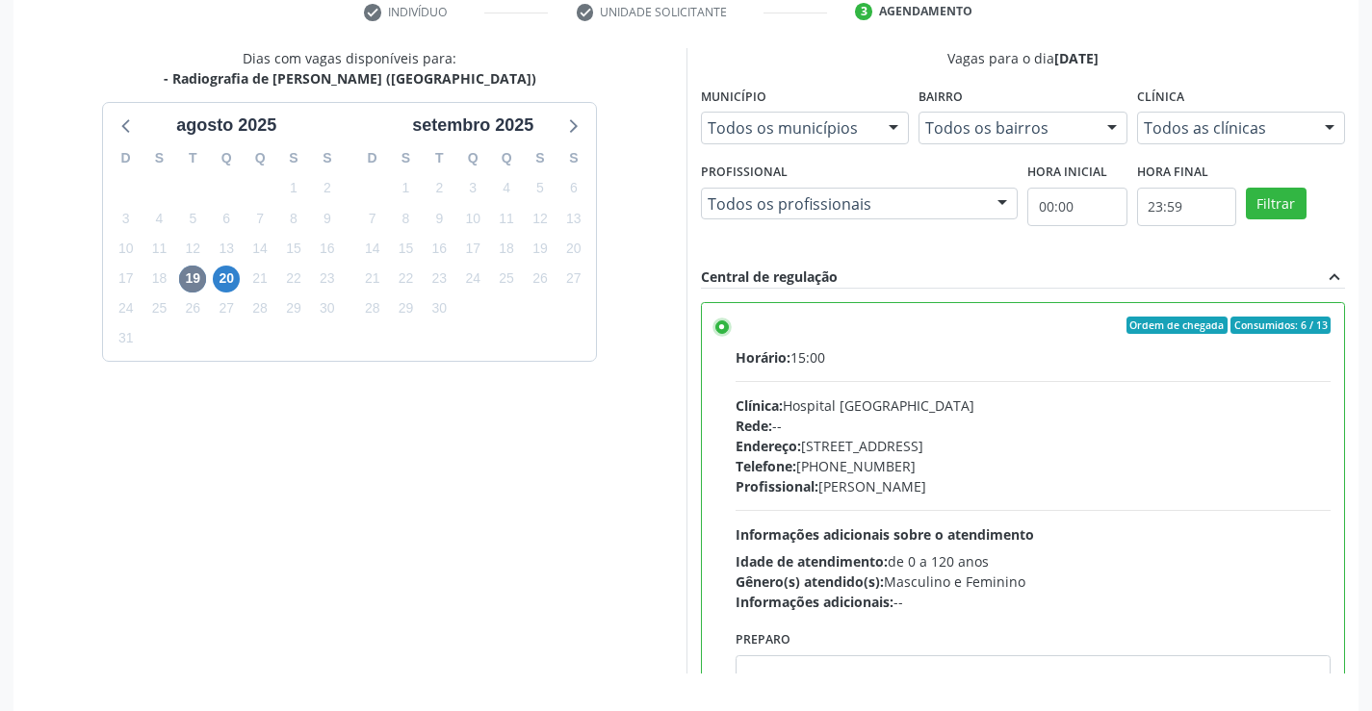
scroll to position [439, 0]
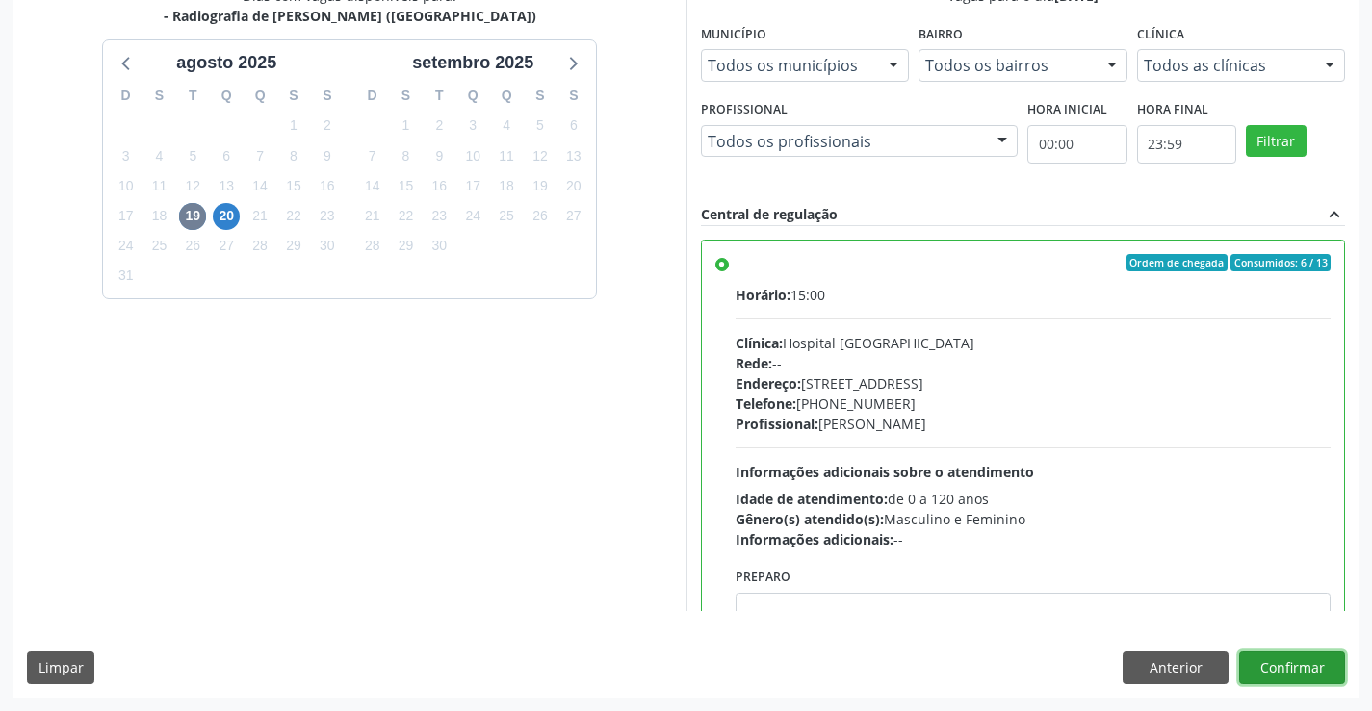
click at [1296, 663] on button "Confirmar" at bounding box center [1292, 668] width 106 height 33
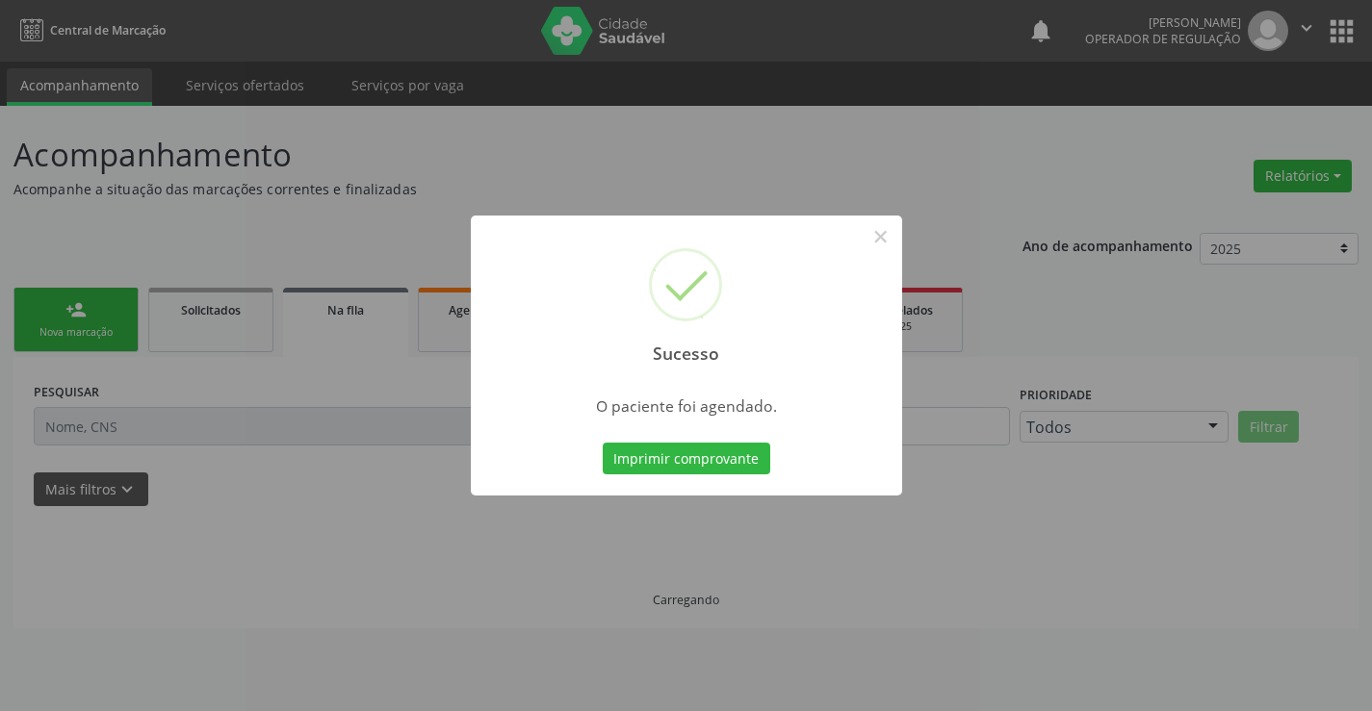
scroll to position [0, 0]
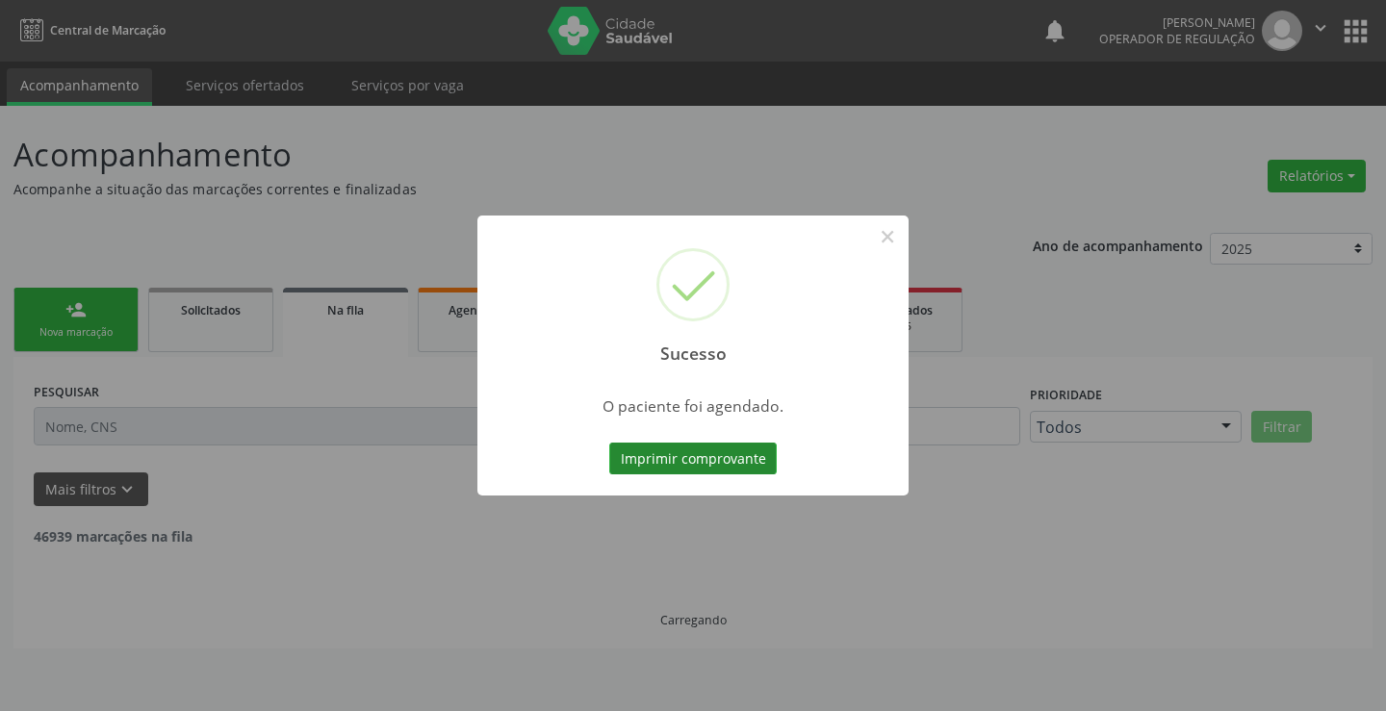
click at [698, 459] on button "Imprimir comprovante" at bounding box center [693, 459] width 168 height 33
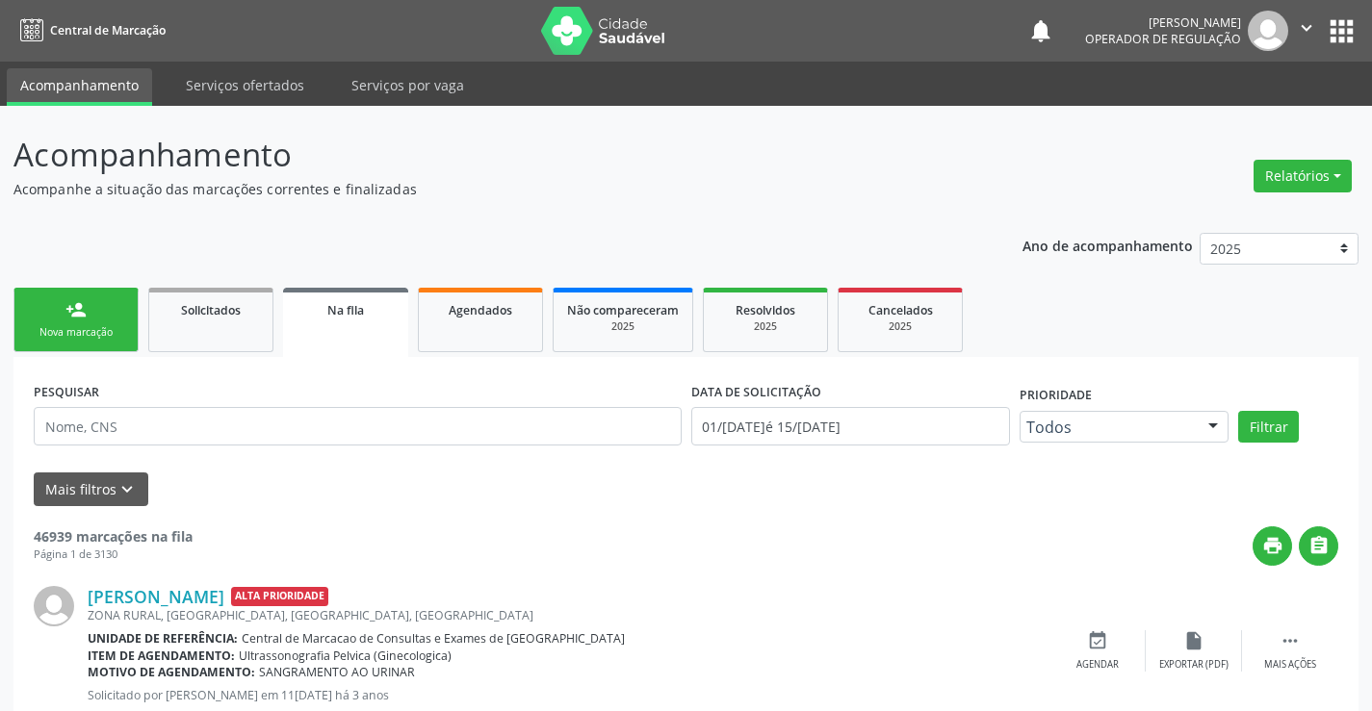
click at [79, 314] on div "person_add" at bounding box center [75, 309] width 21 height 21
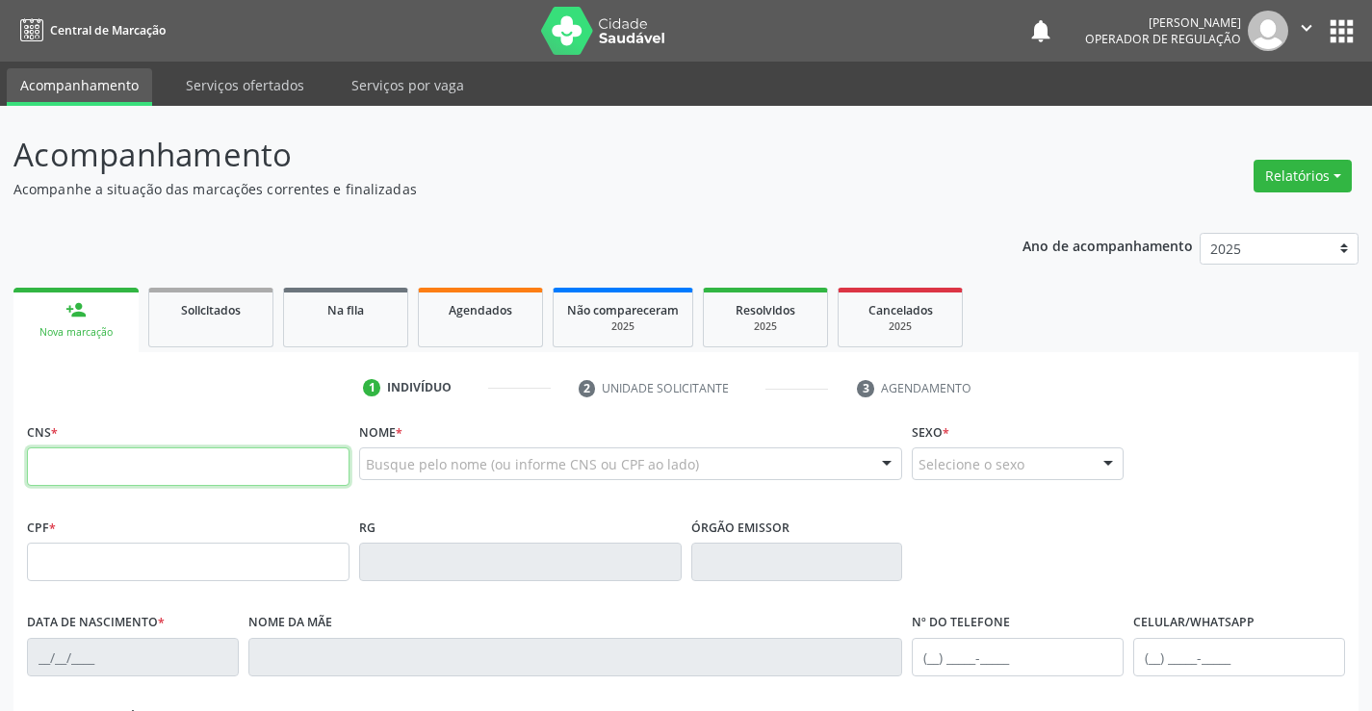
click at [152, 456] on input "text" at bounding box center [188, 467] width 323 height 39
type input "700 3059 9394 8738"
type input "16/09/1996"
type input "S/N"
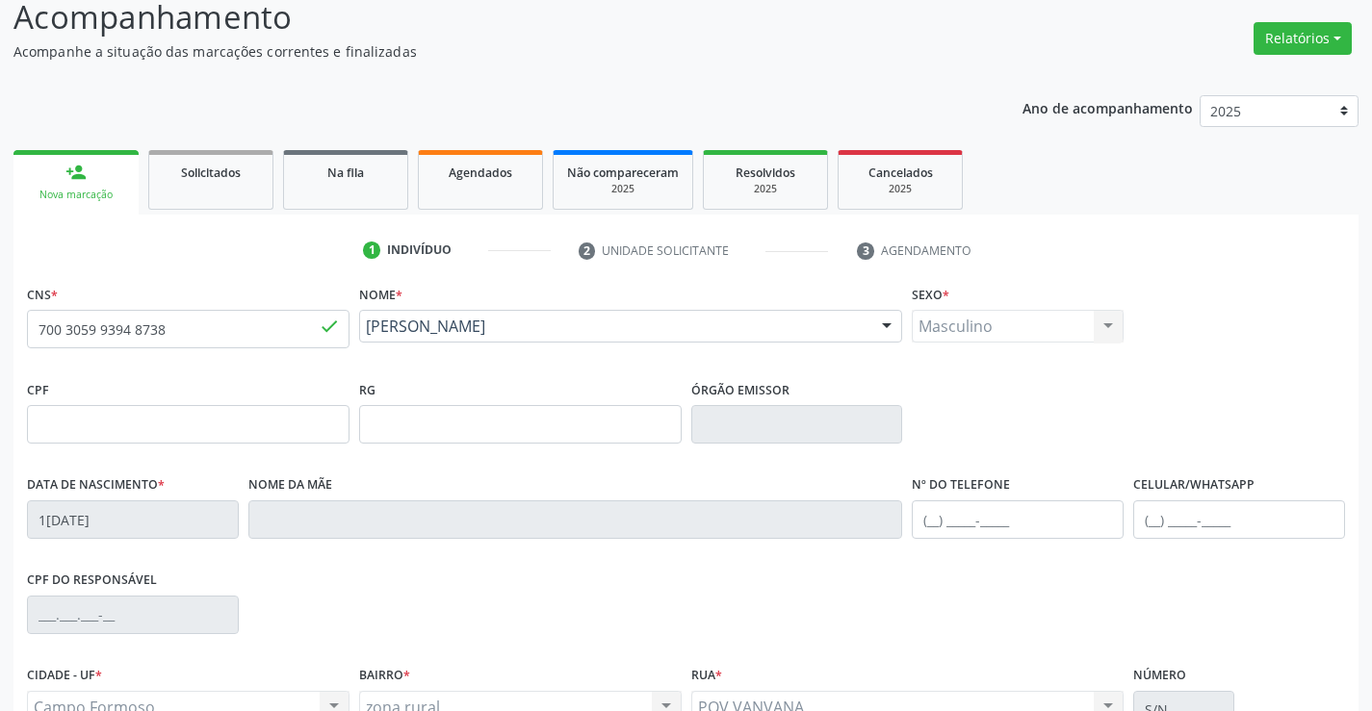
scroll to position [332, 0]
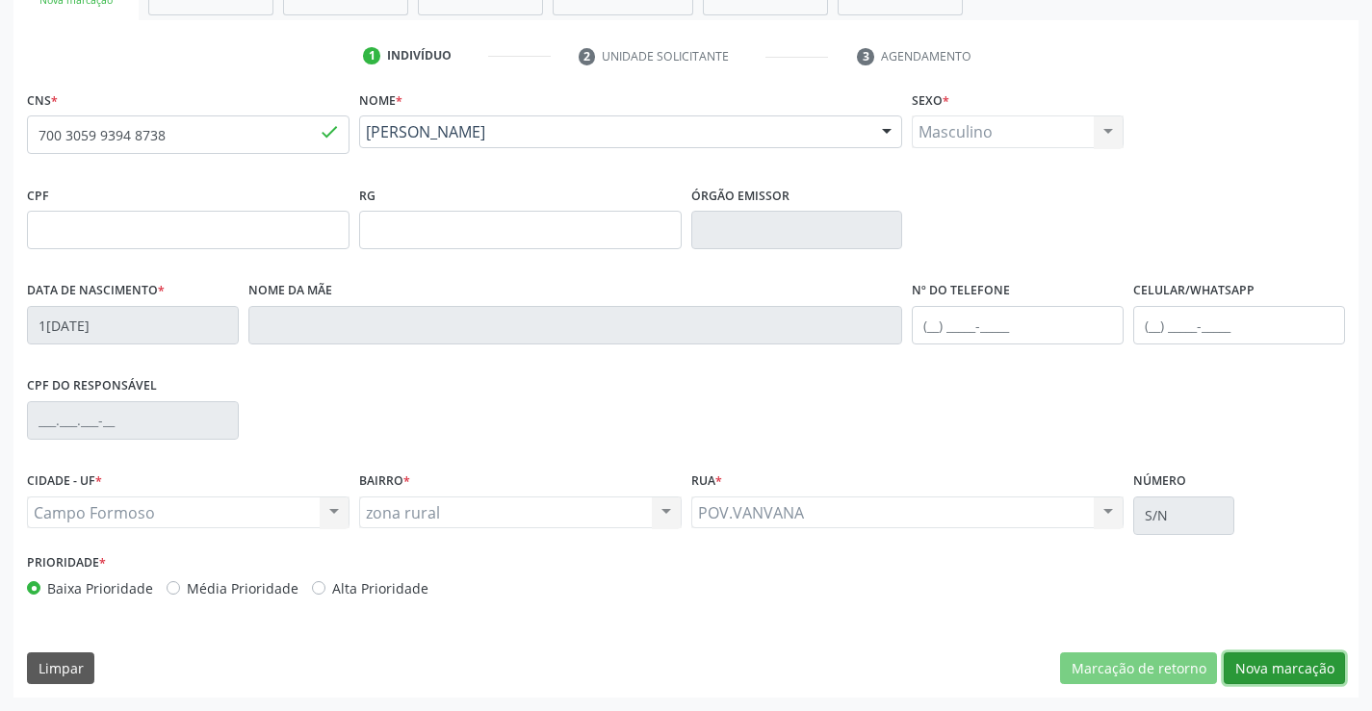
click at [1287, 666] on button "Nova marcação" at bounding box center [1284, 669] width 121 height 33
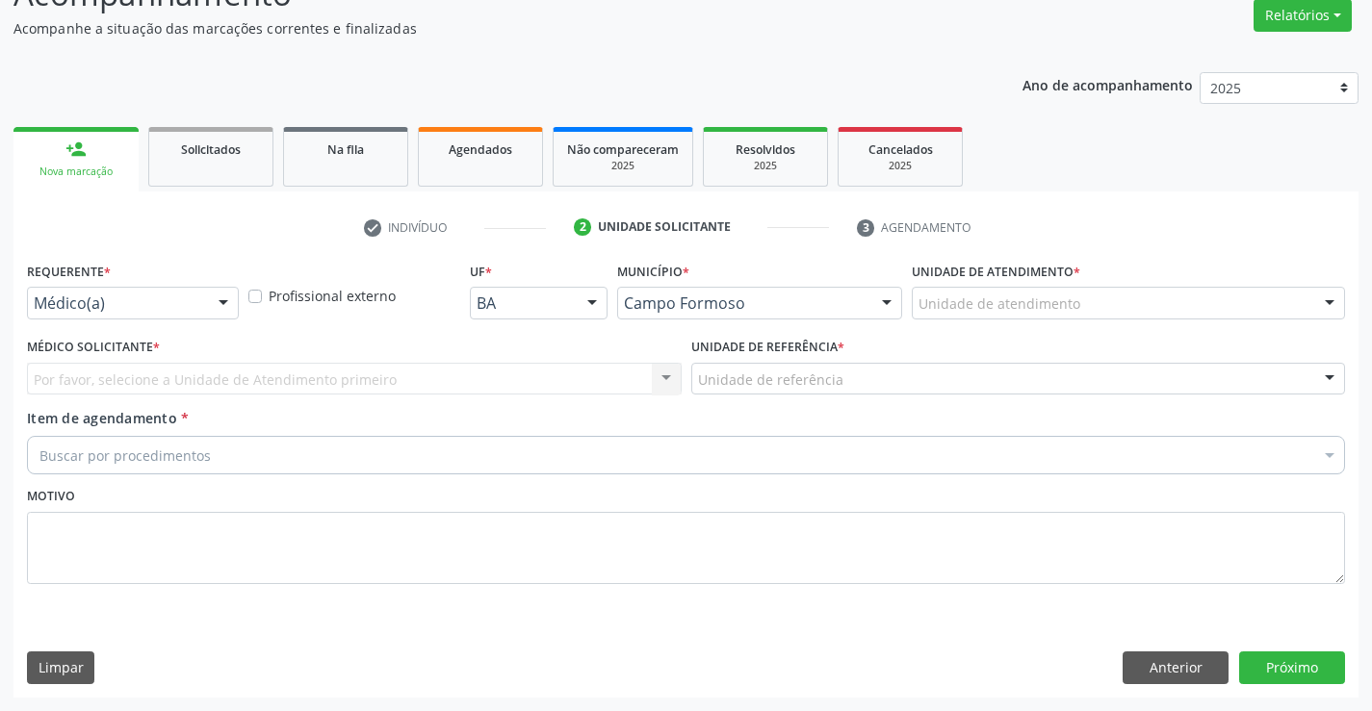
scroll to position [161, 0]
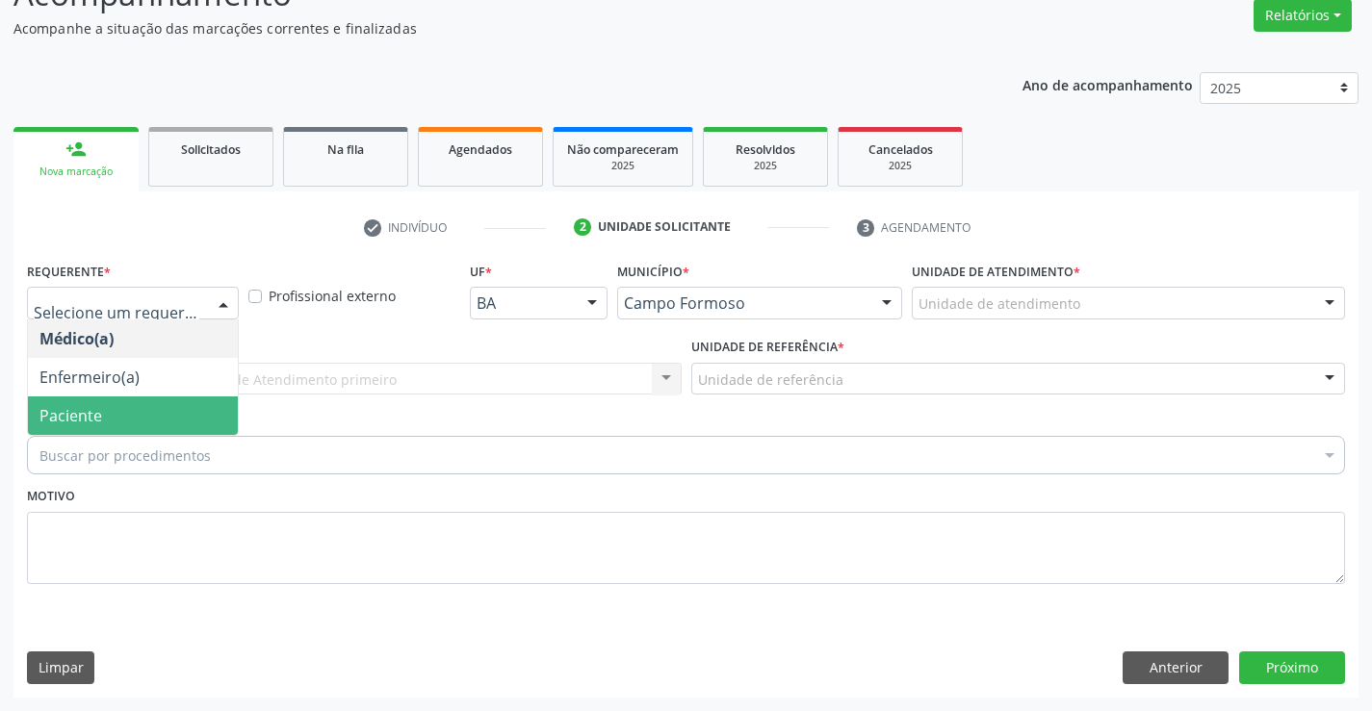
click at [119, 419] on span "Paciente" at bounding box center [133, 416] width 210 height 39
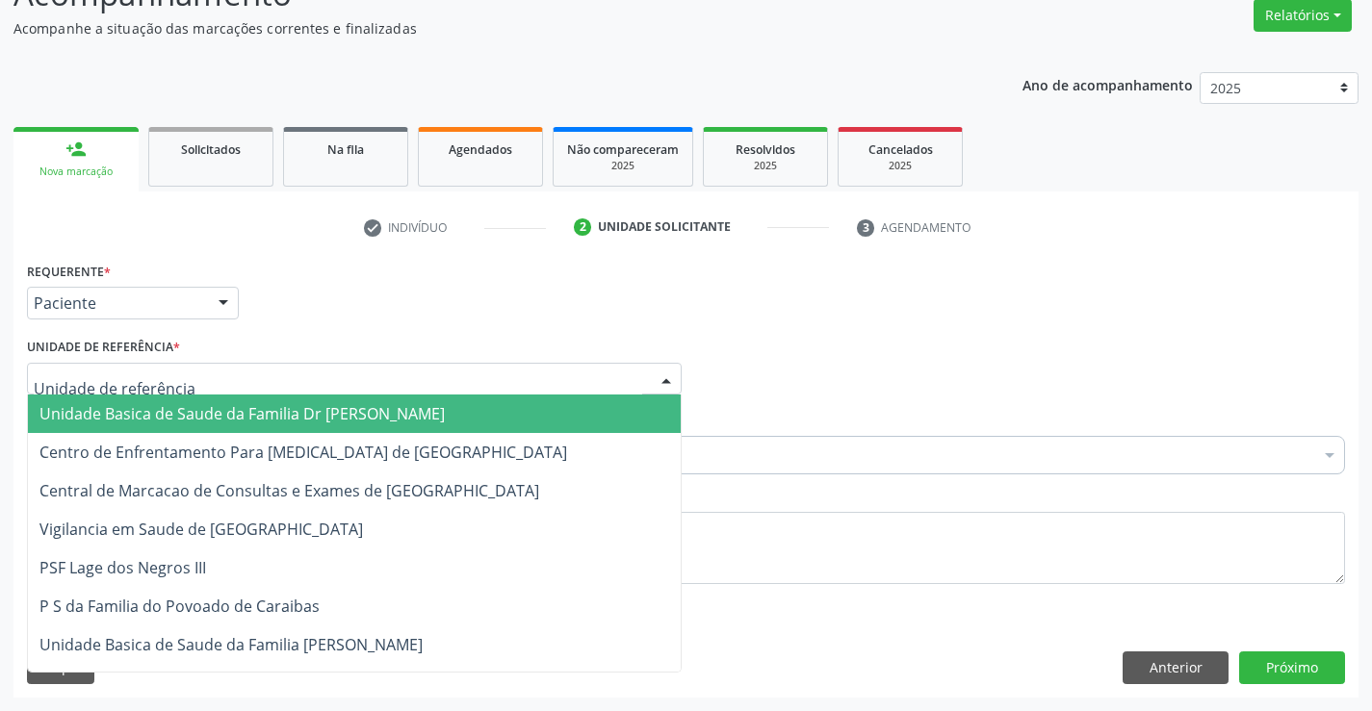
click at [147, 408] on span "Unidade Basica de Saude da Familia Dr Paulo Sudre" at bounding box center [241, 413] width 405 height 21
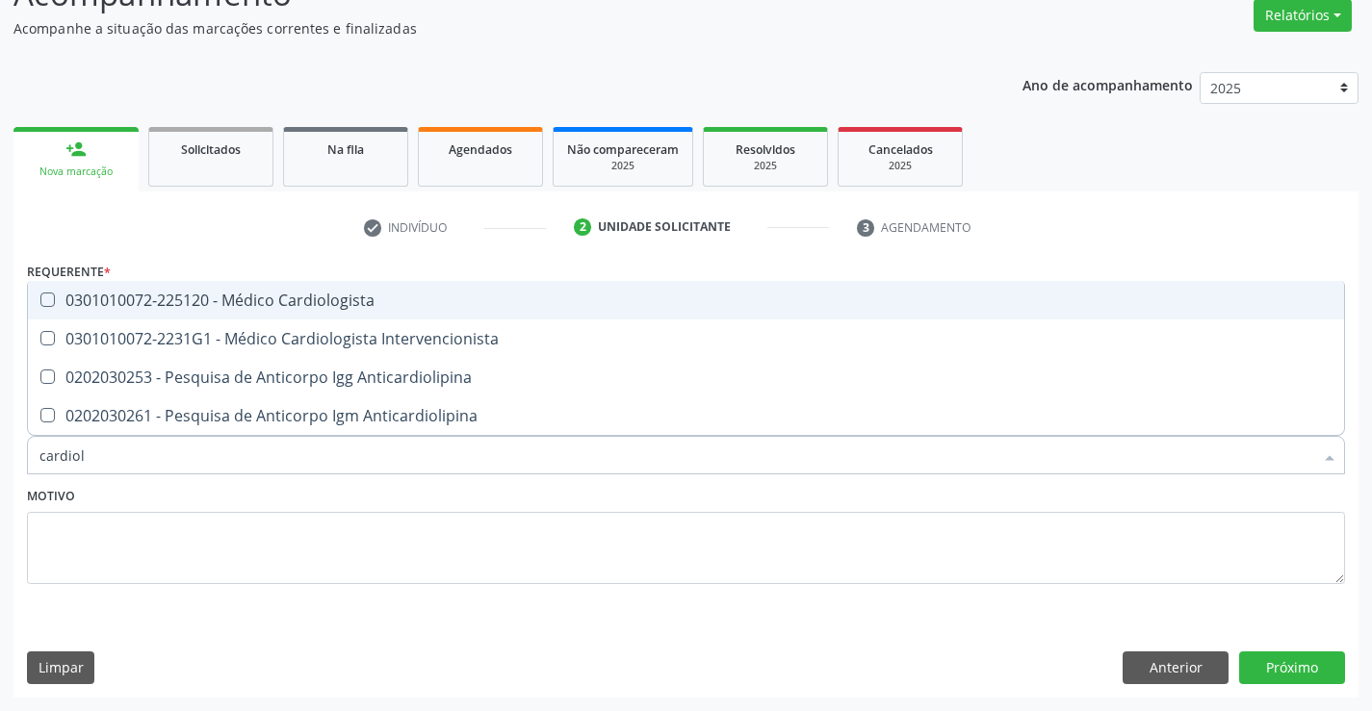
type input "cardiolo"
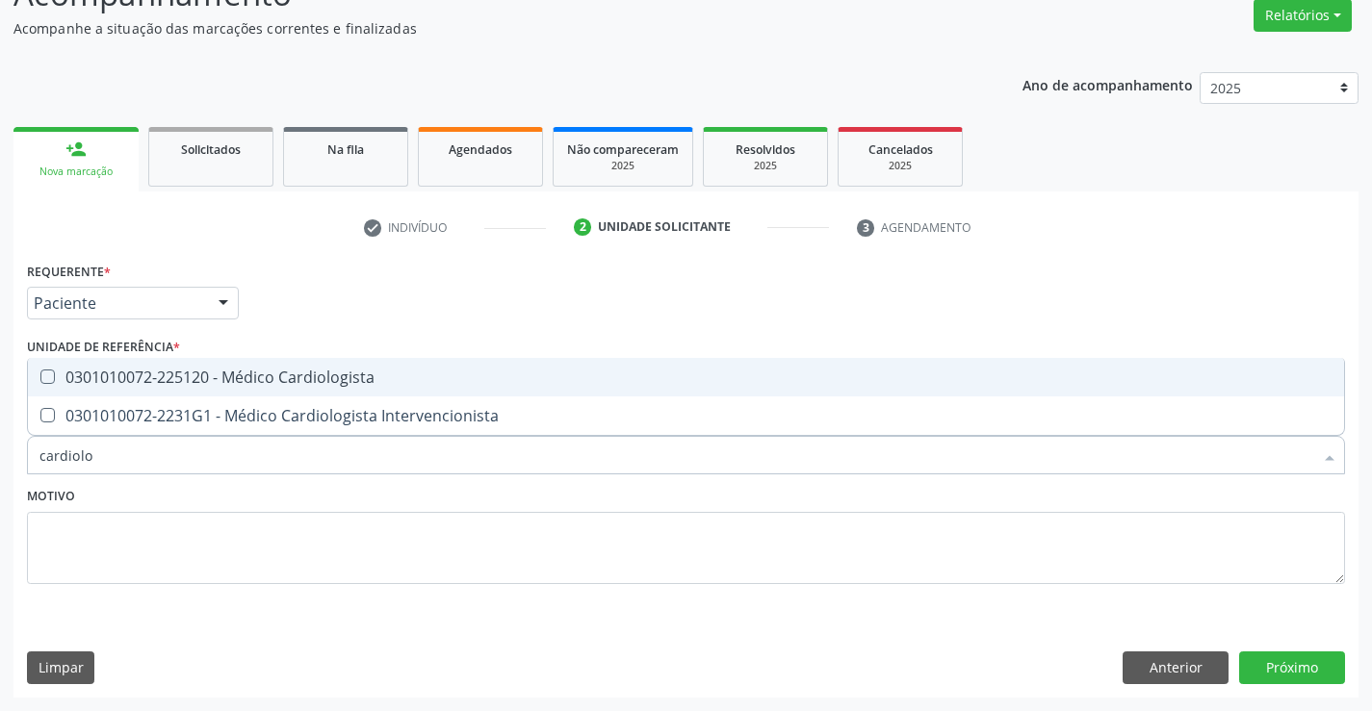
click at [269, 371] on div "0301010072-225120 - Médico Cardiologista" at bounding box center [685, 377] width 1293 height 15
checkbox Cardiologista "true"
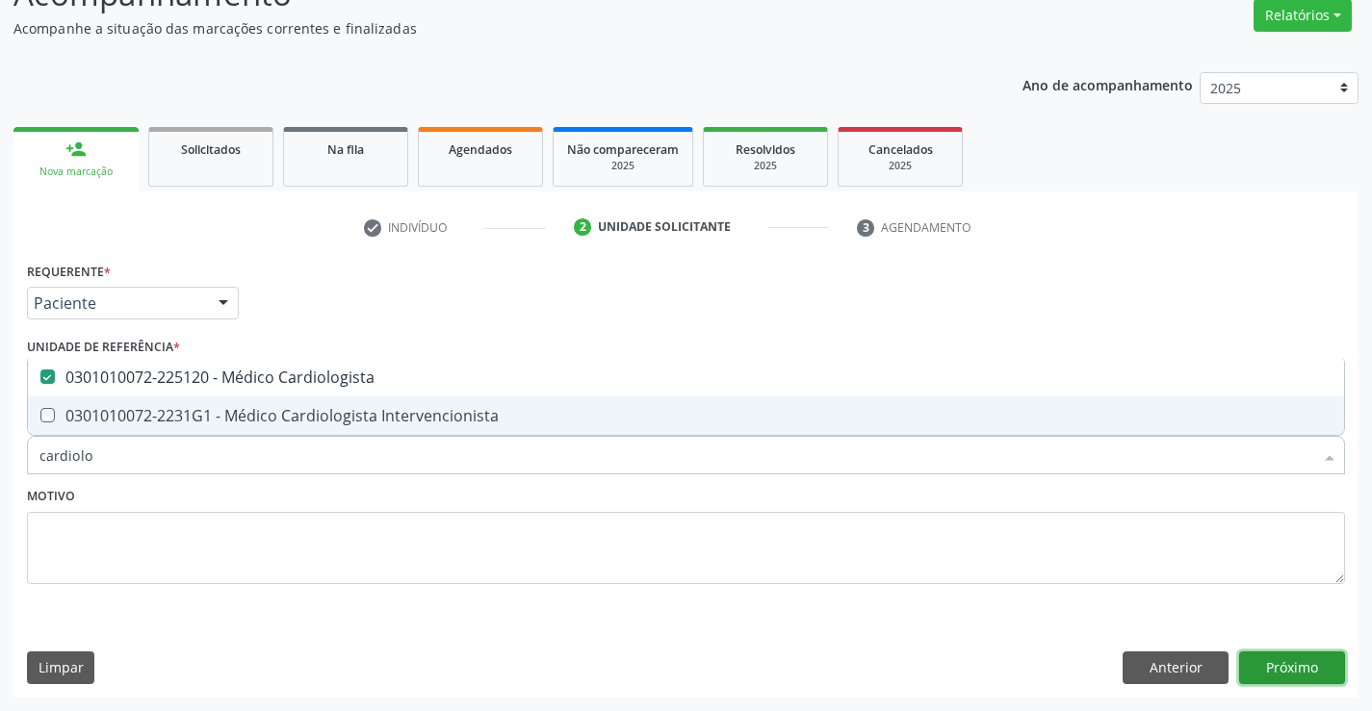
click at [1275, 663] on button "Próximo" at bounding box center [1292, 668] width 106 height 33
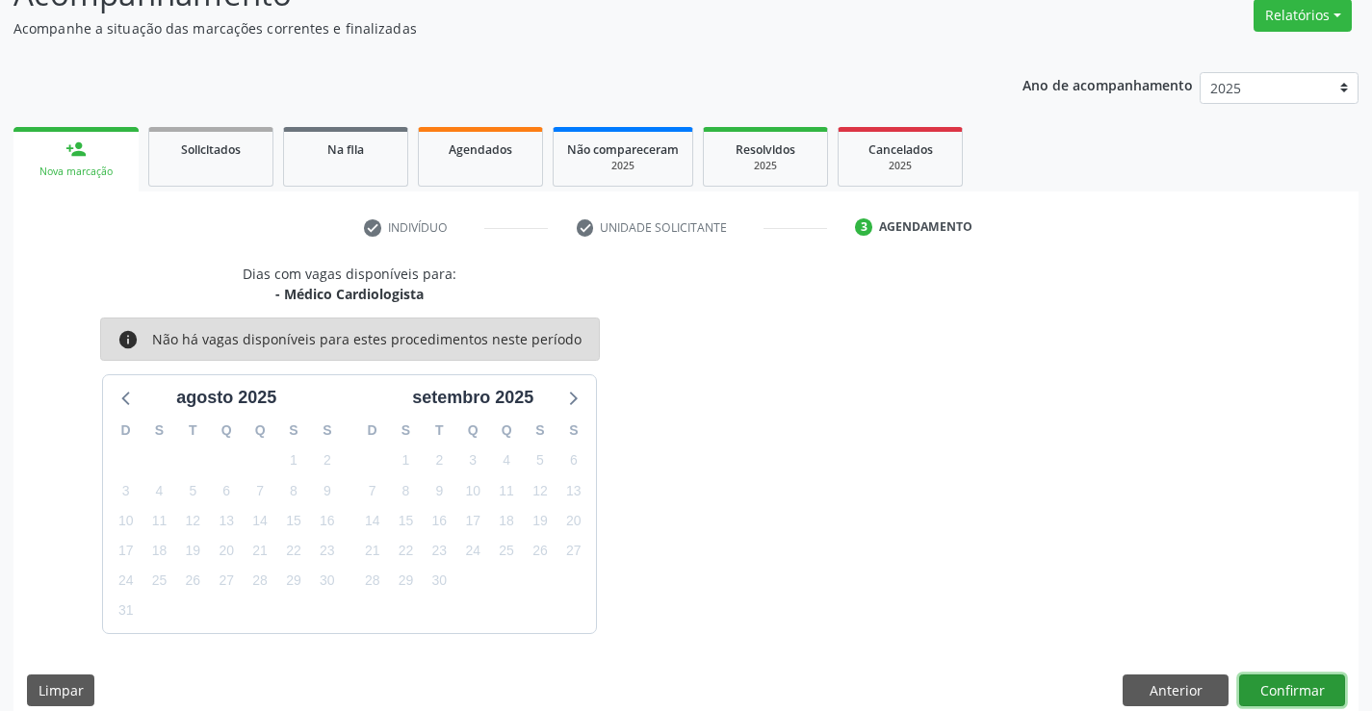
click at [1299, 690] on button "Confirmar" at bounding box center [1292, 691] width 106 height 33
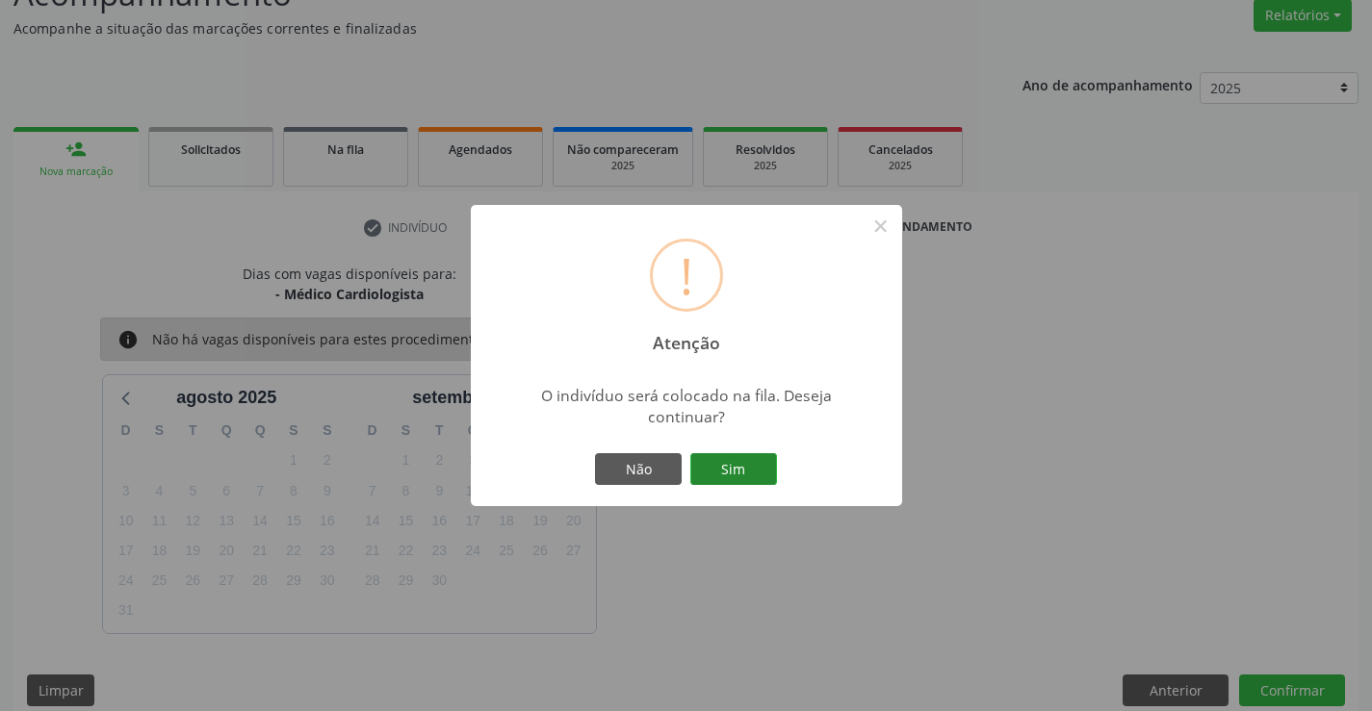
click at [732, 468] on button "Sim" at bounding box center [733, 469] width 87 height 33
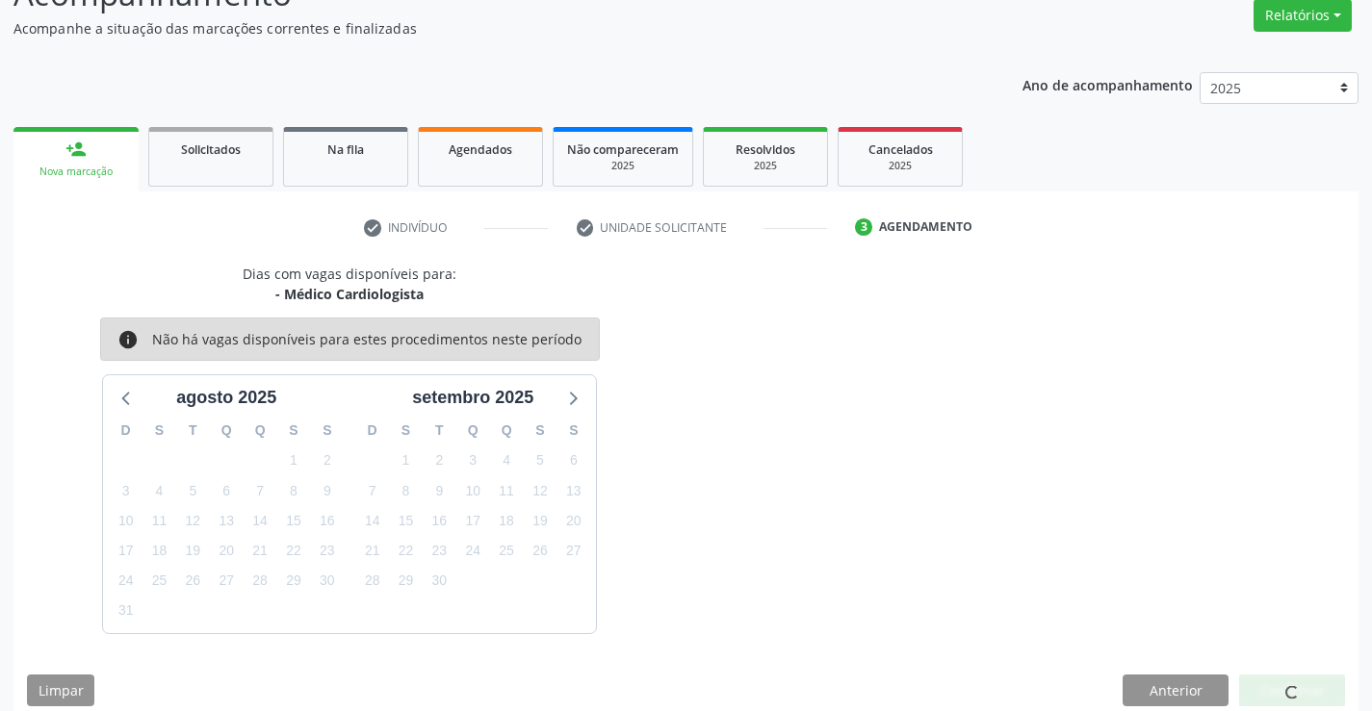
scroll to position [0, 0]
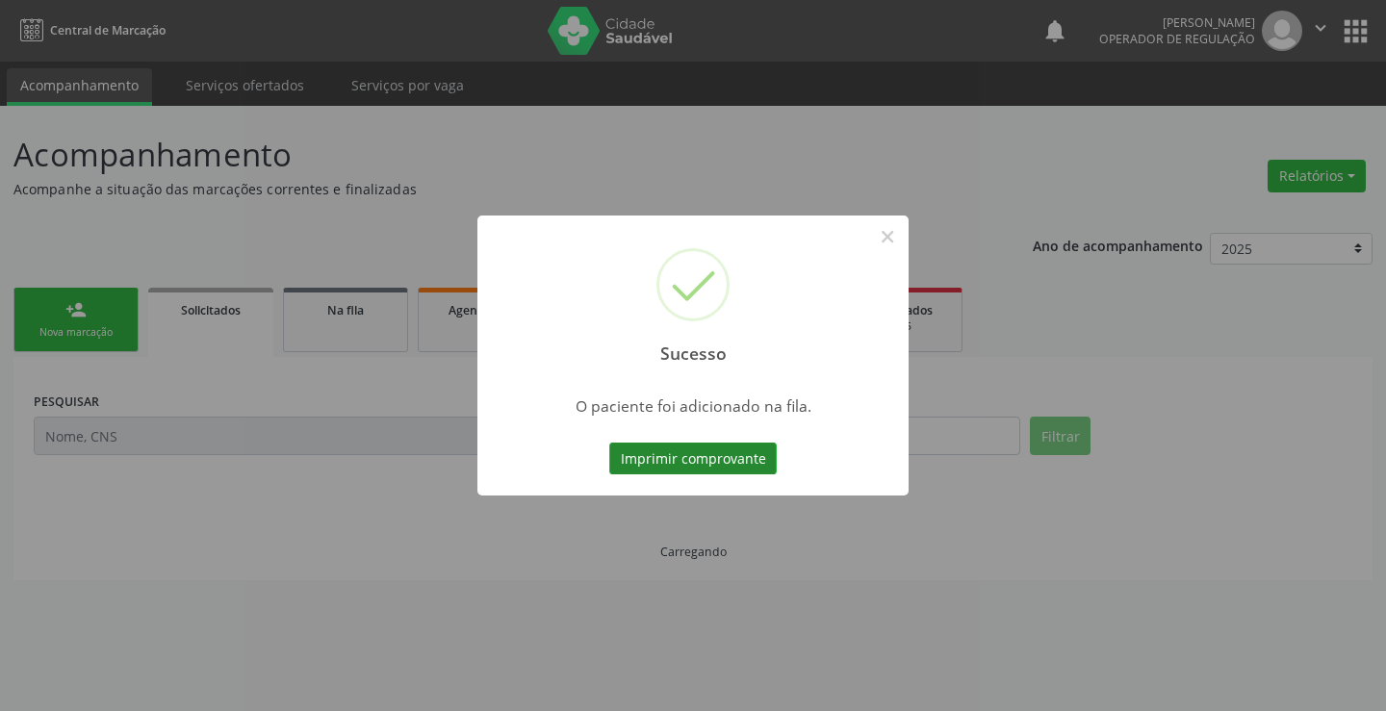
click at [734, 460] on button "Imprimir comprovante" at bounding box center [693, 459] width 168 height 33
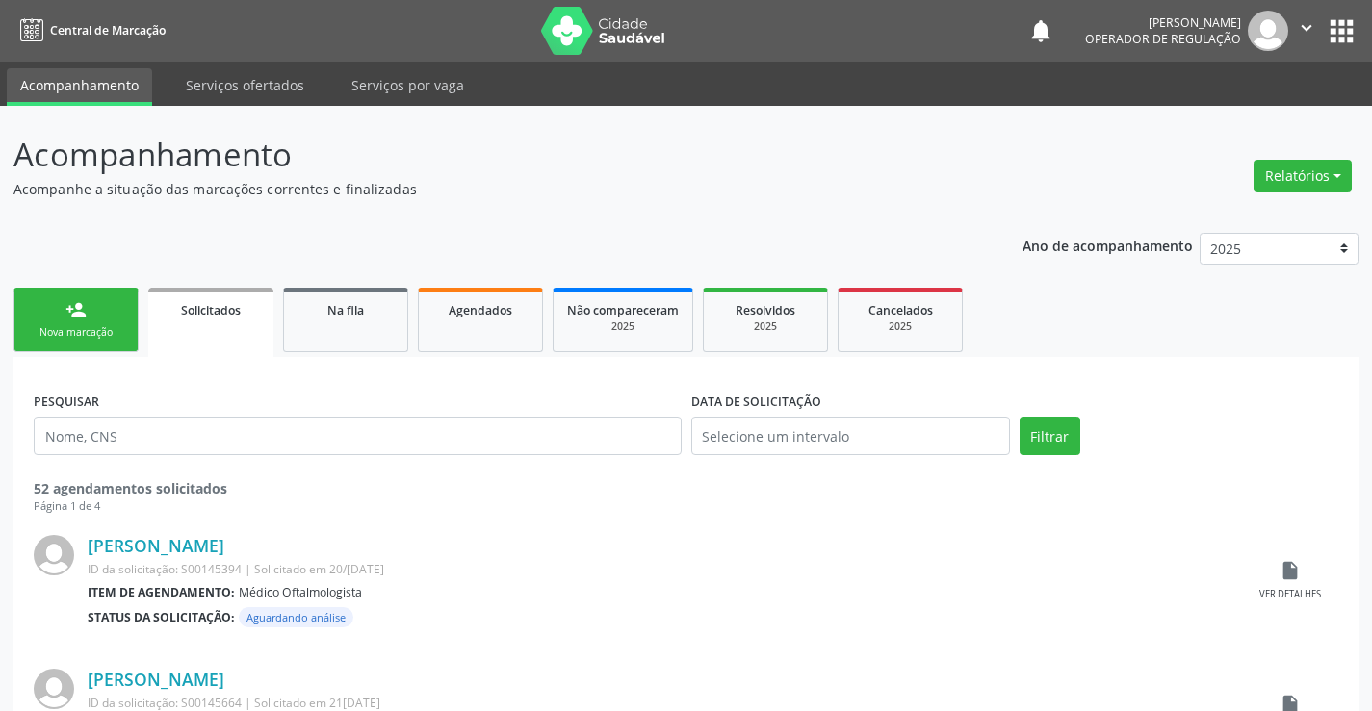
click at [99, 325] on div "Nova marcação" at bounding box center [76, 332] width 96 height 14
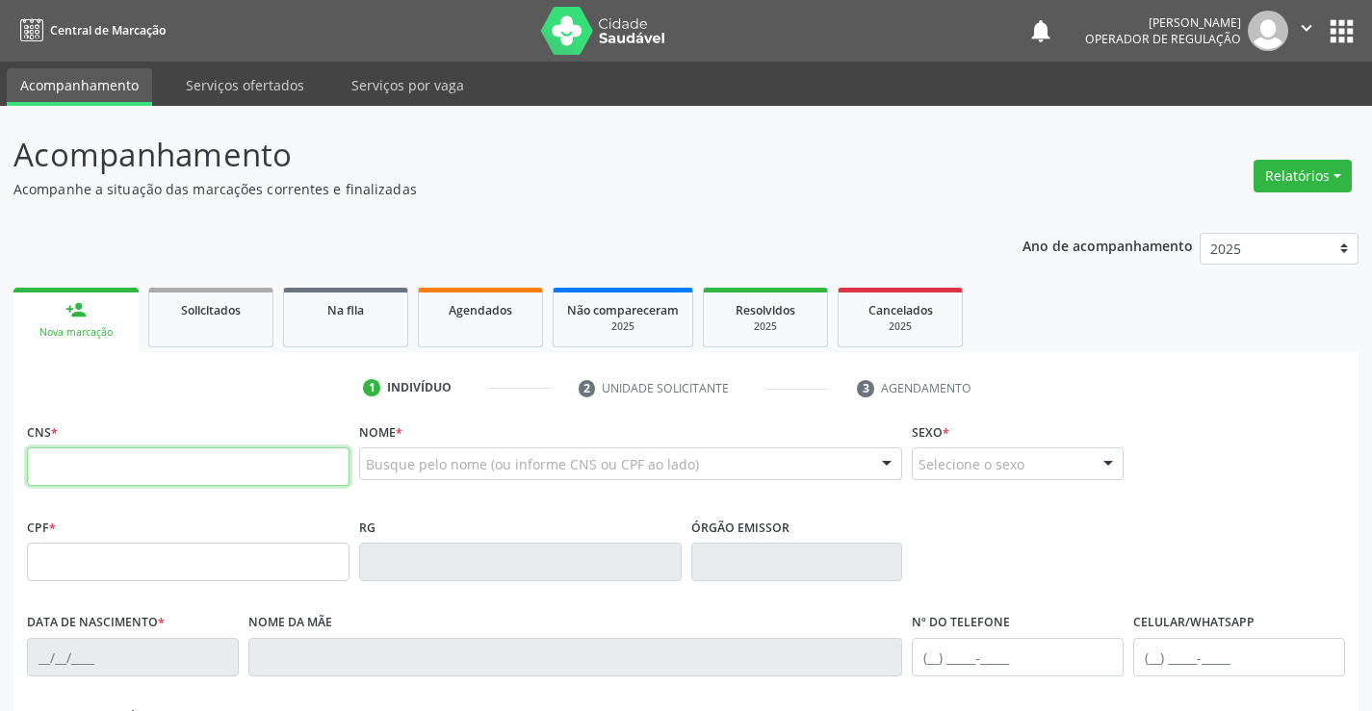
click at [85, 474] on input "text" at bounding box center [188, 467] width 323 height 39
type input "700 5069 8778 6356"
type input "0405188170"
type input "08/05/1949"
type input "(74) 9941-1224"
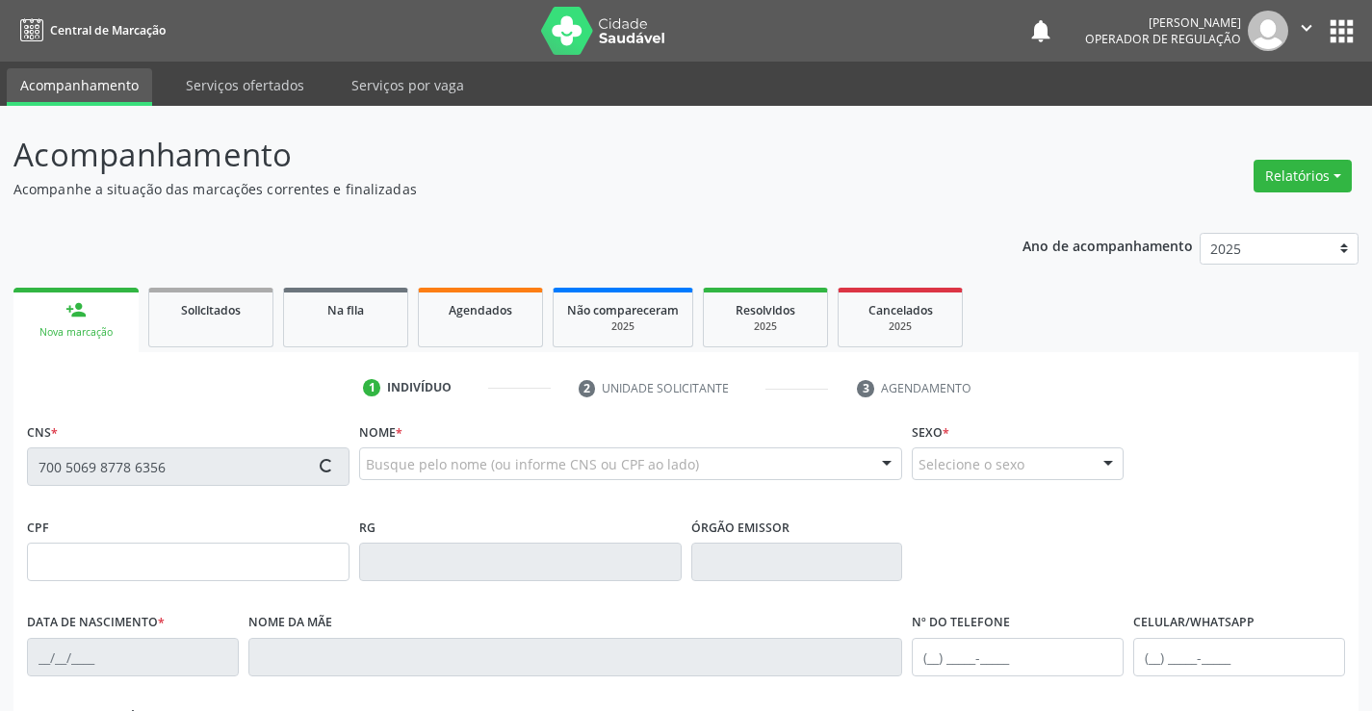
type input "(74) 9941-1224"
type input "494.628.305-68"
type input "S/N"
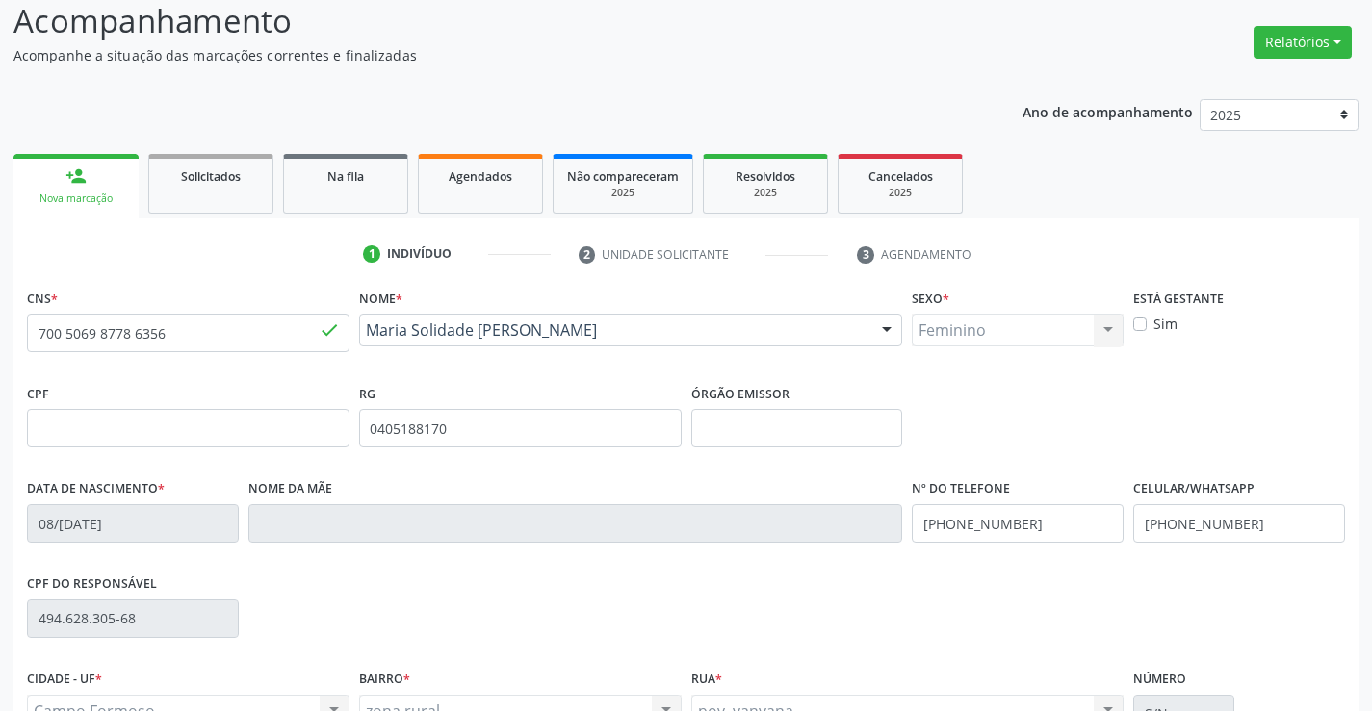
scroll to position [332, 0]
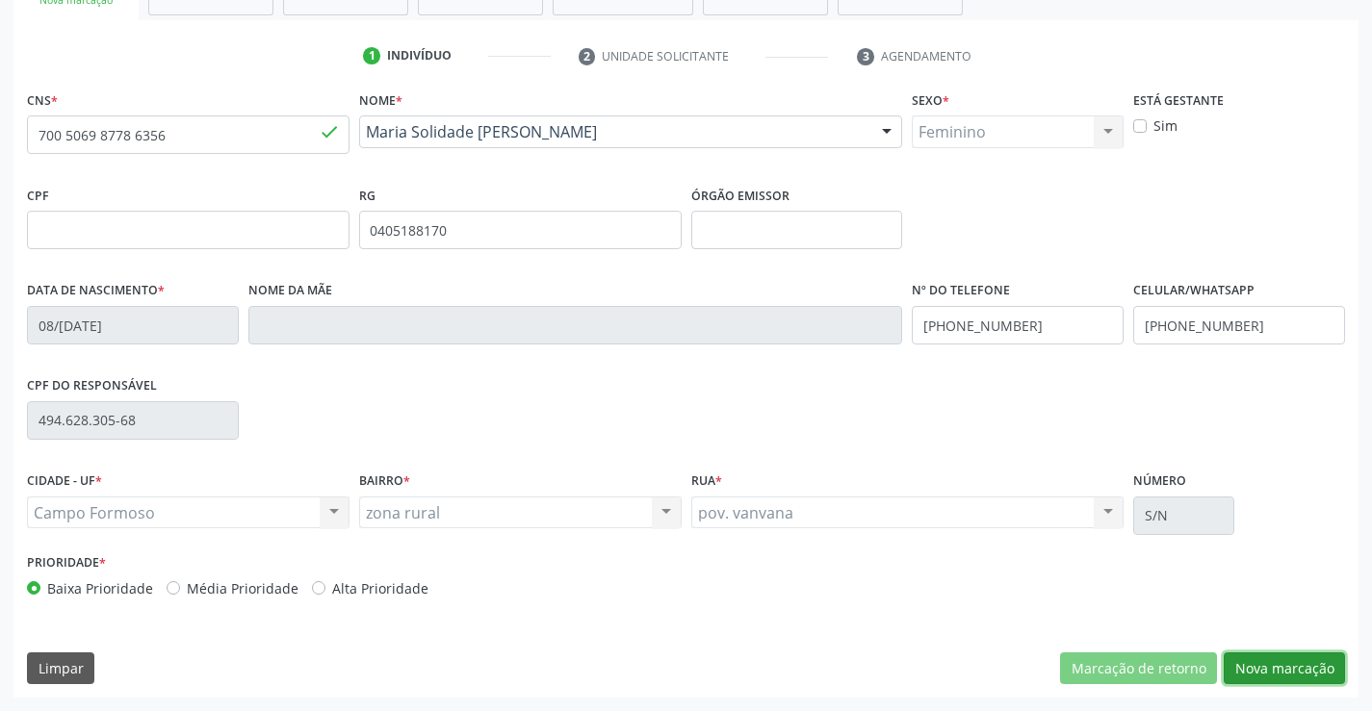
click at [1261, 662] on button "Nova marcação" at bounding box center [1284, 669] width 121 height 33
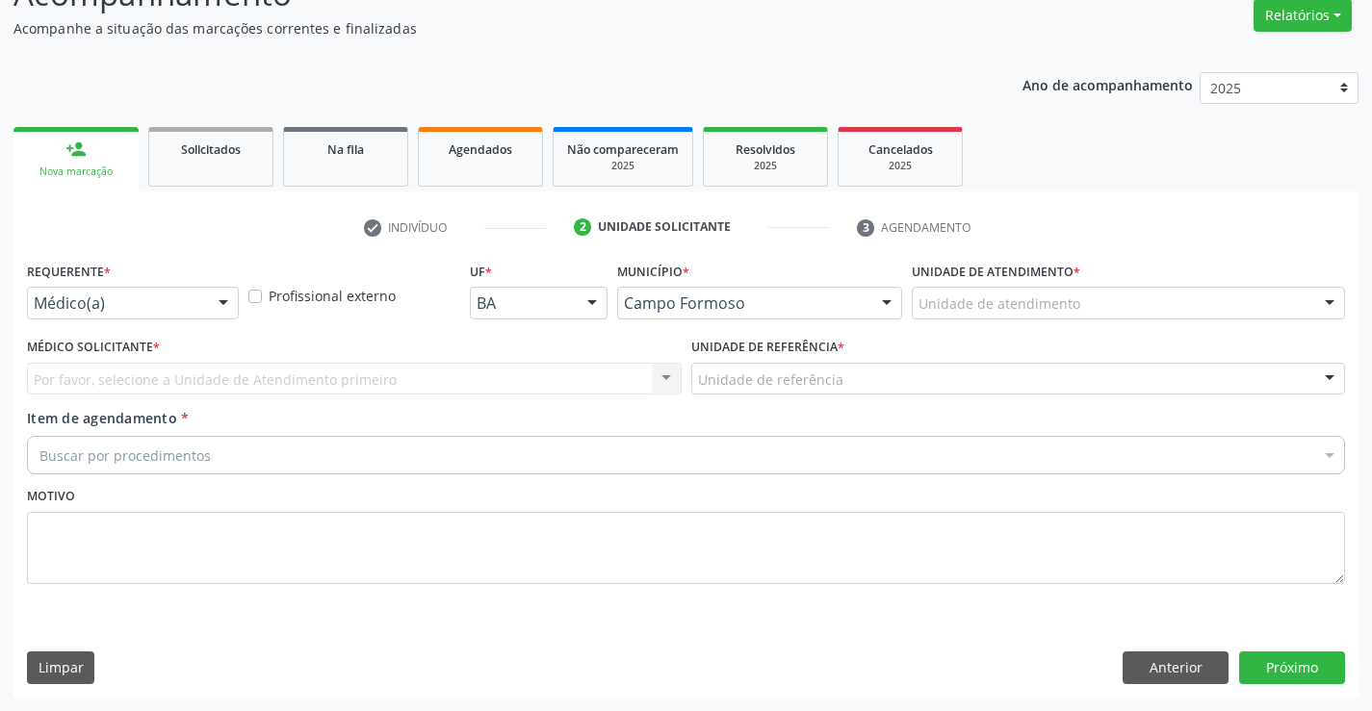
scroll to position [161, 0]
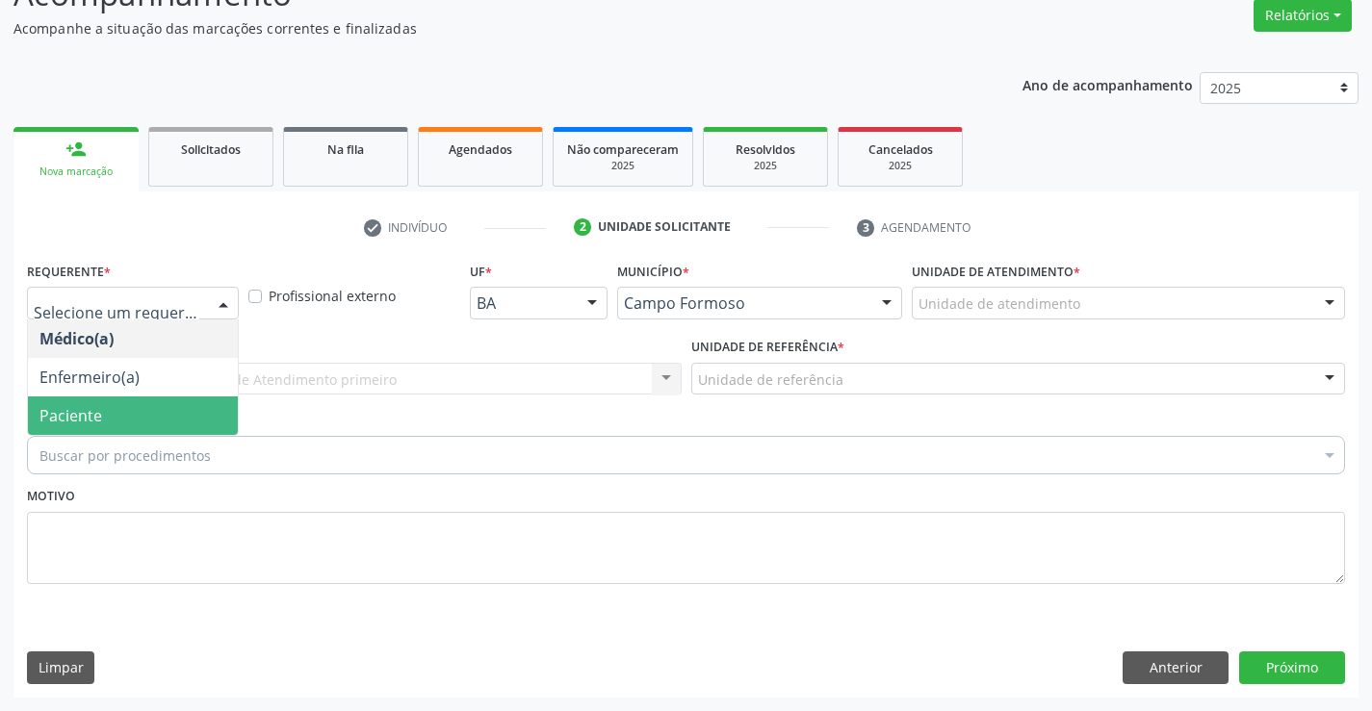
click at [96, 414] on span "Paciente" at bounding box center [70, 415] width 63 height 21
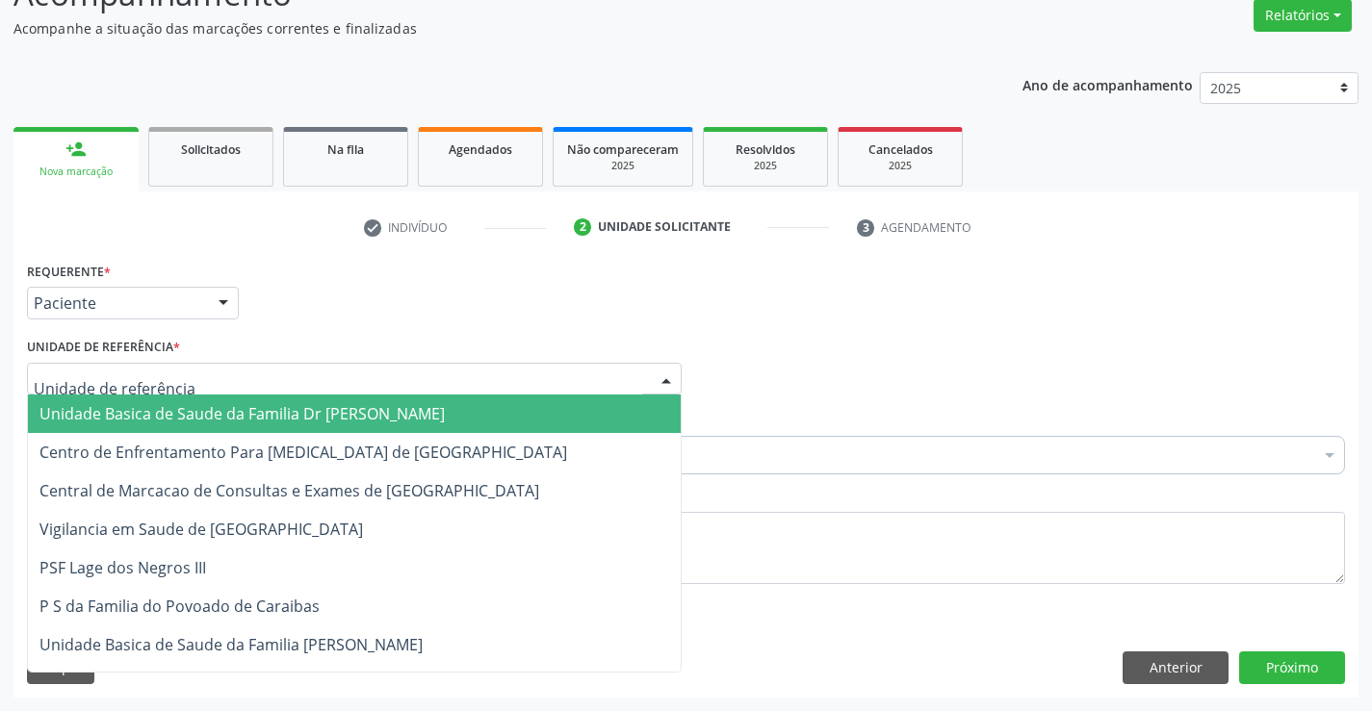
click at [139, 406] on span "Unidade Basica de Saude da Familia Dr Paulo Sudre" at bounding box center [241, 413] width 405 height 21
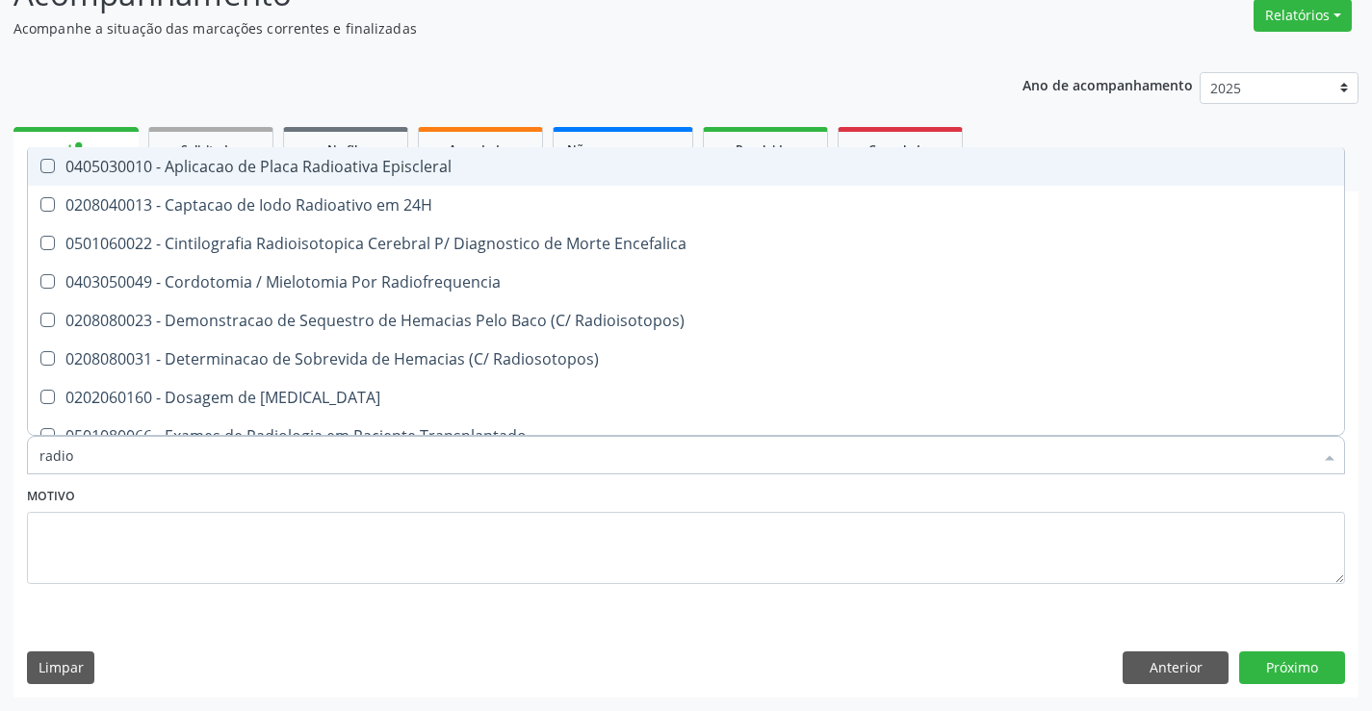
type input "radiog"
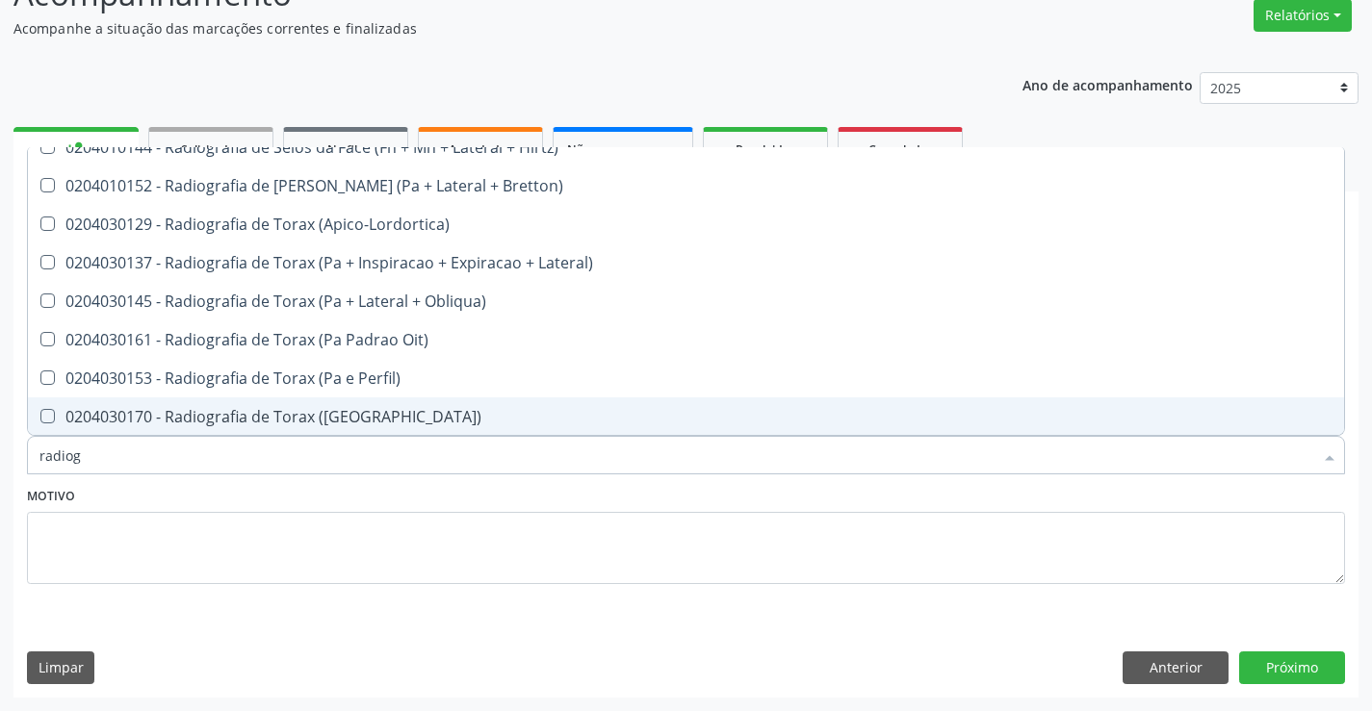
scroll to position [2446, 0]
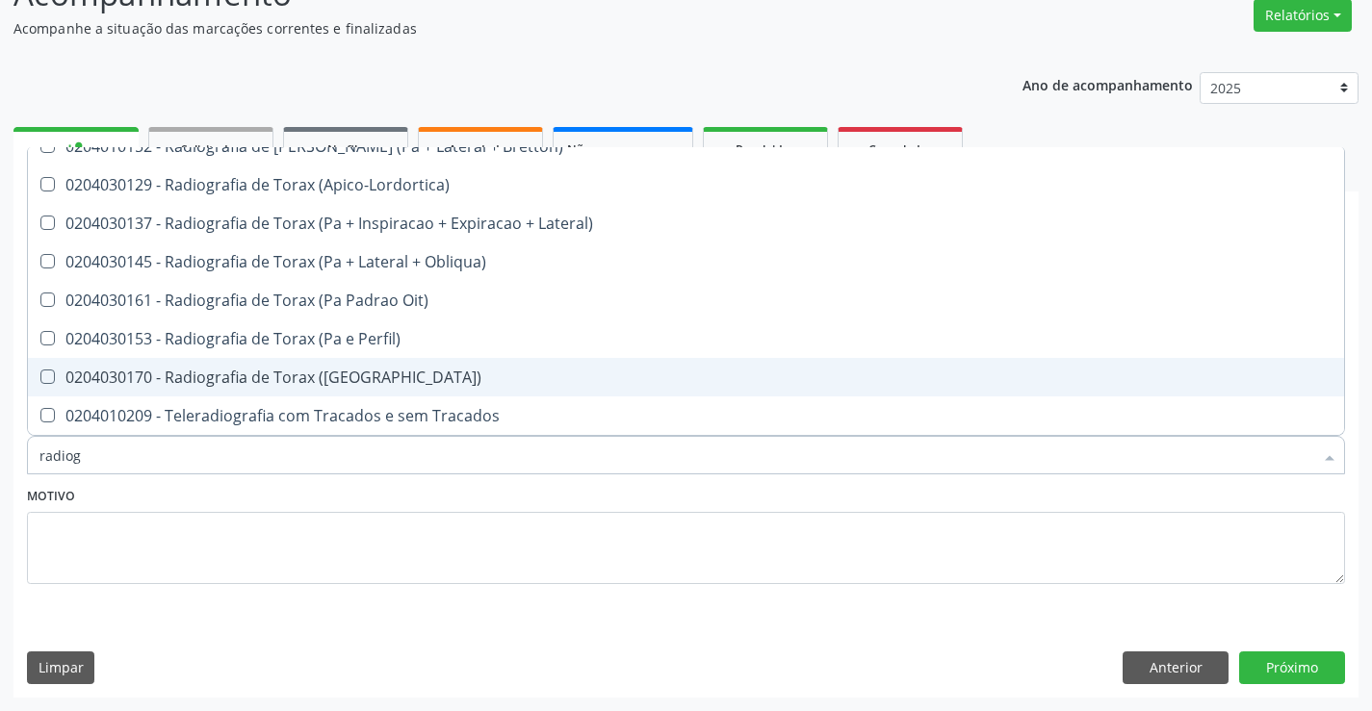
click at [357, 374] on div "0204030170 - Radiografia de Torax (Pa)" at bounding box center [685, 377] width 1293 height 15
checkbox \(Pa\) "true"
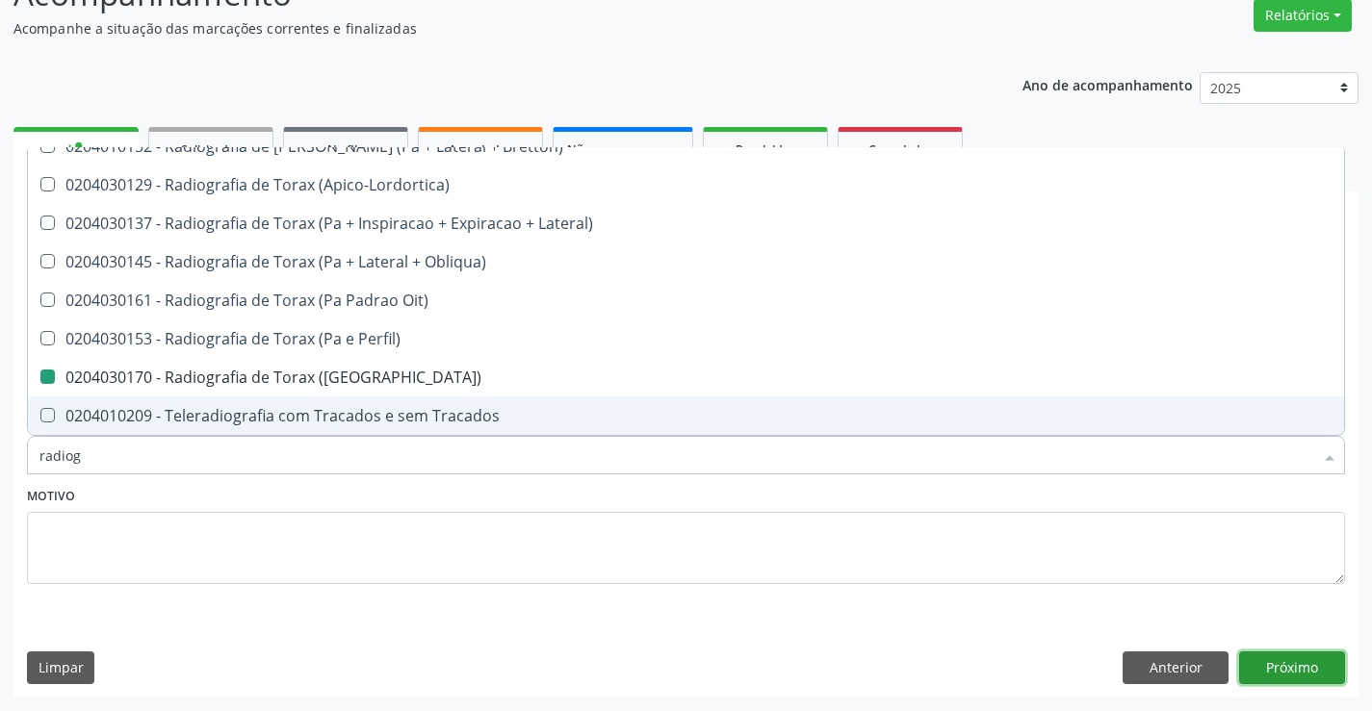
click at [1270, 669] on button "Próximo" at bounding box center [1292, 668] width 106 height 33
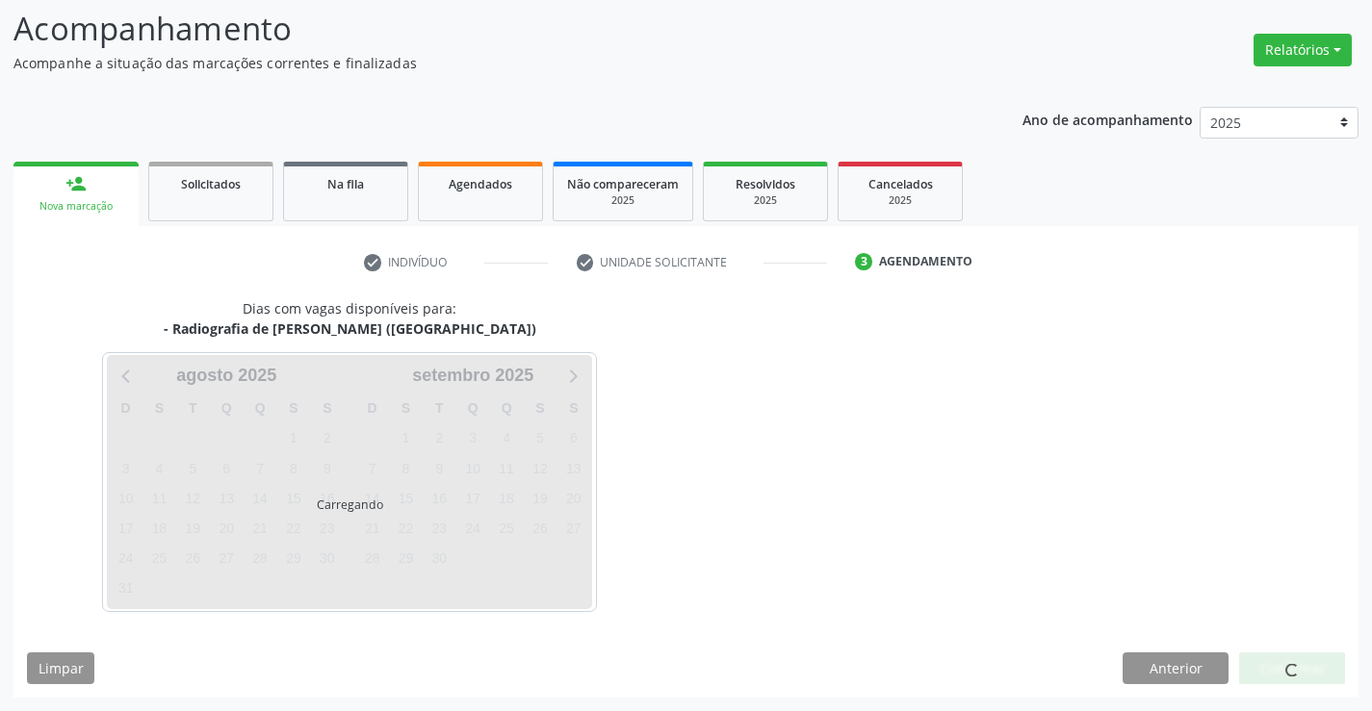
scroll to position [0, 0]
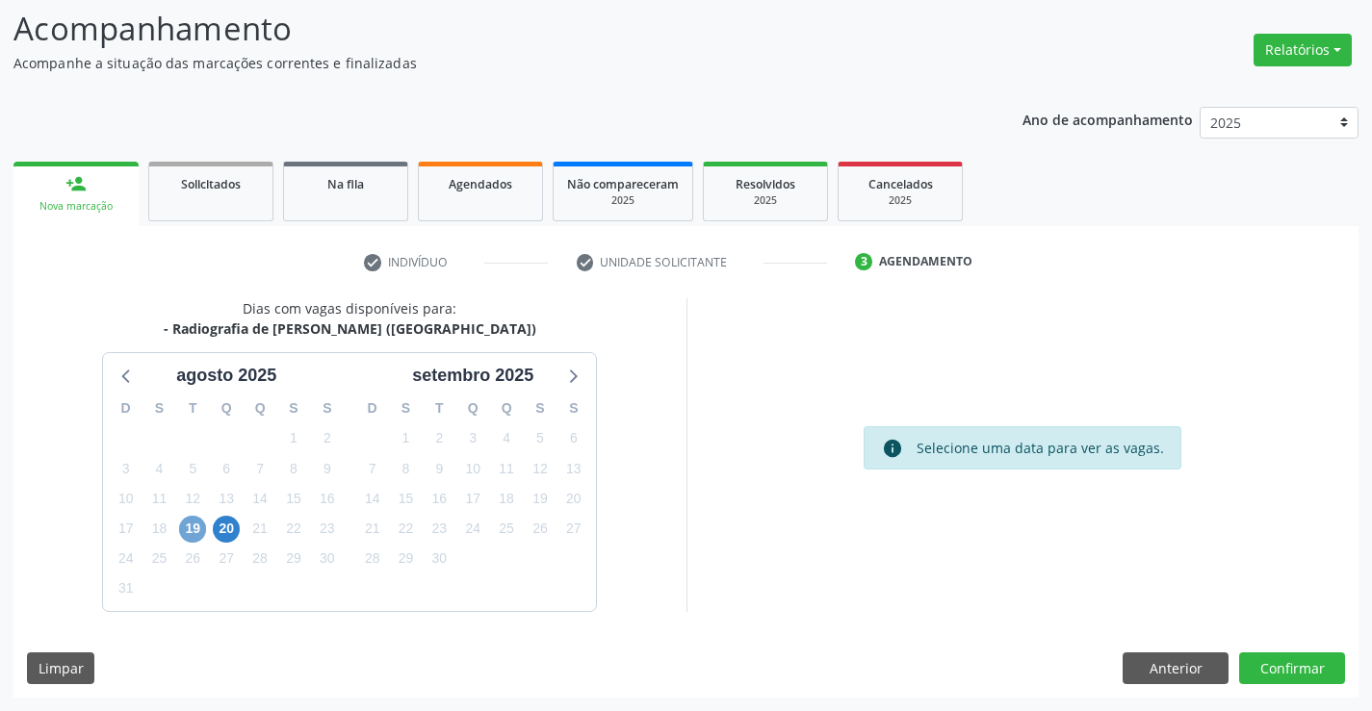
click at [197, 531] on span "19" at bounding box center [192, 529] width 27 height 27
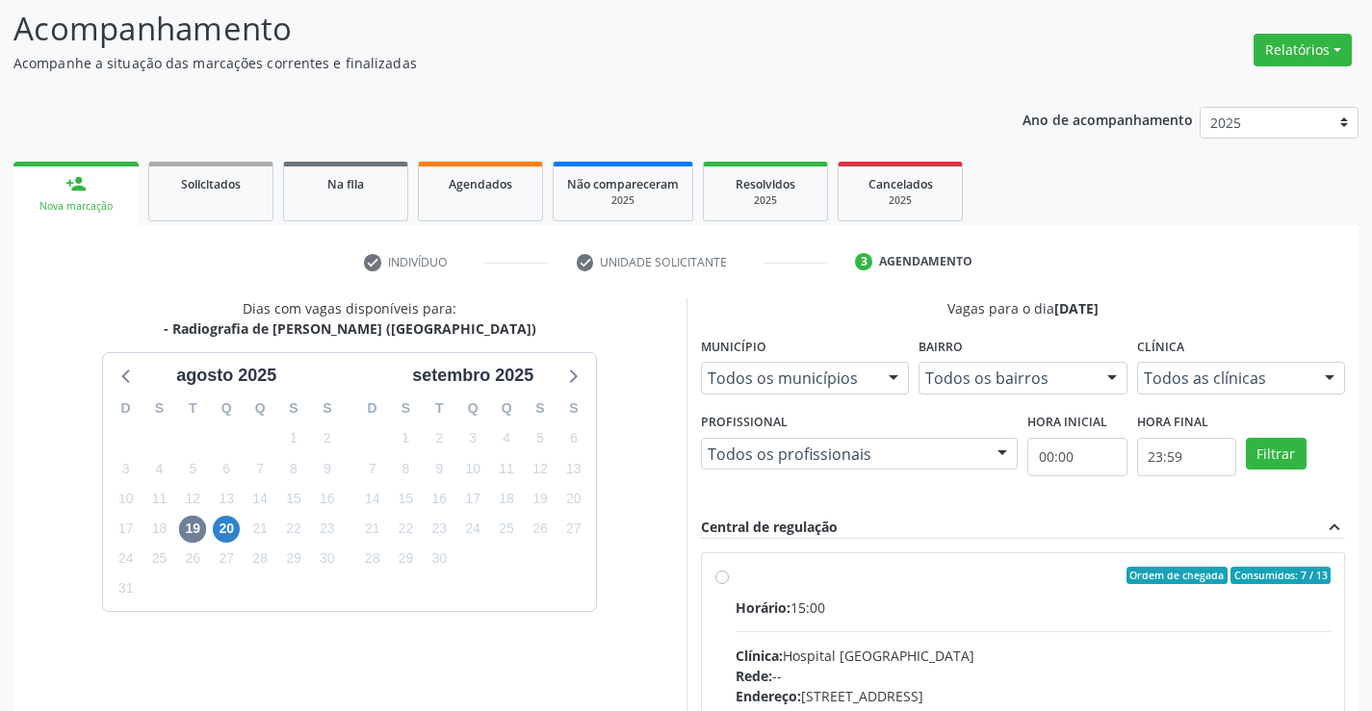
click at [735, 578] on label "Ordem de chegada Consumidos: 7 / 13 Horário: 15:00 Clínica: Hospital Sao Franci…" at bounding box center [1033, 715] width 596 height 296
click at [724, 578] on input "Ordem de chegada Consumidos: 7 / 13 Horário: 15:00 Clínica: Hospital Sao Franci…" at bounding box center [721, 575] width 13 height 17
radio input "true"
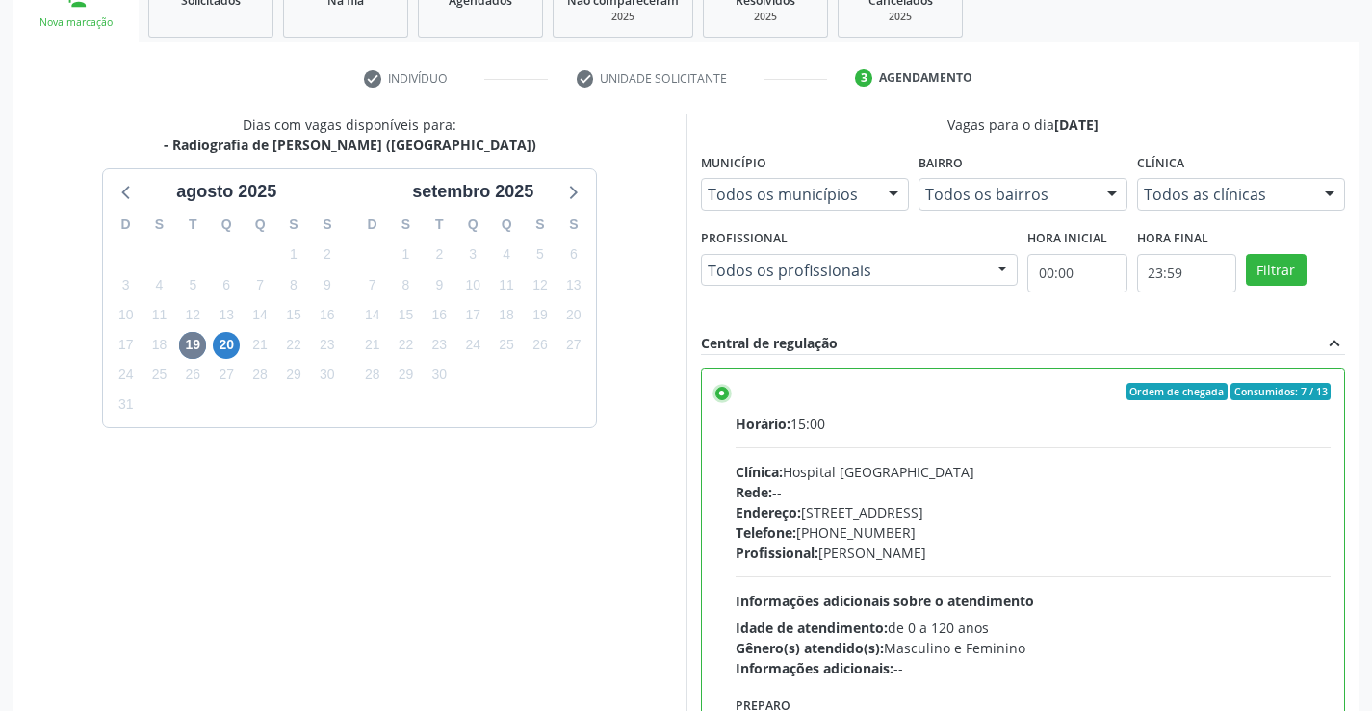
scroll to position [439, 0]
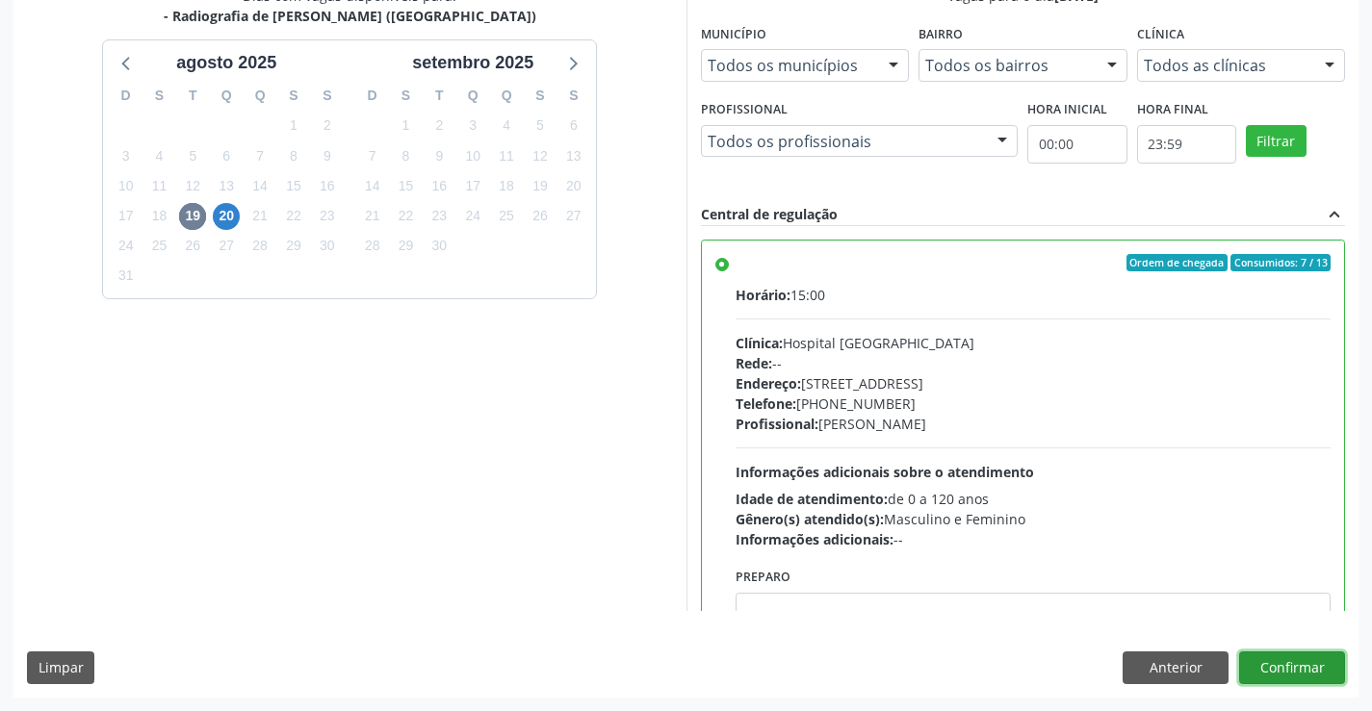
click at [1281, 667] on button "Confirmar" at bounding box center [1292, 668] width 106 height 33
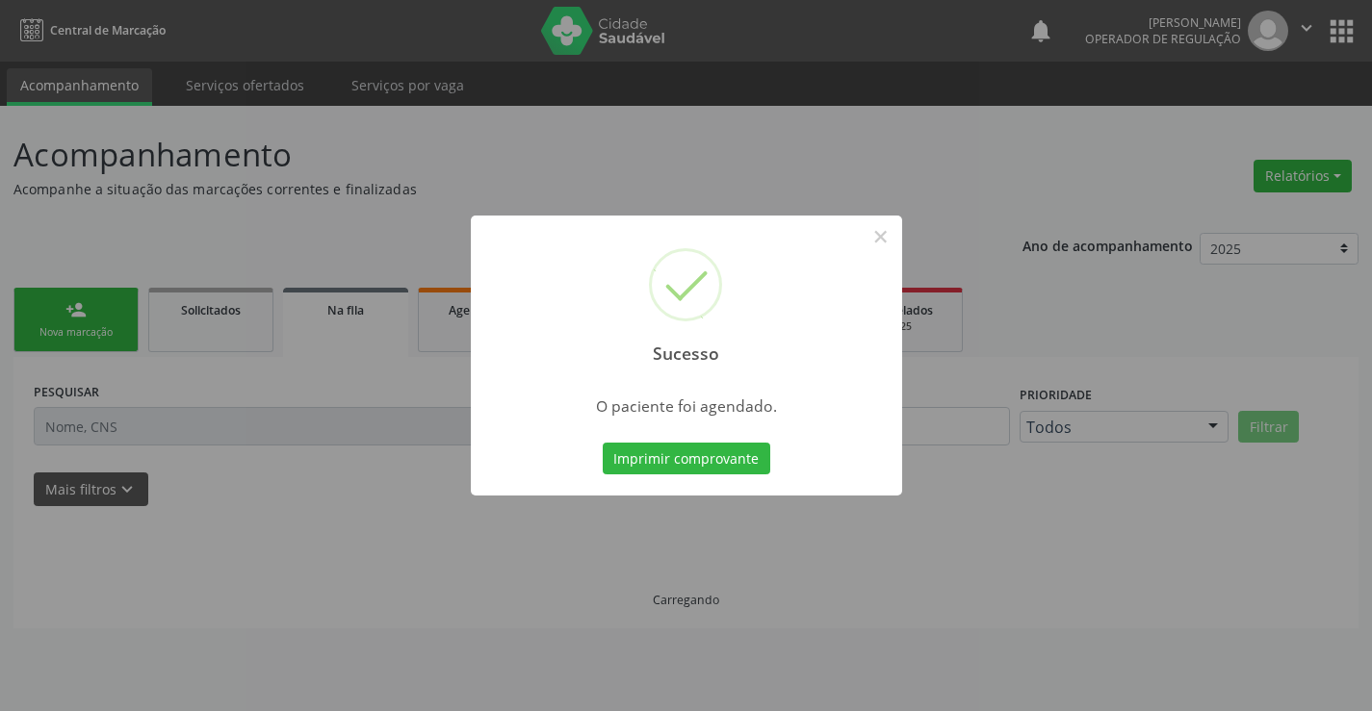
scroll to position [0, 0]
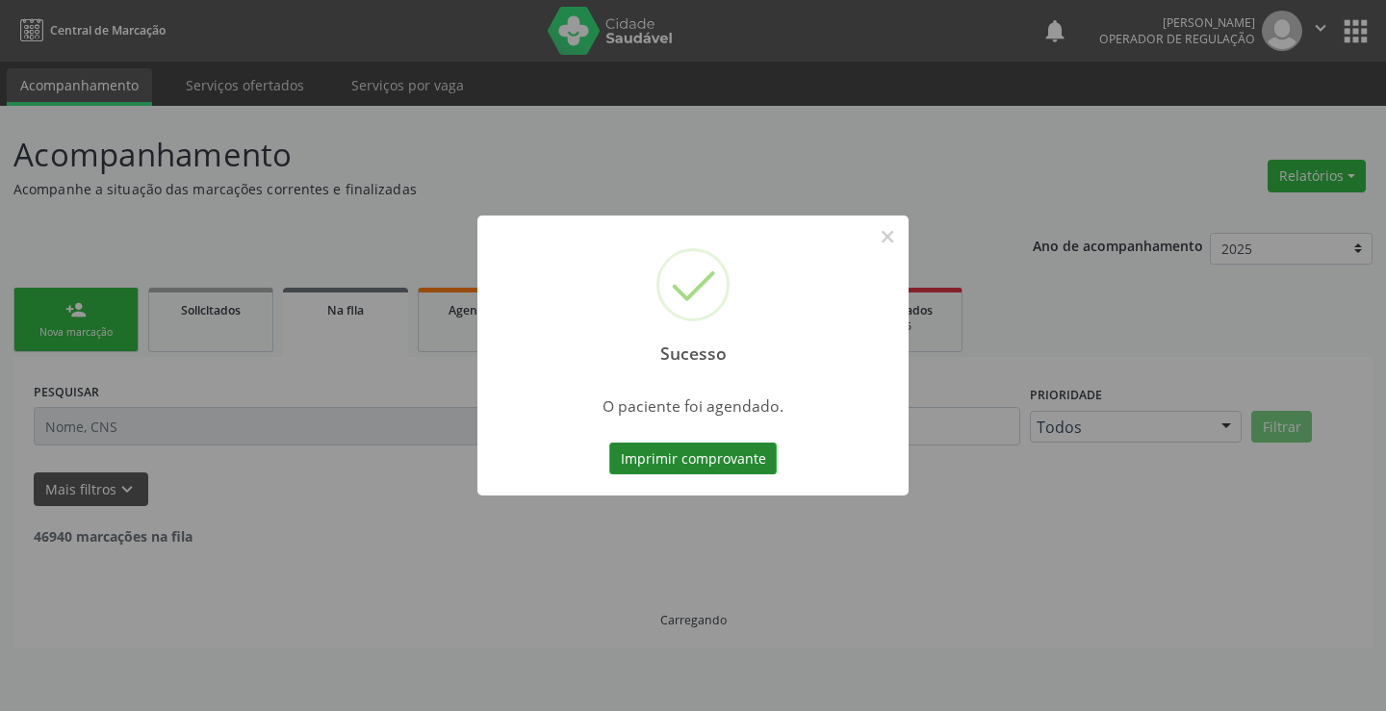
click at [745, 453] on button "Imprimir comprovante" at bounding box center [693, 459] width 168 height 33
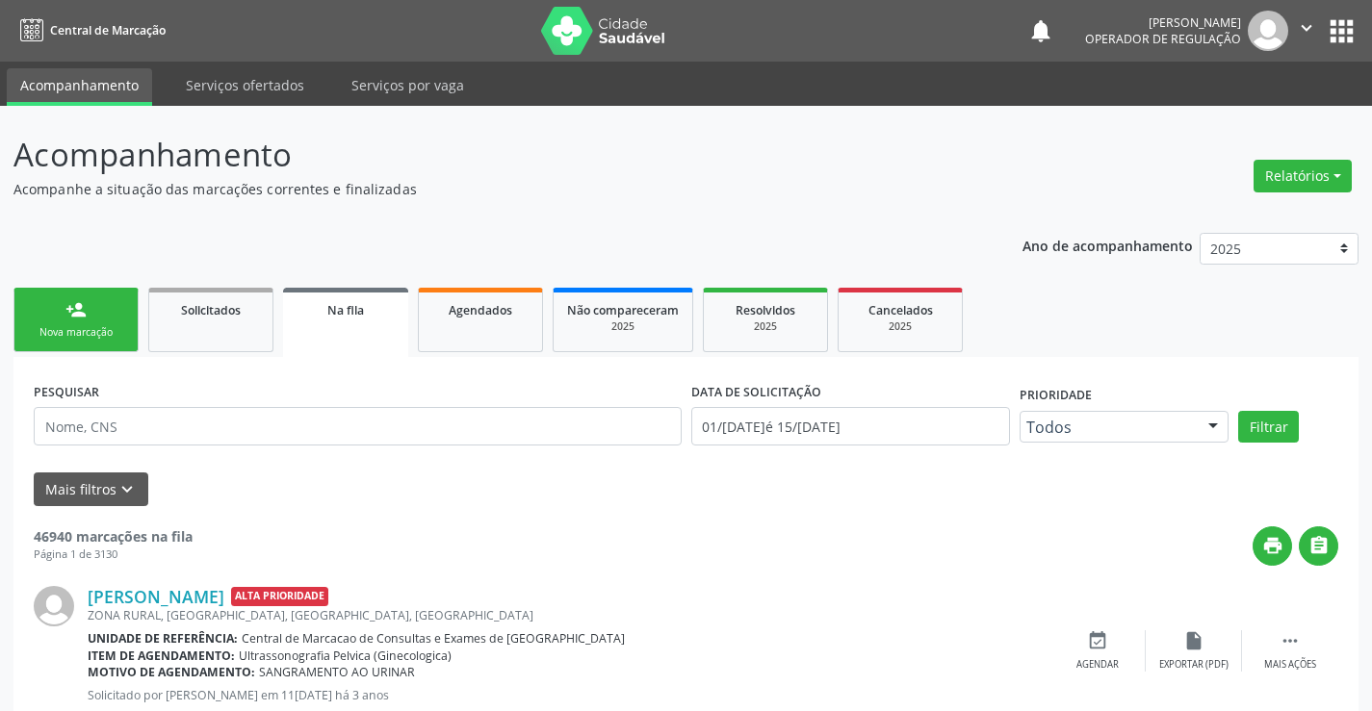
click at [90, 317] on link "person_add Nova marcação" at bounding box center [75, 320] width 125 height 65
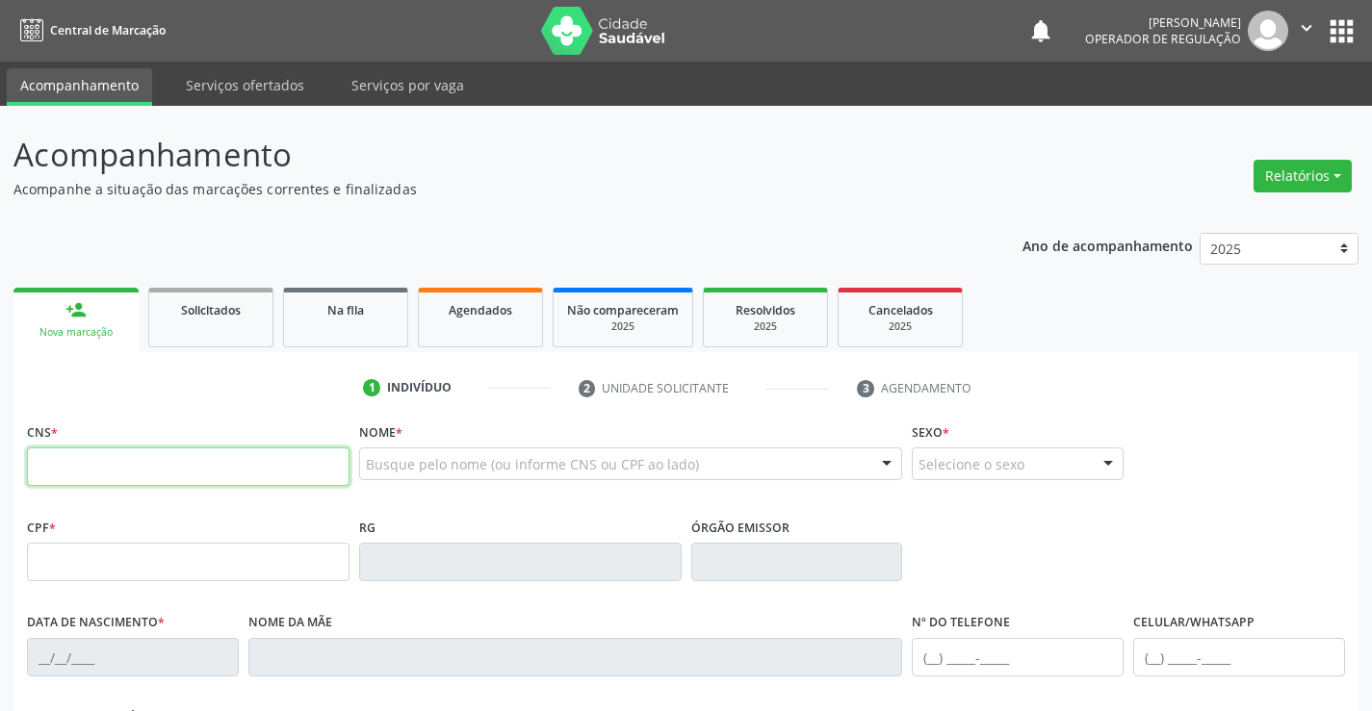
click at [97, 466] on input "text" at bounding box center [188, 467] width 323 height 39
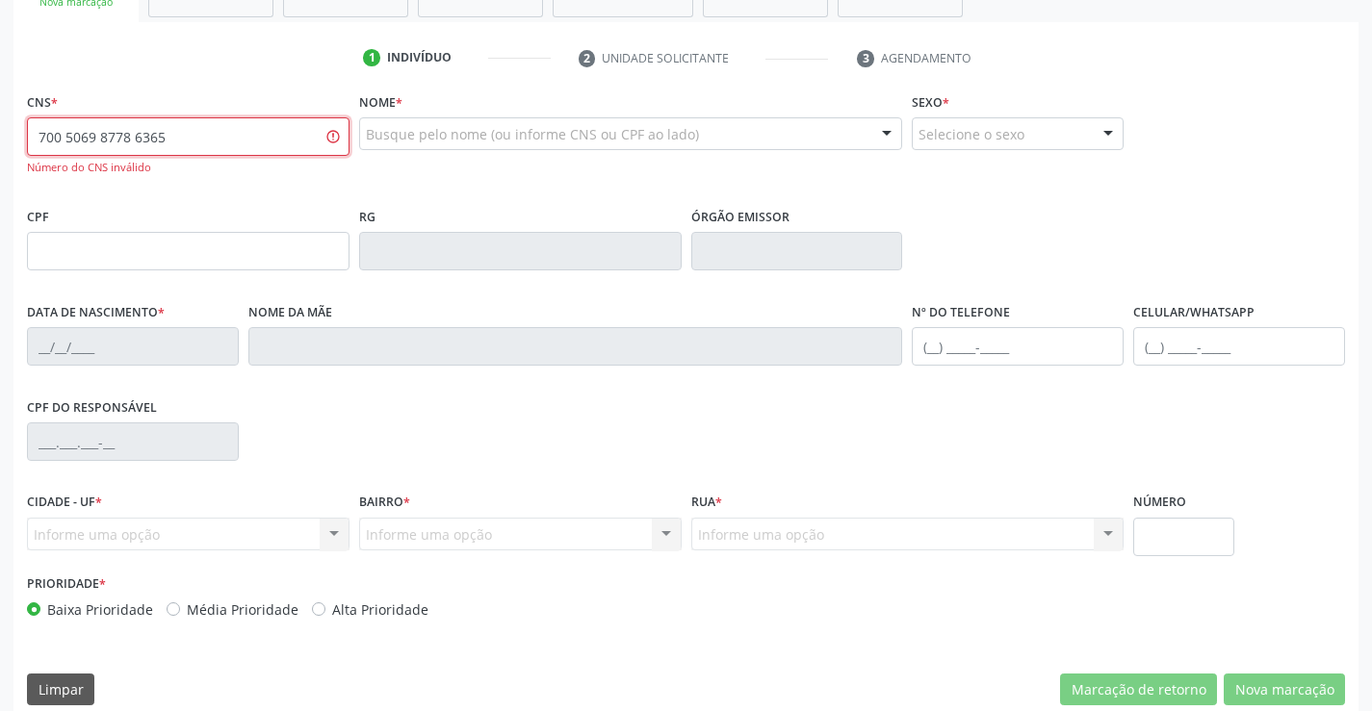
scroll to position [351, 0]
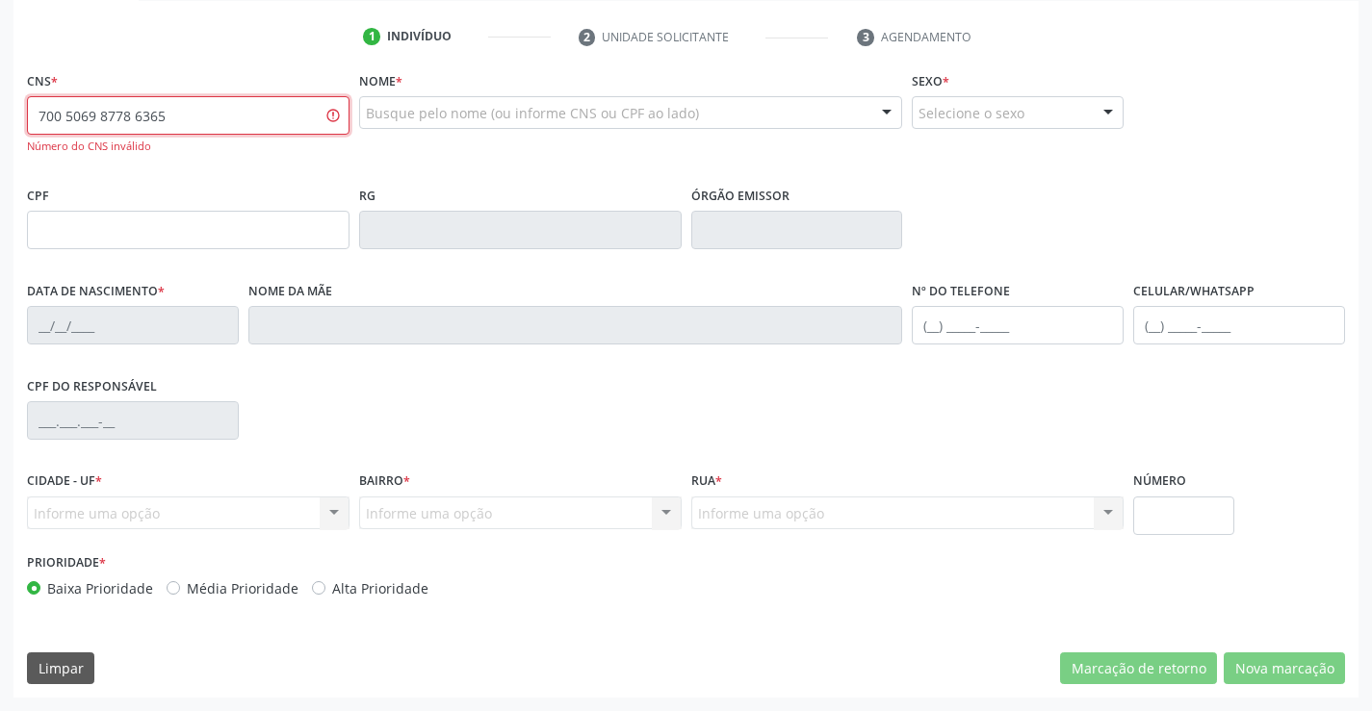
click at [235, 102] on input "700 5069 8778 6365" at bounding box center [188, 115] width 323 height 39
type input "7"
type input "700 5069 8778 6356"
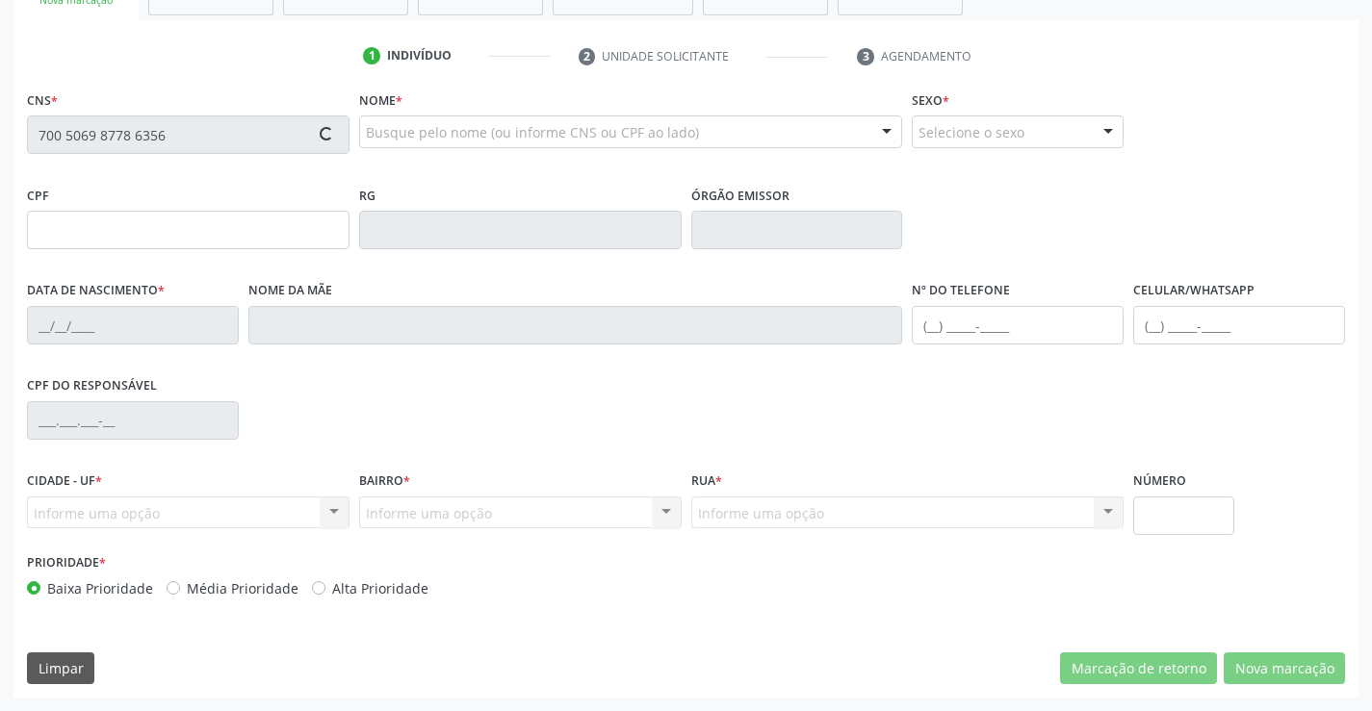
scroll to position [332, 0]
type input "0405188170"
type input "08/05/1949"
type input "(74) 9941-1224"
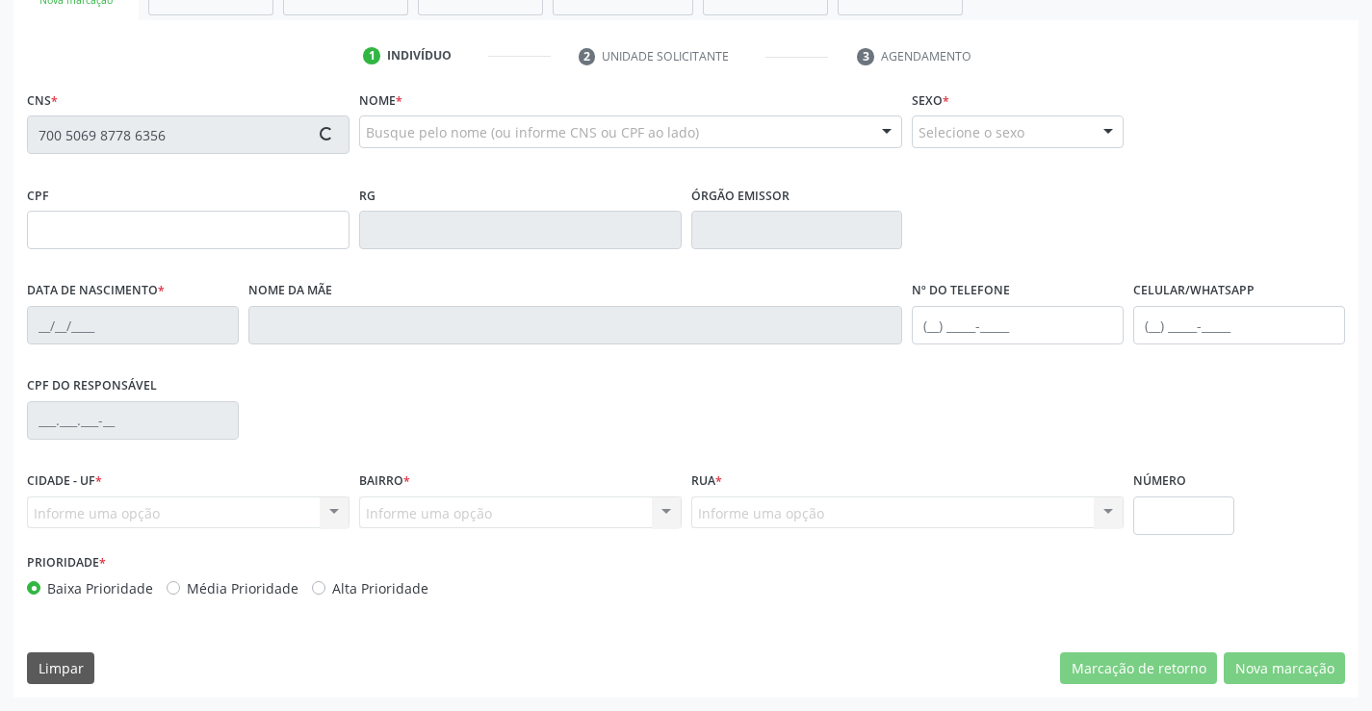
type input "494.628.305-68"
type input "S/N"
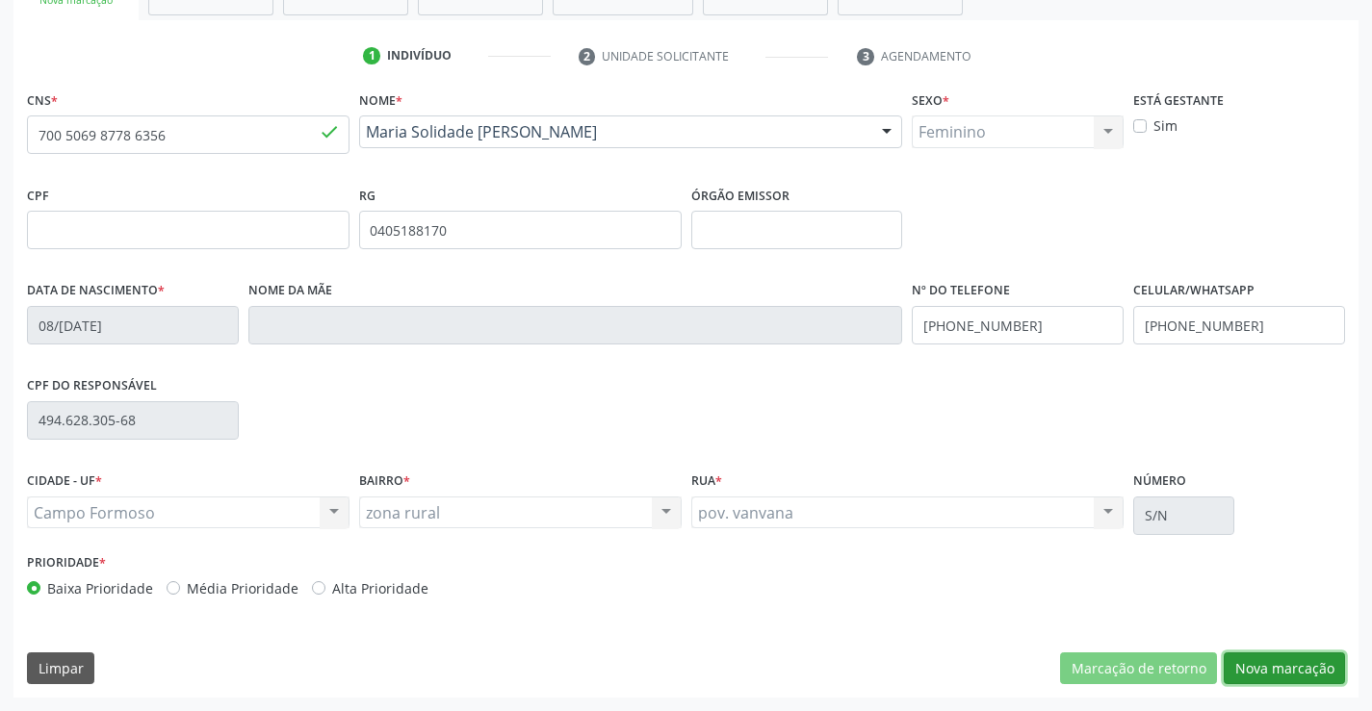
click at [1288, 668] on button "Nova marcação" at bounding box center [1284, 669] width 121 height 33
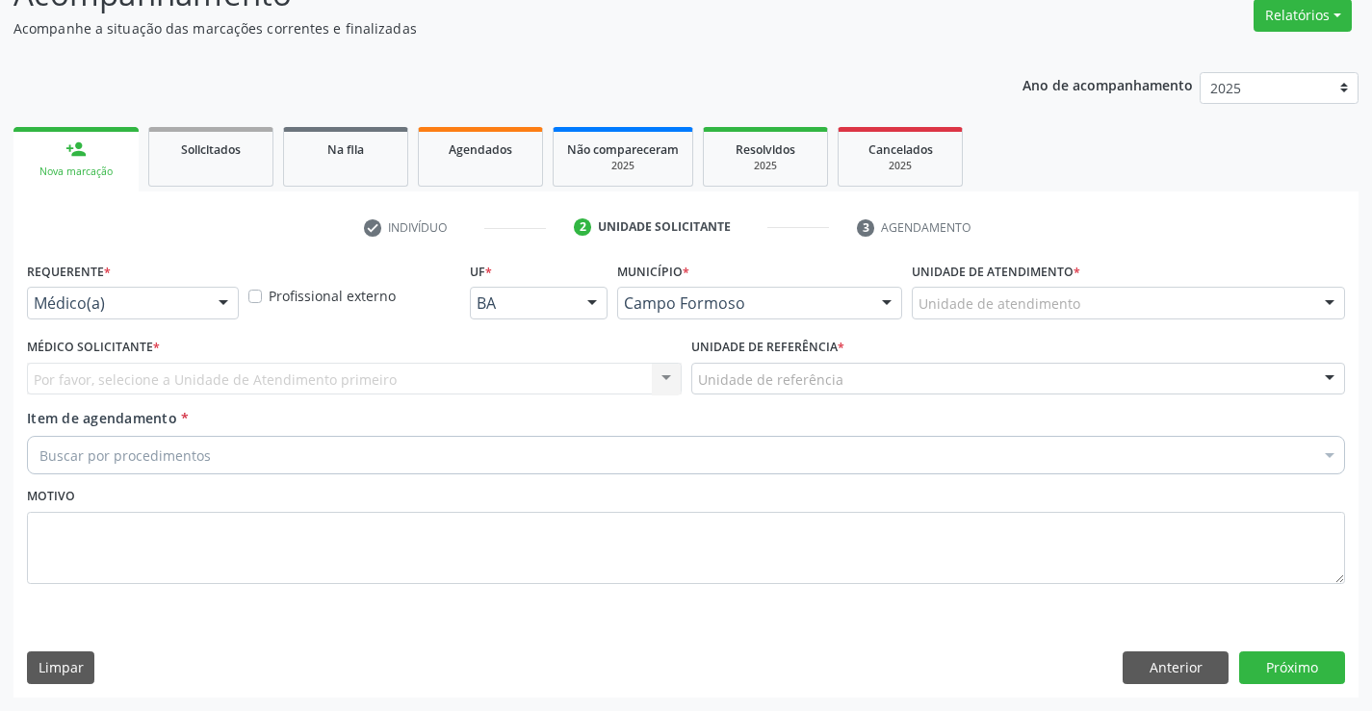
scroll to position [161, 0]
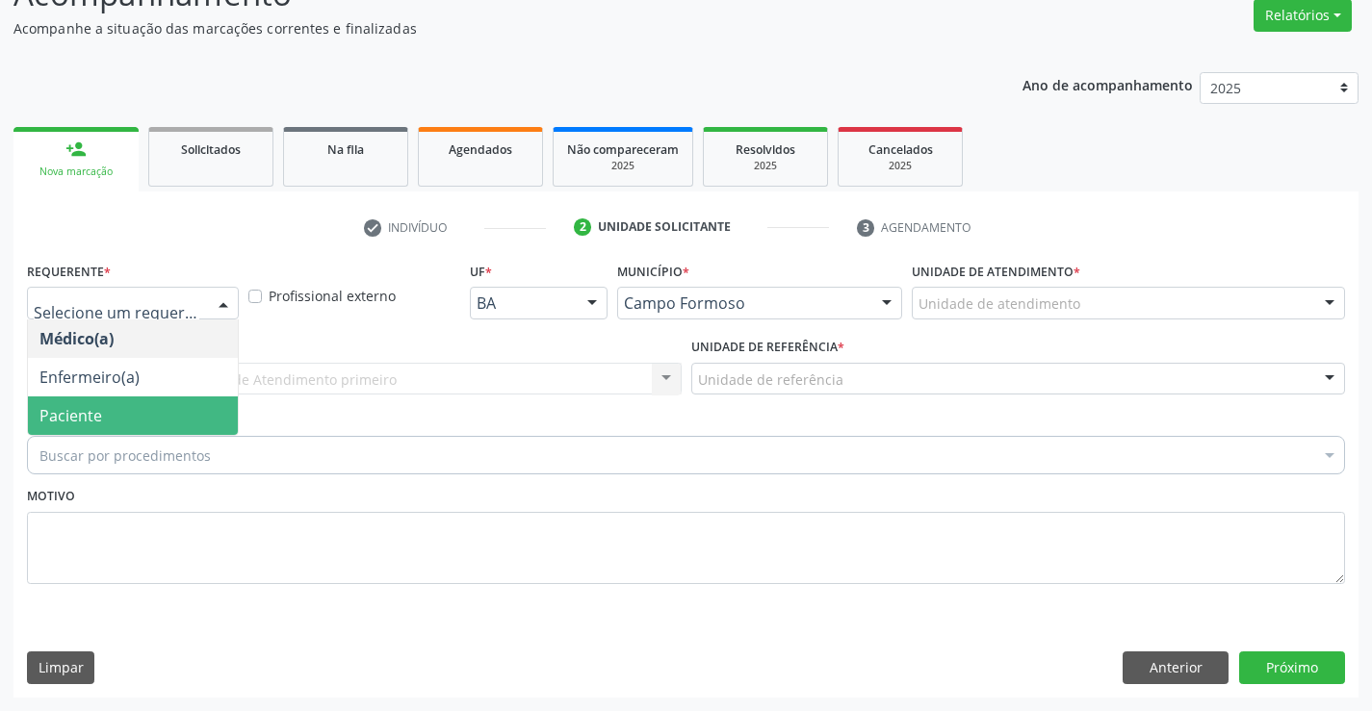
click at [67, 402] on span "Paciente" at bounding box center [133, 416] width 210 height 39
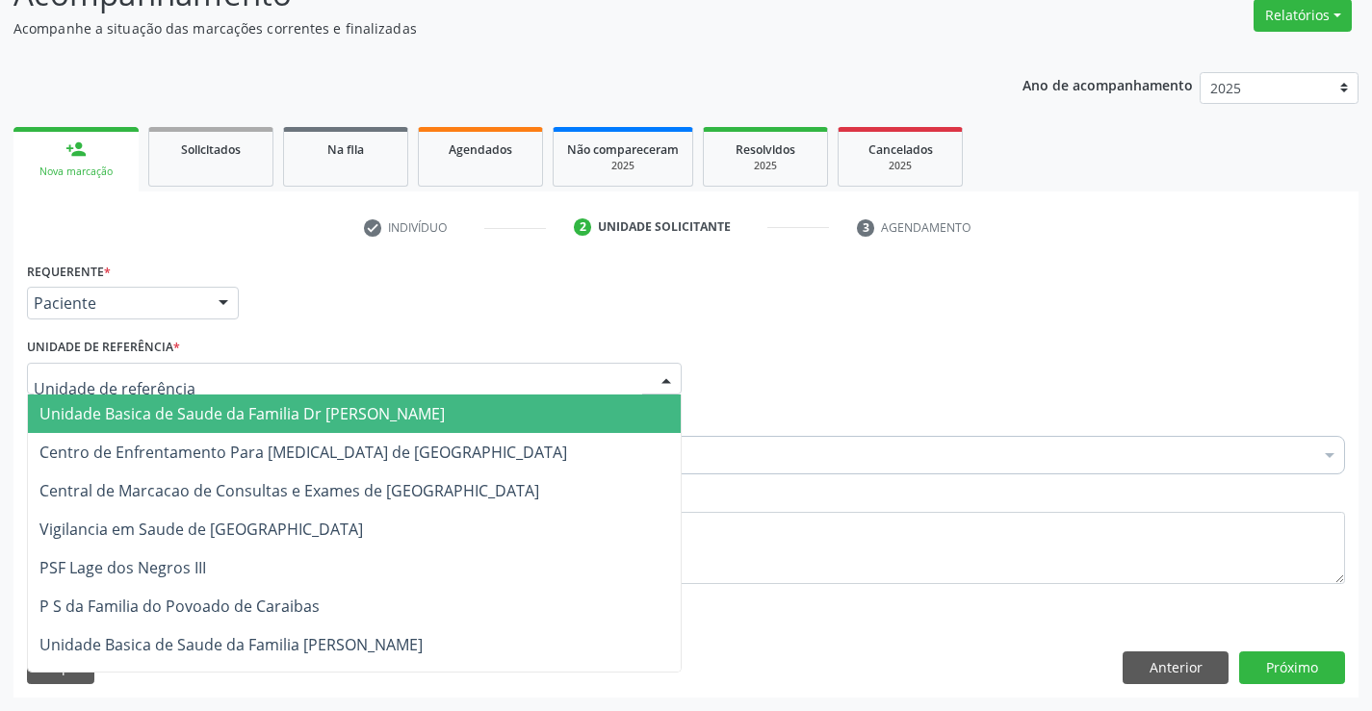
click at [108, 407] on span "Unidade Basica de Saude da Familia Dr Paulo Sudre" at bounding box center [241, 413] width 405 height 21
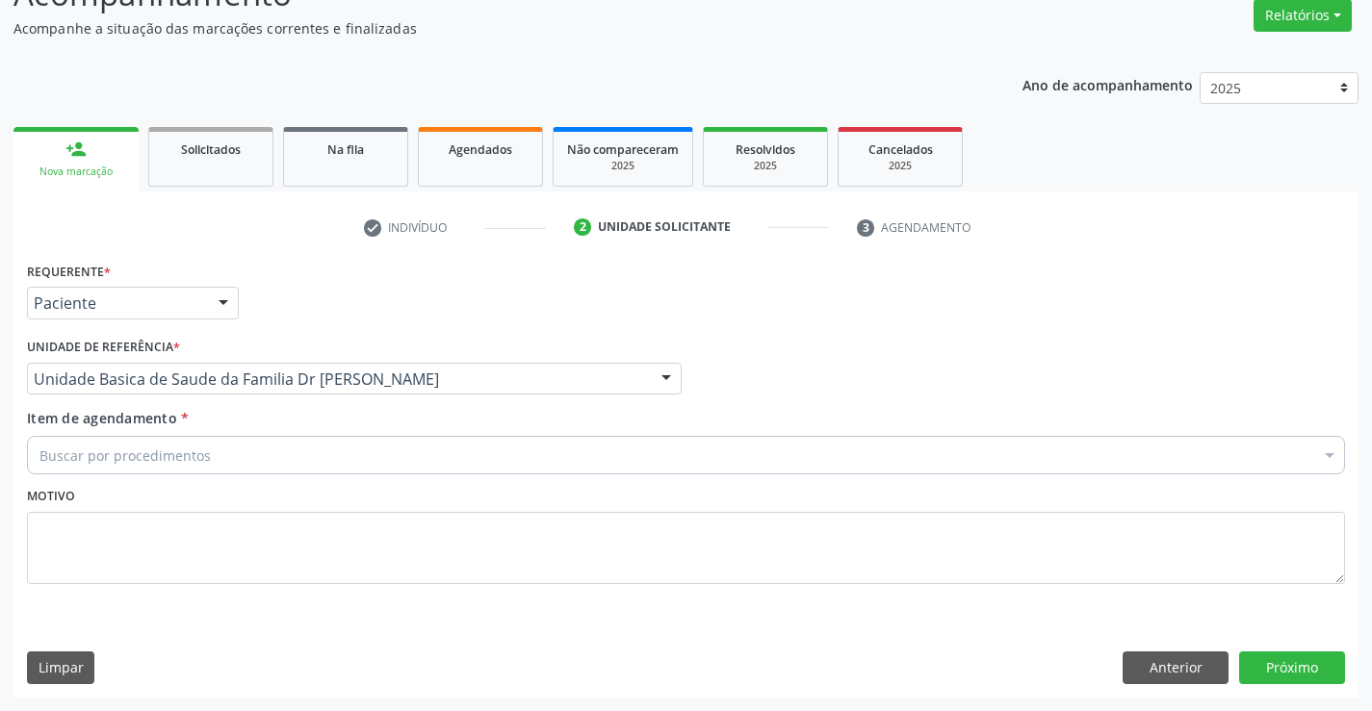
click at [88, 474] on div "Buscar por procedimentos" at bounding box center [686, 455] width 1318 height 39
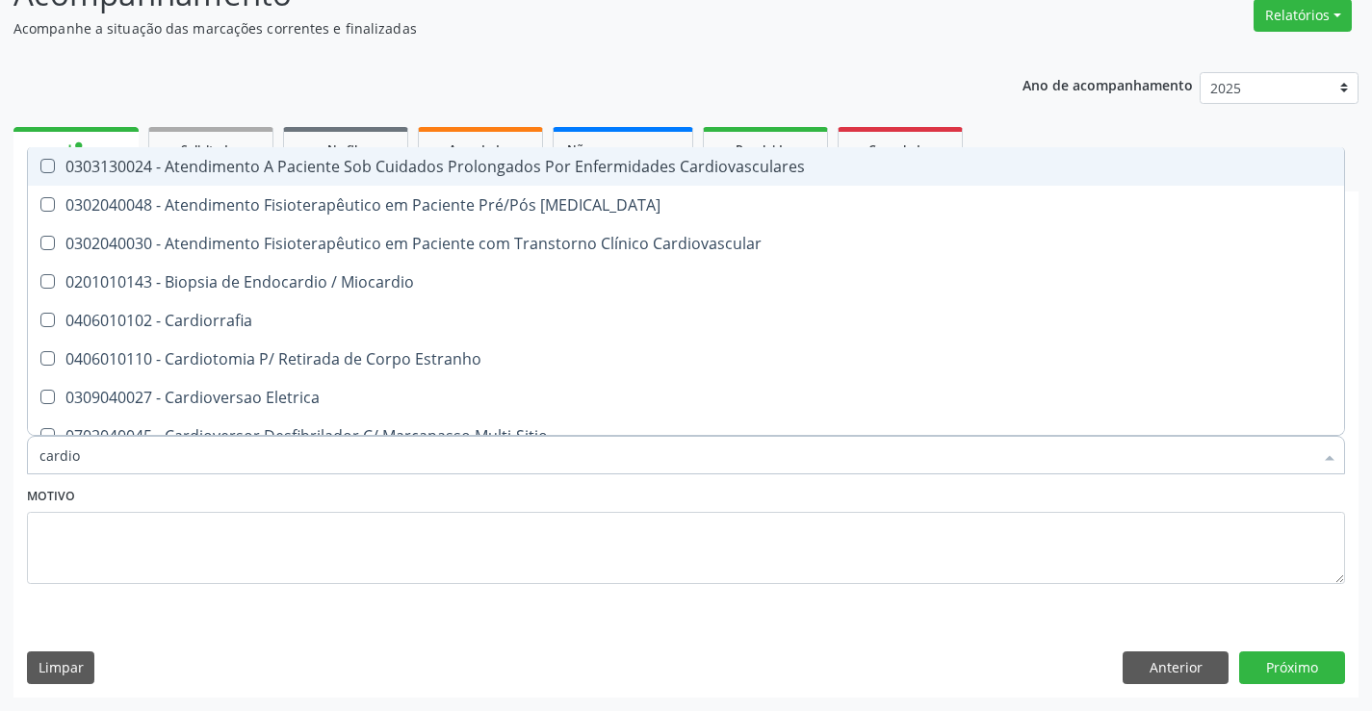
type input "cardiol"
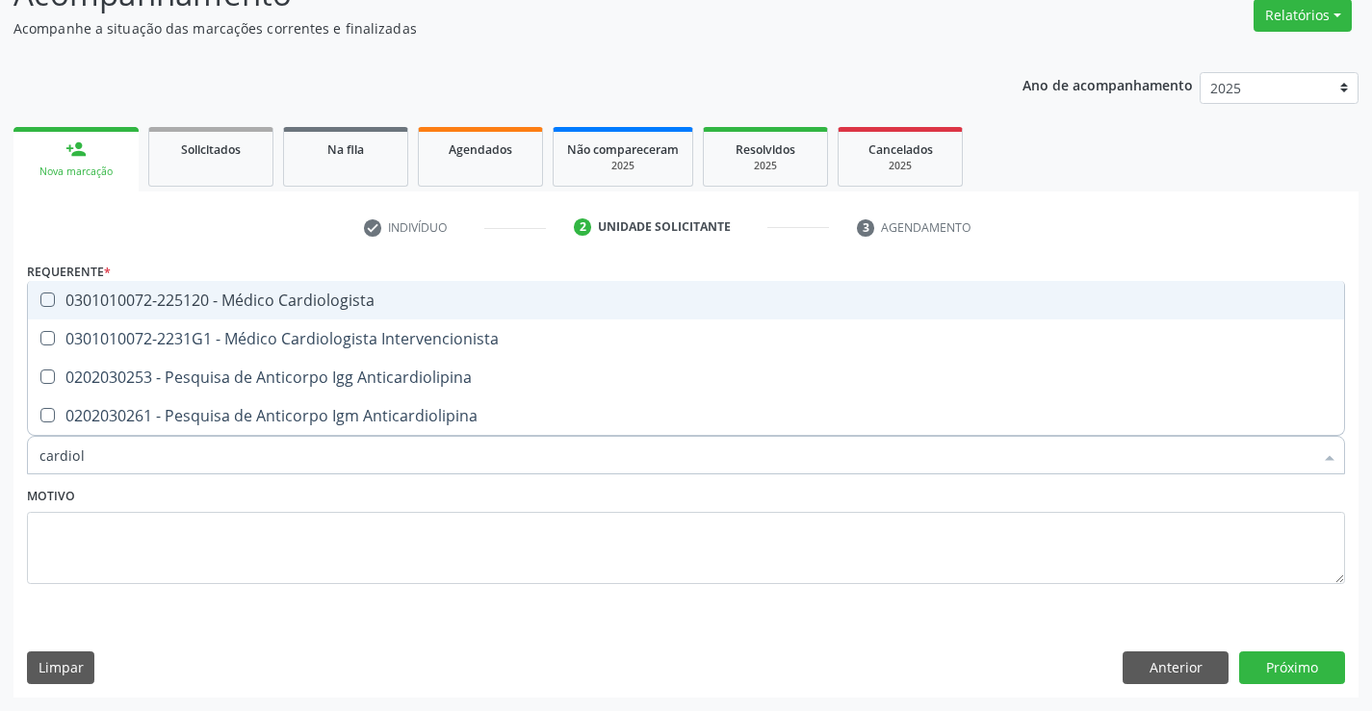
click at [380, 305] on div "0301010072-225120 - Médico Cardiologista" at bounding box center [685, 300] width 1293 height 15
checkbox Cardiologista "true"
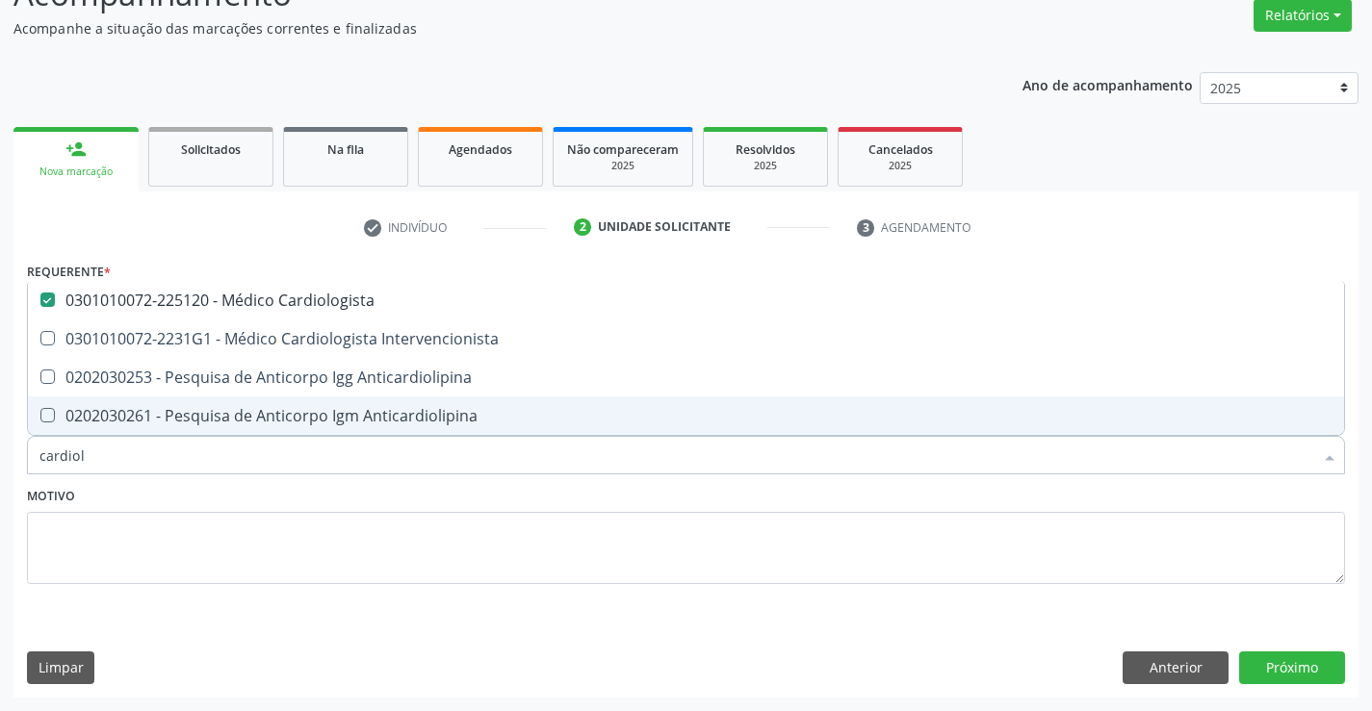
click at [1286, 650] on div "Requerente * Paciente Médico(a) Enfermeiro(a) Paciente Nenhum resultado encontr…" at bounding box center [685, 477] width 1345 height 440
checkbox Intervencionista "true"
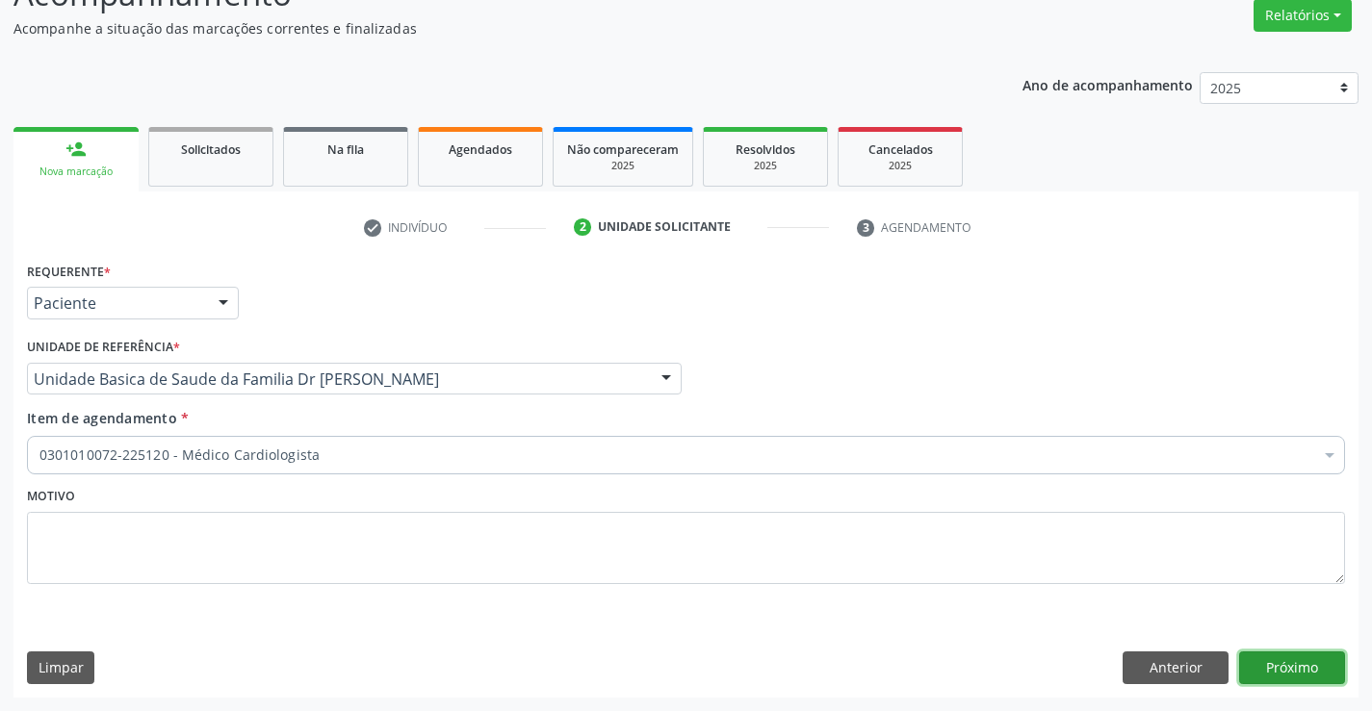
click at [1289, 670] on button "Próximo" at bounding box center [1292, 668] width 106 height 33
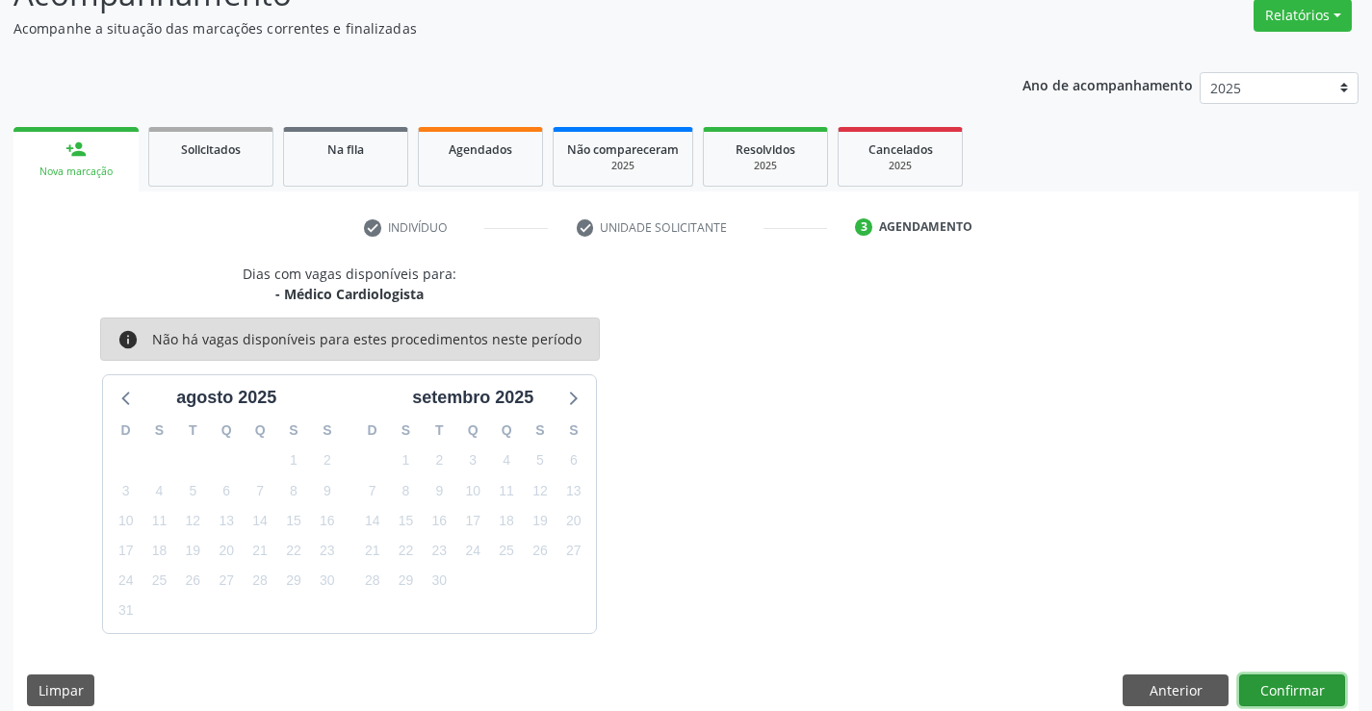
click at [1284, 686] on button "Confirmar" at bounding box center [1292, 691] width 106 height 33
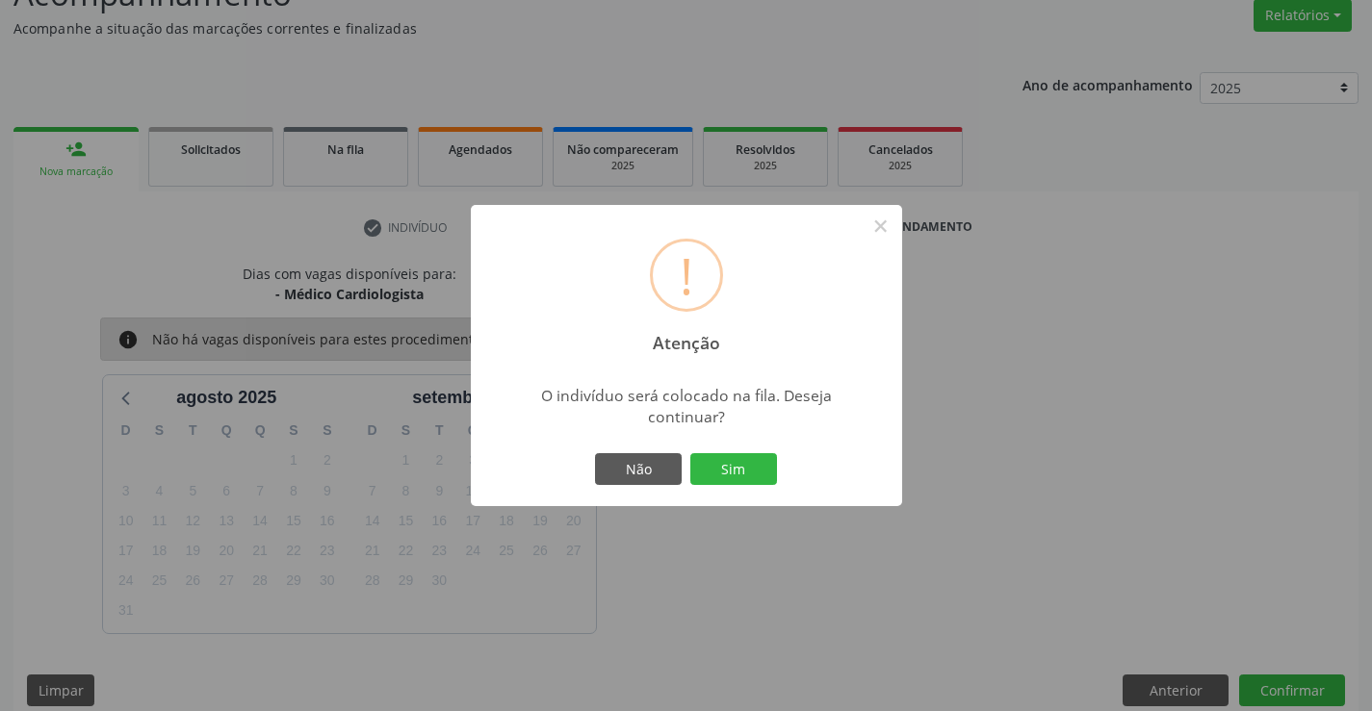
click at [743, 450] on div "Não Sim" at bounding box center [686, 470] width 191 height 40
click at [762, 467] on button "Sim" at bounding box center [733, 469] width 87 height 33
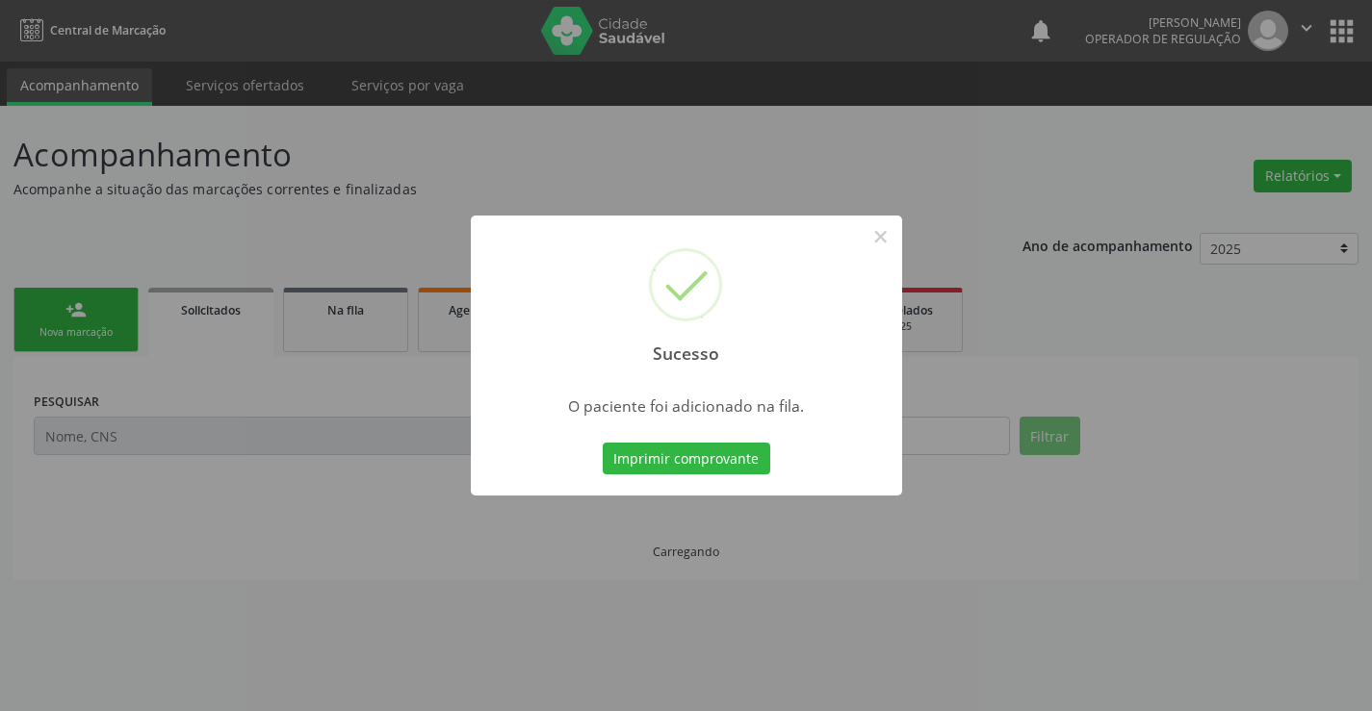
scroll to position [0, 0]
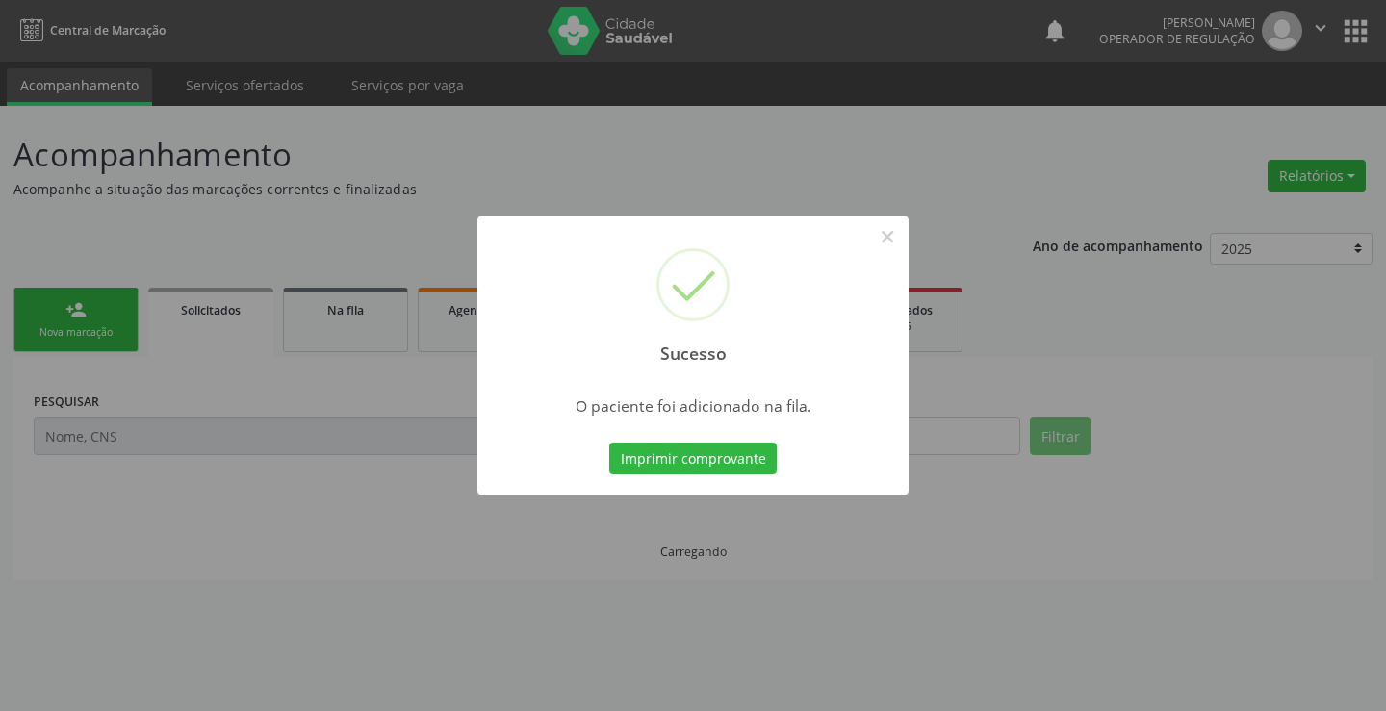
click at [762, 467] on button "Imprimir comprovante" at bounding box center [693, 459] width 168 height 33
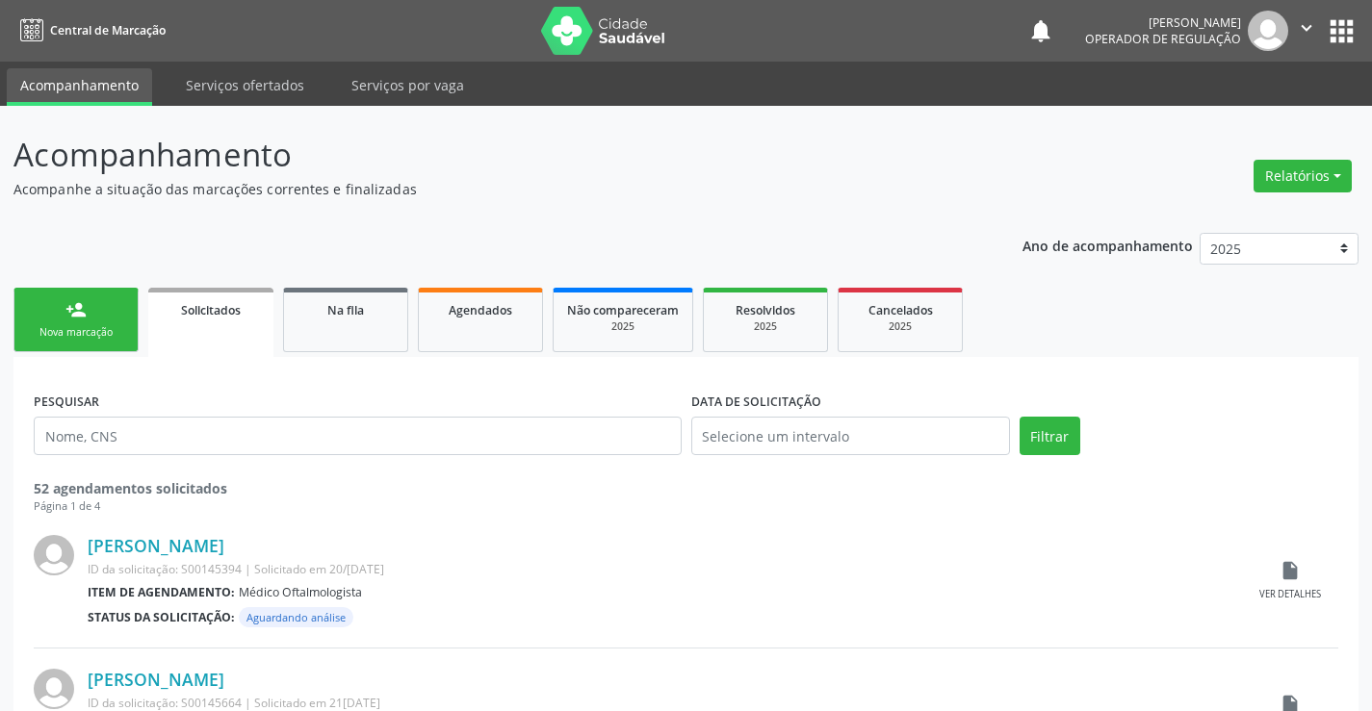
click at [74, 309] on div "person_add" at bounding box center [75, 309] width 21 height 21
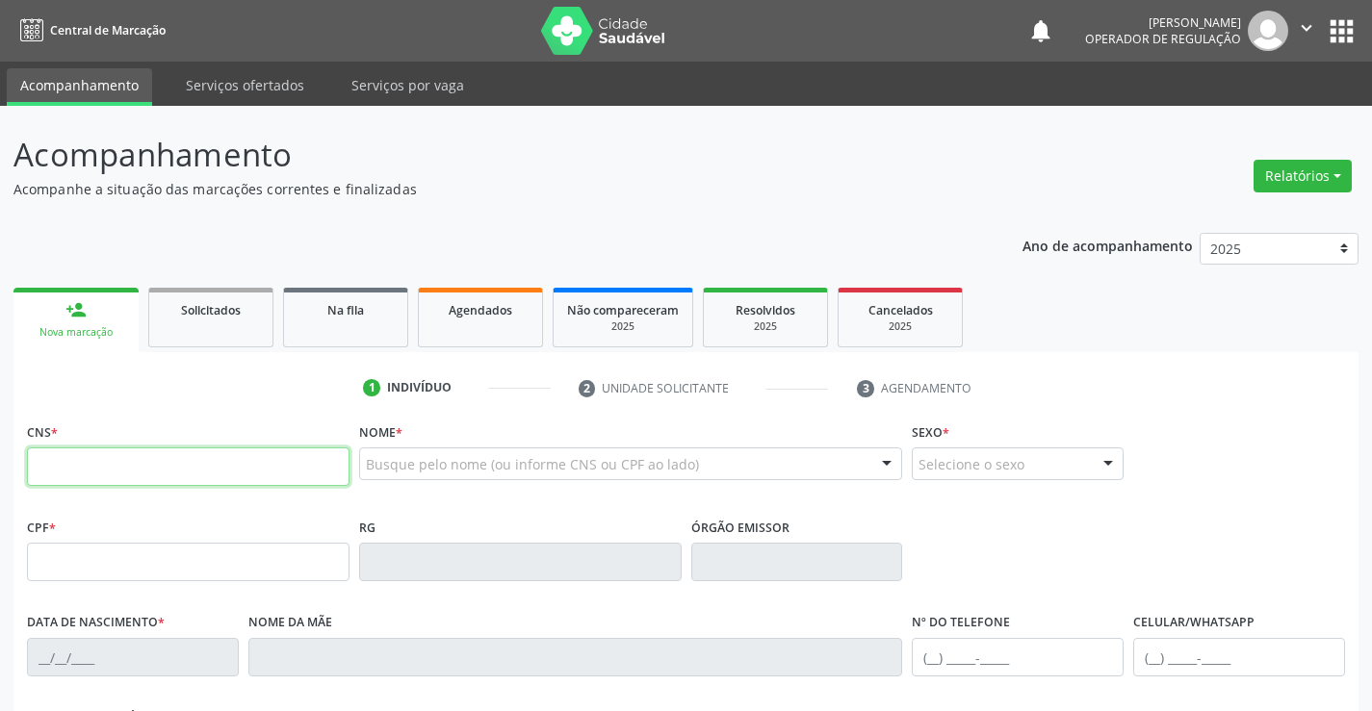
click at [114, 460] on input "text" at bounding box center [188, 467] width 323 height 39
type input "700 5069 8778 6356"
type input "0405188170"
type input "08/05/1949"
type input "(74) 9941-1224"
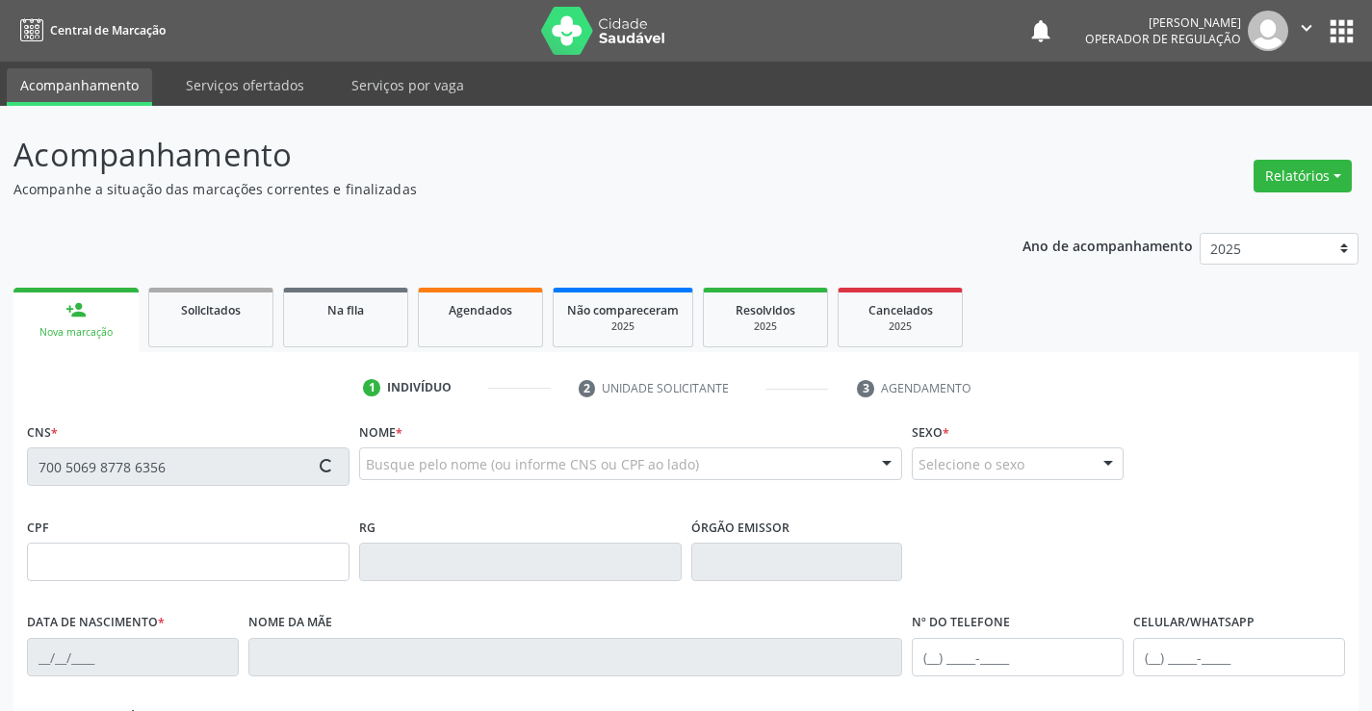
type input "(74) 9941-1224"
type input "494.628.305-68"
type input "S/N"
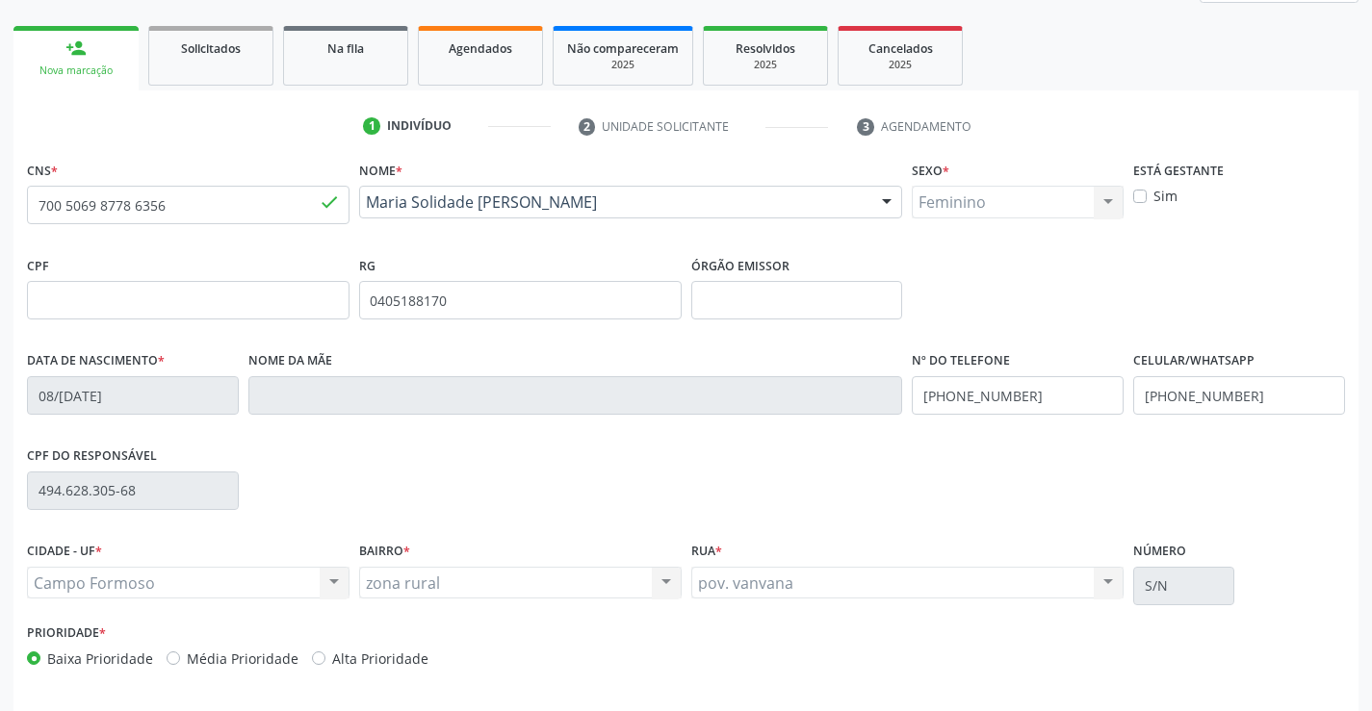
scroll to position [332, 0]
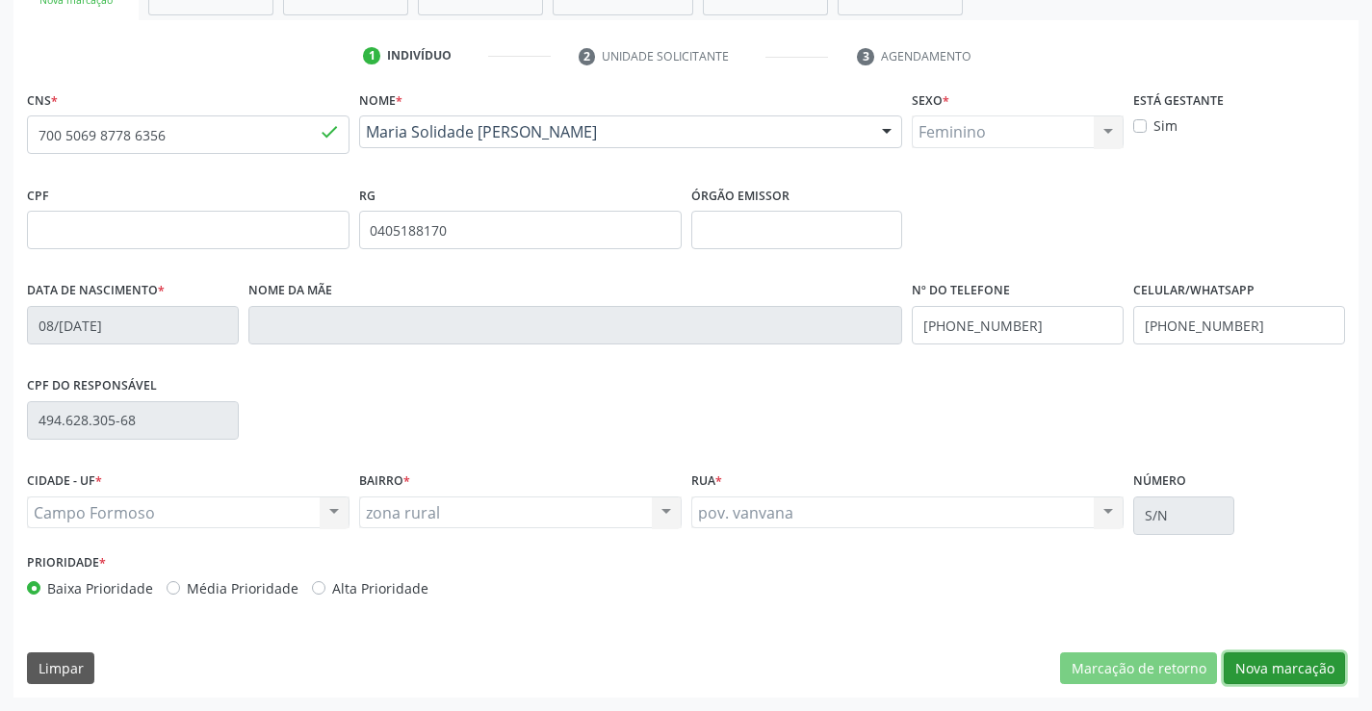
click at [1303, 668] on button "Nova marcação" at bounding box center [1284, 669] width 121 height 33
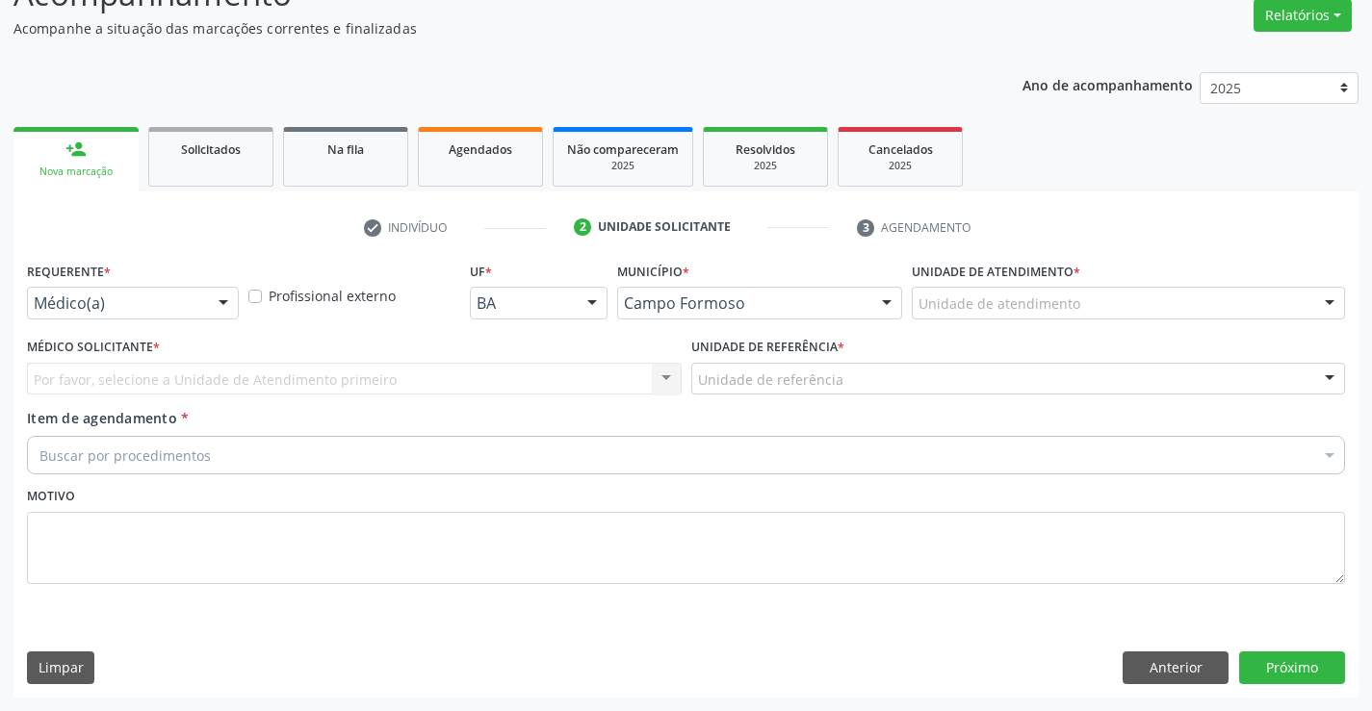
scroll to position [161, 0]
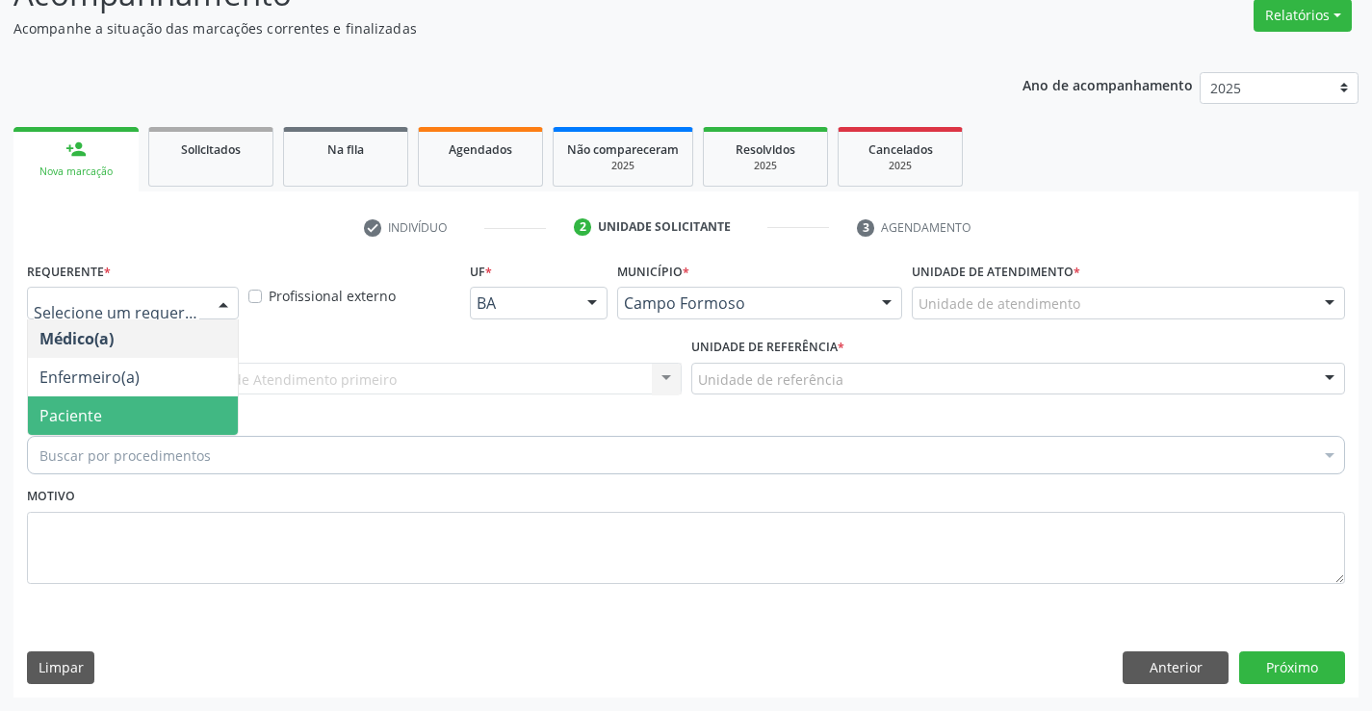
click at [98, 419] on span "Paciente" at bounding box center [70, 415] width 63 height 21
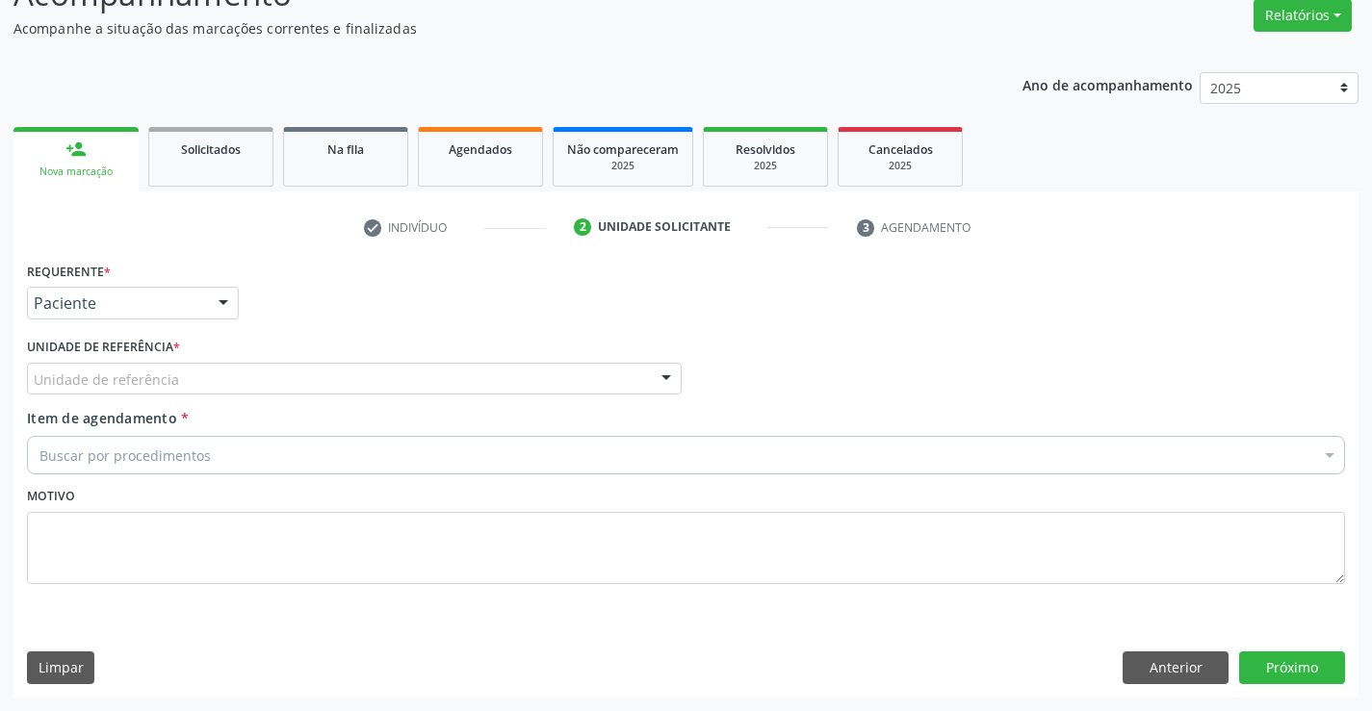
click at [204, 369] on div "Unidade de referência" at bounding box center [354, 379] width 655 height 33
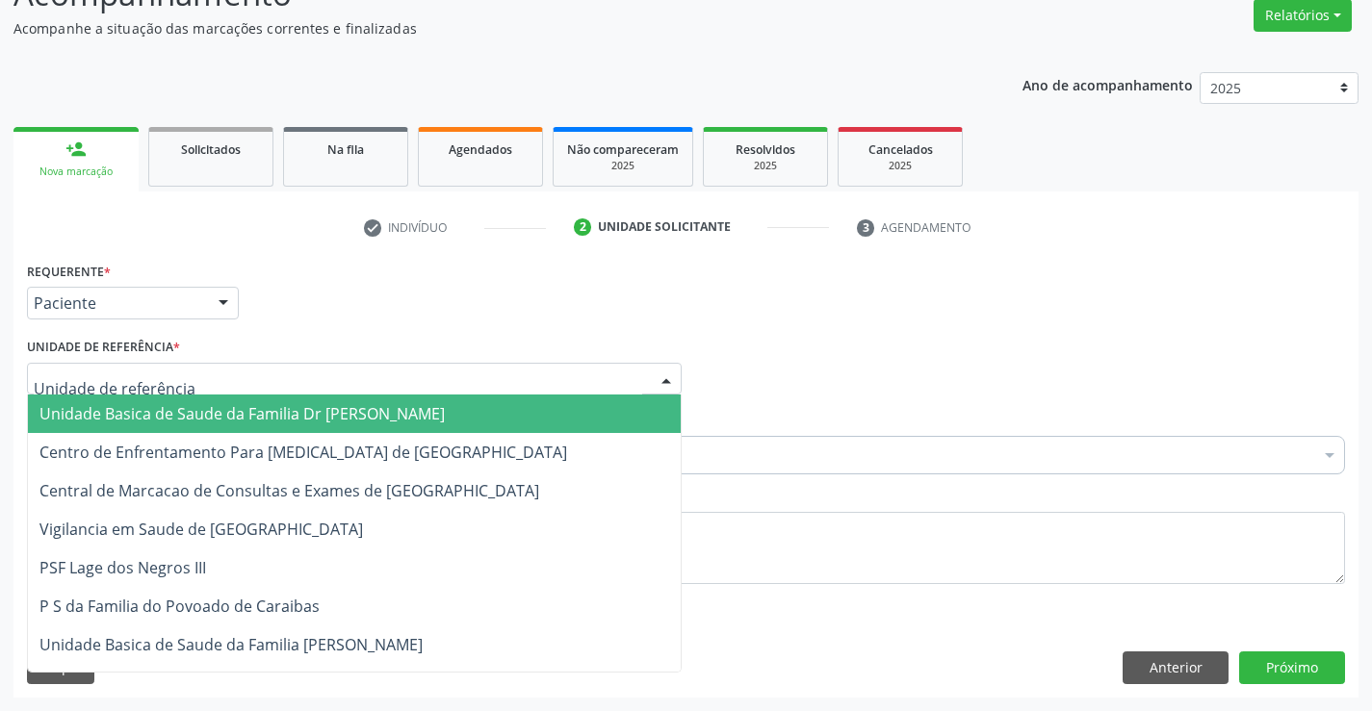
click at [200, 408] on span "Unidade Basica de Saude da Familia Dr Paulo Sudre" at bounding box center [241, 413] width 405 height 21
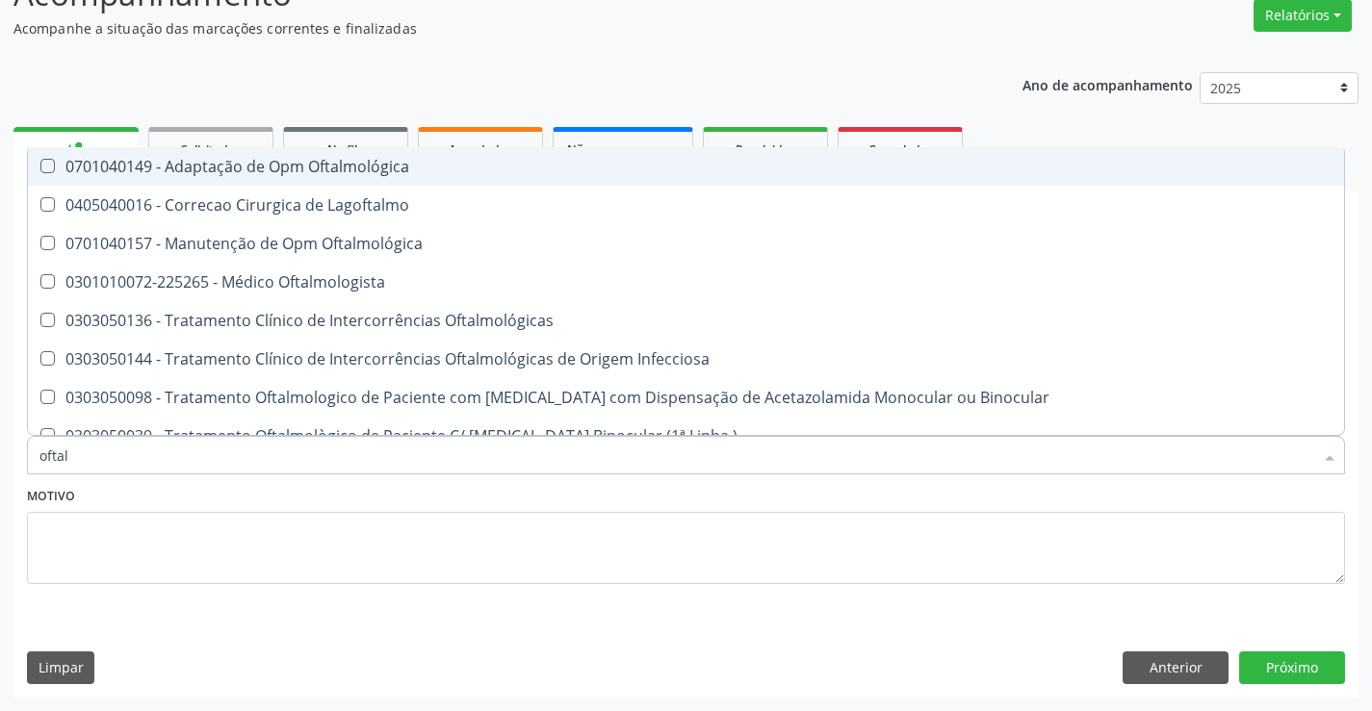
type input "oftalm"
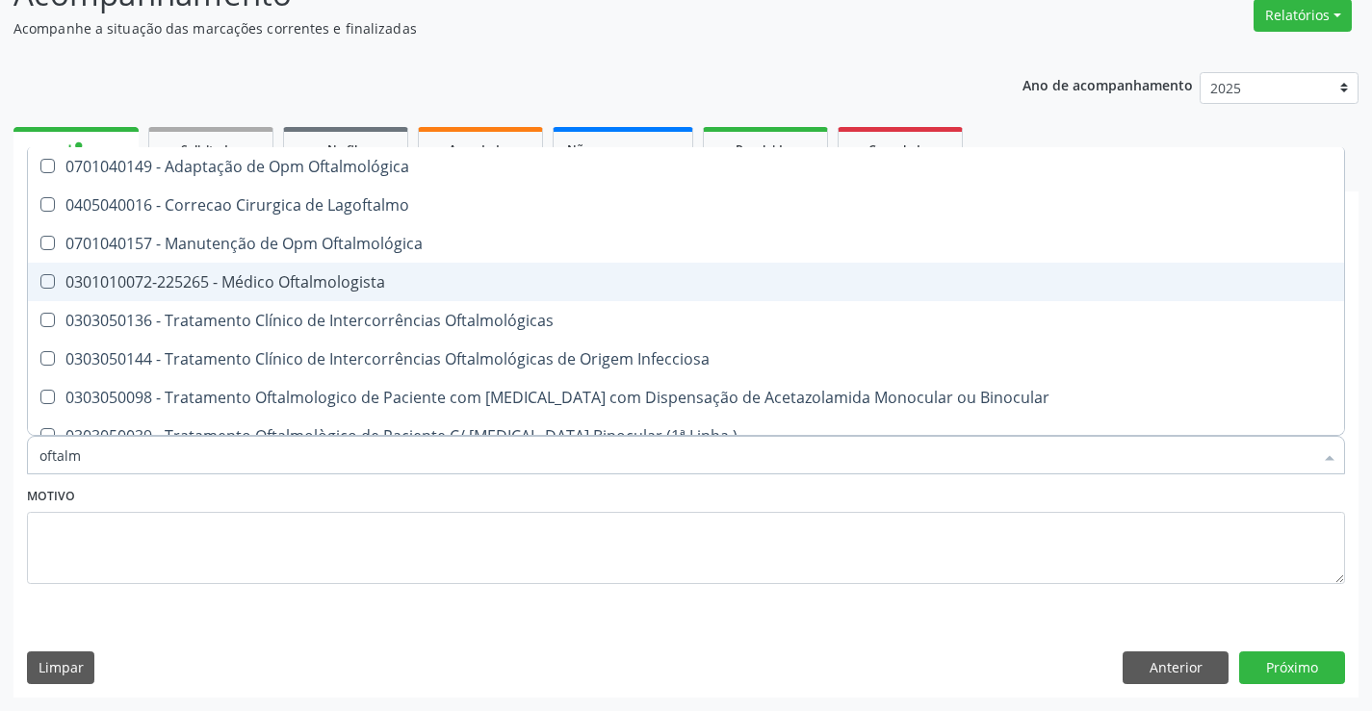
click at [363, 276] on div "0301010072-225265 - Médico Oftalmologista" at bounding box center [685, 281] width 1293 height 15
checkbox Oftalmologista "true"
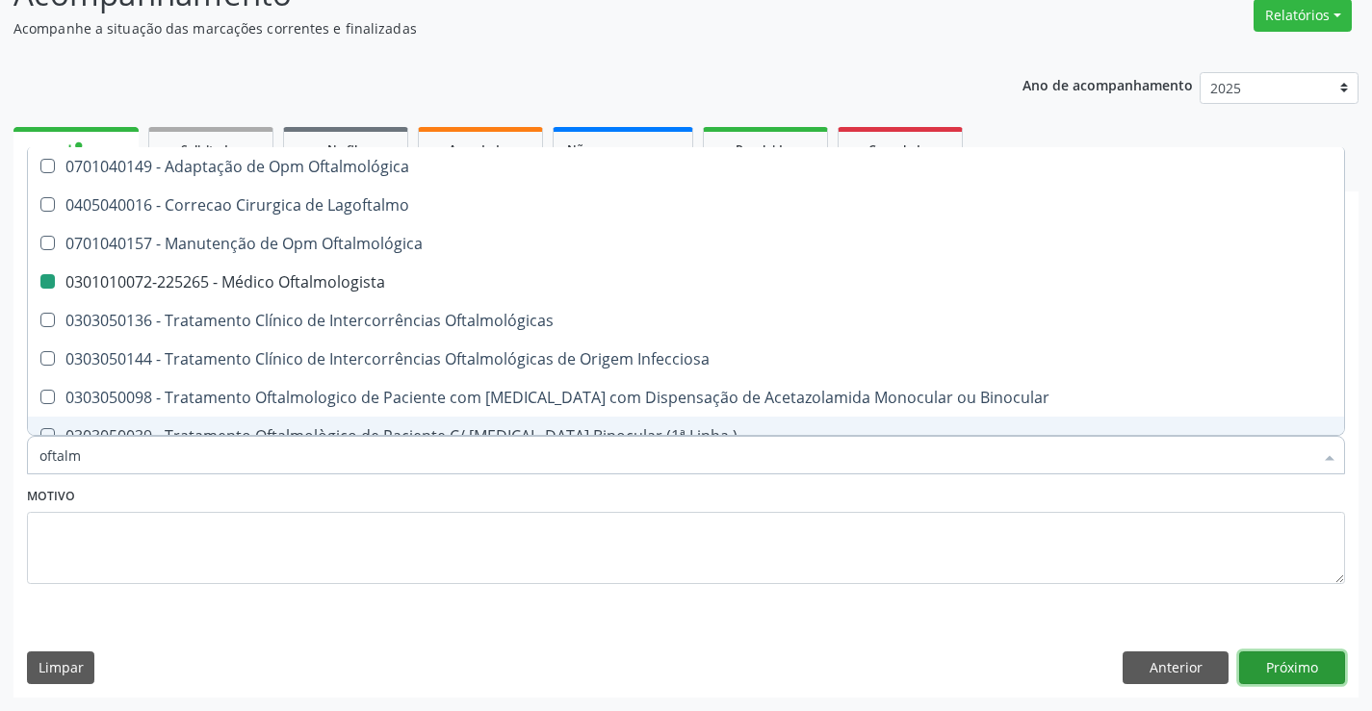
click at [1298, 659] on button "Próximo" at bounding box center [1292, 668] width 106 height 33
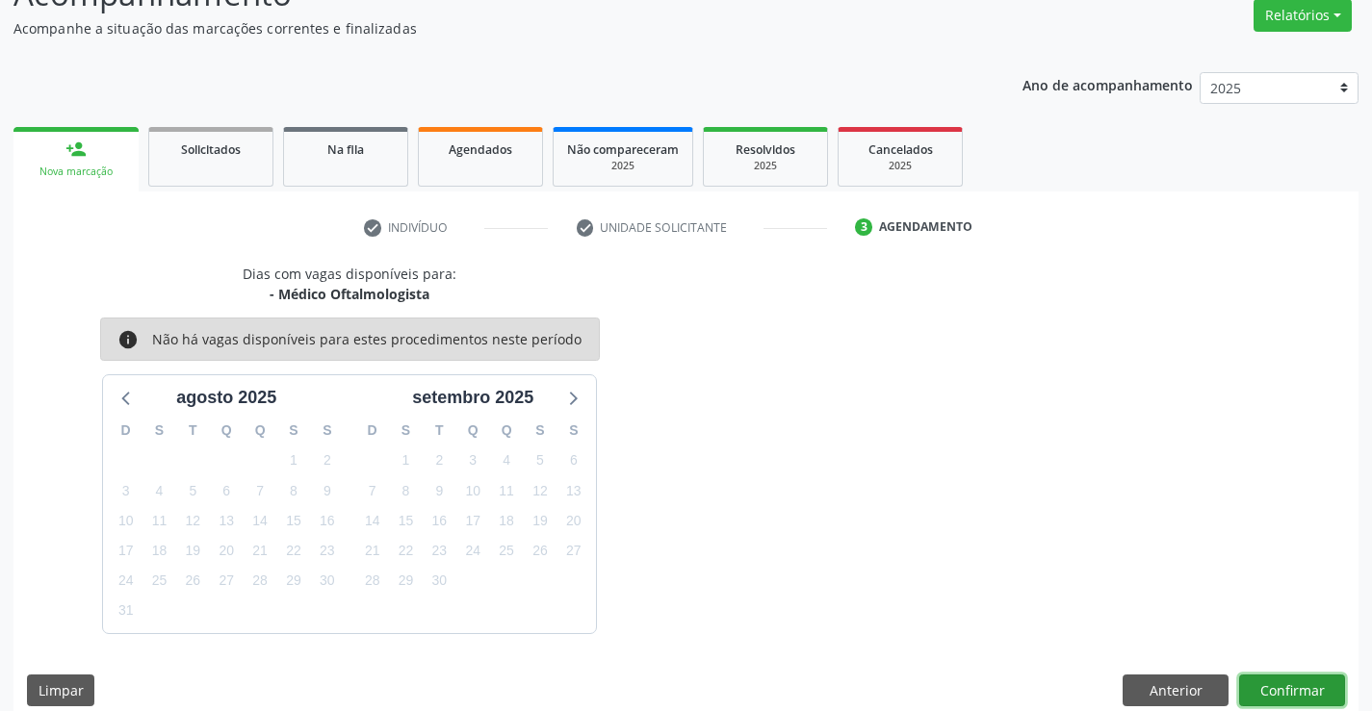
click at [1311, 692] on button "Confirmar" at bounding box center [1292, 691] width 106 height 33
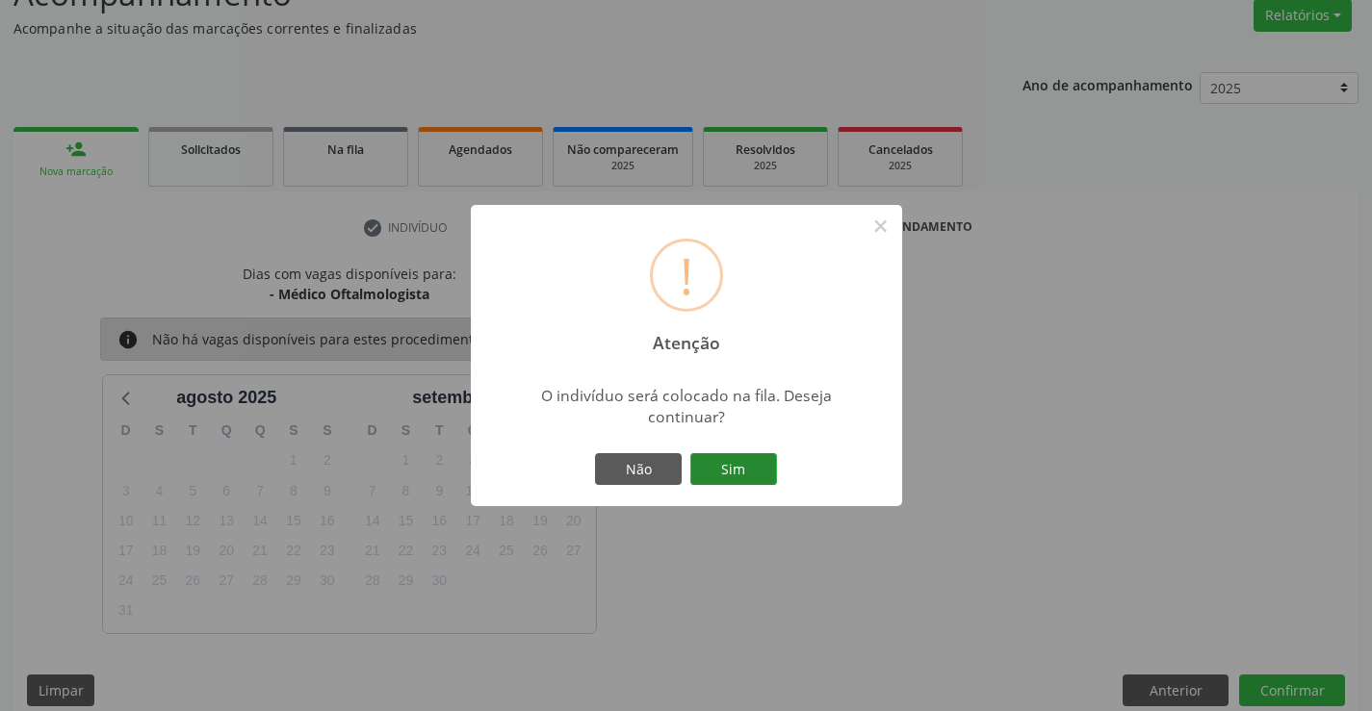
click at [736, 463] on button "Sim" at bounding box center [733, 469] width 87 height 33
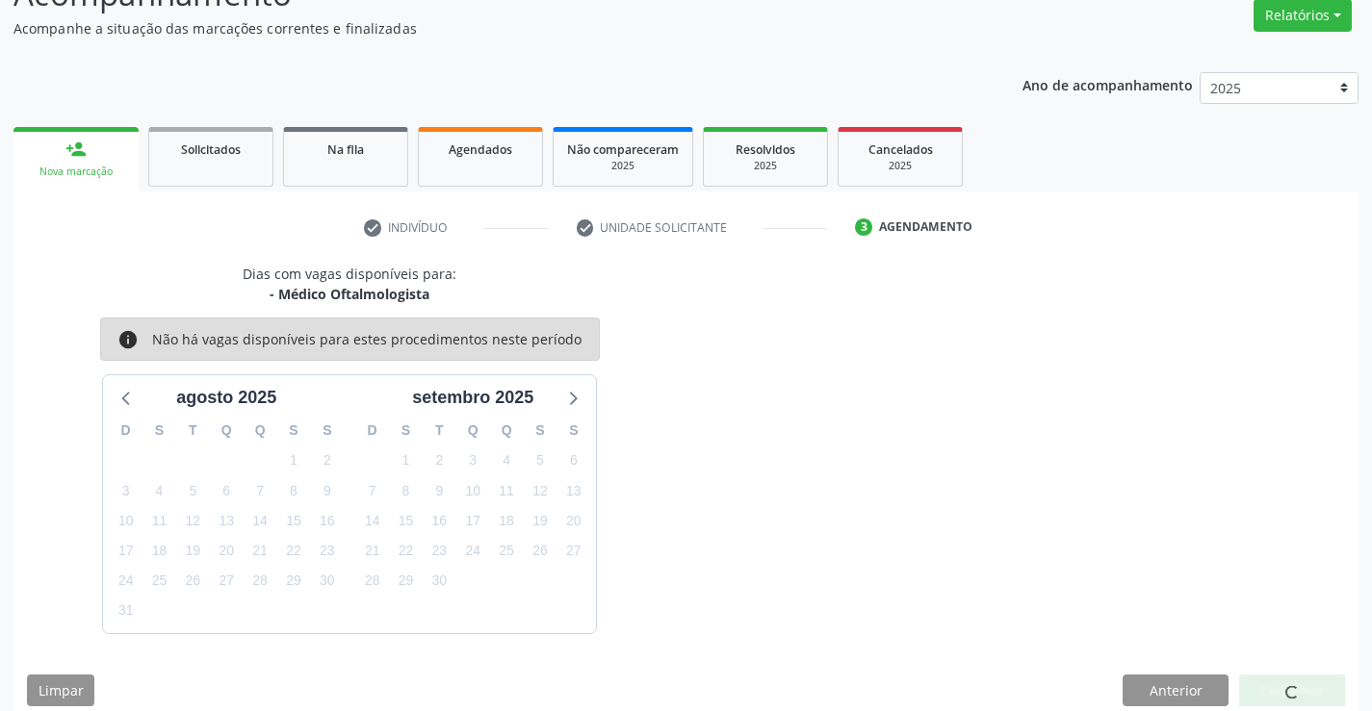
scroll to position [0, 0]
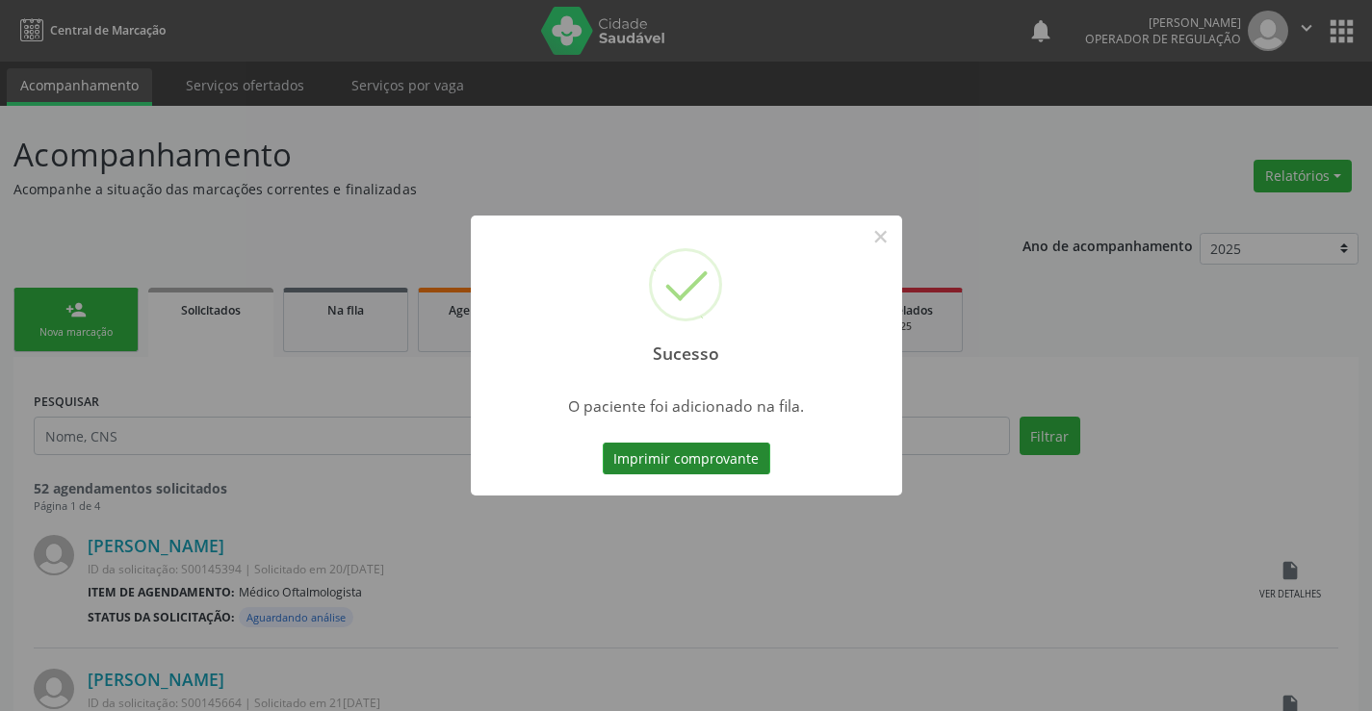
click at [705, 452] on button "Imprimir comprovante" at bounding box center [687, 459] width 168 height 33
